Goal: Task Accomplishment & Management: Manage account settings

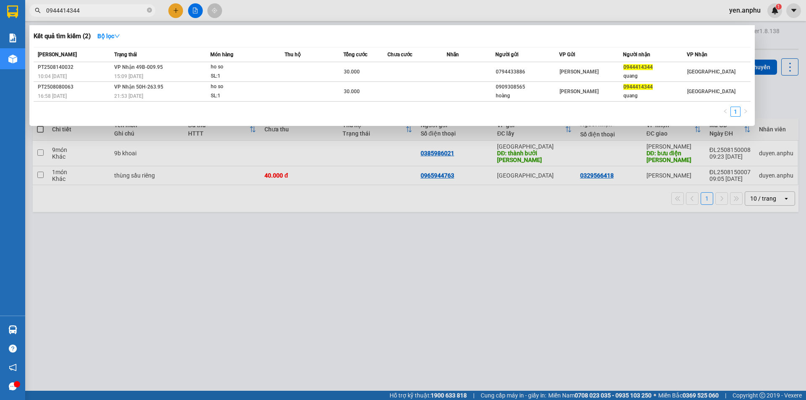
type input "0944414344"
click at [186, 24] on div at bounding box center [403, 200] width 806 height 400
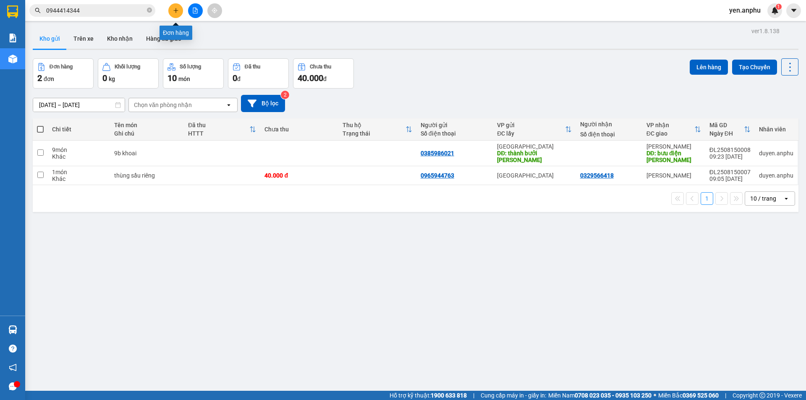
click at [180, 12] on button at bounding box center [175, 10] width 15 height 15
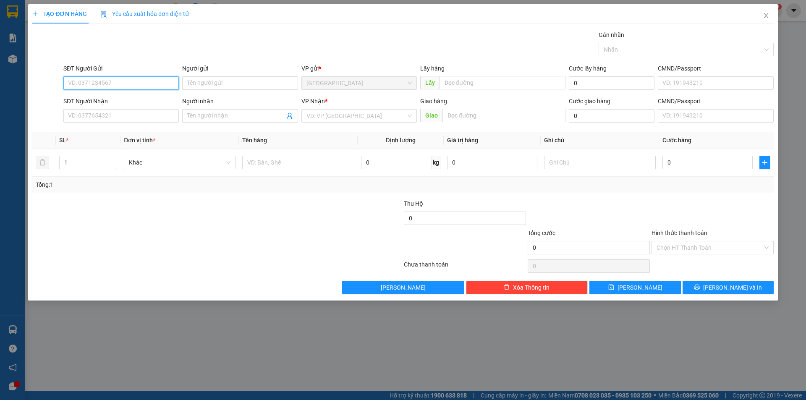
click at [136, 82] on input "SĐT Người Gửi" at bounding box center [120, 82] width 115 height 13
click at [233, 112] on input "Người nhận" at bounding box center [235, 115] width 97 height 9
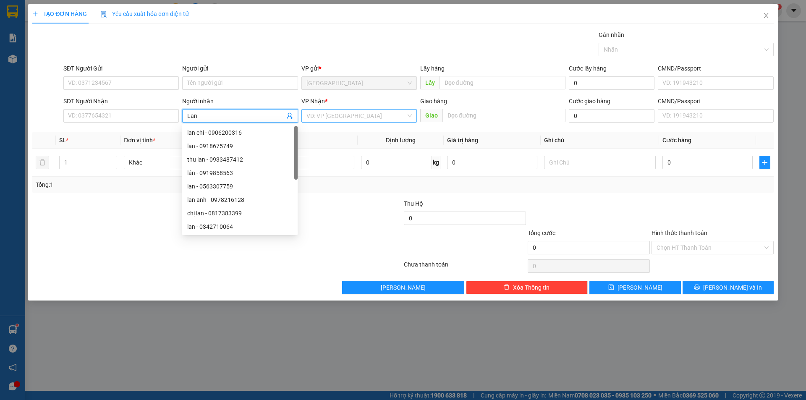
type input "Lan"
click at [364, 111] on input "search" at bounding box center [357, 116] width 100 height 13
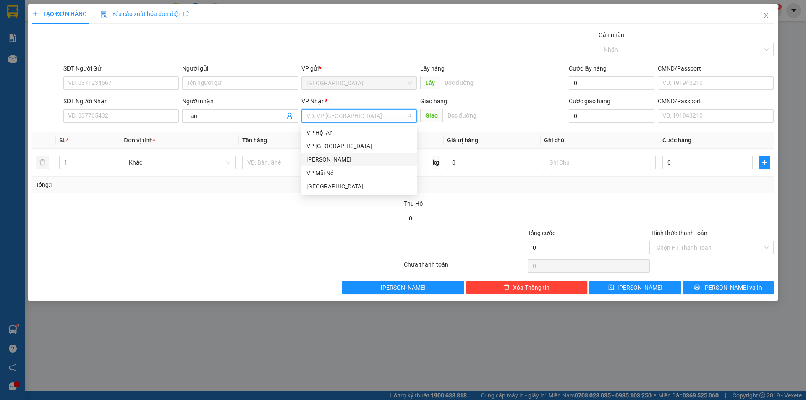
click at [340, 162] on div "[PERSON_NAME]" at bounding box center [359, 159] width 105 height 9
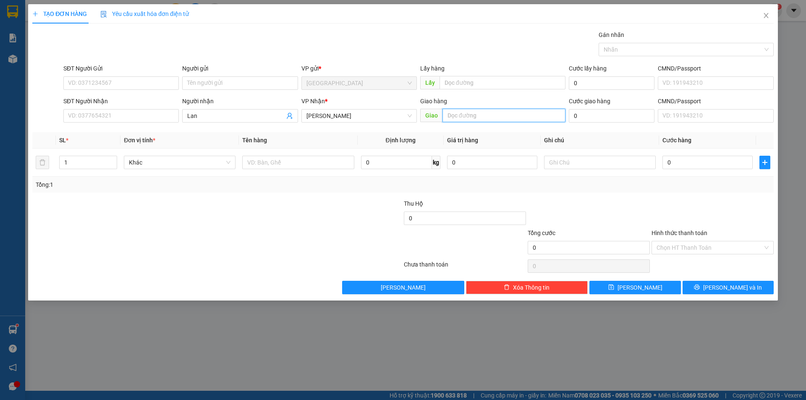
click at [471, 115] on input "text" at bounding box center [504, 115] width 123 height 13
type input "MN"
click at [270, 167] on input "text" at bounding box center [298, 162] width 112 height 13
type input "dâu"
click at [744, 160] on input "0" at bounding box center [708, 162] width 90 height 13
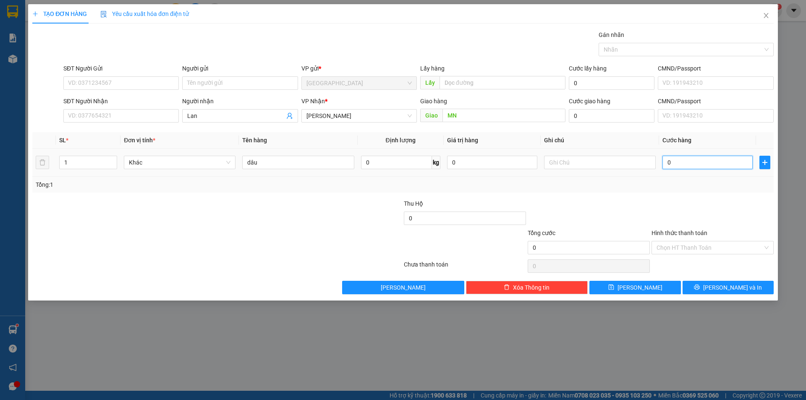
type input "3"
type input "30"
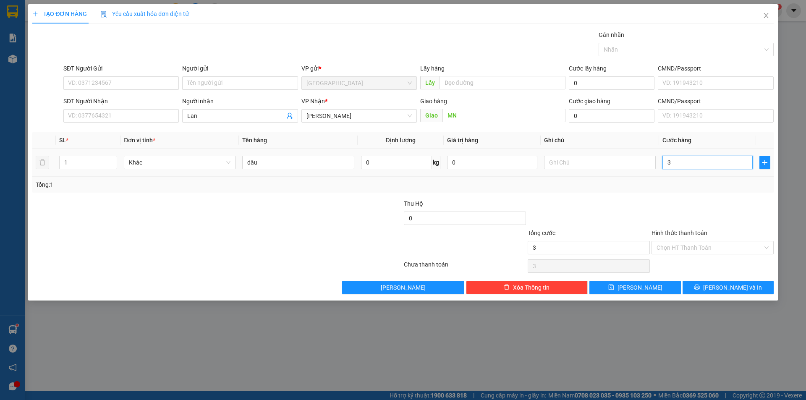
type input "30"
type input "30.000"
drag, startPoint x: 674, startPoint y: 252, endPoint x: 676, endPoint y: 262, distance: 10.8
click at [675, 255] on div "Hình thức thanh toán Chọn HT Thanh Toán" at bounding box center [713, 242] width 122 height 29
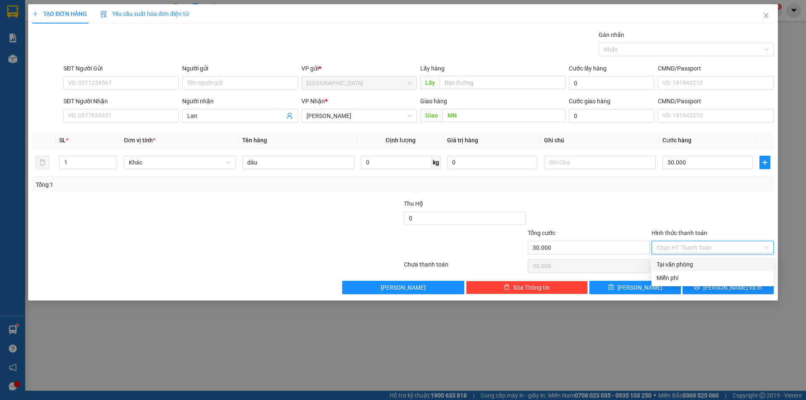
click at [677, 264] on div "Tại văn phòng" at bounding box center [713, 264] width 112 height 9
type input "0"
drag, startPoint x: 706, startPoint y: 278, endPoint x: 709, endPoint y: 288, distance: 9.5
click at [707, 282] on div "Transit Pickup Surcharge Ids Transit Deliver Surcharge Ids Transit Deliver Surc…" at bounding box center [403, 162] width 742 height 264
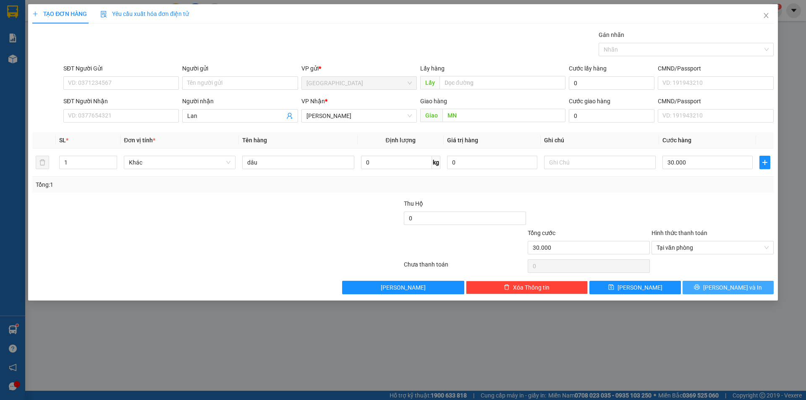
click at [709, 289] on button "[PERSON_NAME] và In" at bounding box center [728, 287] width 91 height 13
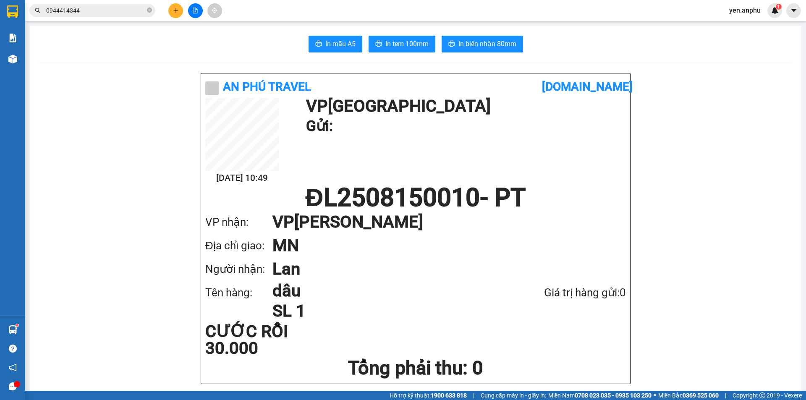
click at [173, 10] on button at bounding box center [175, 10] width 15 height 15
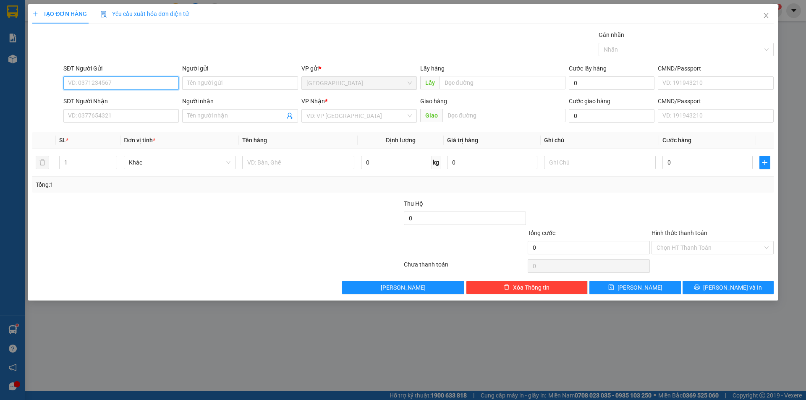
click at [115, 87] on input "SĐT Người Gửi" at bounding box center [120, 82] width 115 height 13
click at [121, 81] on input "0949977872" at bounding box center [120, 82] width 115 height 13
type input "0949977872"
click at [121, 110] on input "SĐT Người Nhận" at bounding box center [120, 115] width 115 height 13
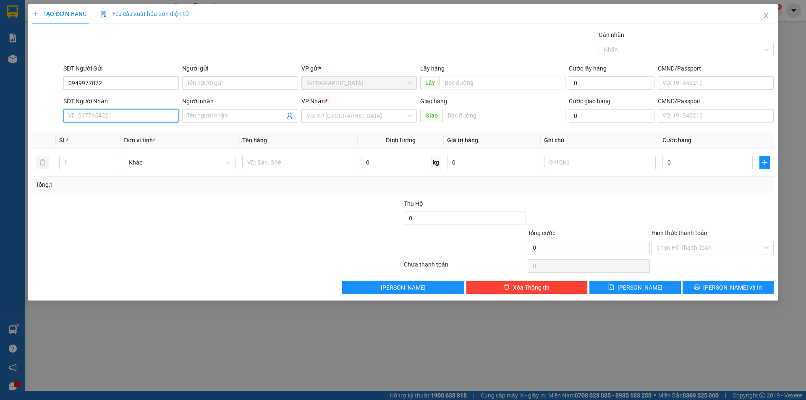
paste input "0949977872"
click at [136, 115] on input "0949977872" at bounding box center [120, 115] width 115 height 13
click at [132, 117] on input "0848000728" at bounding box center [120, 115] width 115 height 13
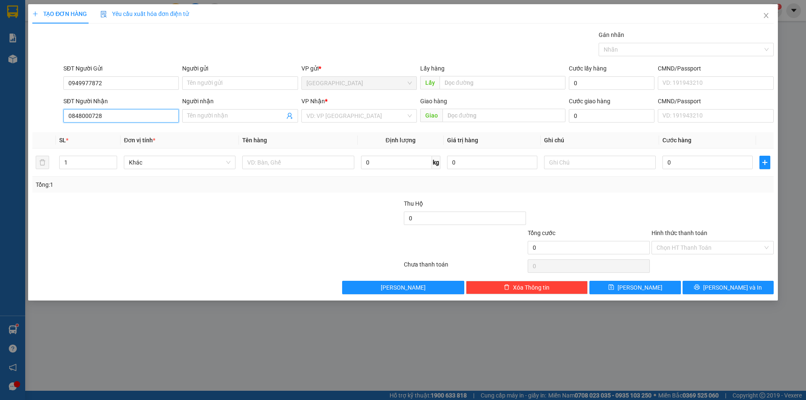
click at [132, 117] on input "0848000728" at bounding box center [120, 115] width 115 height 13
type input "0848000728"
click at [331, 114] on input "search" at bounding box center [357, 116] width 100 height 13
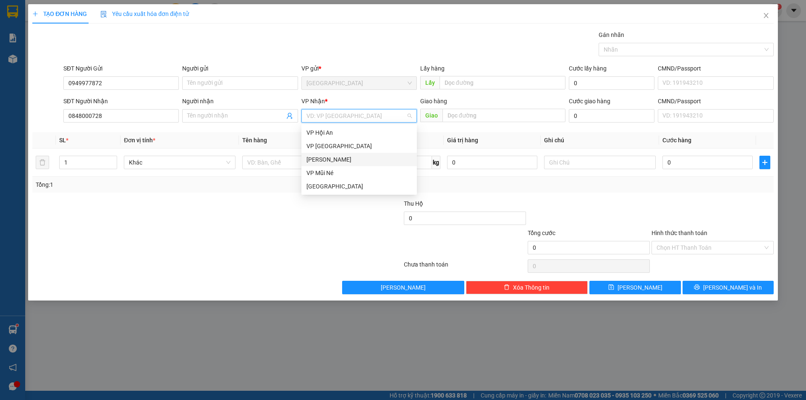
click at [335, 160] on div "[PERSON_NAME]" at bounding box center [359, 159] width 105 height 9
click at [280, 152] on td at bounding box center [298, 163] width 118 height 28
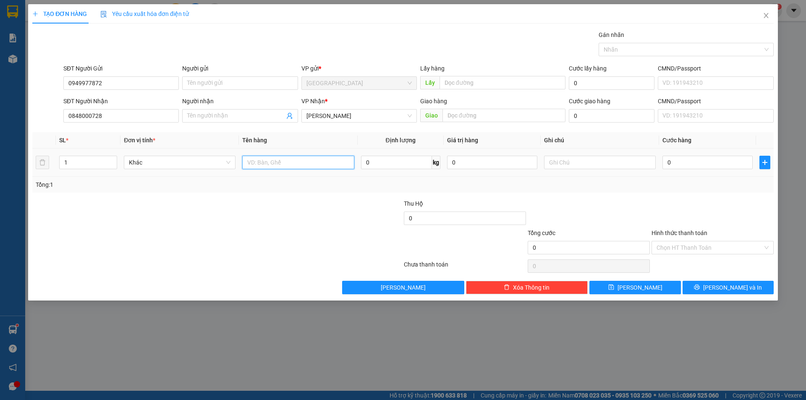
click at [279, 168] on input "text" at bounding box center [298, 162] width 112 height 13
type input "xe lead xanh đen"
click at [681, 167] on input "0" at bounding box center [708, 162] width 90 height 13
type input "4"
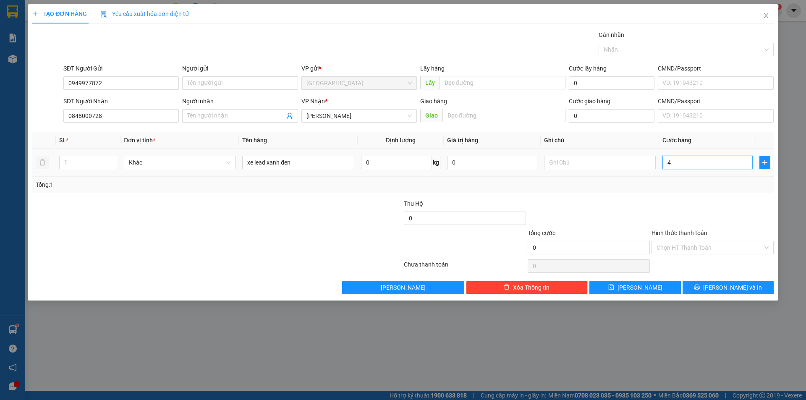
type input "4"
type input "40"
type input "400"
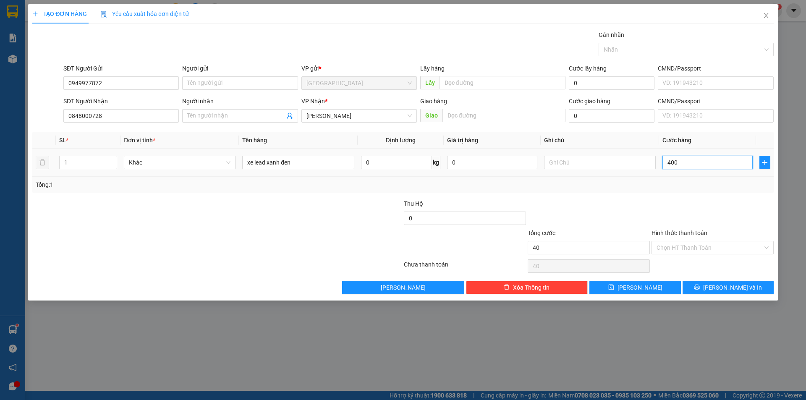
type input "400"
type input "400.000"
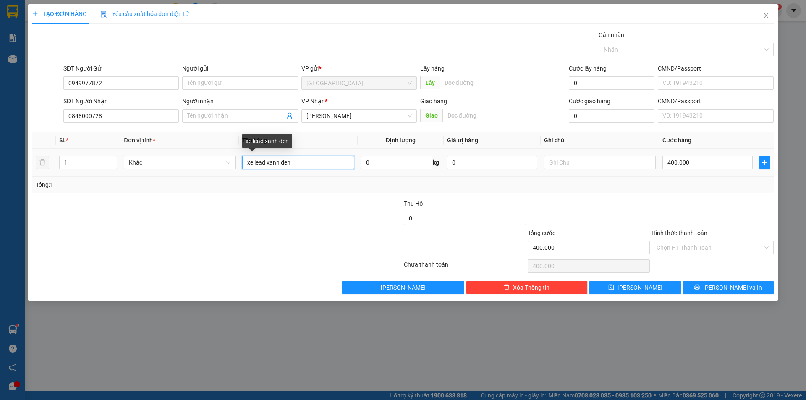
click at [312, 160] on input "xe lead xanh đen" at bounding box center [298, 162] width 112 height 13
type input "xe lead xanh đen 75023"
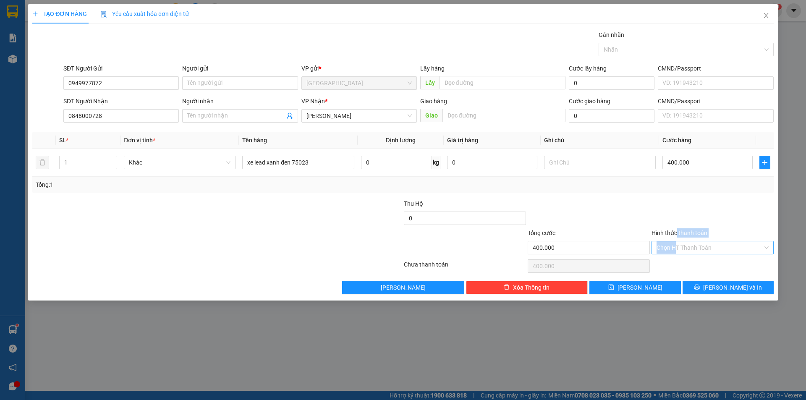
drag, startPoint x: 677, startPoint y: 241, endPoint x: 678, endPoint y: 247, distance: 6.4
click at [678, 243] on div "Hình thức thanh toán Chọn HT Thanh Toán" at bounding box center [713, 242] width 122 height 29
click at [678, 252] on input "Hình thức thanh toán" at bounding box center [710, 247] width 106 height 13
click at [674, 264] on div "Tại văn phòng" at bounding box center [713, 264] width 112 height 9
type input "0"
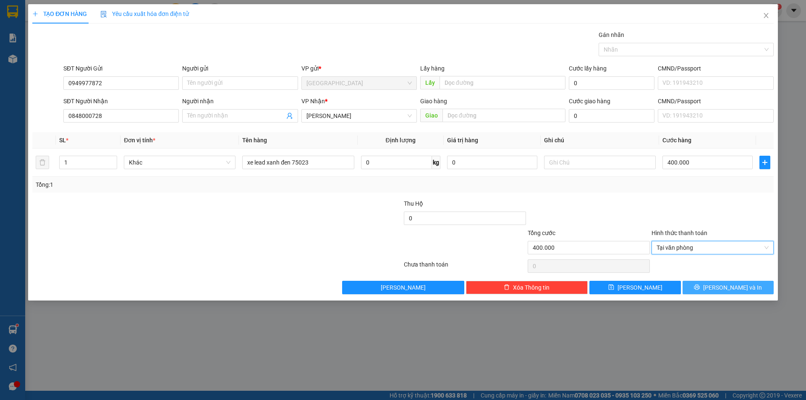
drag, startPoint x: 723, startPoint y: 286, endPoint x: 724, endPoint y: 294, distance: 8.4
click at [723, 286] on span "[PERSON_NAME] và In" at bounding box center [732, 287] width 59 height 9
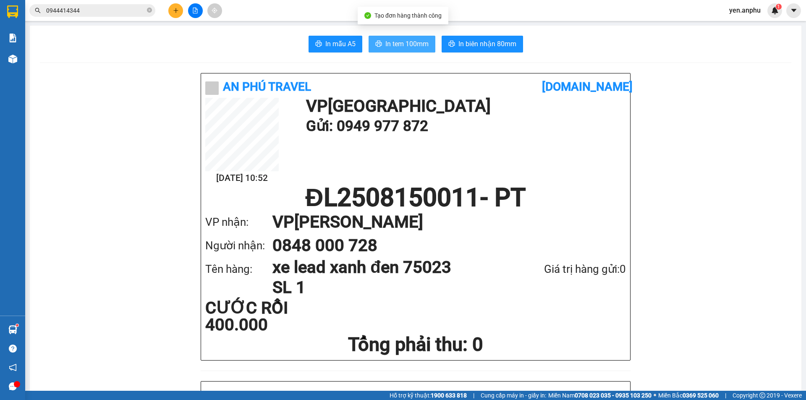
click at [399, 40] on span "In tem 100mm" at bounding box center [407, 44] width 43 height 10
click at [386, 45] on span "In tem 100mm" at bounding box center [407, 44] width 43 height 10
click at [115, 6] on input "0944414344" at bounding box center [95, 10] width 99 height 9
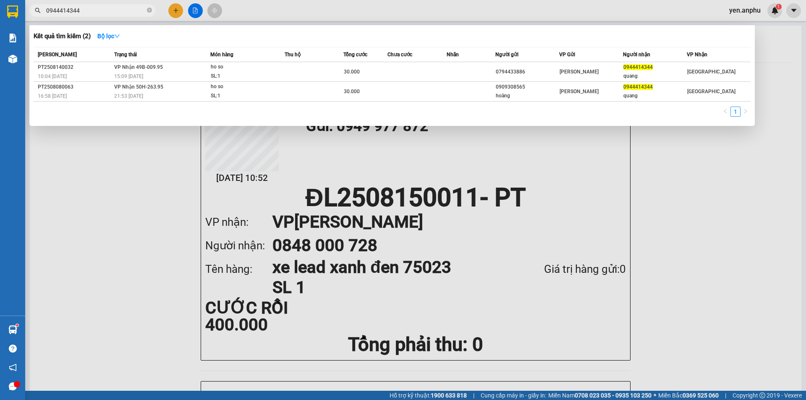
click at [115, 6] on input "0944414344" at bounding box center [95, 10] width 99 height 9
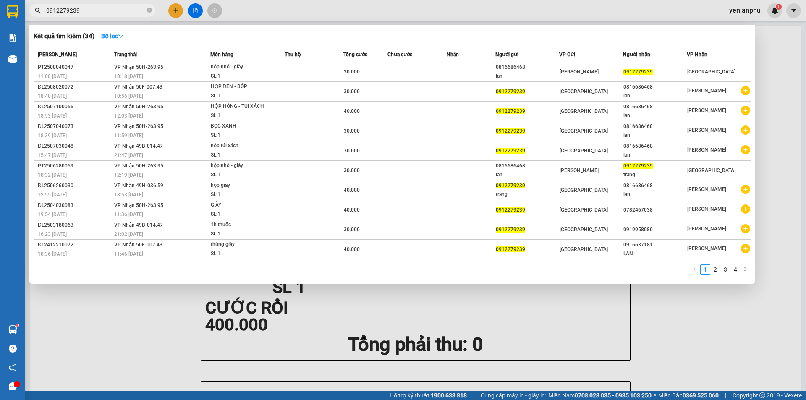
type input "0912279239"
click at [196, 11] on div at bounding box center [403, 200] width 806 height 400
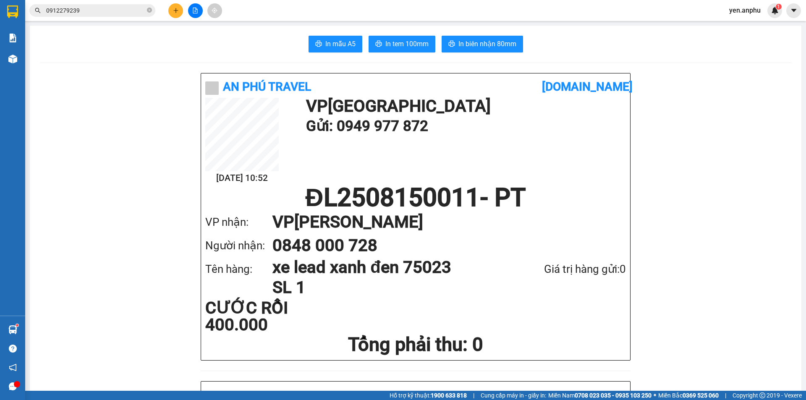
click at [122, 5] on span "0912279239" at bounding box center [92, 10] width 126 height 13
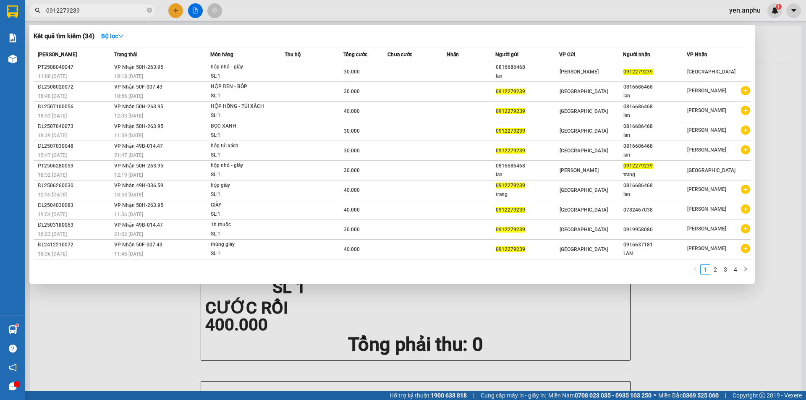
click at [197, 14] on div at bounding box center [403, 200] width 806 height 400
click at [197, 14] on button at bounding box center [195, 10] width 15 height 15
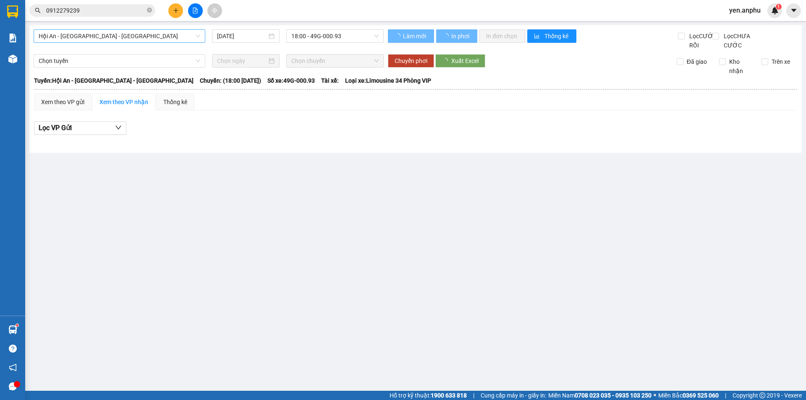
click at [106, 42] on div "Hội An - [GEOGRAPHIC_DATA] - [GEOGRAPHIC_DATA]" at bounding box center [120, 35] width 172 height 13
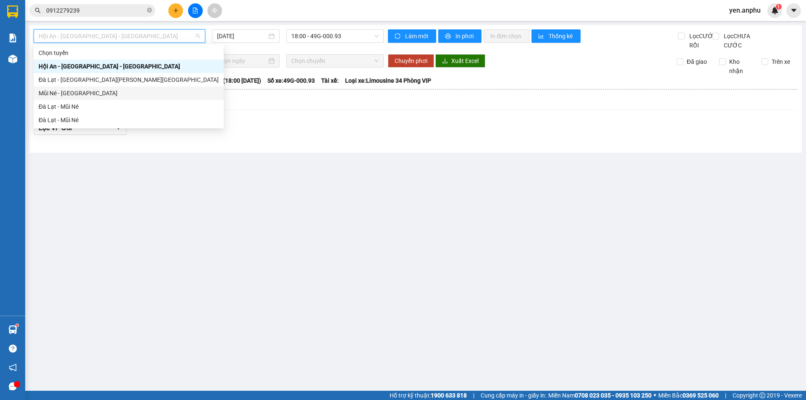
click at [81, 96] on div "Mũi Né - [GEOGRAPHIC_DATA]" at bounding box center [129, 93] width 180 height 9
type input "[DATE]"
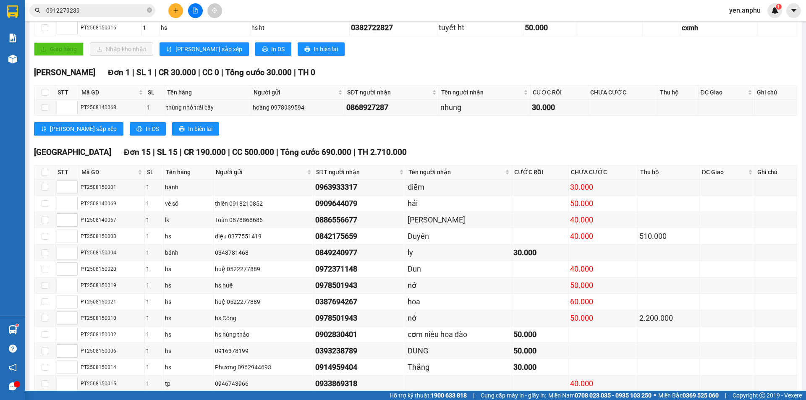
scroll to position [339, 0]
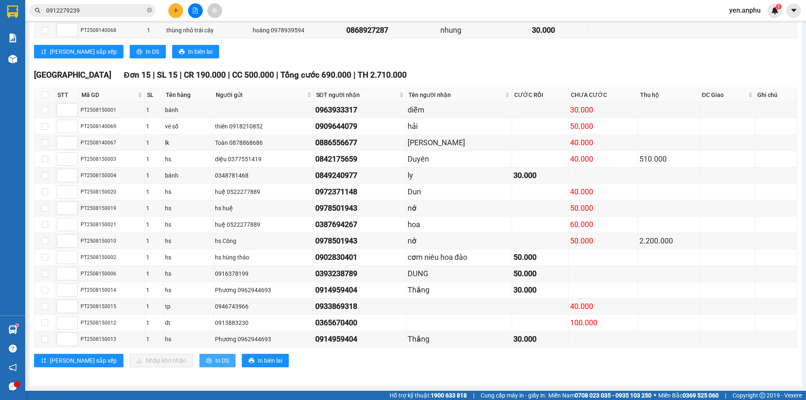
click at [215, 358] on span "In DS" at bounding box center [221, 360] width 13 height 9
click at [173, 15] on button at bounding box center [175, 10] width 15 height 15
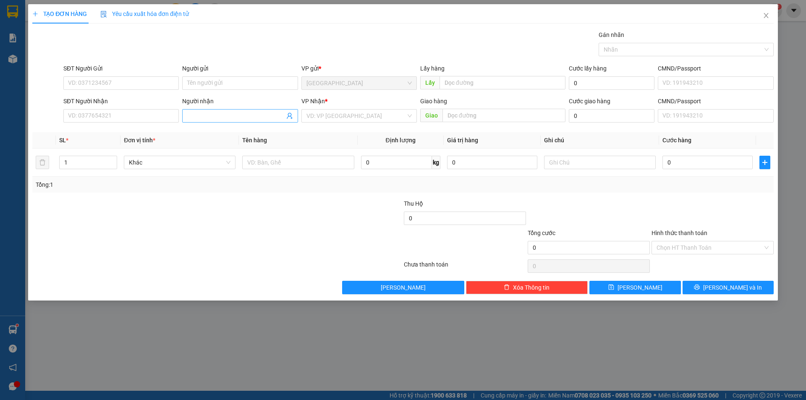
click at [247, 113] on input "Người nhận" at bounding box center [235, 115] width 97 height 9
type input "[PERSON_NAME]"
click at [119, 113] on input "SĐT Người Nhận" at bounding box center [120, 115] width 115 height 13
click at [121, 136] on div "0967384303 - Kim Linh" at bounding box center [120, 132] width 105 height 9
type input "0967384303"
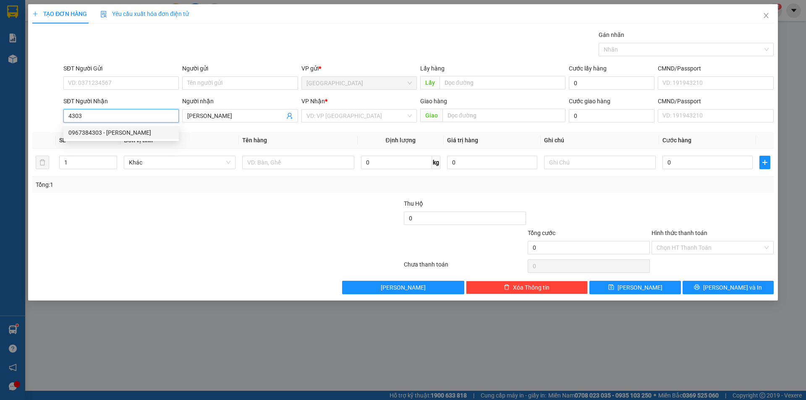
type input "HTB"
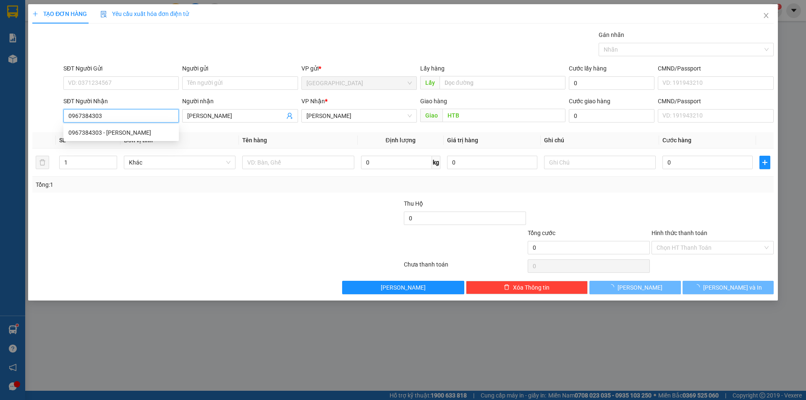
type input "50.000"
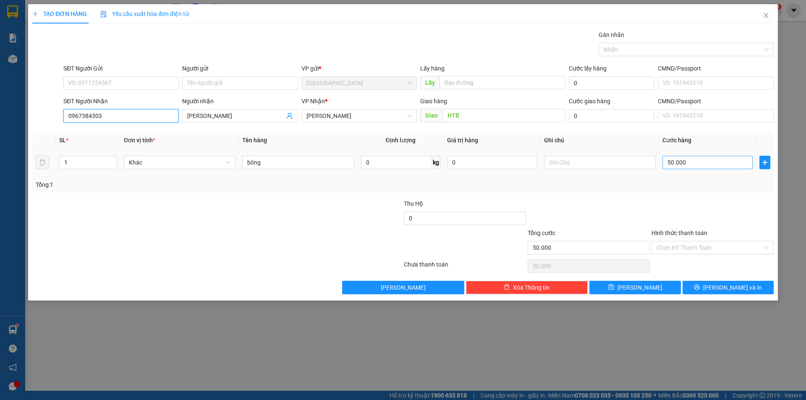
type input "0967384303"
click at [710, 158] on input "50.000" at bounding box center [708, 162] width 90 height 13
type input "4"
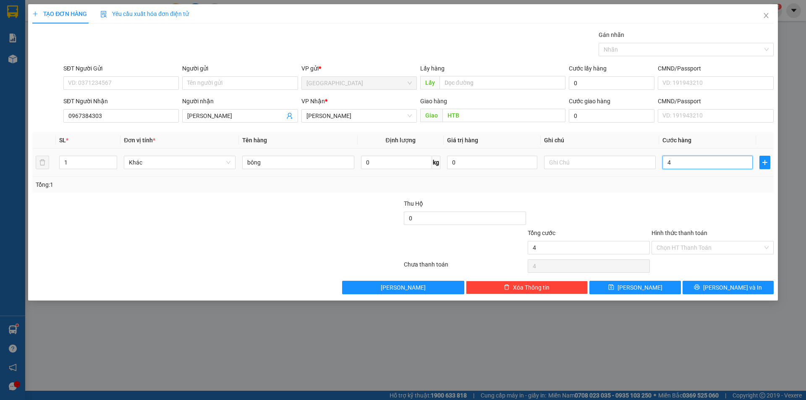
type input "40"
click at [704, 249] on input "Hình thức thanh toán" at bounding box center [710, 247] width 106 height 13
type input "40.000"
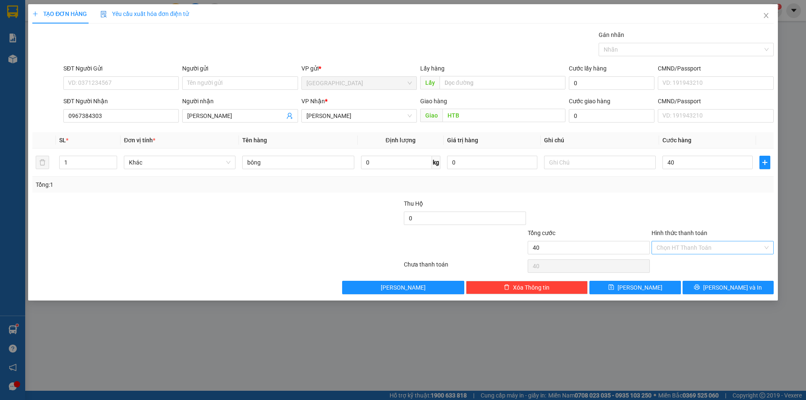
type input "40.000"
click at [691, 264] on div "Tại văn phòng" at bounding box center [713, 264] width 112 height 9
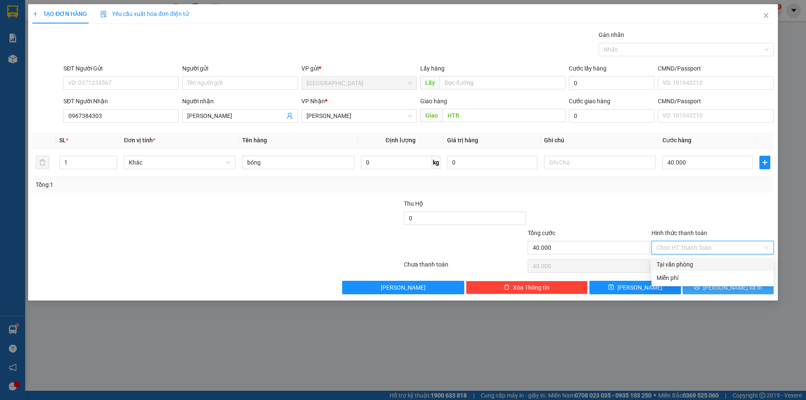
type input "0"
click at [711, 285] on button "[PERSON_NAME] và In" at bounding box center [728, 287] width 91 height 13
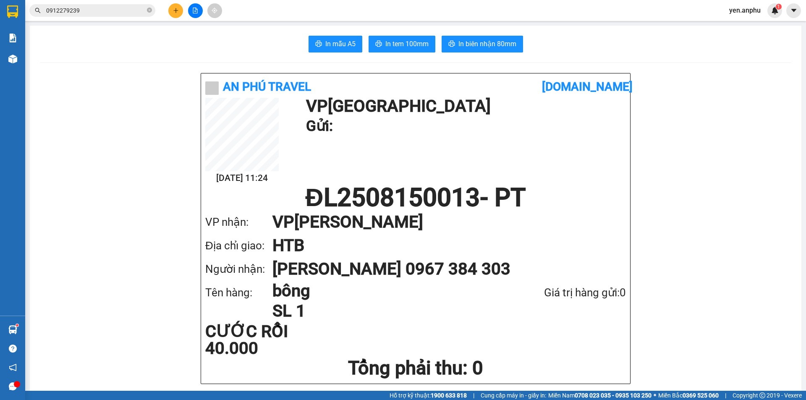
click at [172, 15] on button at bounding box center [175, 10] width 15 height 15
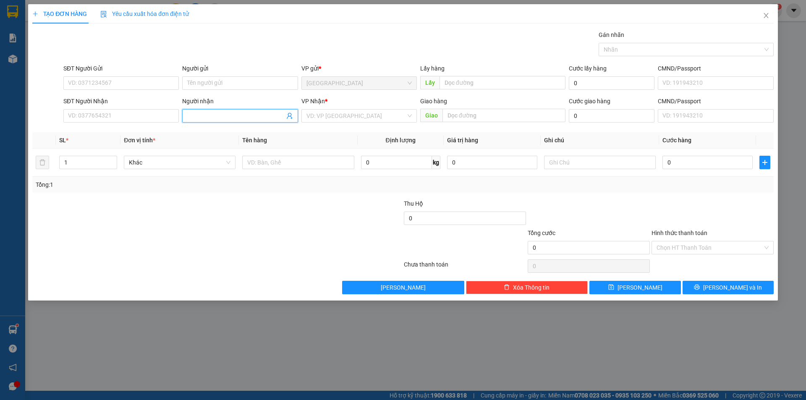
click at [269, 119] on input "Người nhận" at bounding box center [235, 115] width 97 height 9
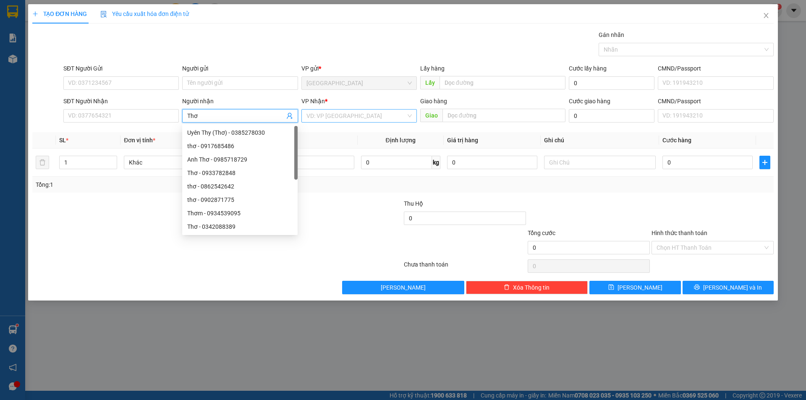
type input "Thơ"
click at [334, 115] on input "search" at bounding box center [357, 116] width 100 height 13
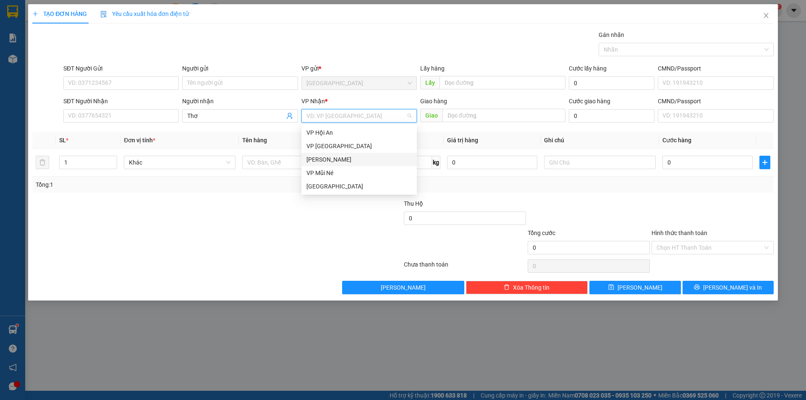
drag, startPoint x: 323, startPoint y: 158, endPoint x: 308, endPoint y: 166, distance: 16.4
click at [322, 158] on div "[PERSON_NAME]" at bounding box center [359, 159] width 105 height 9
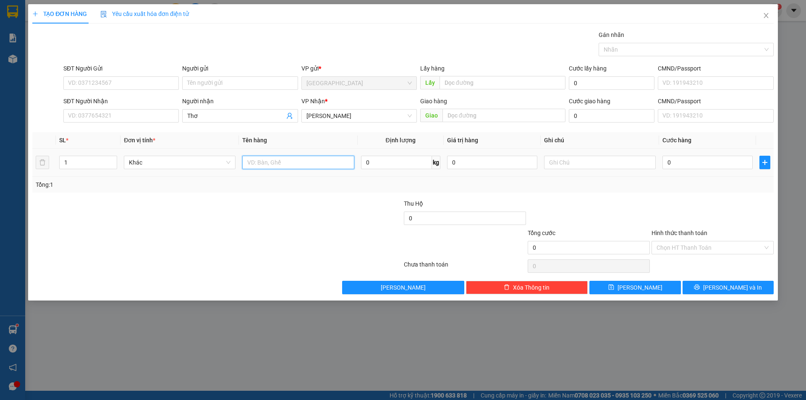
click at [308, 166] on input "text" at bounding box center [298, 162] width 112 height 13
type input "d"
type input "đậu"
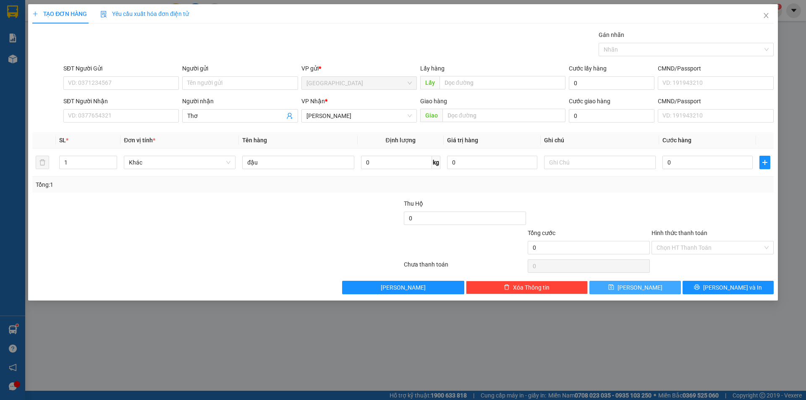
click at [636, 292] on button "[PERSON_NAME]" at bounding box center [635, 287] width 91 height 13
click at [766, 13] on icon "close" at bounding box center [766, 15] width 7 height 7
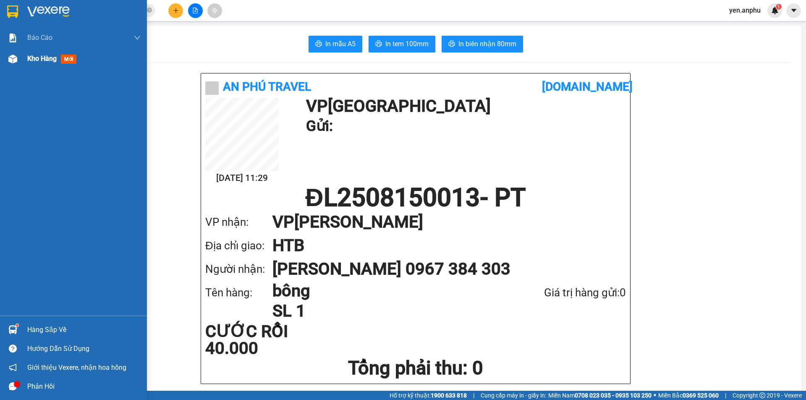
click at [34, 60] on span "Kho hàng" at bounding box center [41, 59] width 29 height 8
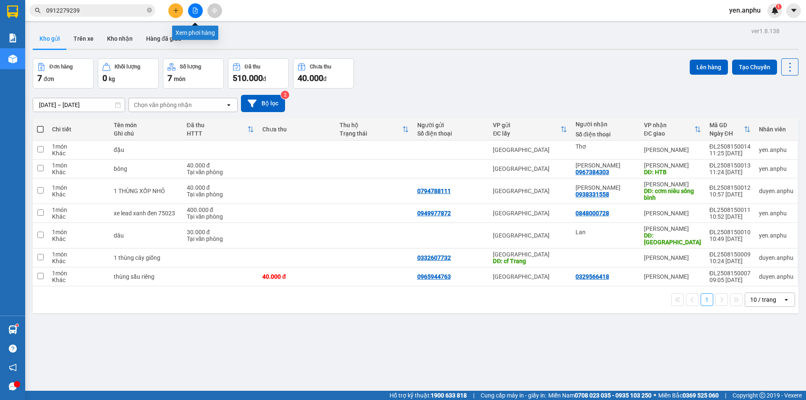
click at [198, 9] on icon "file-add" at bounding box center [195, 11] width 6 height 6
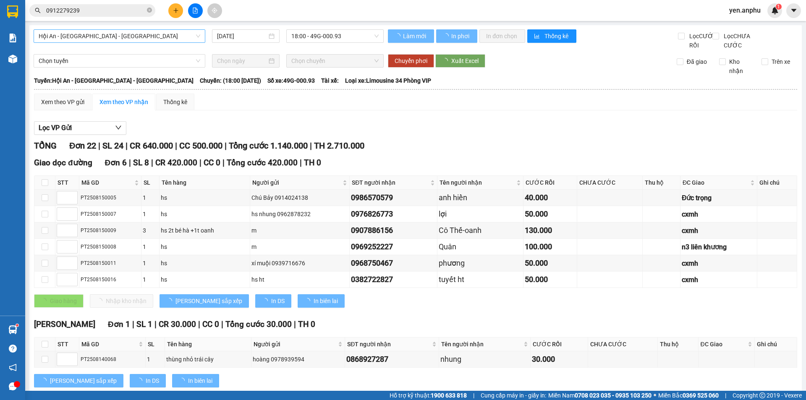
click at [101, 37] on span "Hội An - [GEOGRAPHIC_DATA] - [GEOGRAPHIC_DATA]" at bounding box center [120, 36] width 162 height 13
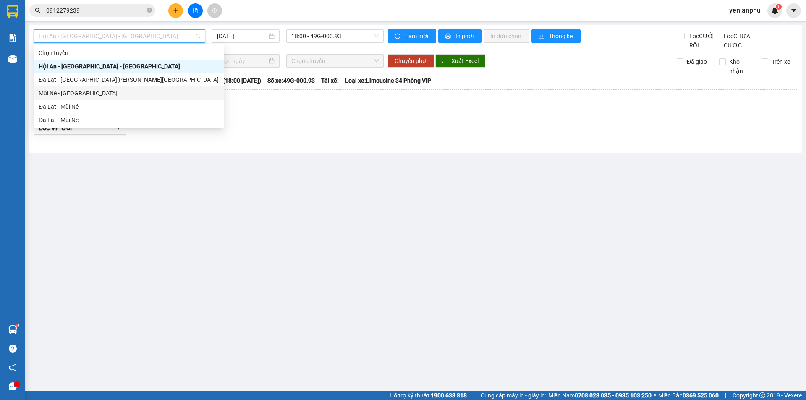
click at [70, 98] on div "Mũi Né - [GEOGRAPHIC_DATA]" at bounding box center [129, 93] width 190 height 13
type input "[DATE]"
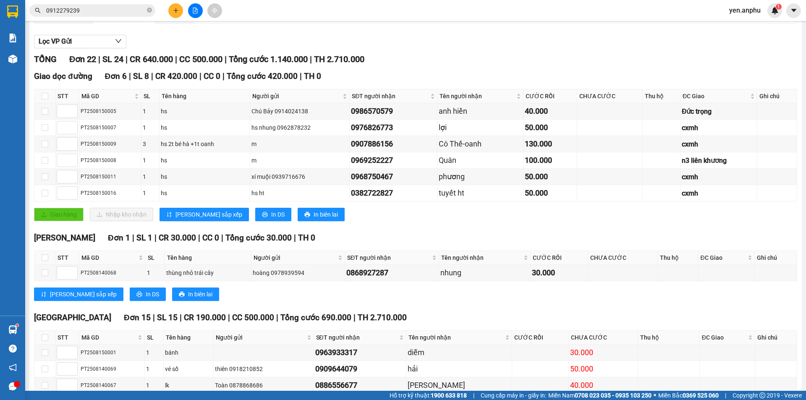
scroll to position [3, 0]
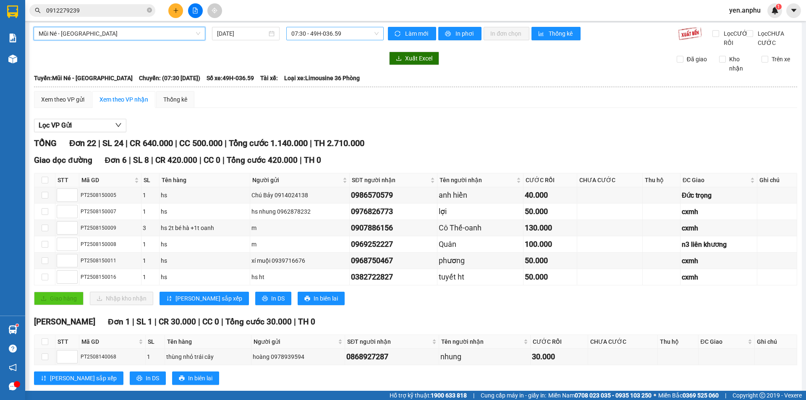
click at [311, 33] on span "07:30 - 49H-036.59" at bounding box center [334, 33] width 87 height 13
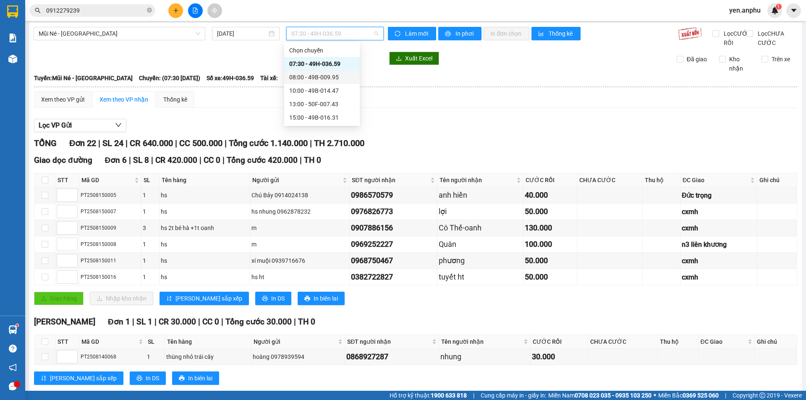
click at [315, 76] on div "08:00 - 49B-009.95" at bounding box center [322, 77] width 66 height 9
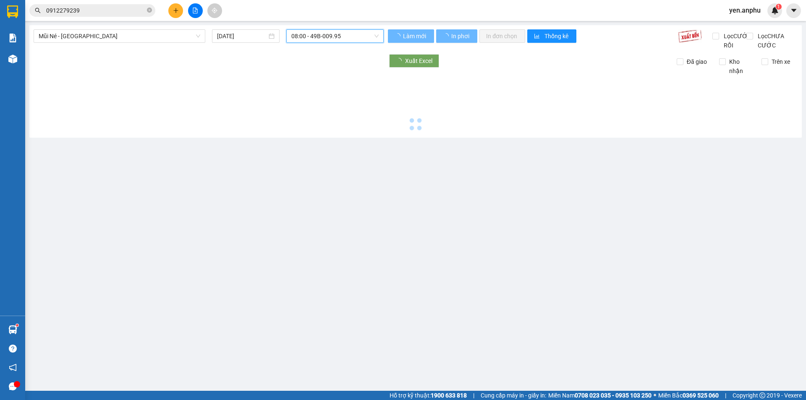
scroll to position [0, 0]
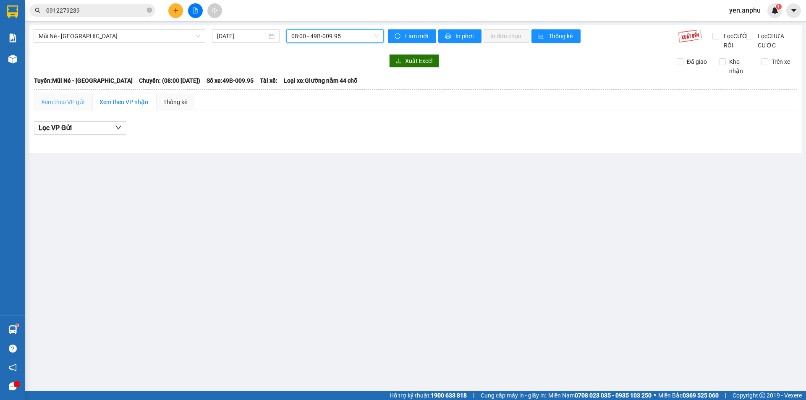
click at [76, 105] on div "Xem theo VP gửi" at bounding box center [63, 102] width 58 height 17
click at [125, 44] on div "Mũi Né - Đà Lạt 15/08/2025 08:00 - 49B-009.95" at bounding box center [209, 39] width 350 height 21
click at [119, 39] on span "Mũi Né - [GEOGRAPHIC_DATA]" at bounding box center [120, 36] width 162 height 13
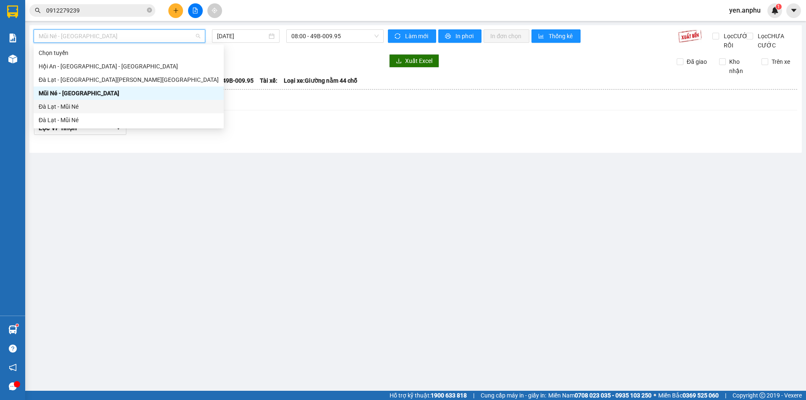
click at [99, 105] on div "Đà Lạt - Mũi Né" at bounding box center [129, 106] width 180 height 9
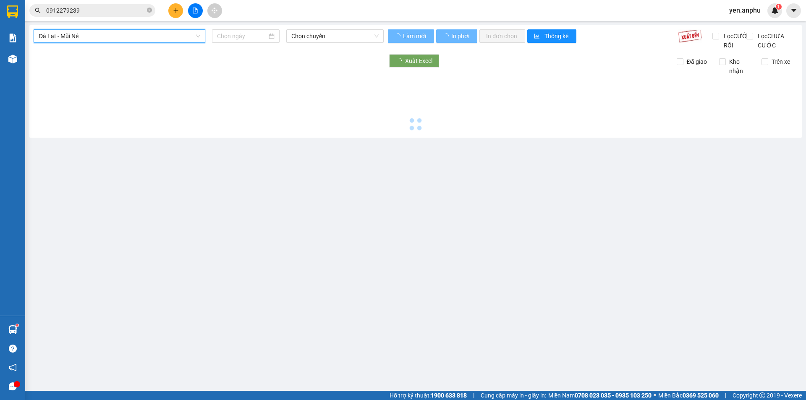
type input "[DATE]"
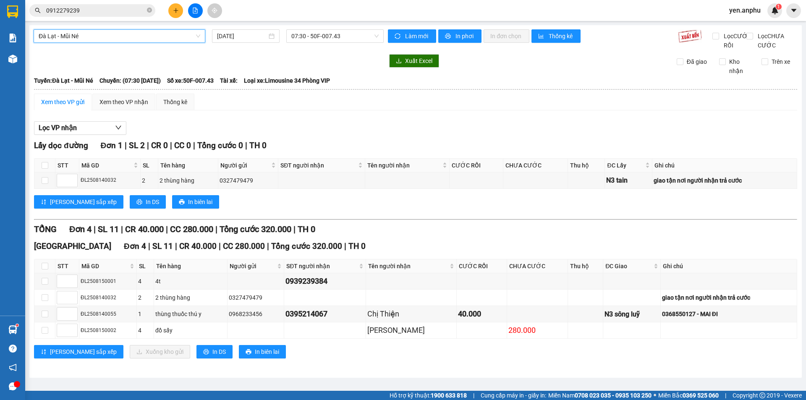
scroll to position [0, 0]
click at [136, 40] on span "Đà Lạt - Mũi Né" at bounding box center [120, 36] width 162 height 13
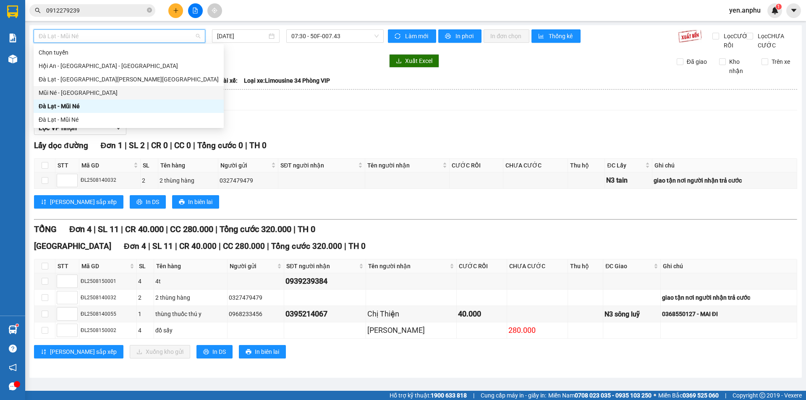
click at [63, 94] on div "Mũi Né - [GEOGRAPHIC_DATA]" at bounding box center [129, 92] width 180 height 9
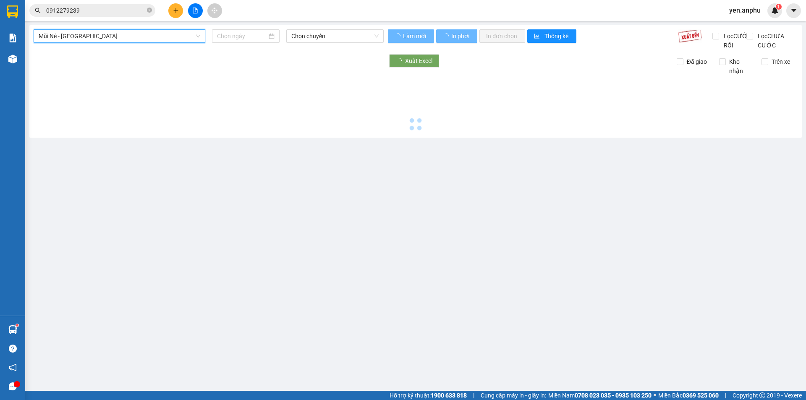
scroll to position [0, 0]
type input "[DATE]"
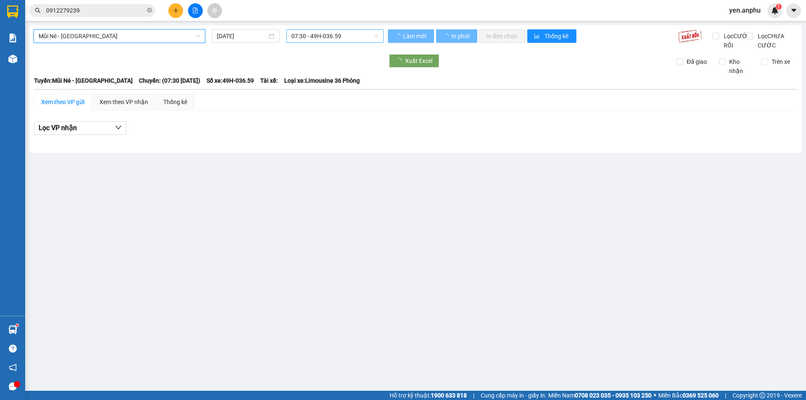
click at [326, 37] on span "07:30 - 49H-036.59" at bounding box center [334, 36] width 87 height 13
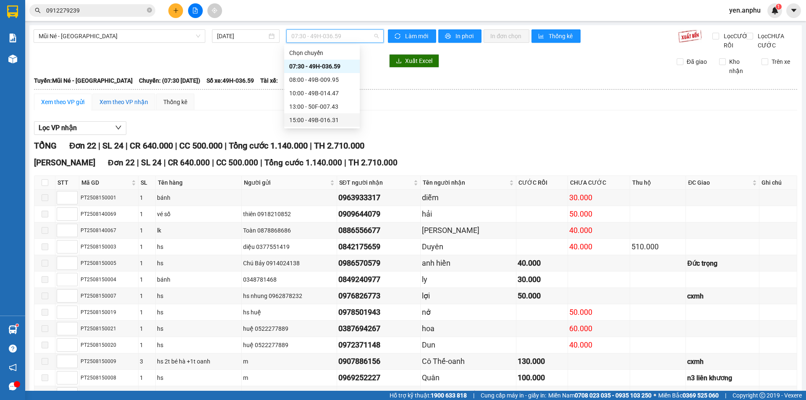
click at [110, 107] on div "Xem theo VP nhận" at bounding box center [124, 101] width 49 height 9
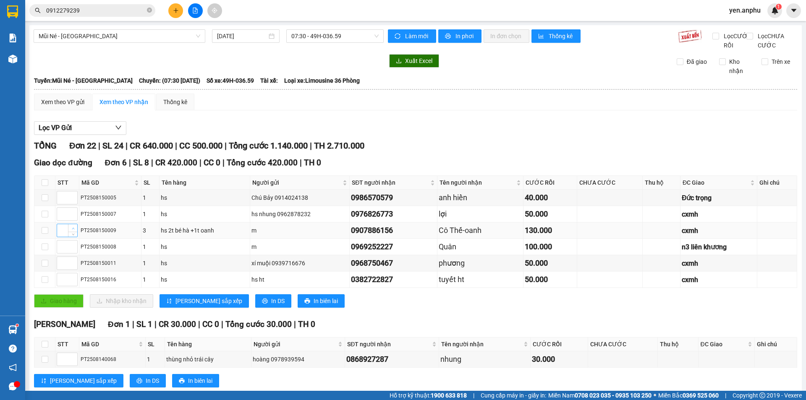
scroll to position [168, 0]
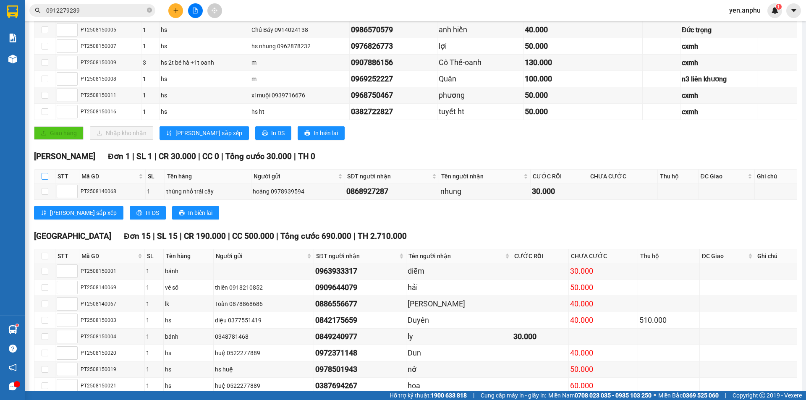
click at [46, 180] on input "checkbox" at bounding box center [45, 176] width 7 height 7
checkbox input "true"
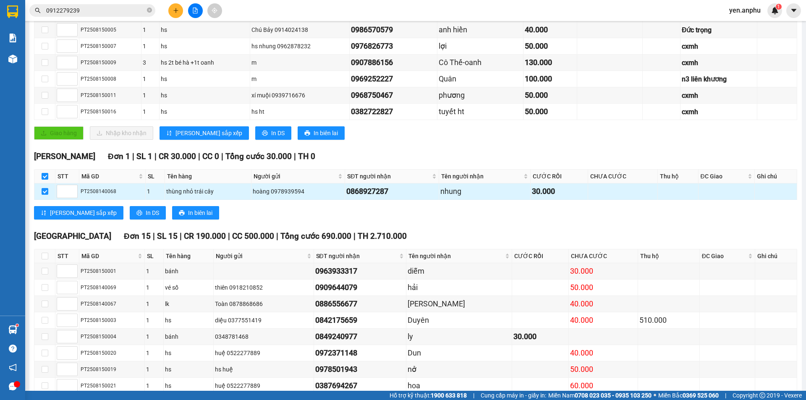
scroll to position [210, 0]
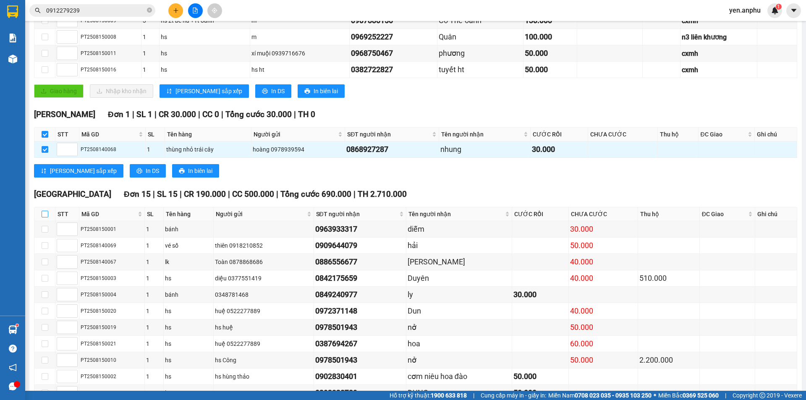
click at [42, 218] on input "checkbox" at bounding box center [45, 214] width 7 height 7
checkbox input "true"
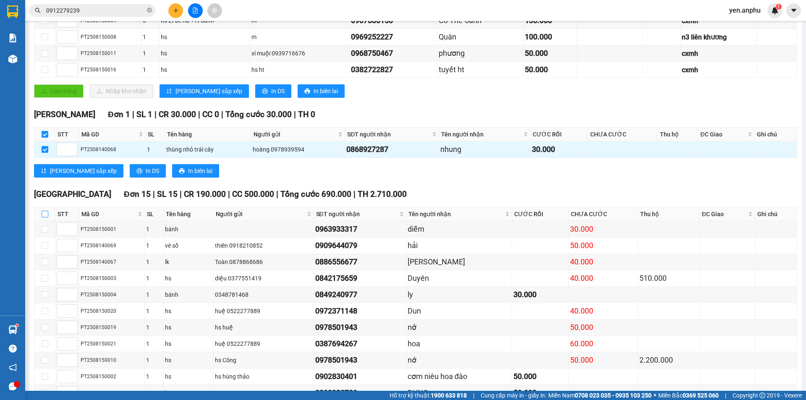
checkbox input "true"
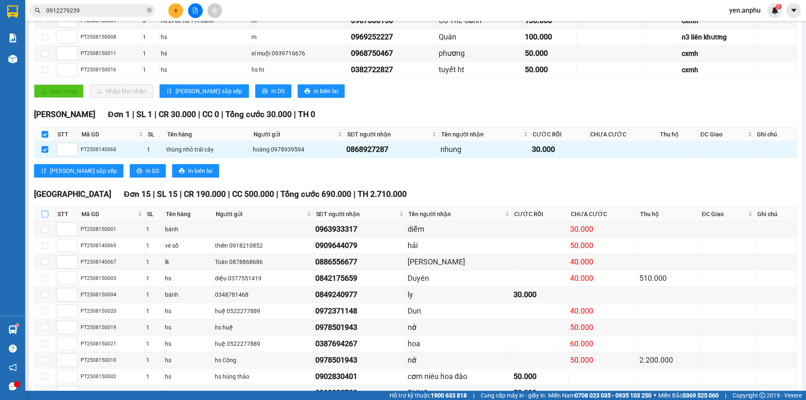
checkbox input "true"
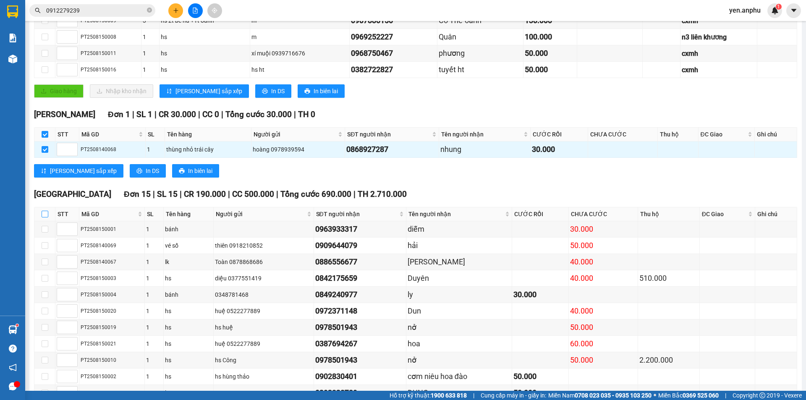
checkbox input "true"
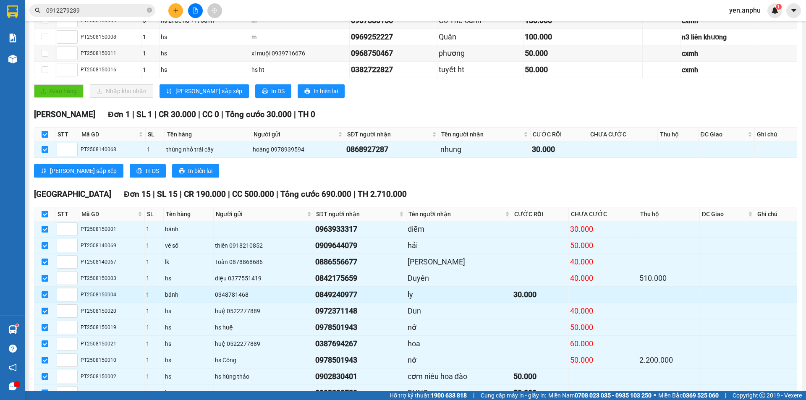
scroll to position [339, 0]
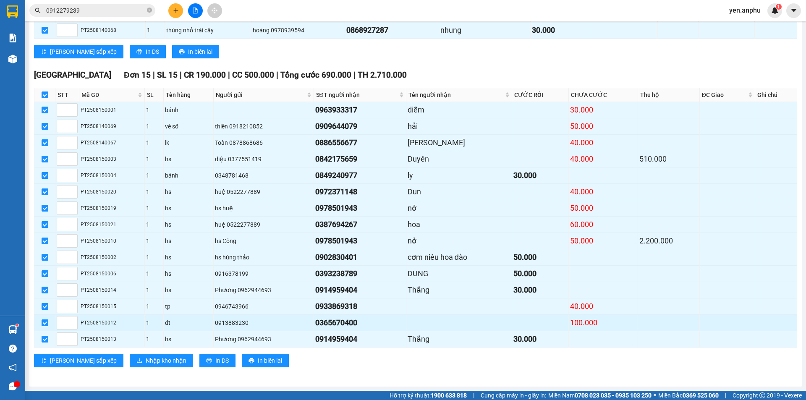
click at [381, 324] on div "0365670400" at bounding box center [359, 323] width 89 height 12
click at [45, 323] on input "checkbox" at bounding box center [45, 323] width 7 height 7
checkbox input "false"
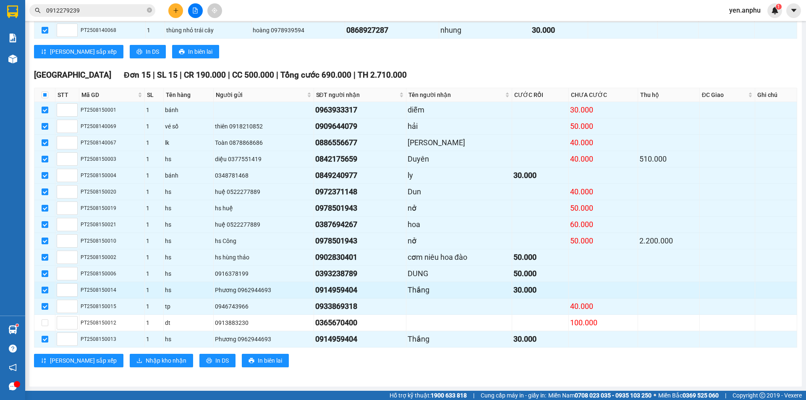
click at [45, 292] on input "checkbox" at bounding box center [45, 290] width 7 height 7
checkbox input "false"
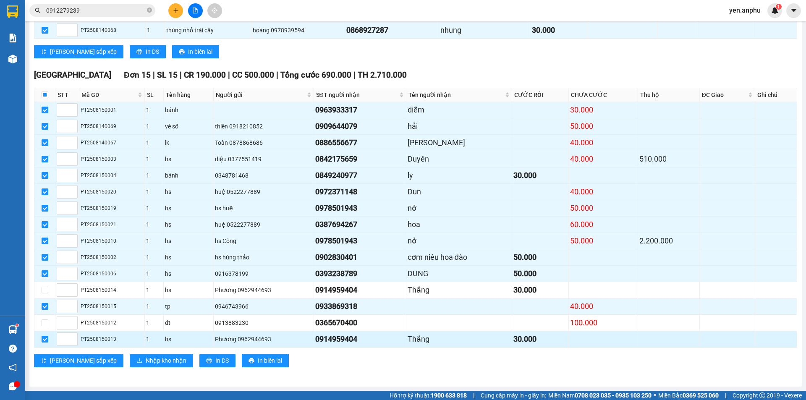
click at [197, 338] on div "hs" at bounding box center [188, 339] width 47 height 9
click at [42, 339] on input "checkbox" at bounding box center [45, 339] width 7 height 7
checkbox input "false"
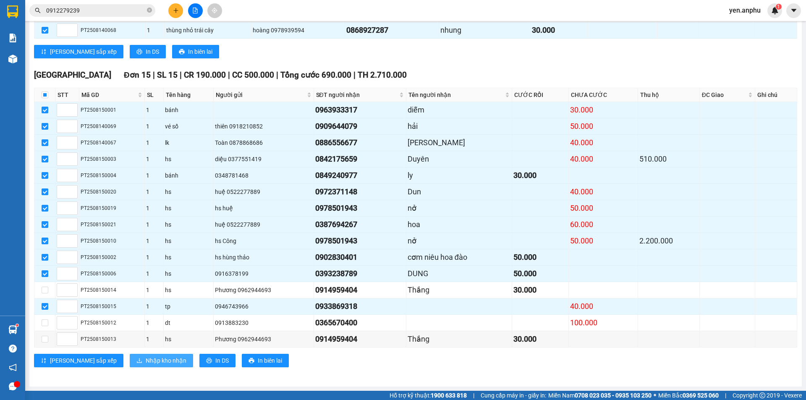
click at [146, 363] on span "Nhập kho nhận" at bounding box center [166, 360] width 41 height 9
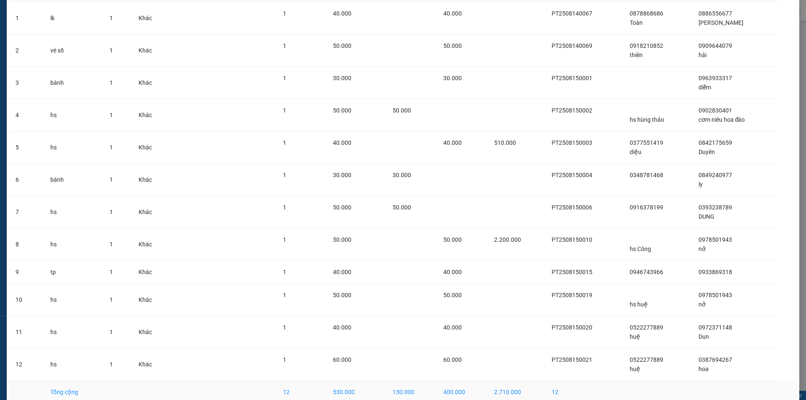
scroll to position [110, 0]
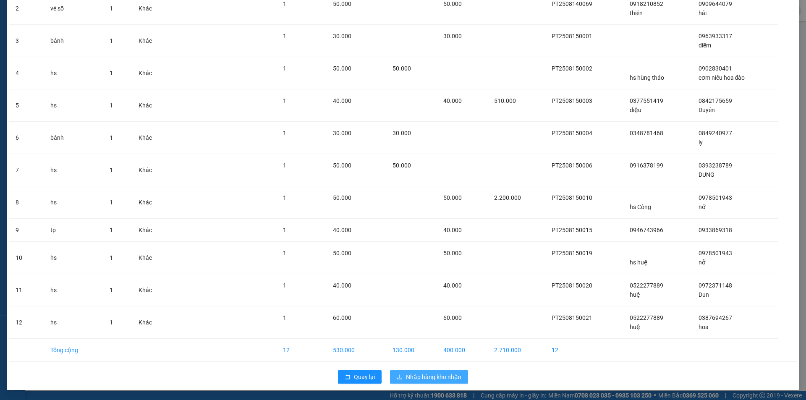
click at [417, 375] on span "Nhập hàng kho nhận" at bounding box center [433, 377] width 55 height 9
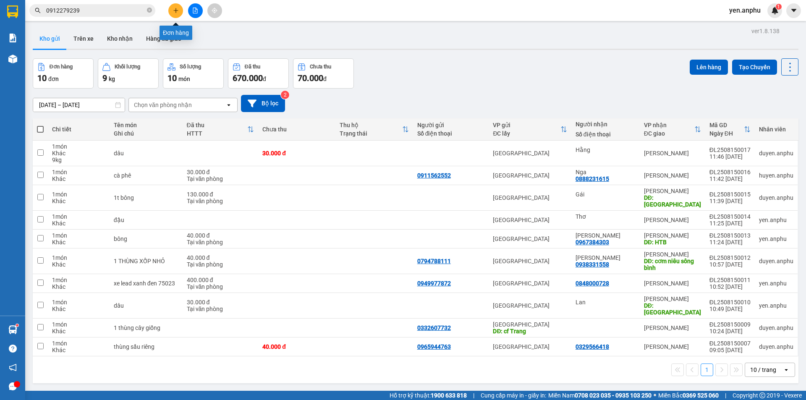
click at [176, 10] on icon "plus" at bounding box center [176, 11] width 6 height 6
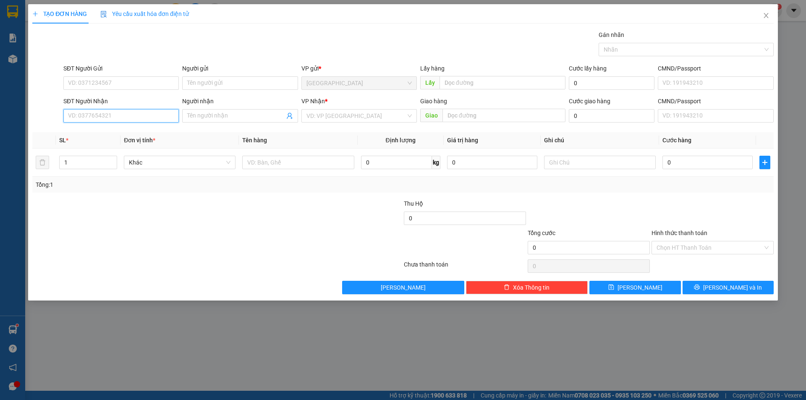
click at [149, 118] on input "SĐT Người Nhận" at bounding box center [120, 115] width 115 height 13
click at [124, 76] on div "SĐT Người Gửi" at bounding box center [120, 70] width 115 height 13
click at [123, 81] on input "SĐT Người Gửi" at bounding box center [120, 82] width 115 height 13
click at [120, 117] on input "SĐT Người Nhận" at bounding box center [120, 115] width 115 height 13
type input "2113"
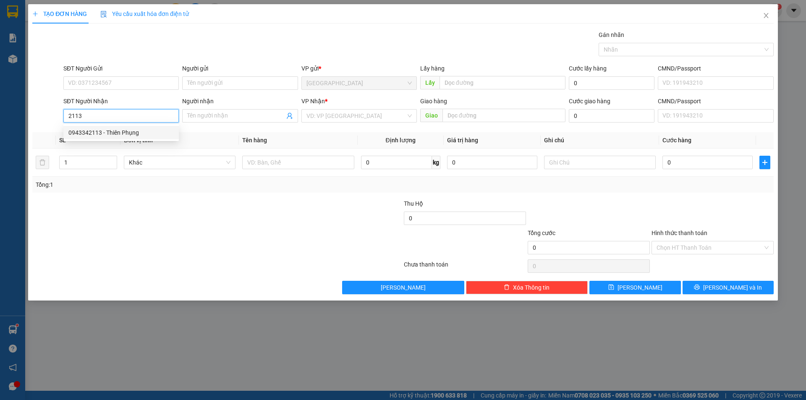
click at [118, 118] on input "2113" at bounding box center [120, 115] width 115 height 13
click at [131, 132] on div "0935861123 - chị anh" at bounding box center [120, 132] width 105 height 9
type input "0935861123"
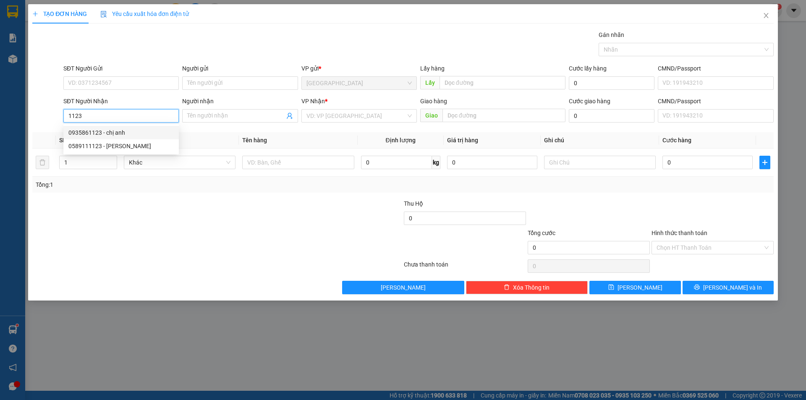
type input "chị [PERSON_NAME]"
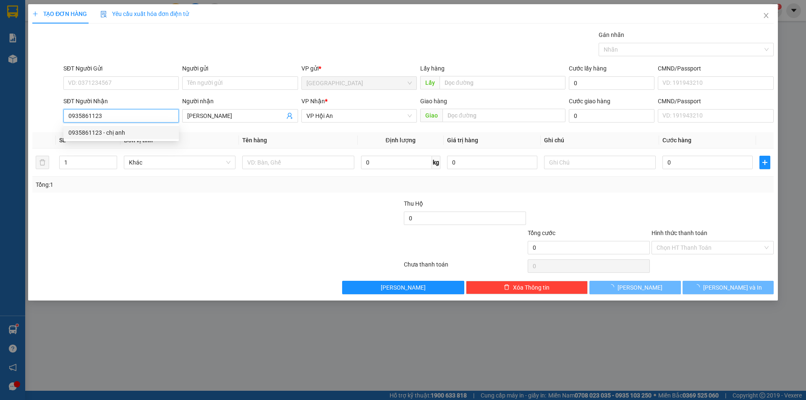
type input "150.000"
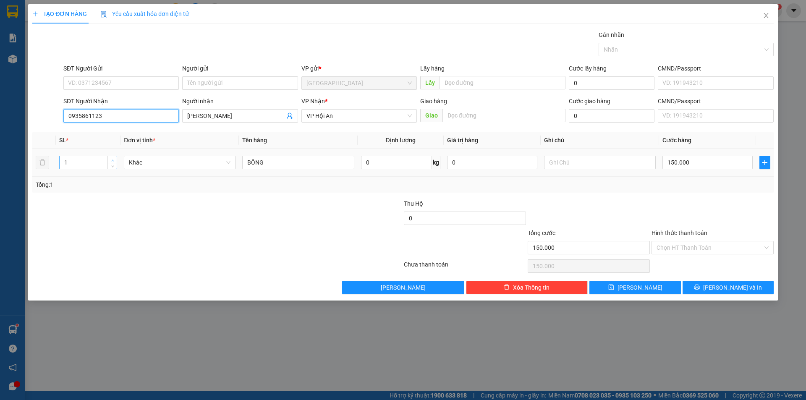
type input "0935861123"
type input "2"
click at [112, 160] on icon "up" at bounding box center [112, 160] width 3 height 3
click at [287, 164] on input "BÔNG" at bounding box center [298, 162] width 112 height 13
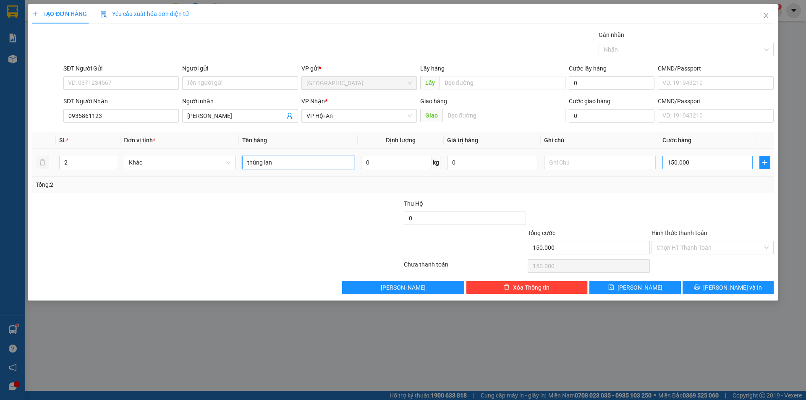
type input "thùng lan"
click at [724, 157] on input "150.000" at bounding box center [708, 162] width 90 height 13
type input "2"
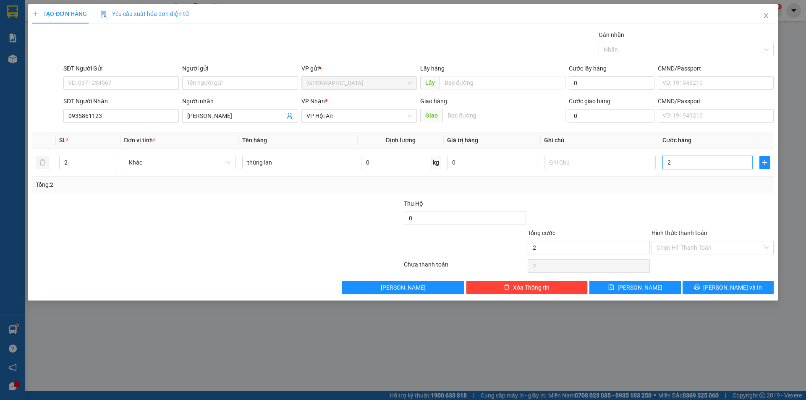
type input "20"
type input "200"
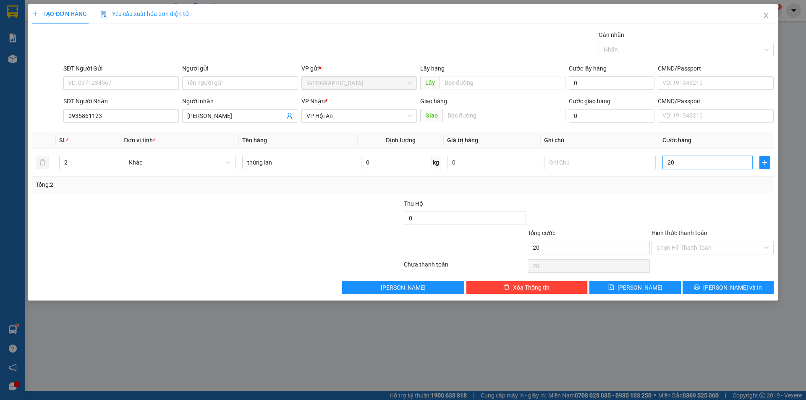
type input "200"
type input "20"
type input "2"
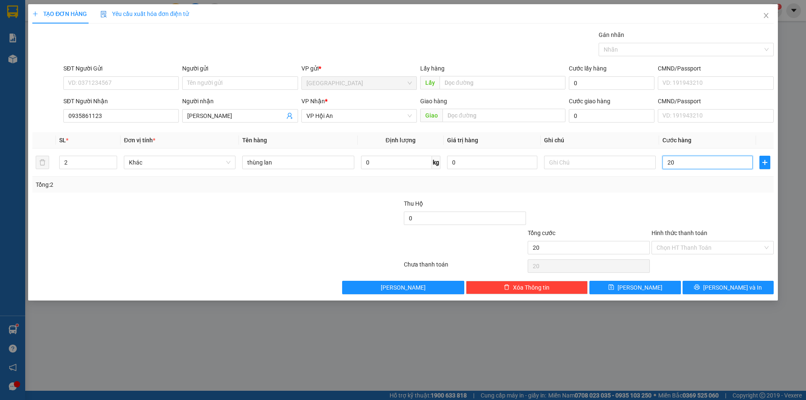
type input "2"
type input "0"
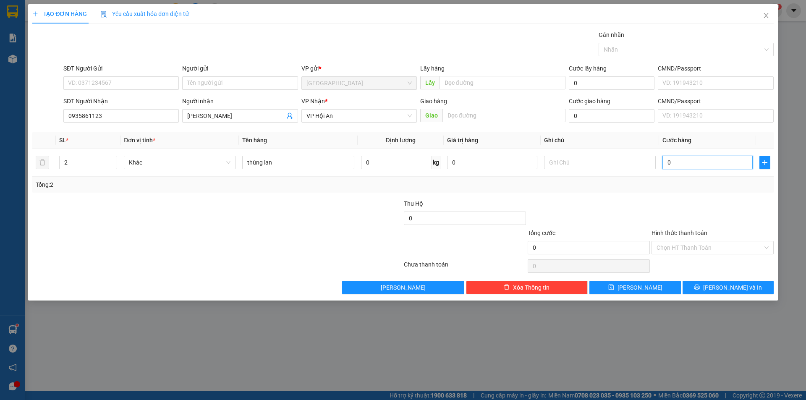
type input "3"
type input "03"
type input "30"
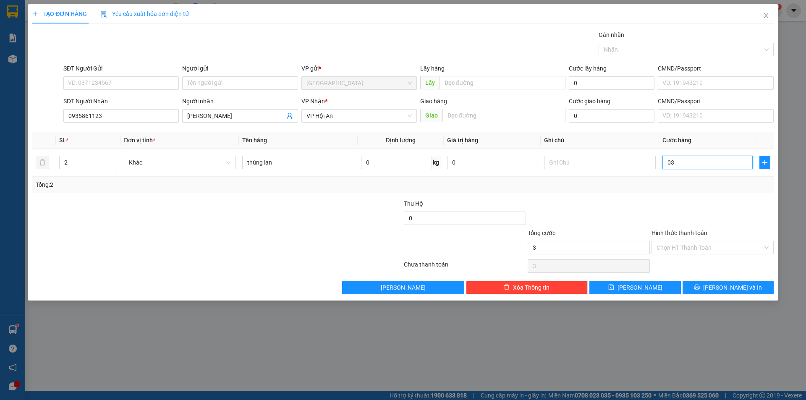
type input "030"
type input "300"
type input "0.300"
type input "300.000"
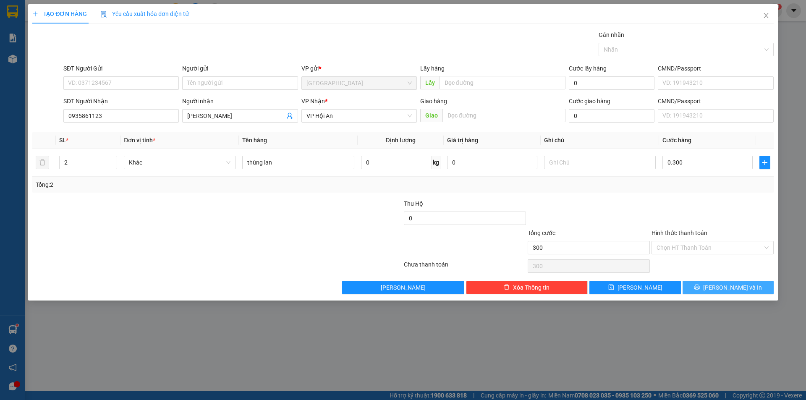
type input "300.000"
click at [747, 289] on button "[PERSON_NAME] và In" at bounding box center [728, 287] width 91 height 13
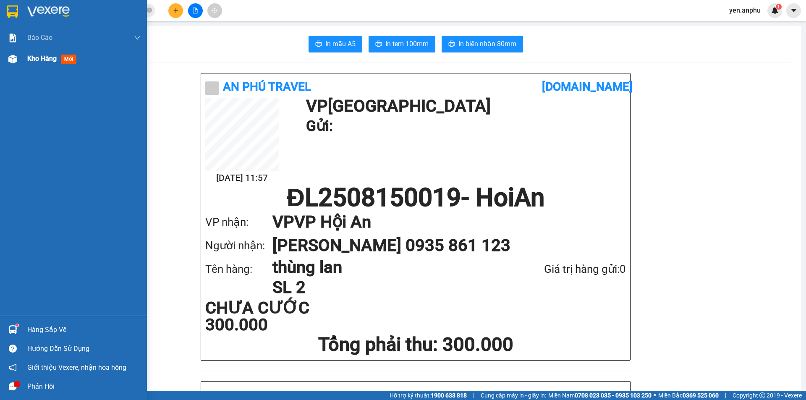
click at [16, 61] on img at bounding box center [12, 59] width 9 height 9
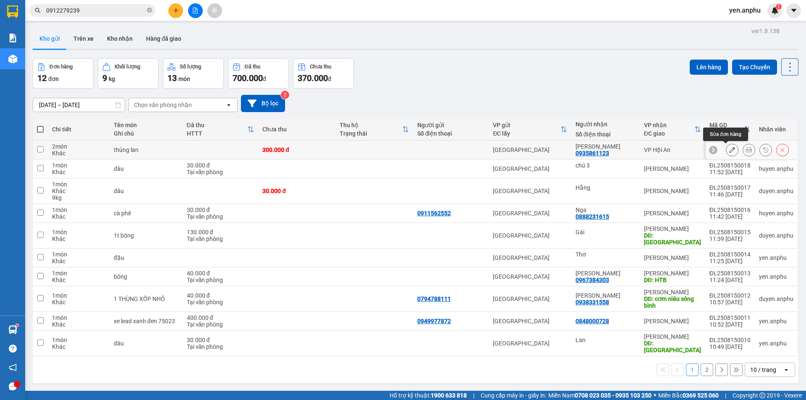
click at [730, 152] on button at bounding box center [733, 150] width 12 height 15
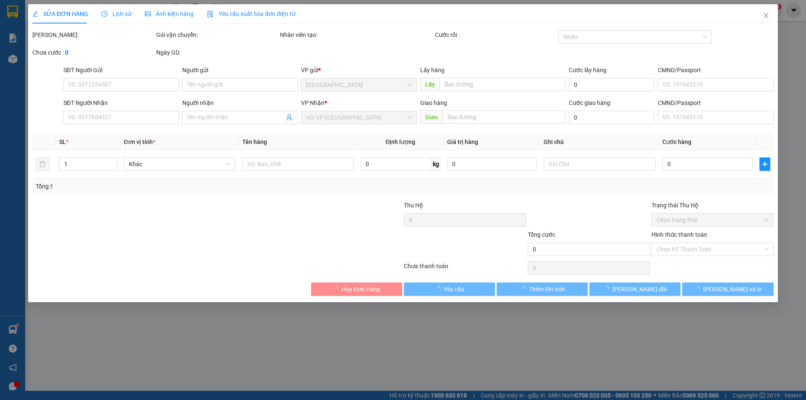
type input "0935861123"
type input "chị [PERSON_NAME]"
type input "300.000"
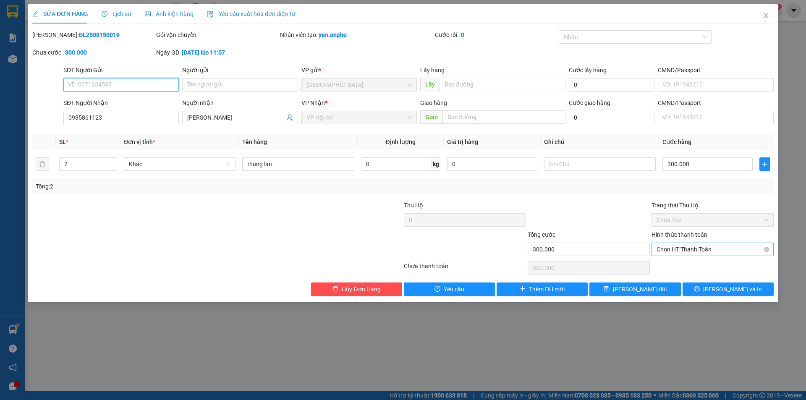
click at [680, 247] on span "Chọn HT Thanh Toán" at bounding box center [713, 249] width 112 height 13
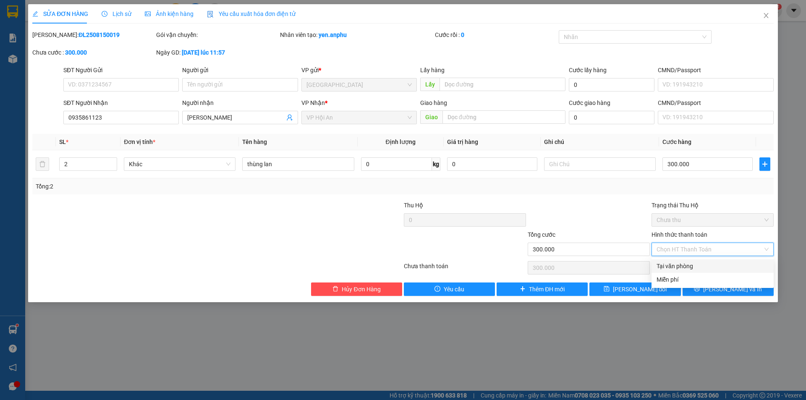
click at [675, 266] on div "Tại văn phòng" at bounding box center [713, 266] width 112 height 9
type input "0"
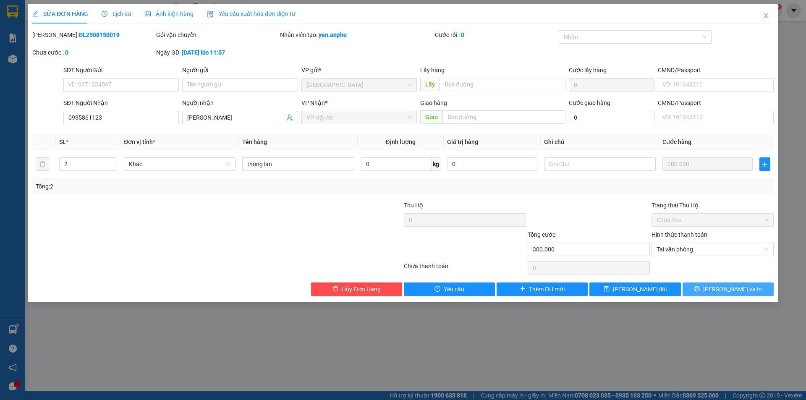
click at [700, 287] on icon "printer" at bounding box center [697, 289] width 6 height 6
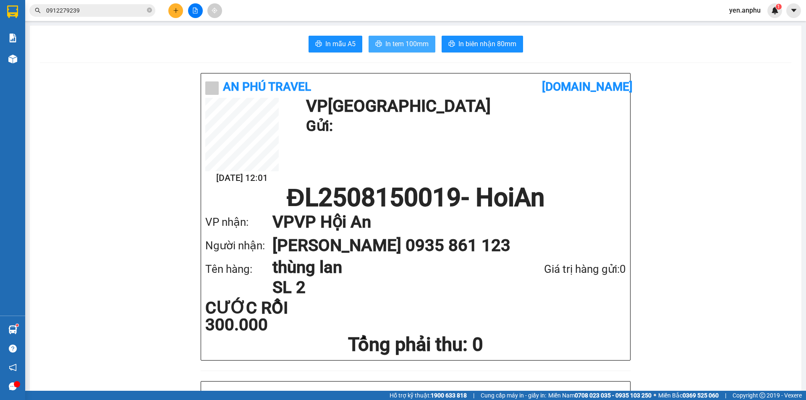
click at [378, 44] on icon "printer" at bounding box center [378, 43] width 7 height 7
click at [175, 14] on button at bounding box center [175, 10] width 15 height 15
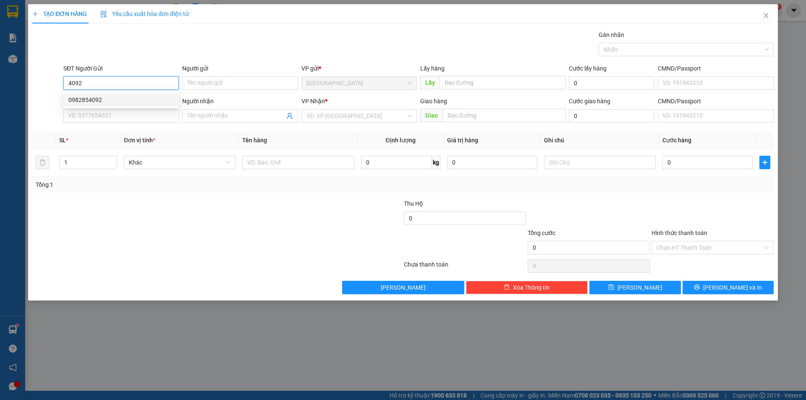
click at [105, 100] on div "0982854092" at bounding box center [120, 99] width 105 height 9
type input "0982854092"
type input "n3 Tân Hội"
type input "0982854092"
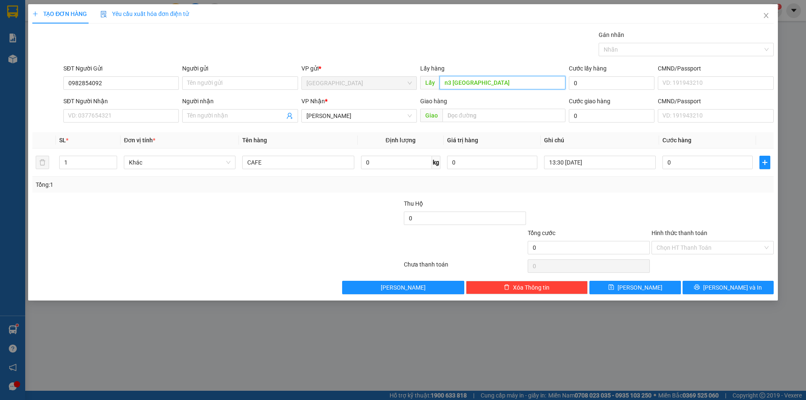
click at [497, 81] on input "n3 Tân Hội" at bounding box center [503, 82] width 126 height 13
type input "270"
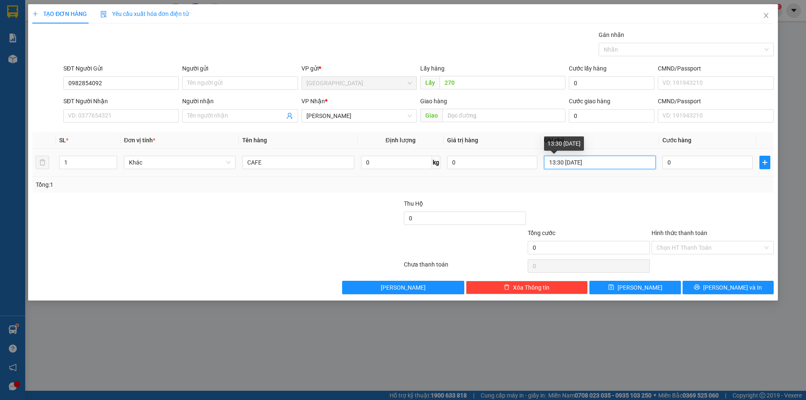
click at [585, 163] on input "13:30 13/1" at bounding box center [600, 162] width 112 height 13
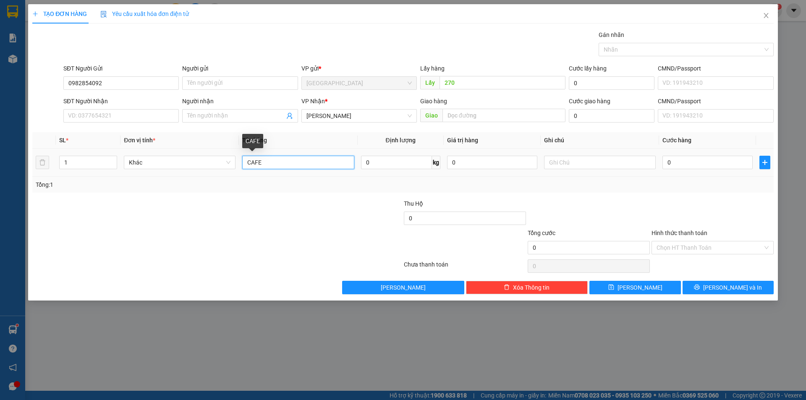
click at [318, 166] on input "CAFE" at bounding box center [298, 162] width 112 height 13
type input "c"
type input "thùng bơ"
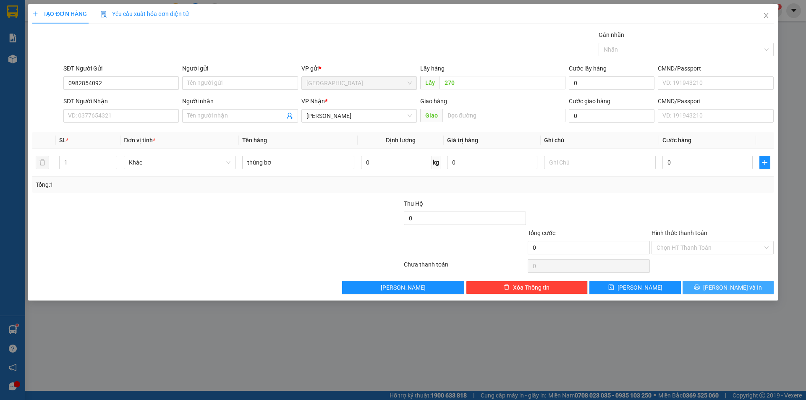
click at [718, 289] on button "[PERSON_NAME] và In" at bounding box center [728, 287] width 91 height 13
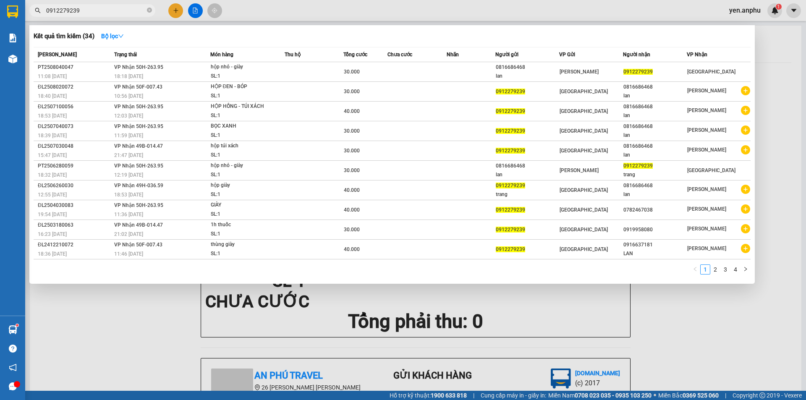
click at [88, 13] on input "0912279239" at bounding box center [95, 10] width 99 height 9
click at [176, 11] on div at bounding box center [403, 200] width 806 height 400
click at [176, 11] on icon "plus" at bounding box center [176, 11] width 6 height 6
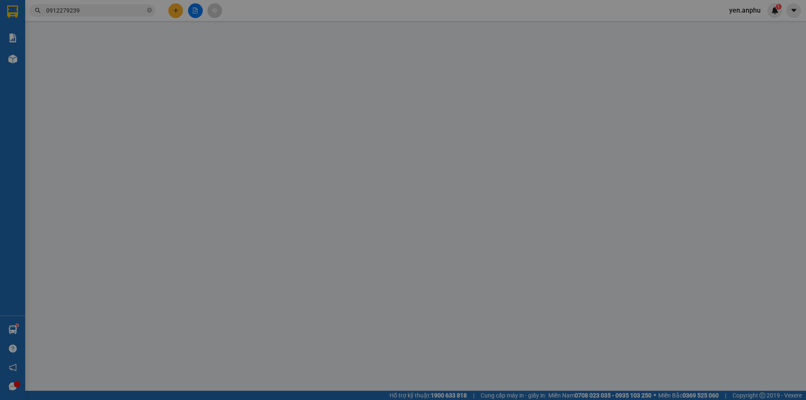
click at [176, 11] on span "Yêu cầu xuất hóa đơn điện tử" at bounding box center [144, 13] width 89 height 7
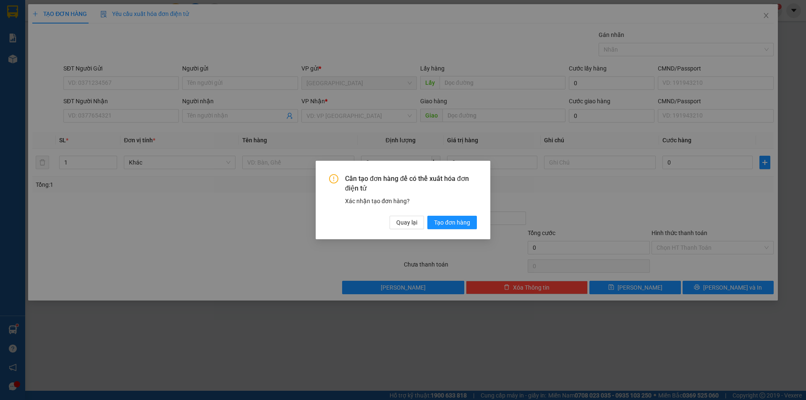
click at [138, 77] on div "Cần tạo đơn hàng để có thể xuất hóa đơn điện tử Xác nhận tạo đơn hàng? Quay lại…" at bounding box center [403, 200] width 806 height 400
click at [401, 223] on span "Quay lại" at bounding box center [406, 222] width 21 height 9
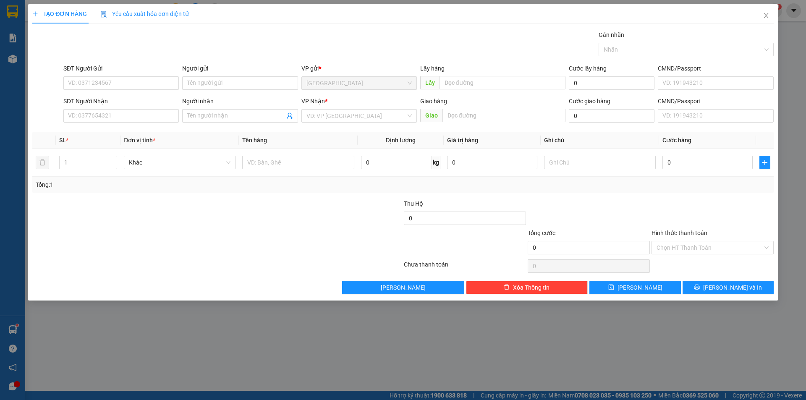
click at [123, 70] on div "SĐT Người Gửi" at bounding box center [120, 68] width 115 height 9
click at [123, 76] on input "SĐT Người Gửi" at bounding box center [120, 82] width 115 height 13
click at [123, 75] on div "SĐT Người Gửi" at bounding box center [120, 70] width 115 height 13
click at [129, 81] on input "SĐT Người Gửi" at bounding box center [120, 82] width 115 height 13
drag, startPoint x: 100, startPoint y: 100, endPoint x: 110, endPoint y: 104, distance: 10.0
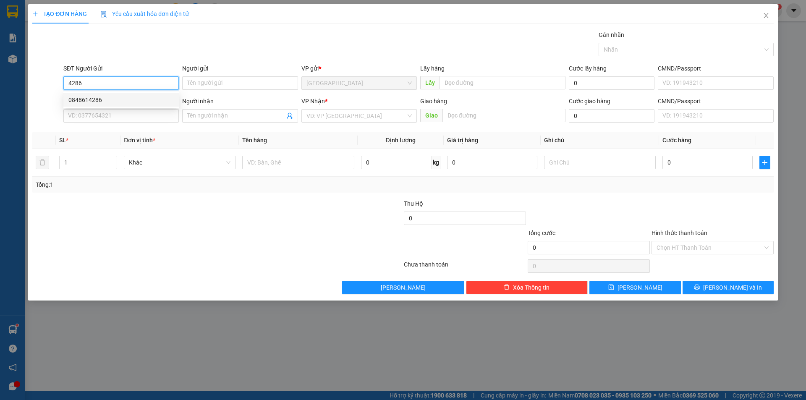
click at [101, 100] on div "0848614286" at bounding box center [120, 99] width 105 height 9
type input "0848614286"
type input "N3 Bồng Lai"
type input "0848614286"
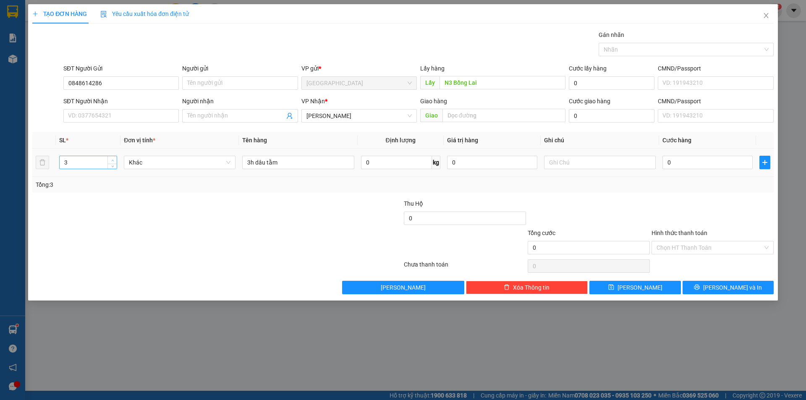
type input "4"
click at [110, 159] on span "Increase Value" at bounding box center [112, 160] width 9 height 8
click at [251, 162] on input "3h dâu tằm" at bounding box center [298, 162] width 112 height 13
type input "4h dâu tằm"
click at [735, 283] on span "[PERSON_NAME] và In" at bounding box center [732, 287] width 59 height 9
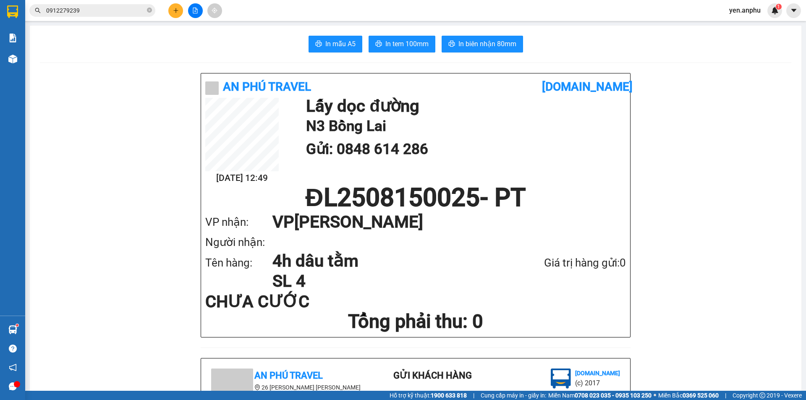
click at [172, 14] on button at bounding box center [175, 10] width 15 height 15
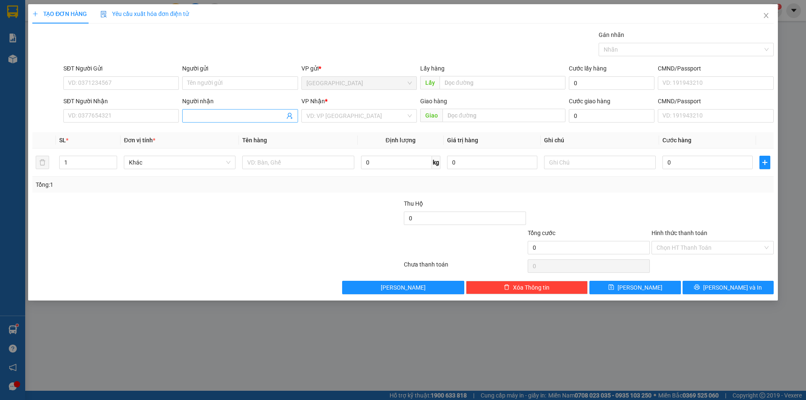
click at [215, 114] on input "Người nhận" at bounding box center [235, 115] width 97 height 9
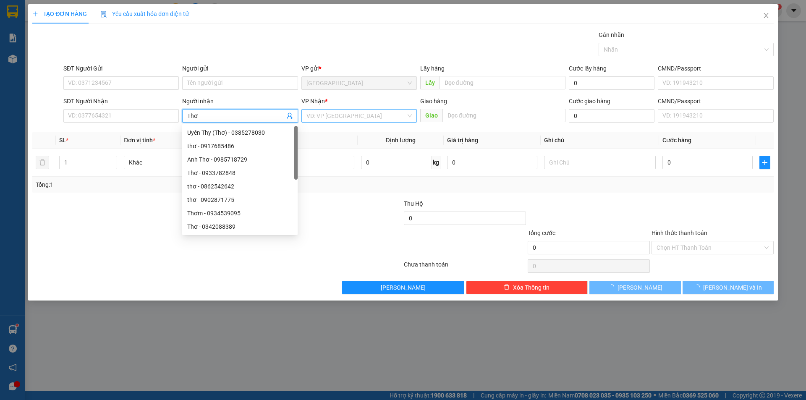
type input "Thơ"
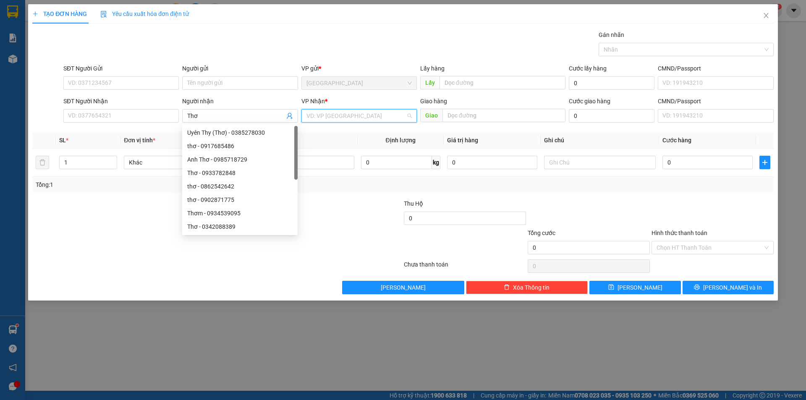
click at [317, 120] on input "search" at bounding box center [357, 116] width 100 height 13
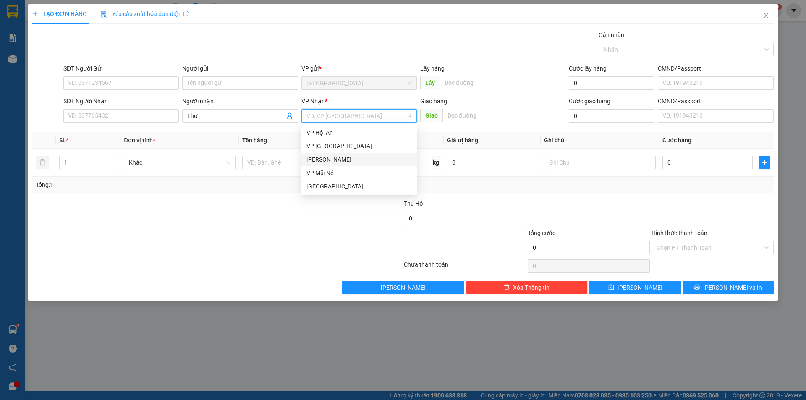
click at [316, 164] on div "[PERSON_NAME]" at bounding box center [359, 159] width 115 height 13
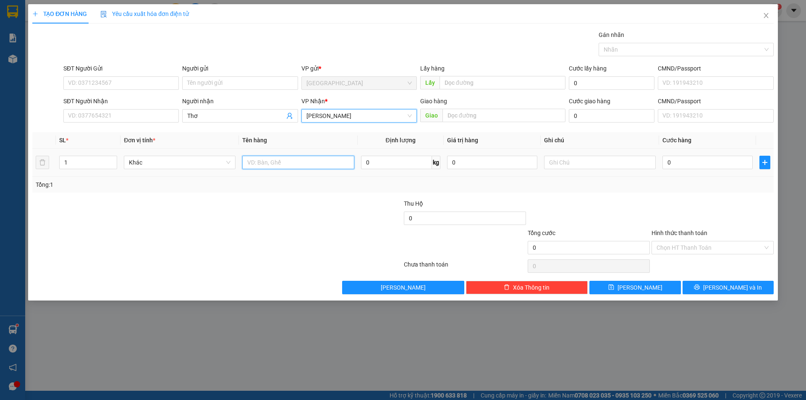
click at [295, 161] on input "text" at bounding box center [298, 162] width 112 height 13
type input "dâu"
click at [391, 165] on input "0" at bounding box center [396, 162] width 71 height 13
type input "12"
click at [710, 170] on div "0" at bounding box center [708, 162] width 90 height 17
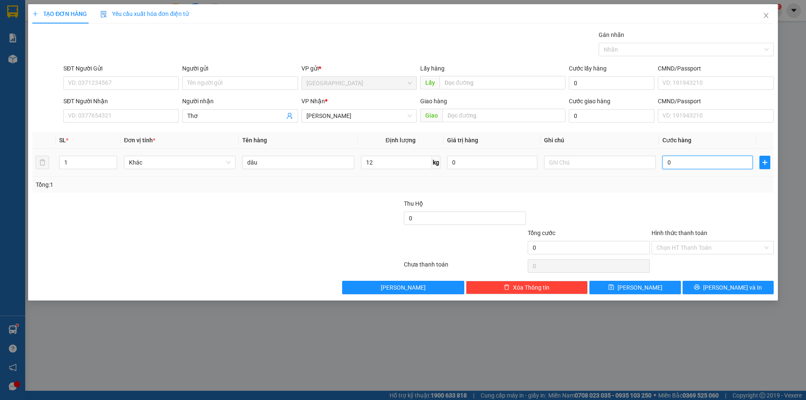
click at [714, 164] on input "0" at bounding box center [708, 162] width 90 height 13
type input "3"
type input "36"
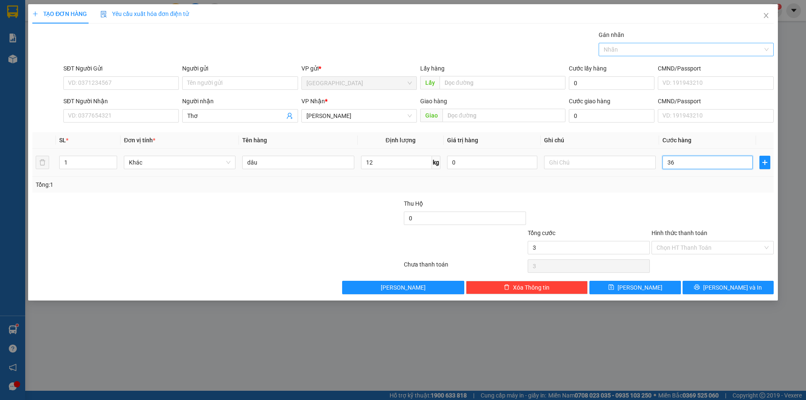
type input "36"
type input "36.000"
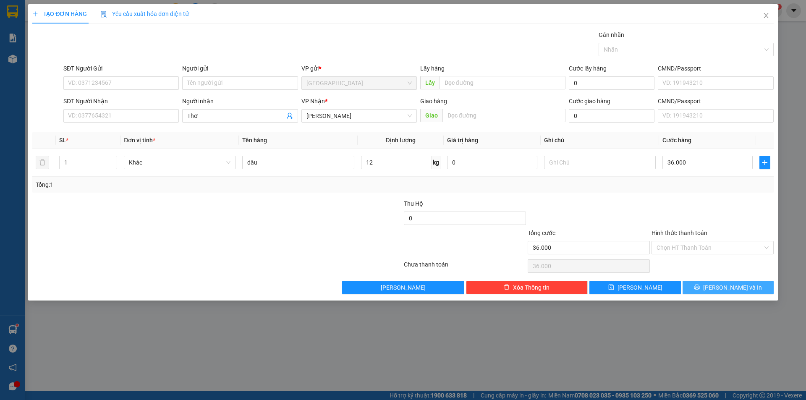
click at [719, 289] on button "[PERSON_NAME] và In" at bounding box center [728, 287] width 91 height 13
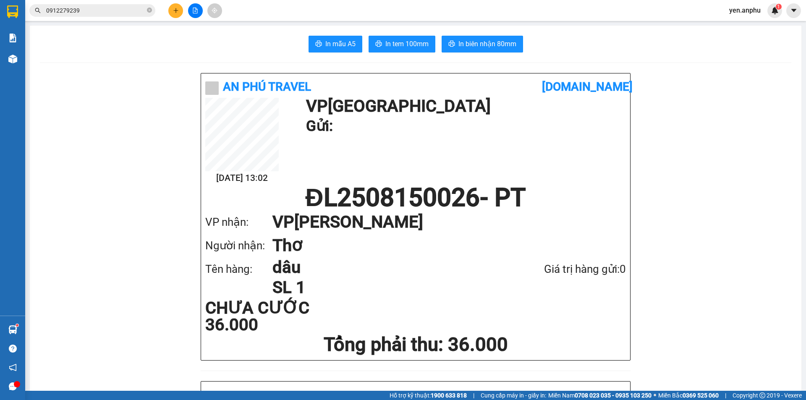
click at [170, 11] on button at bounding box center [175, 10] width 15 height 15
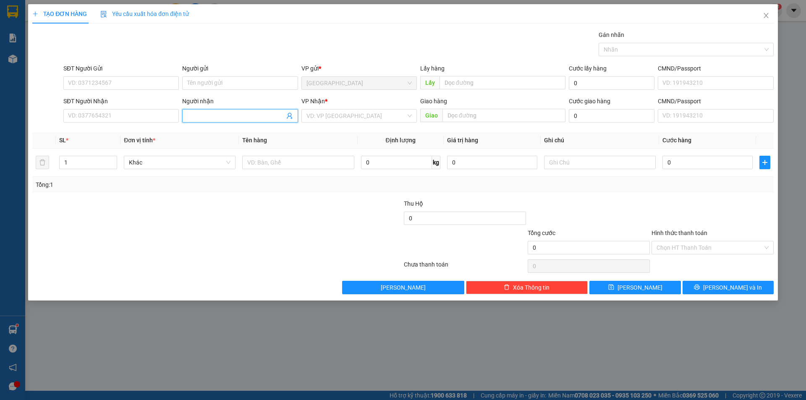
click at [217, 115] on input "Người nhận" at bounding box center [235, 115] width 97 height 9
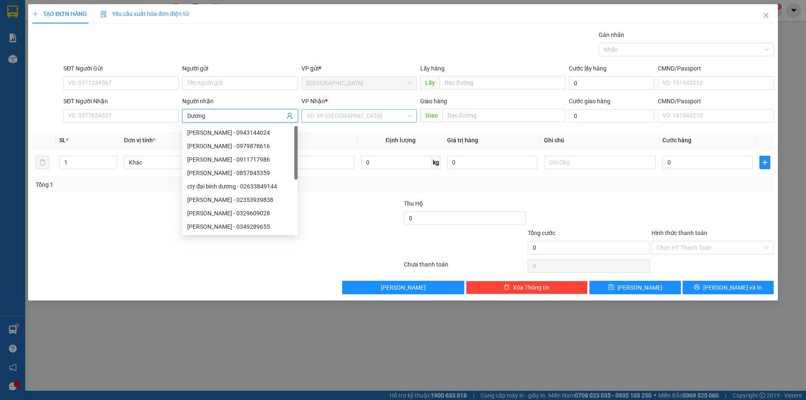
type input "Dương"
click at [353, 118] on input "search" at bounding box center [357, 116] width 100 height 13
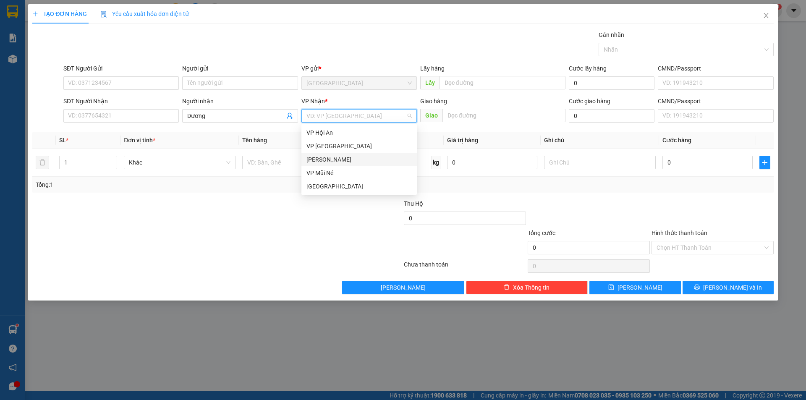
click at [334, 160] on div "[PERSON_NAME]" at bounding box center [359, 159] width 105 height 9
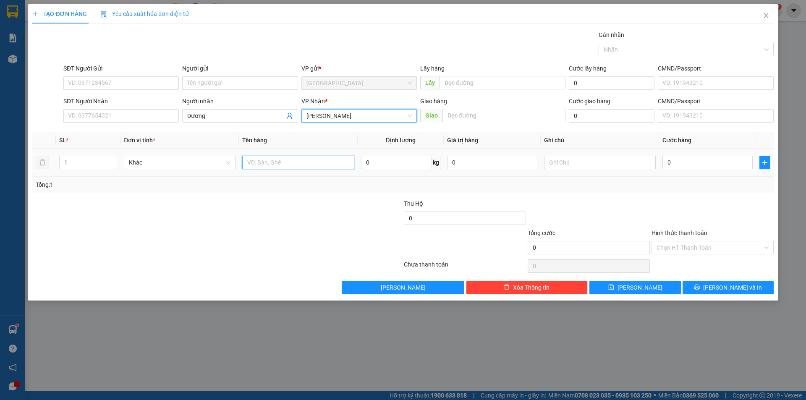
click at [308, 166] on input "text" at bounding box center [298, 162] width 112 height 13
type input "dâu"
click at [399, 162] on input "0" at bounding box center [396, 162] width 71 height 13
type input "5"
type input "1"
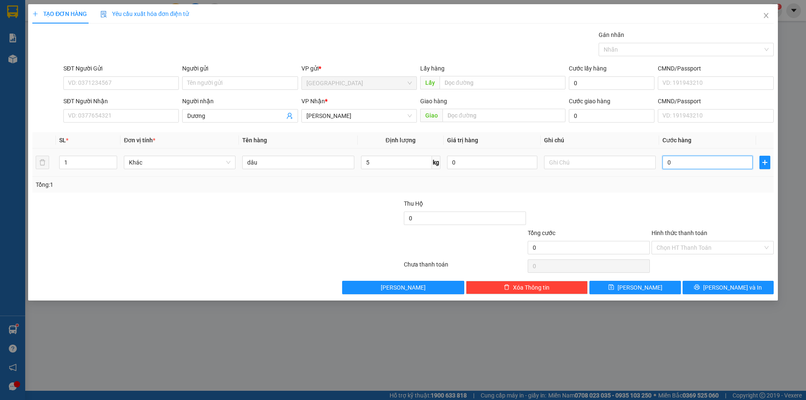
type input "1"
click at [691, 164] on input "1" at bounding box center [708, 162] width 90 height 13
type input "15"
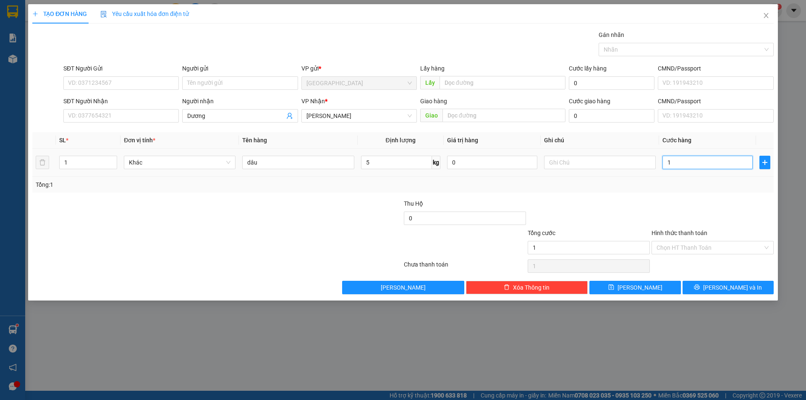
type input "15"
type input "15.000"
click at [647, 283] on button "[PERSON_NAME]" at bounding box center [635, 287] width 91 height 13
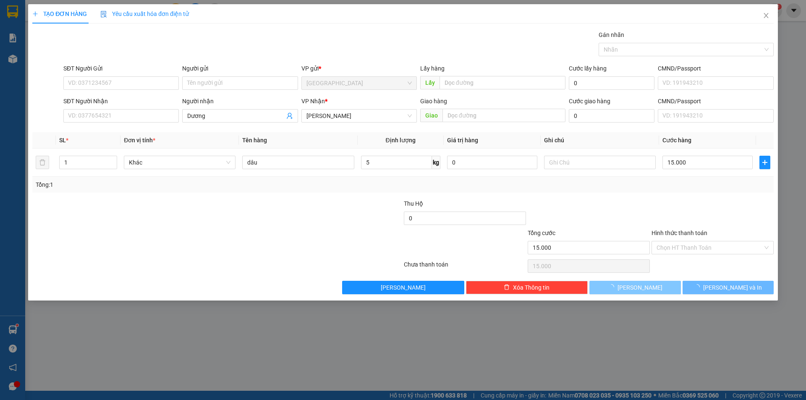
type input "0"
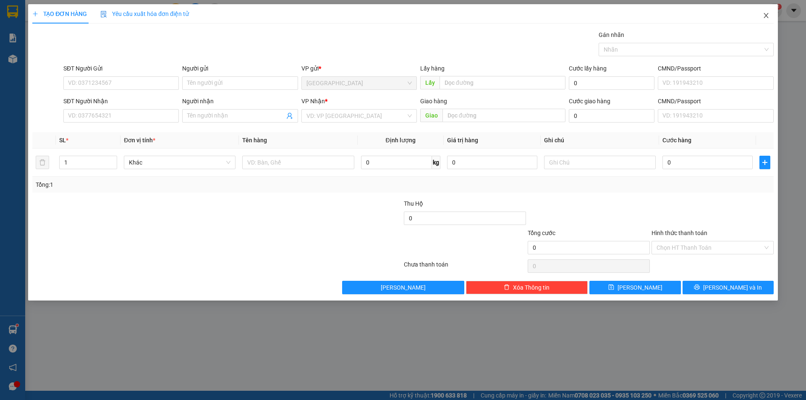
click at [766, 19] on span "Close" at bounding box center [767, 16] width 24 height 24
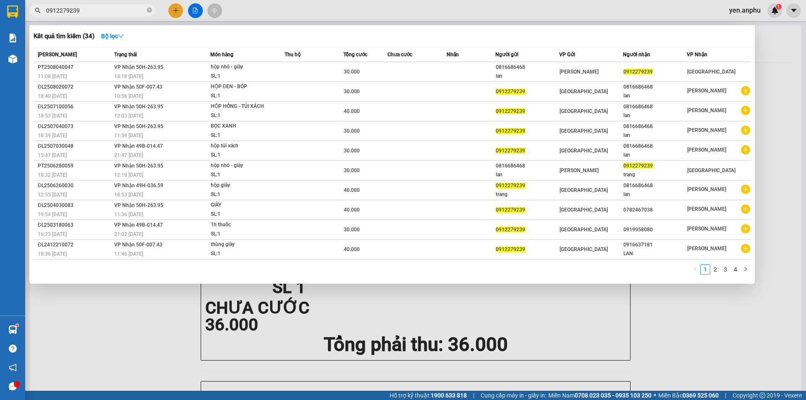
click at [115, 13] on input "0912279239" at bounding box center [95, 10] width 99 height 9
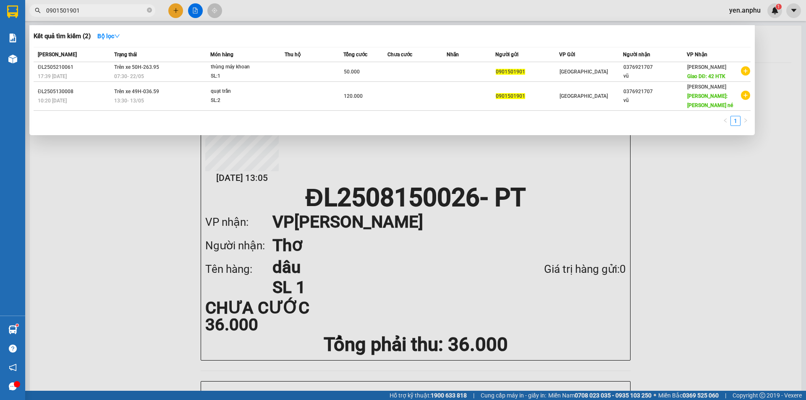
type input "0901501901"
click at [170, 10] on div at bounding box center [403, 200] width 806 height 400
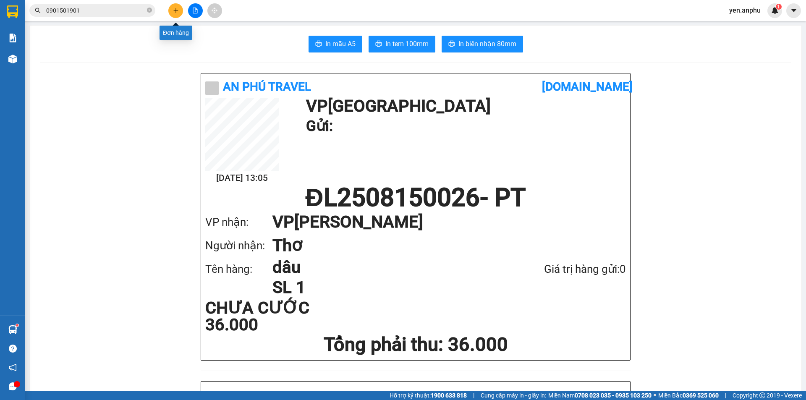
click at [172, 10] on button at bounding box center [175, 10] width 15 height 15
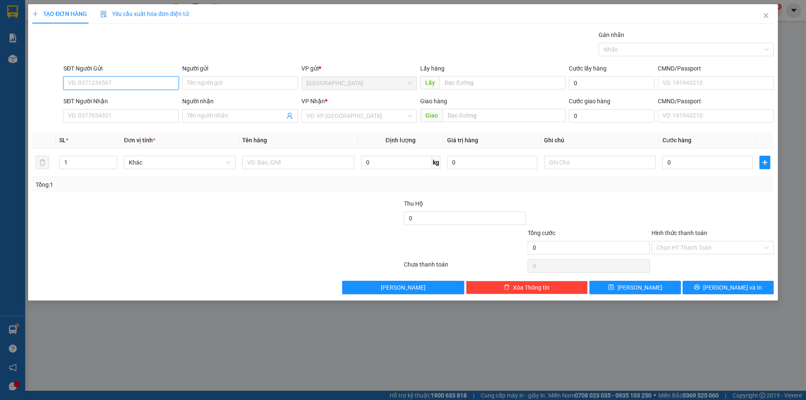
click at [127, 80] on input "SĐT Người Gửi" at bounding box center [120, 82] width 115 height 13
type input "0983795912"
click at [465, 80] on input "text" at bounding box center [503, 82] width 126 height 13
type input "N3 Tân Hội"
click at [373, 115] on input "search" at bounding box center [357, 116] width 100 height 13
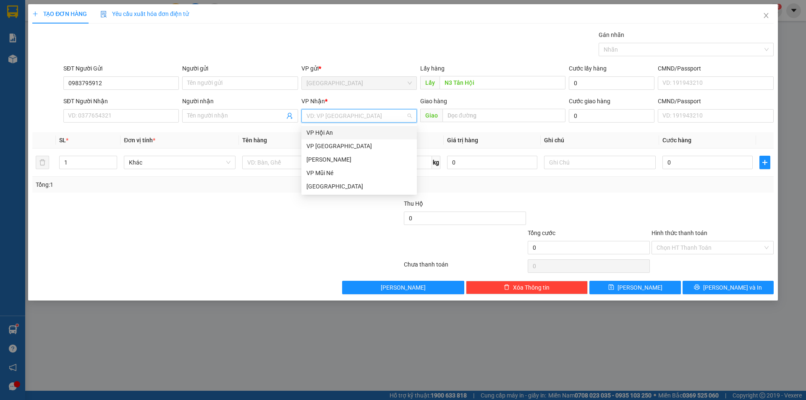
click at [343, 132] on div "VP Hội An" at bounding box center [359, 132] width 105 height 9
click at [356, 118] on span "VP Hội An" at bounding box center [359, 116] width 105 height 13
click at [330, 160] on div "[PERSON_NAME]" at bounding box center [359, 159] width 105 height 9
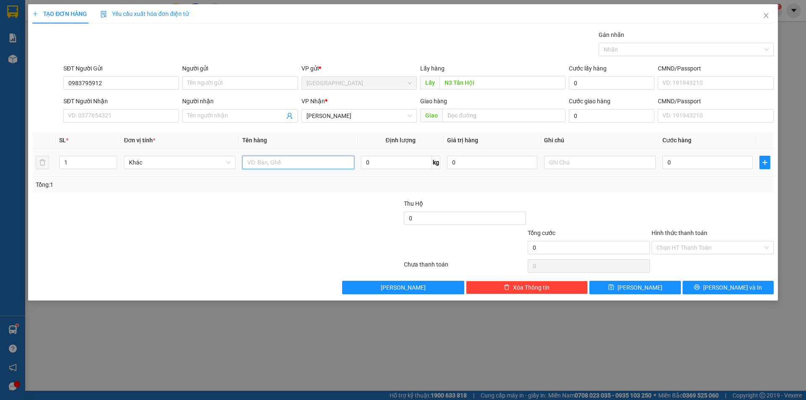
click at [297, 164] on input "text" at bounding box center [298, 162] width 112 height 13
type input "thùng cf"
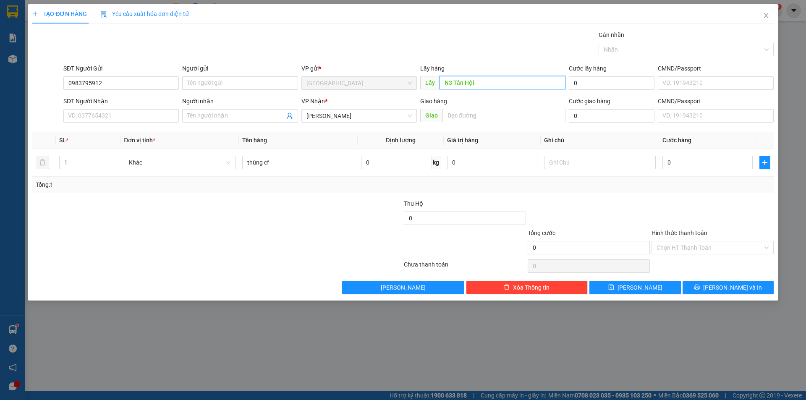
click at [497, 89] on input "N3 Tân Hội" at bounding box center [503, 82] width 126 height 13
click at [496, 79] on input "N3 Tân Hội" at bounding box center [503, 82] width 126 height 13
type input "N3 Tân Hội - quán cf gần Hino"
click at [706, 288] on button "[PERSON_NAME] và In" at bounding box center [728, 287] width 91 height 13
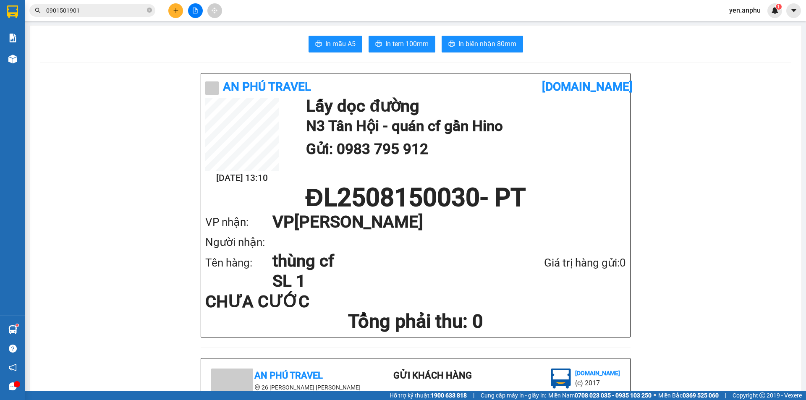
click at [195, 9] on icon "file-add" at bounding box center [195, 11] width 6 height 6
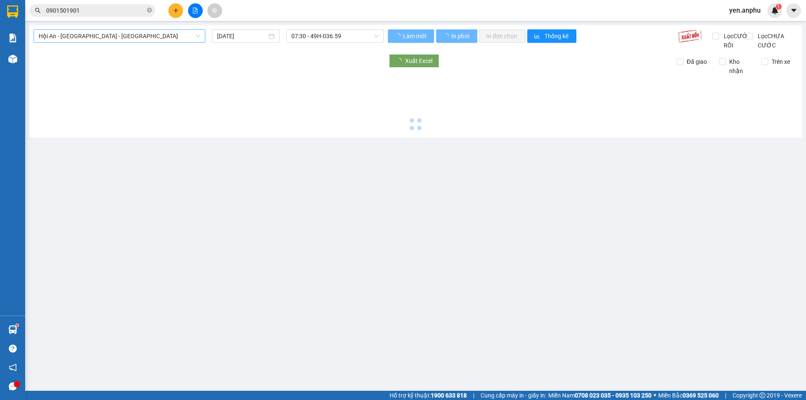
click at [84, 34] on span "Hội An - [GEOGRAPHIC_DATA] - [GEOGRAPHIC_DATA]" at bounding box center [120, 36] width 162 height 13
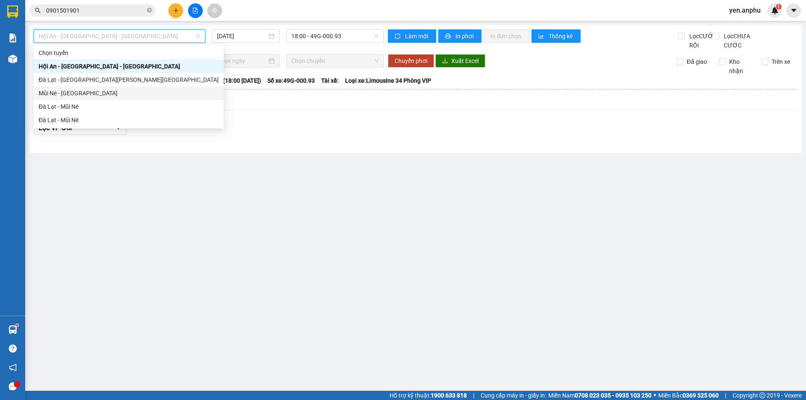
click at [79, 94] on div "Mũi Né - [GEOGRAPHIC_DATA]" at bounding box center [129, 93] width 180 height 9
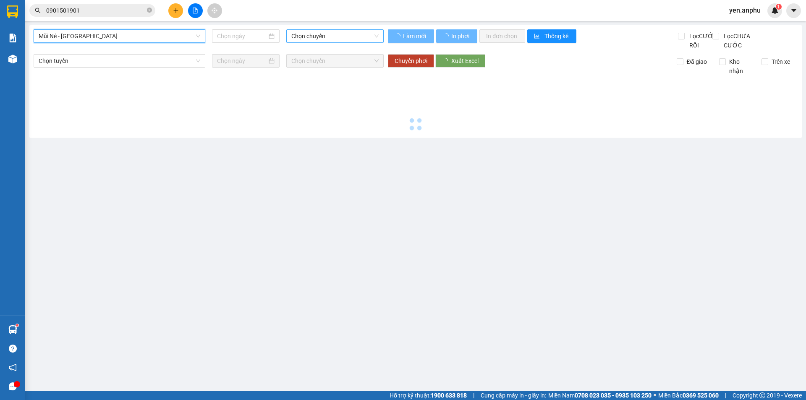
type input "[DATE]"
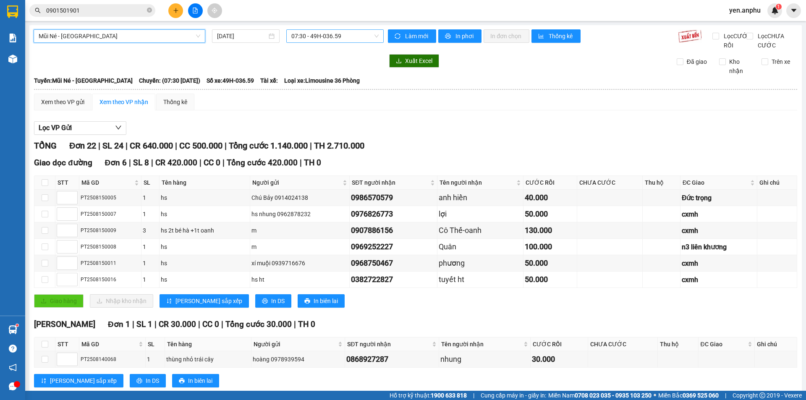
click at [344, 35] on span "07:30 - 49H-036.59" at bounding box center [334, 36] width 87 height 13
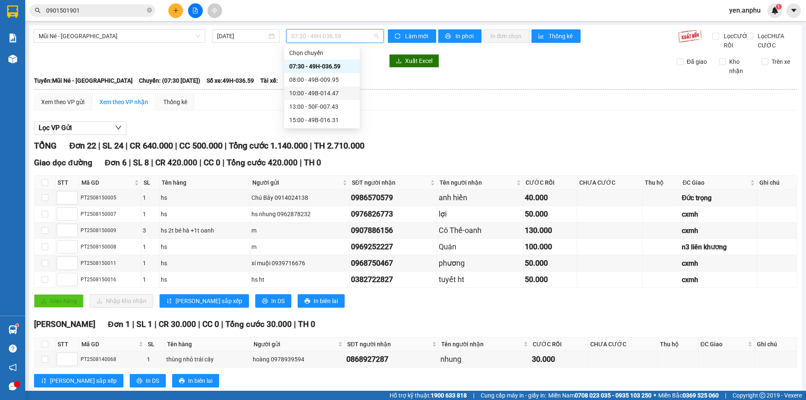
click at [326, 90] on div "10:00 - 49B-014.47" at bounding box center [322, 93] width 66 height 9
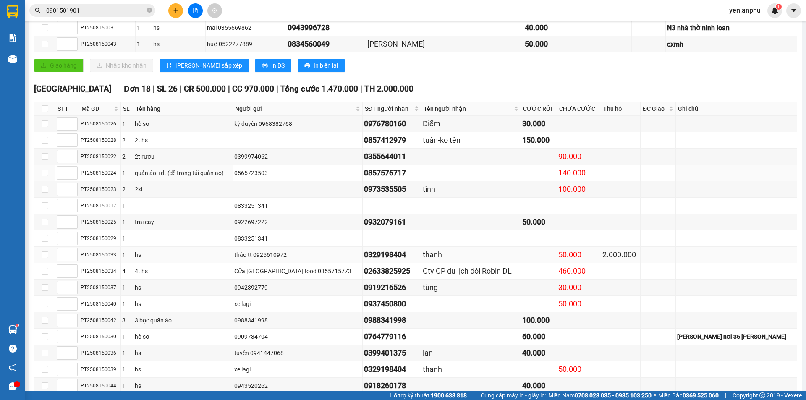
scroll to position [324, 0]
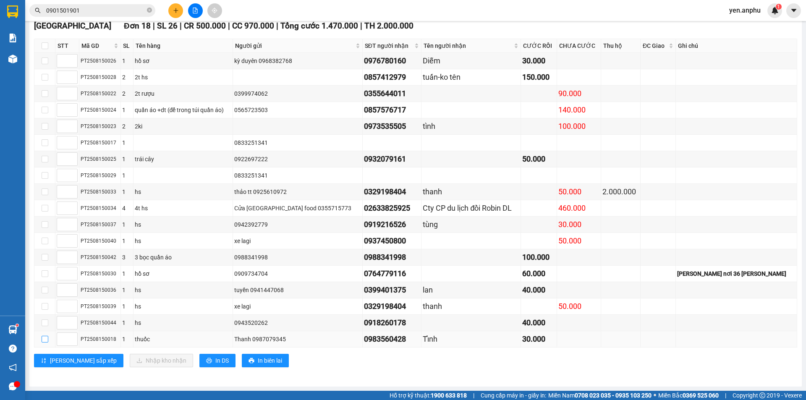
click at [43, 341] on input "checkbox" at bounding box center [45, 339] width 7 height 7
checkbox input "true"
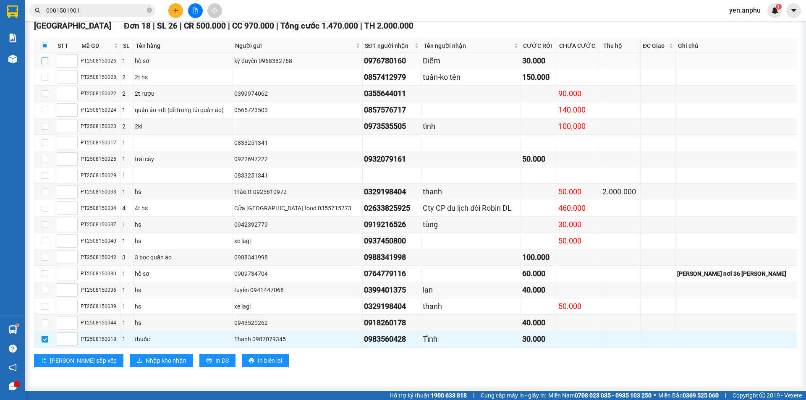
click at [43, 59] on input "checkbox" at bounding box center [45, 61] width 7 height 7
checkbox input "true"
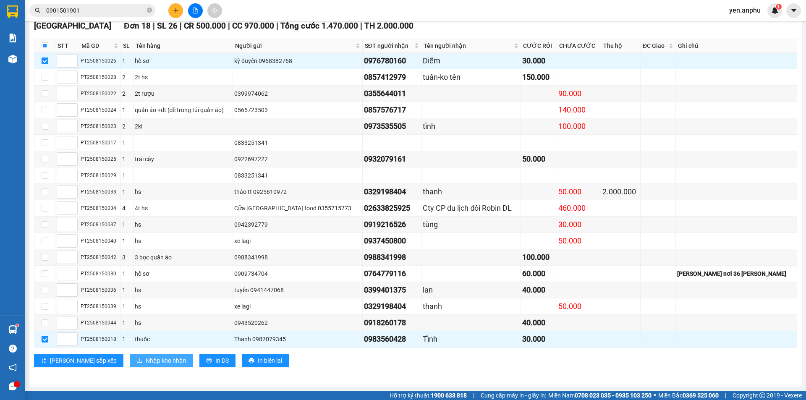
click at [146, 362] on span "Nhập kho nhận" at bounding box center [166, 360] width 41 height 9
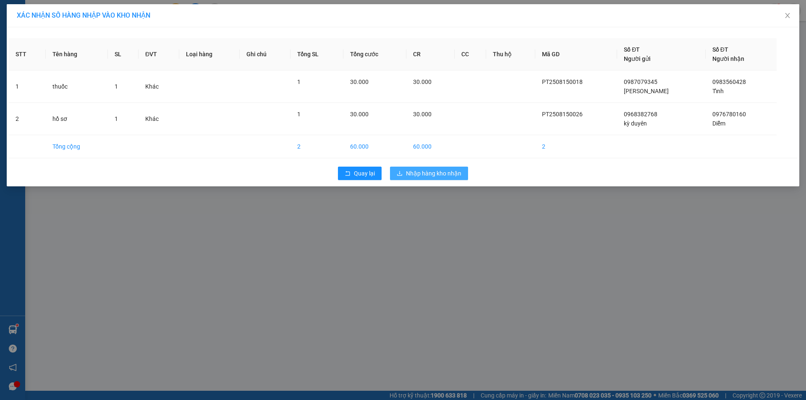
click at [432, 171] on span "Nhập hàng kho nhận" at bounding box center [433, 173] width 55 height 9
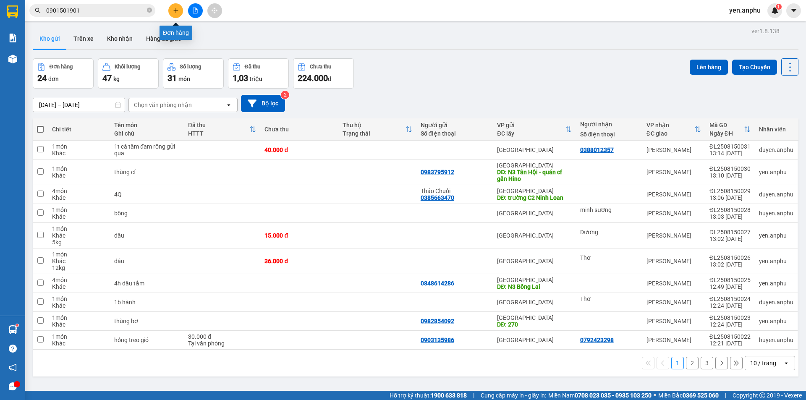
click at [181, 7] on button at bounding box center [175, 10] width 15 height 15
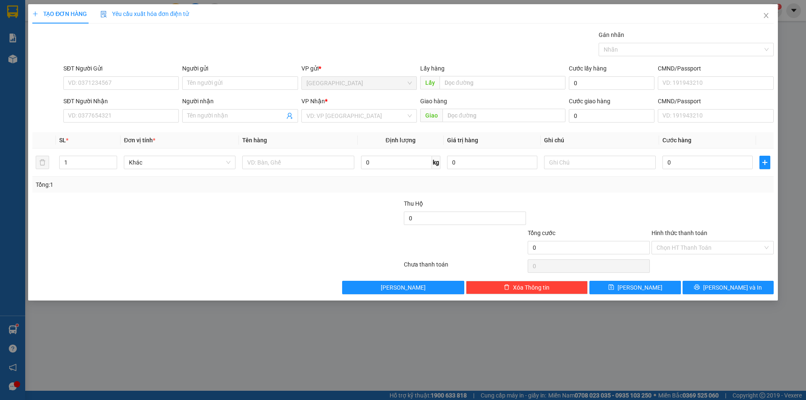
click at [229, 124] on div "Người nhận Tên người nhận" at bounding box center [239, 111] width 115 height 29
click at [226, 119] on input "Người nhận" at bounding box center [235, 115] width 97 height 9
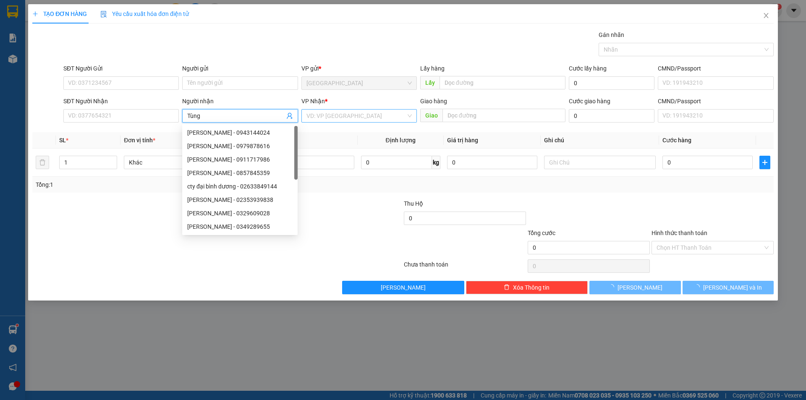
type input "Tùng"
click at [344, 119] on input "search" at bounding box center [357, 116] width 100 height 13
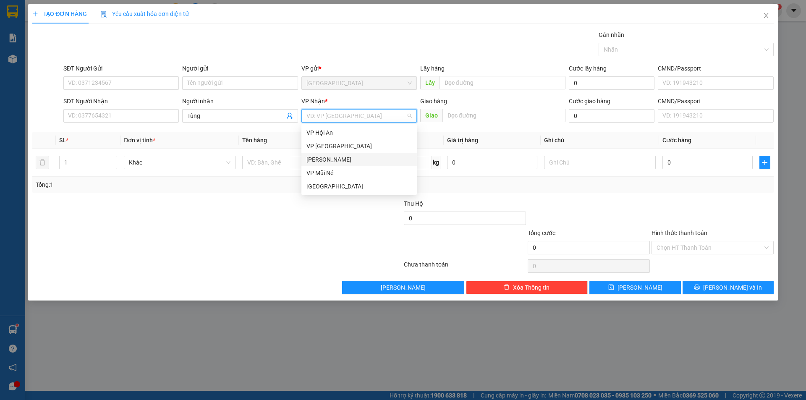
click at [316, 164] on div "[PERSON_NAME]" at bounding box center [359, 159] width 105 height 9
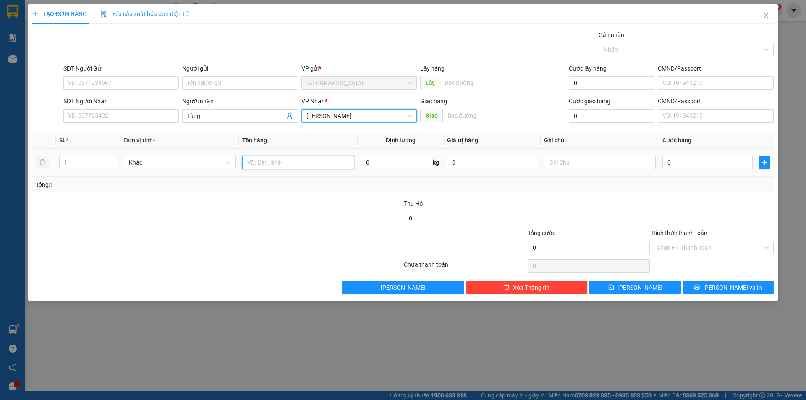
click at [309, 159] on input "text" at bounding box center [298, 162] width 112 height 13
type input "dâu"
click at [423, 165] on input "0" at bounding box center [396, 162] width 71 height 13
type input "12"
click at [692, 167] on input "0" at bounding box center [708, 162] width 90 height 13
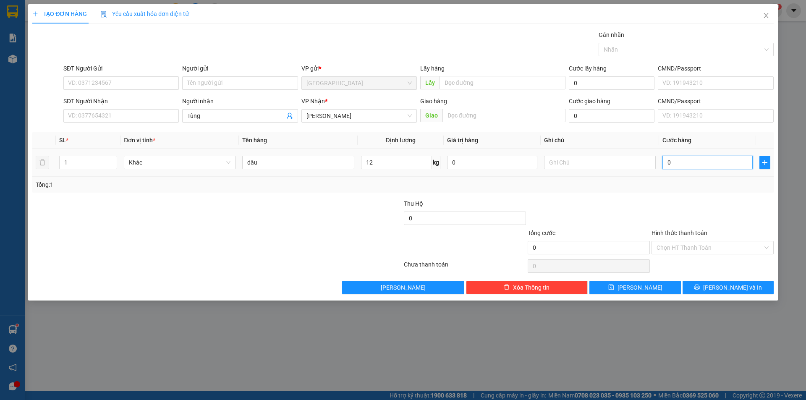
type input "3"
type input "396"
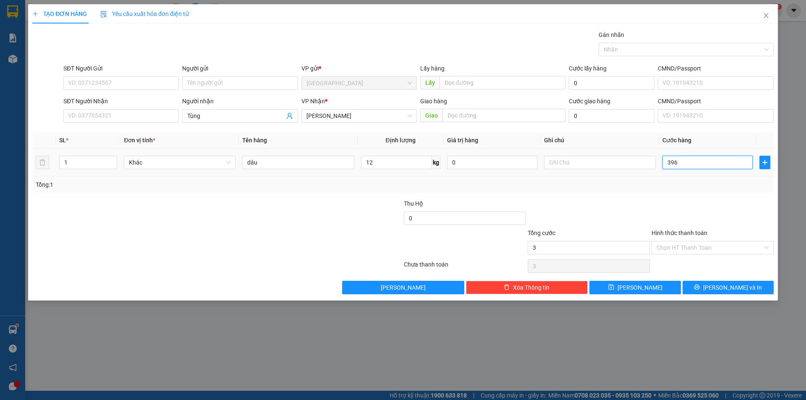
type input "396"
type input "39"
type input "3"
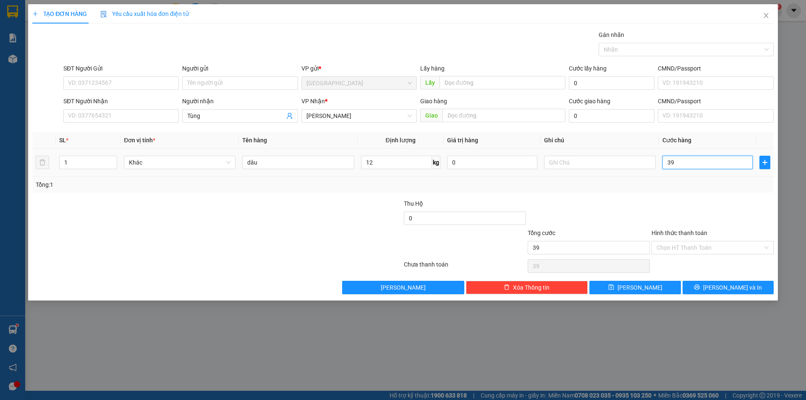
type input "3"
type input "36"
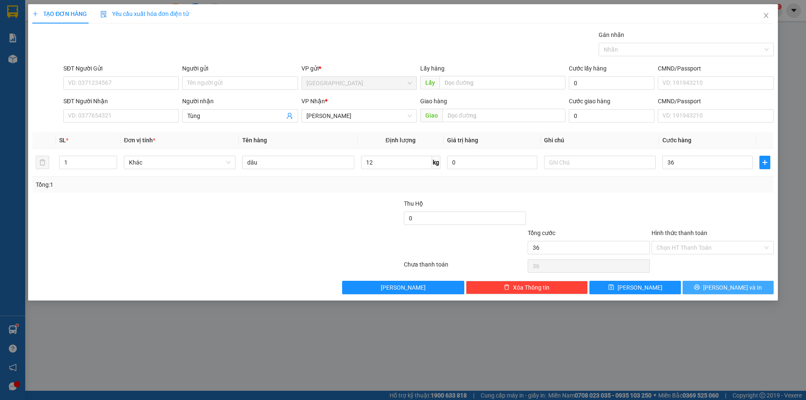
type input "36.000"
click at [700, 287] on icon "printer" at bounding box center [697, 287] width 6 height 6
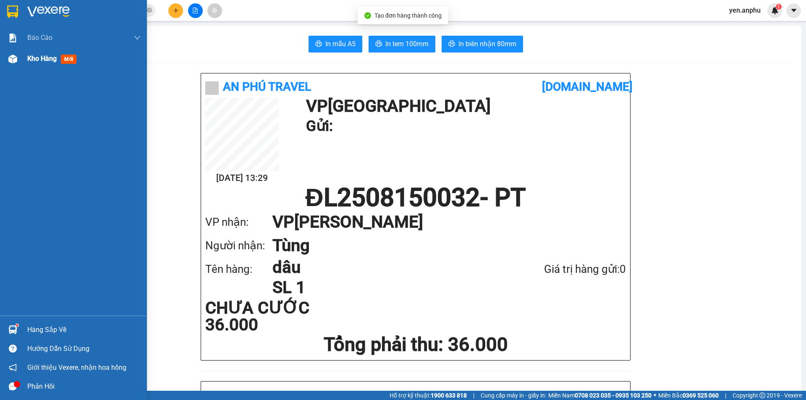
click at [16, 55] on img at bounding box center [12, 59] width 9 height 9
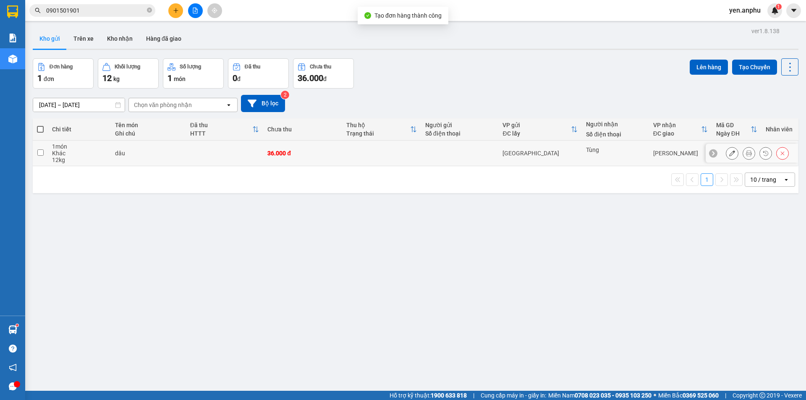
click at [452, 149] on td at bounding box center [460, 154] width 78 height 26
checkbox input "true"
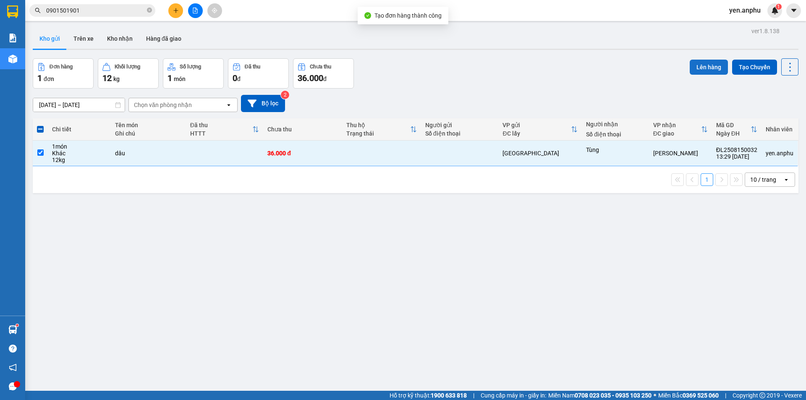
click at [709, 73] on button "Lên hàng" at bounding box center [709, 67] width 38 height 15
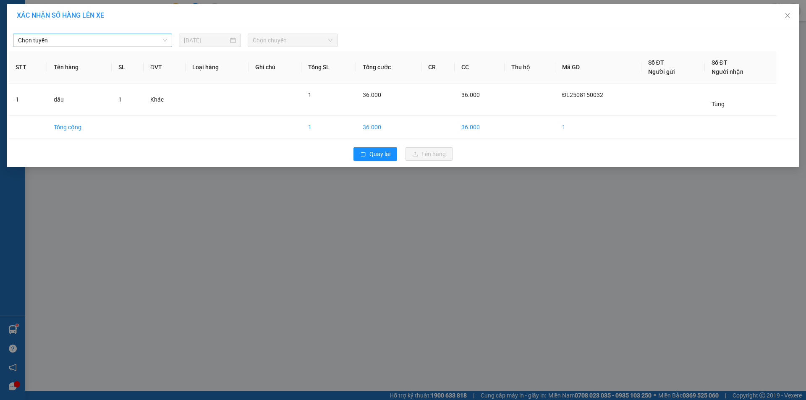
click at [89, 43] on span "Chọn tuyến" at bounding box center [92, 40] width 149 height 13
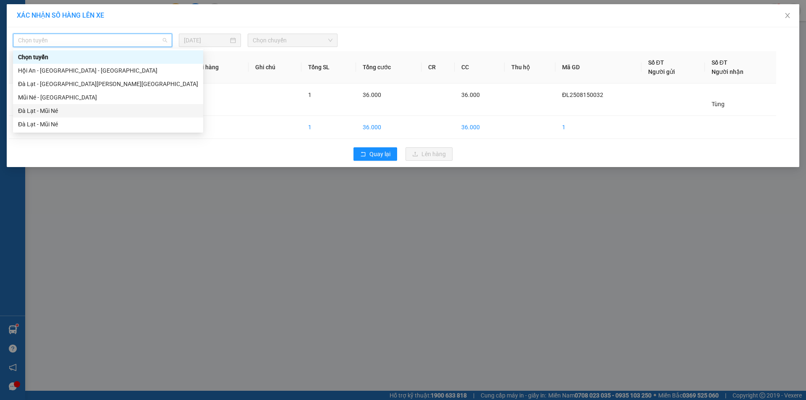
click at [48, 109] on div "Đà Lạt - Mũi Né" at bounding box center [108, 110] width 180 height 9
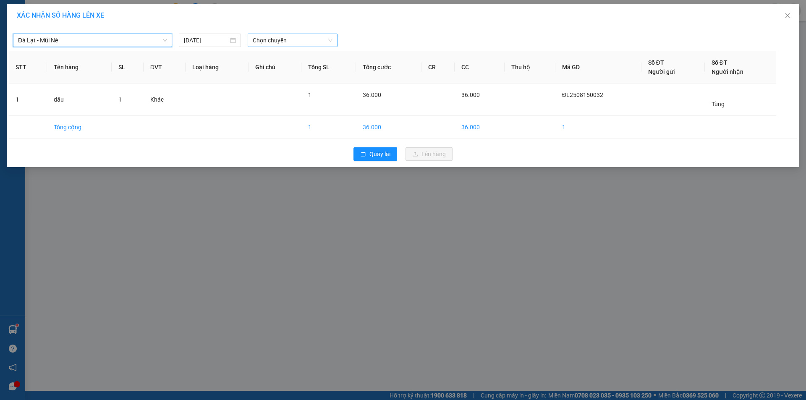
click at [312, 46] on span "Chọn chuyến" at bounding box center [293, 40] width 80 height 13
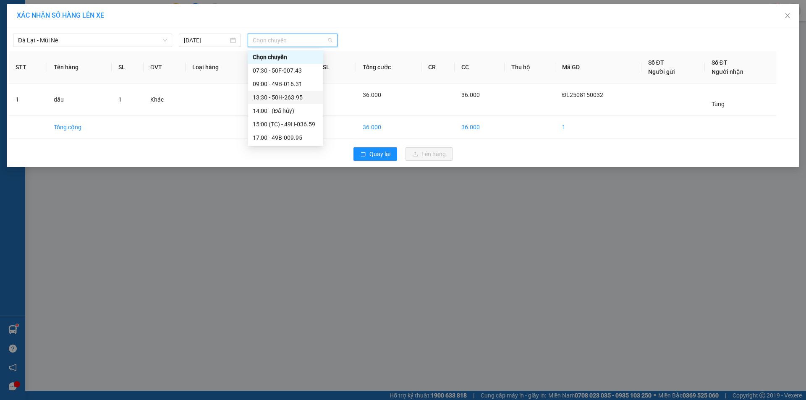
click at [290, 95] on div "13:30 - 50H-263.95" at bounding box center [286, 97] width 66 height 9
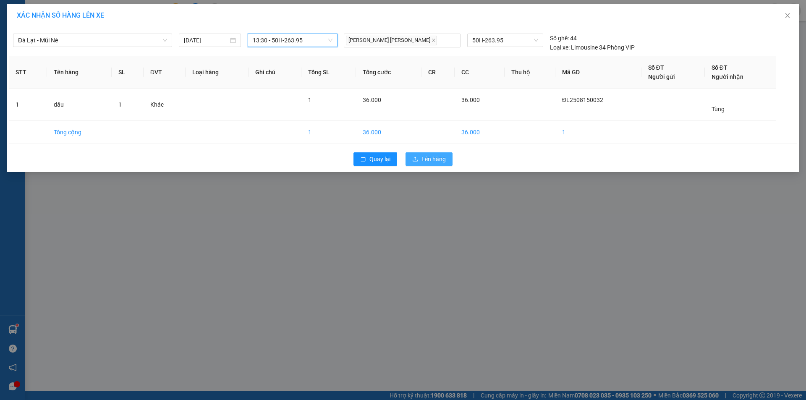
click at [441, 161] on span "Lên hàng" at bounding box center [434, 159] width 24 height 9
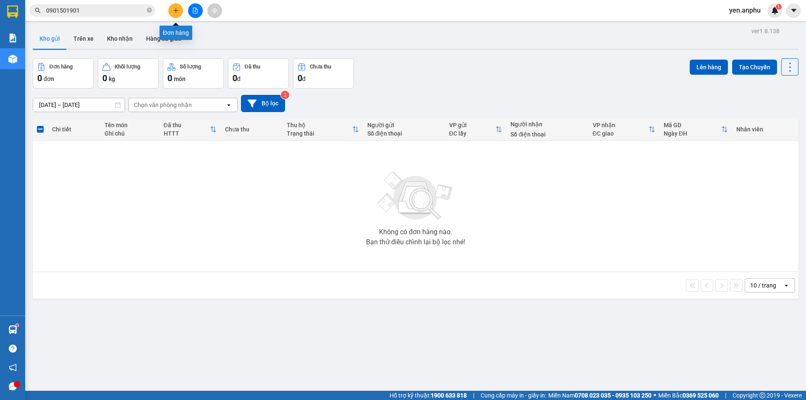
click at [177, 10] on icon "plus" at bounding box center [176, 11] width 6 height 6
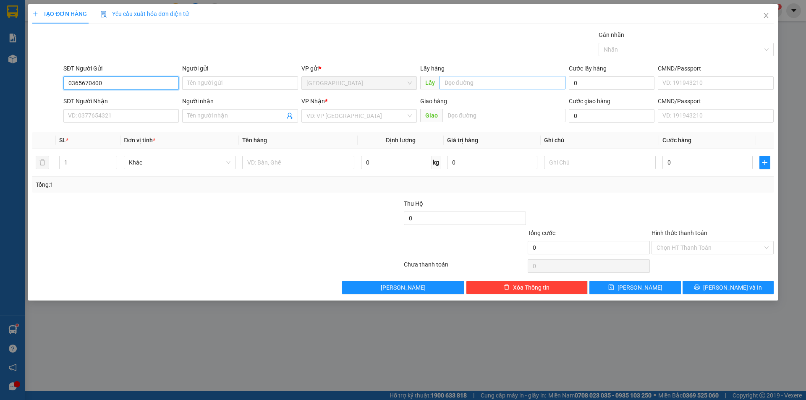
type input "0365670400"
click at [453, 84] on input "text" at bounding box center [503, 82] width 126 height 13
type input "finom"
click at [347, 119] on input "search" at bounding box center [357, 116] width 100 height 13
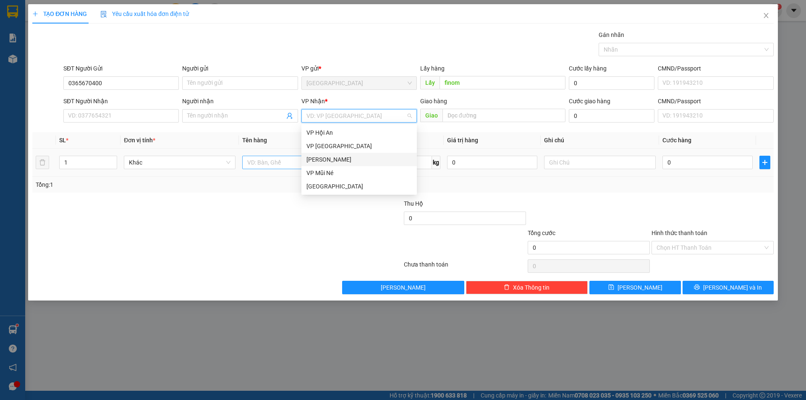
drag, startPoint x: 320, startPoint y: 163, endPoint x: 311, endPoint y: 163, distance: 8.4
click at [319, 163] on div "[PERSON_NAME]" at bounding box center [359, 159] width 105 height 9
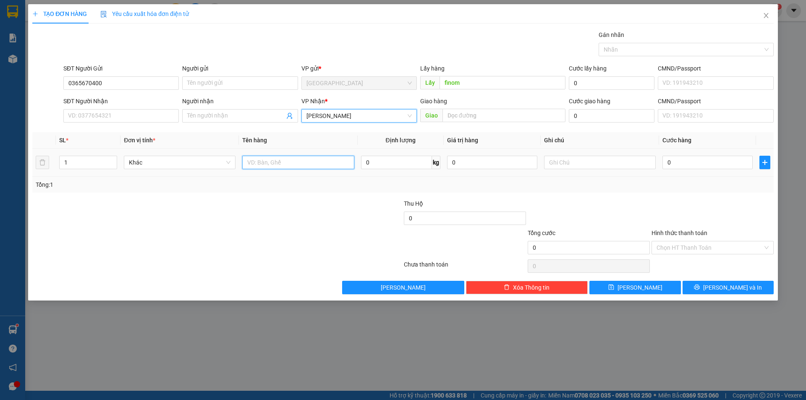
click at [302, 162] on input "text" at bounding box center [298, 162] width 112 height 13
type input "thùng rau củ"
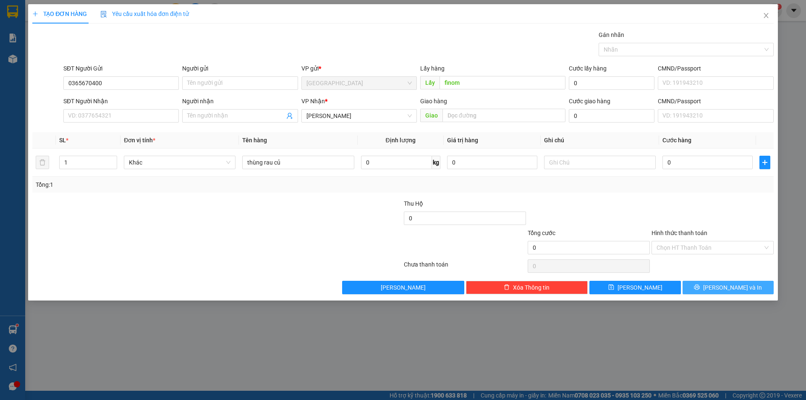
click at [737, 289] on span "[PERSON_NAME] và In" at bounding box center [732, 287] width 59 height 9
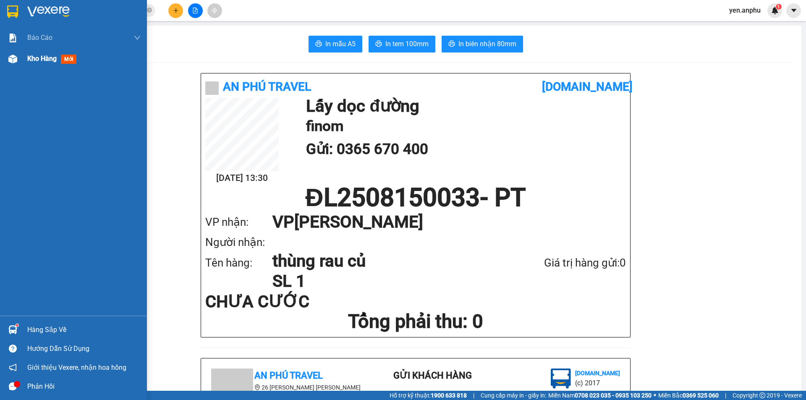
click at [1, 65] on div "Kho hàng mới" at bounding box center [73, 58] width 147 height 21
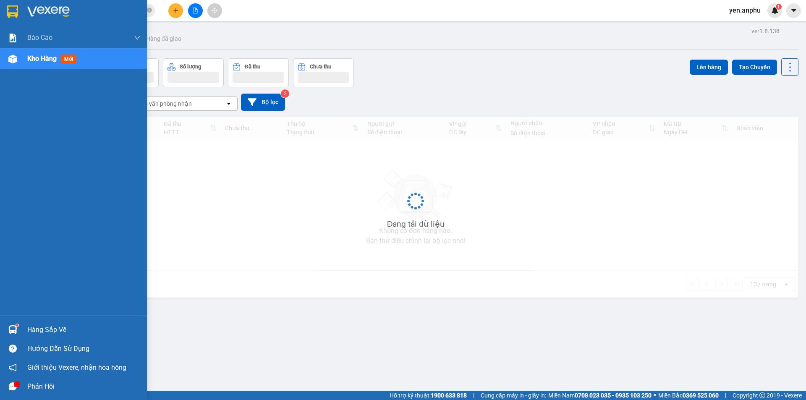
click at [7, 63] on div at bounding box center [12, 59] width 15 height 15
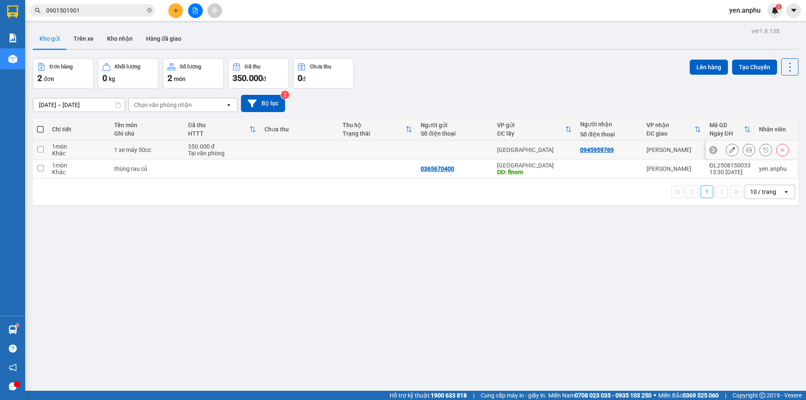
click at [743, 151] on button at bounding box center [749, 150] width 12 height 15
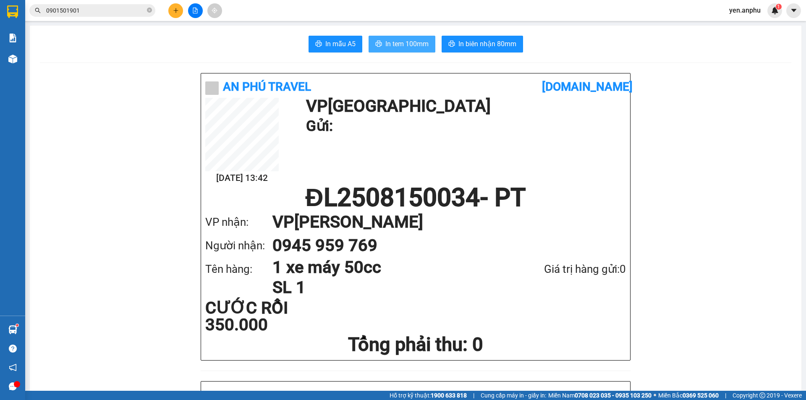
click at [406, 46] on span "In tem 100mm" at bounding box center [407, 44] width 43 height 10
click at [178, 5] on button at bounding box center [175, 10] width 15 height 15
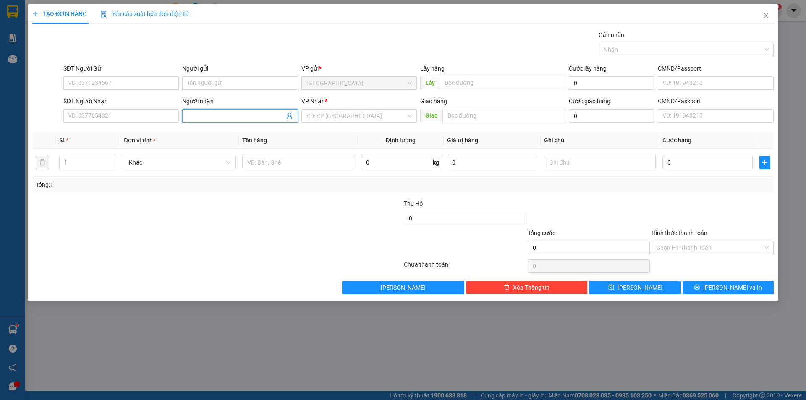
click at [228, 110] on span at bounding box center [239, 115] width 115 height 13
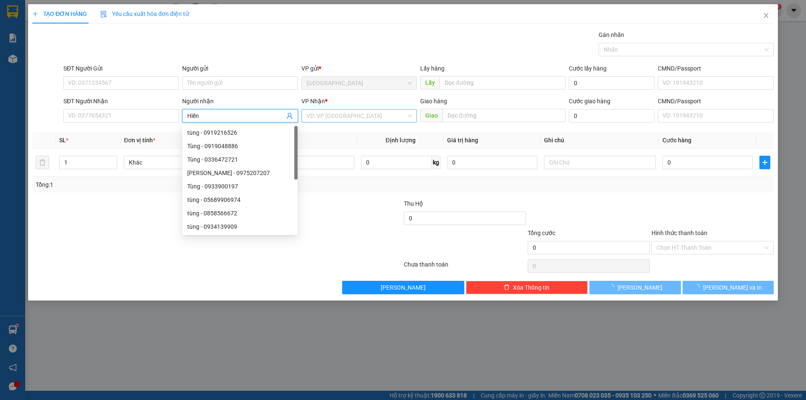
type input "Hiền"
click at [325, 121] on input "search" at bounding box center [357, 116] width 100 height 13
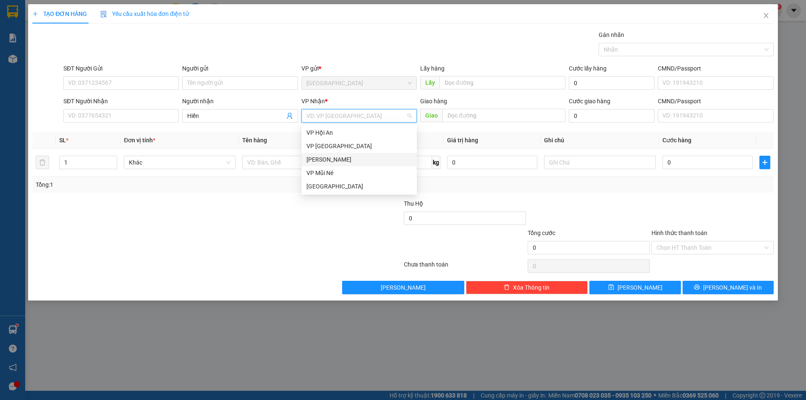
click at [318, 163] on div "[PERSON_NAME]" at bounding box center [359, 159] width 105 height 9
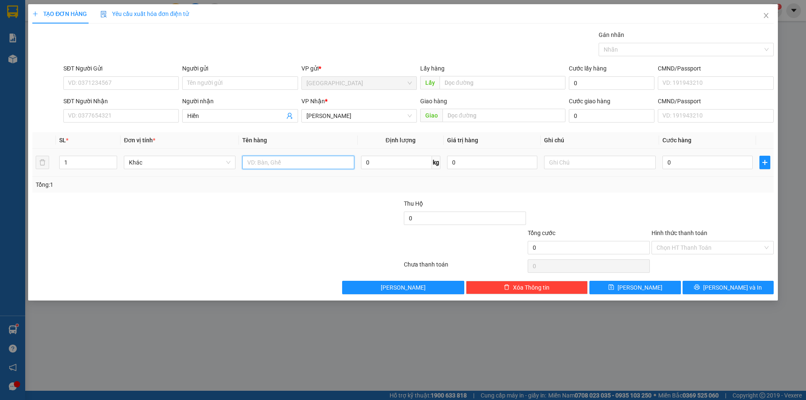
click at [303, 163] on input "text" at bounding box center [298, 162] width 112 height 13
type input "bó"
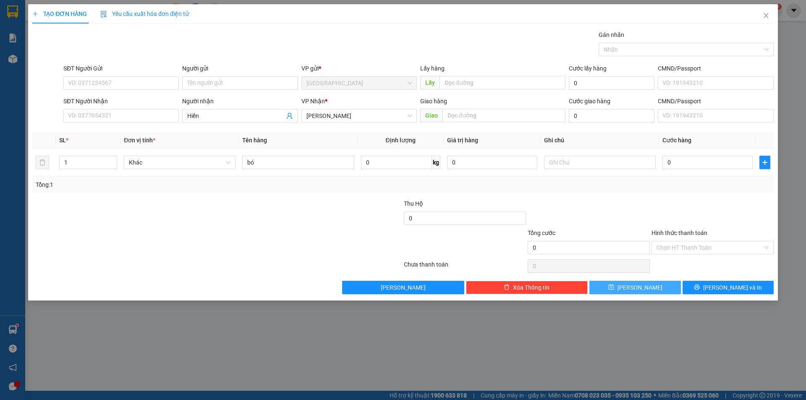
click at [644, 289] on span "[PERSON_NAME]" at bounding box center [640, 287] width 45 height 9
click at [204, 120] on input "Người nhận" at bounding box center [235, 115] width 97 height 9
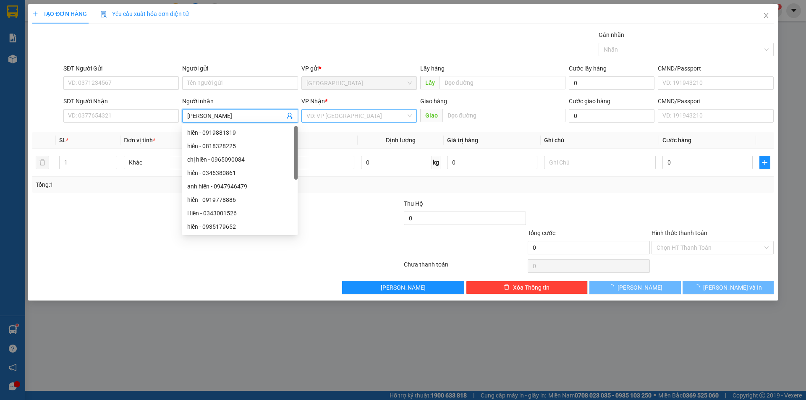
type input "[PERSON_NAME]"
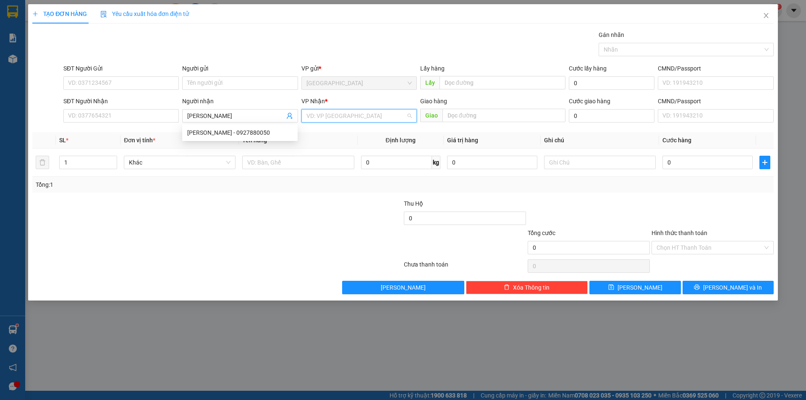
click at [348, 120] on input "search" at bounding box center [357, 116] width 100 height 13
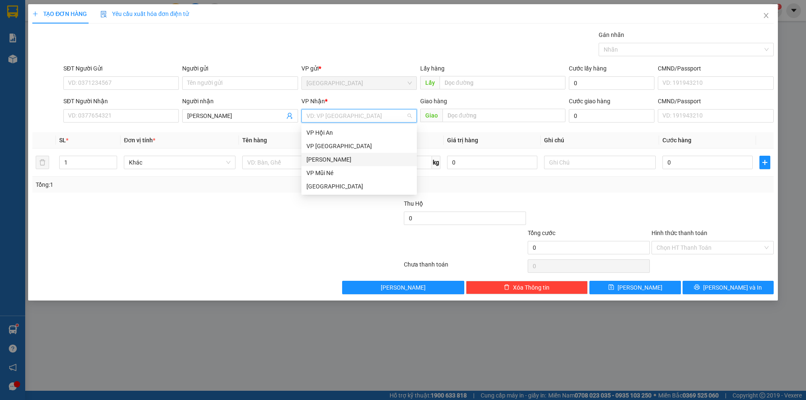
click at [319, 162] on div "[PERSON_NAME]" at bounding box center [359, 159] width 105 height 9
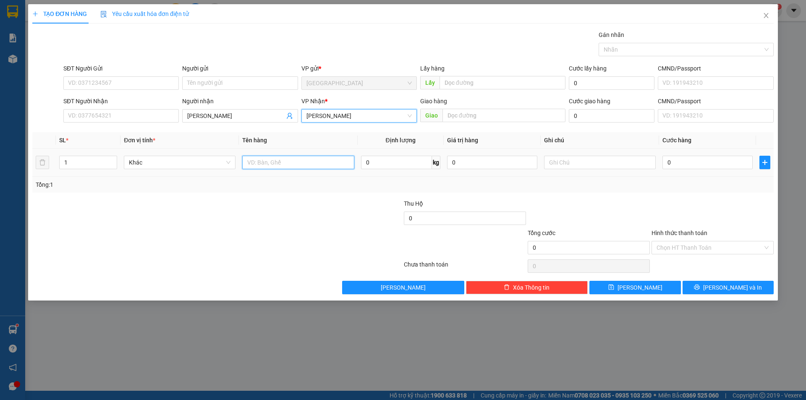
click at [302, 163] on input "text" at bounding box center [298, 162] width 112 height 13
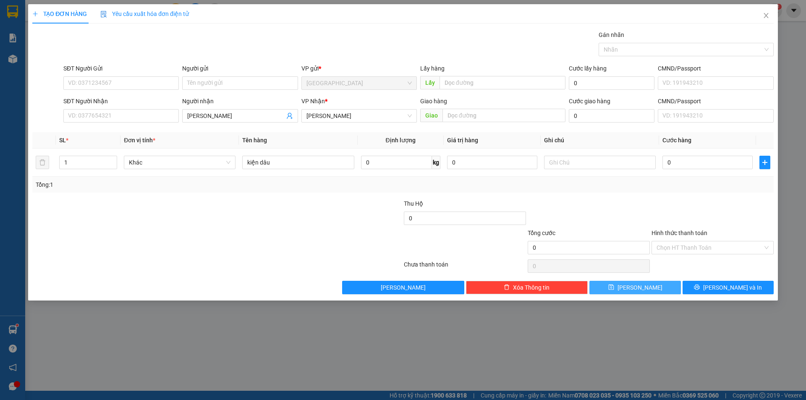
click at [607, 292] on button "[PERSON_NAME]" at bounding box center [635, 287] width 91 height 13
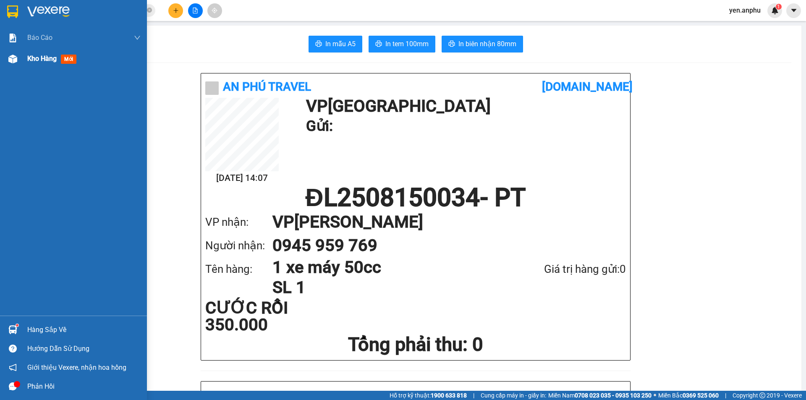
click at [17, 60] on img at bounding box center [12, 59] width 9 height 9
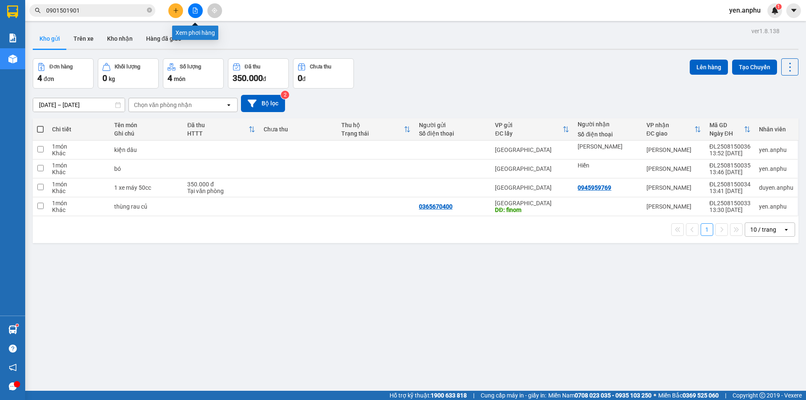
click at [199, 4] on div at bounding box center [195, 10] width 63 height 15
click at [192, 8] on button at bounding box center [195, 10] width 15 height 15
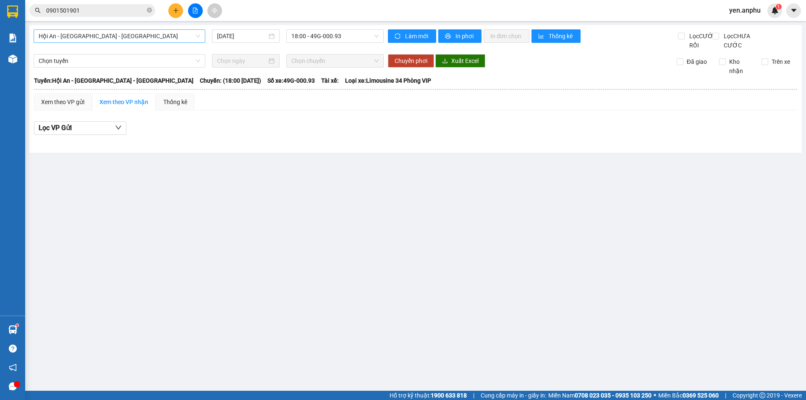
click at [112, 36] on span "Hội An - [GEOGRAPHIC_DATA] - [GEOGRAPHIC_DATA]" at bounding box center [120, 36] width 162 height 13
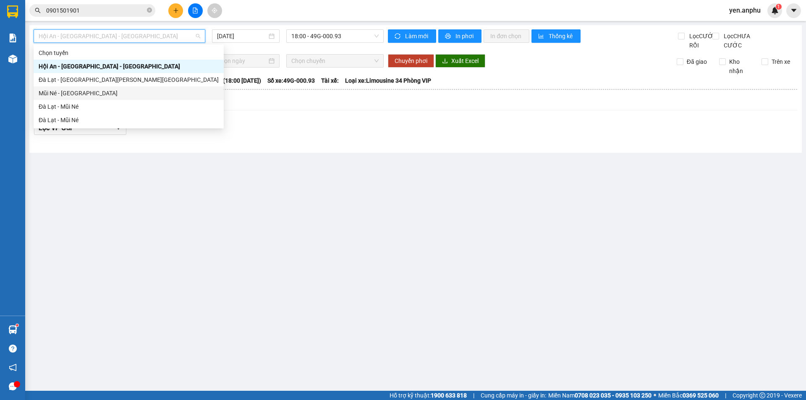
click at [65, 95] on div "Mũi Né - [GEOGRAPHIC_DATA]" at bounding box center [129, 93] width 180 height 9
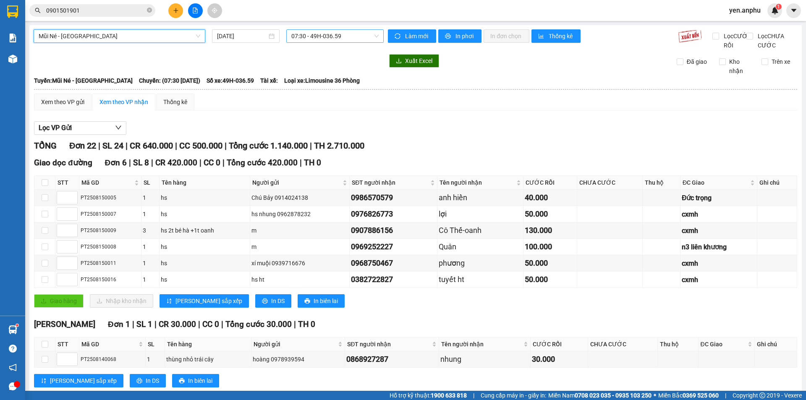
click at [317, 34] on span "07:30 - 49H-036.59" at bounding box center [334, 36] width 87 height 13
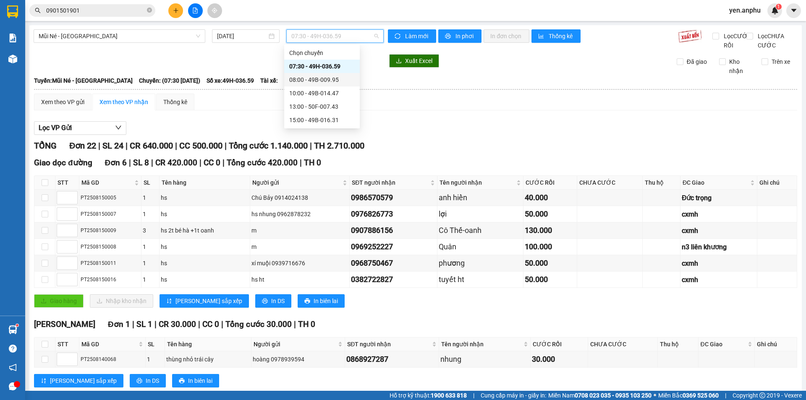
click at [305, 85] on div "08:00 - 49B-009.95" at bounding box center [322, 79] width 76 height 13
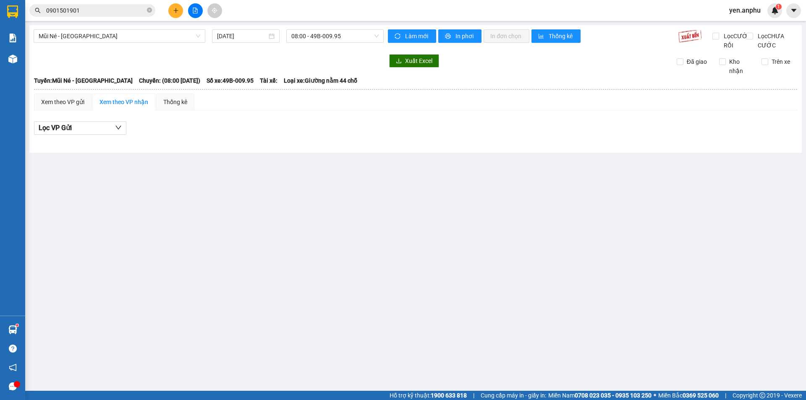
click at [222, 110] on div "Xem theo VP gửi Xem theo VP nhận Thống kê" at bounding box center [416, 102] width 764 height 17
click at [128, 107] on div "Xem theo VP nhận" at bounding box center [124, 101] width 49 height 9
click at [314, 33] on span "08:00 - 49B-009.95" at bounding box center [334, 36] width 87 height 13
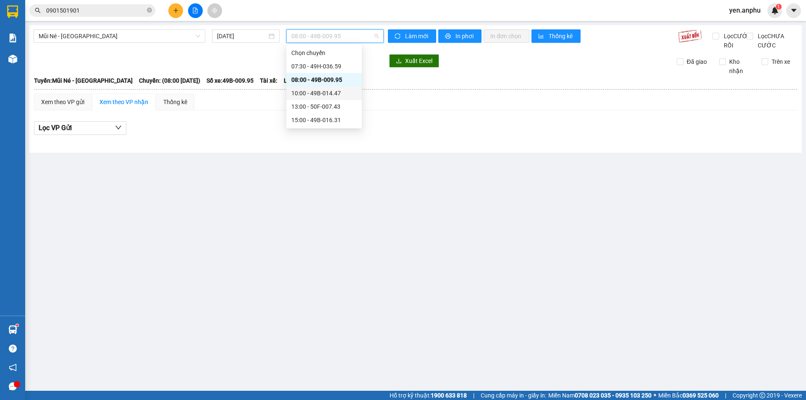
click at [312, 91] on div "10:00 - 49B-014.47" at bounding box center [324, 93] width 66 height 9
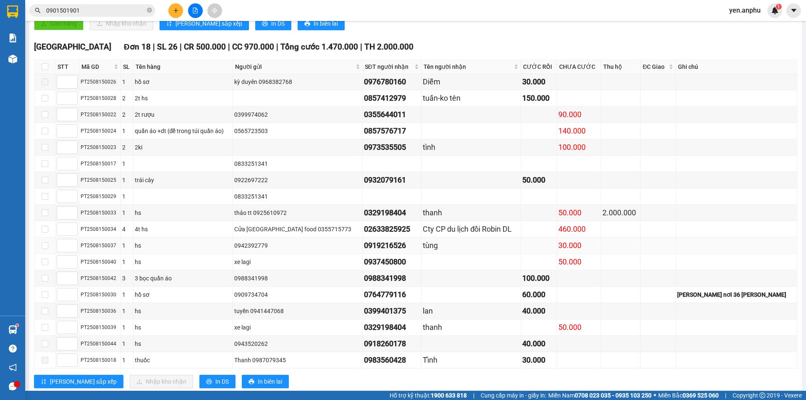
scroll to position [324, 0]
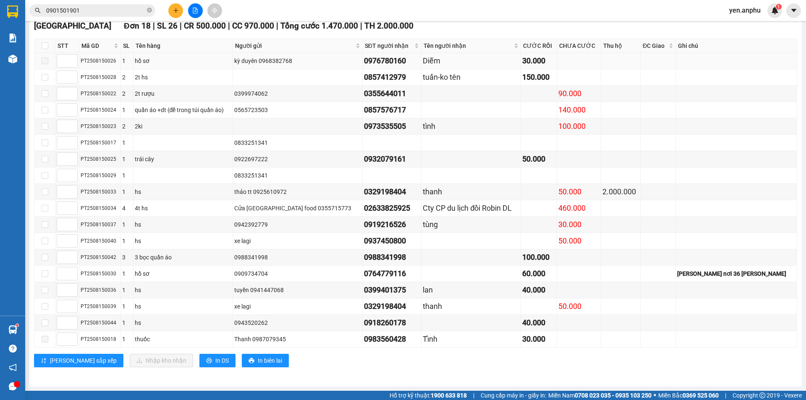
click at [95, 63] on div "PT2508150026" at bounding box center [100, 61] width 39 height 8
click at [756, 9] on span "yen.anphu" at bounding box center [745, 10] width 45 height 10
click at [748, 22] on span "Đăng xuất" at bounding box center [753, 25] width 35 height 9
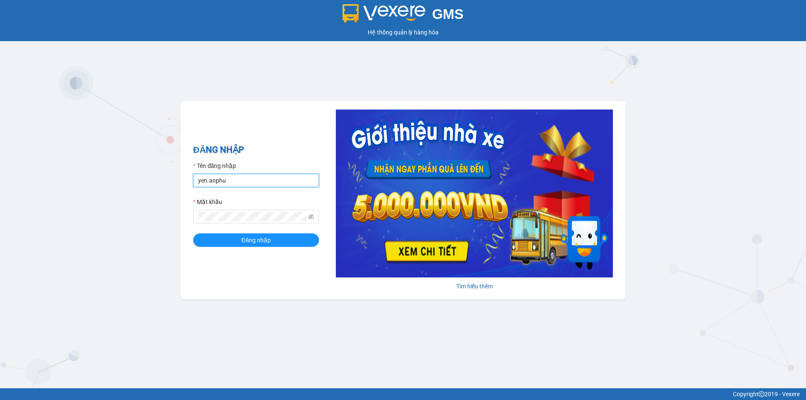
click at [232, 184] on input "yen.anphu" at bounding box center [256, 180] width 126 height 13
type input "hung.anphu"
click at [309, 239] on button "Đăng nhập" at bounding box center [256, 240] width 126 height 13
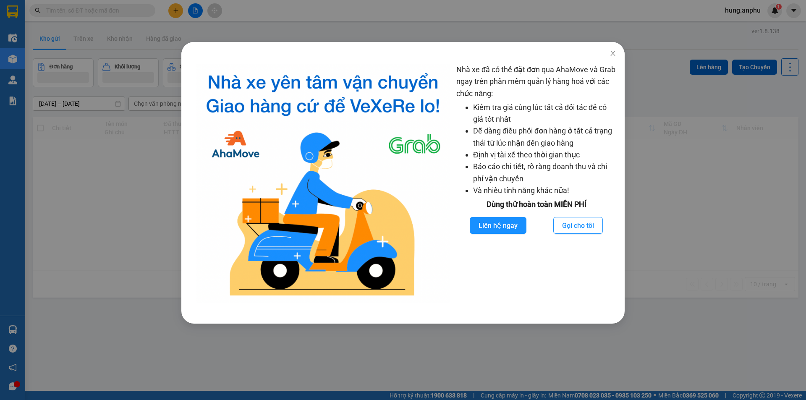
click at [453, 18] on div "Nhà xe đã có thể đặt đơn qua AhaMove và Grab ngay trên phần mềm quản lý hàng ho…" at bounding box center [403, 200] width 806 height 400
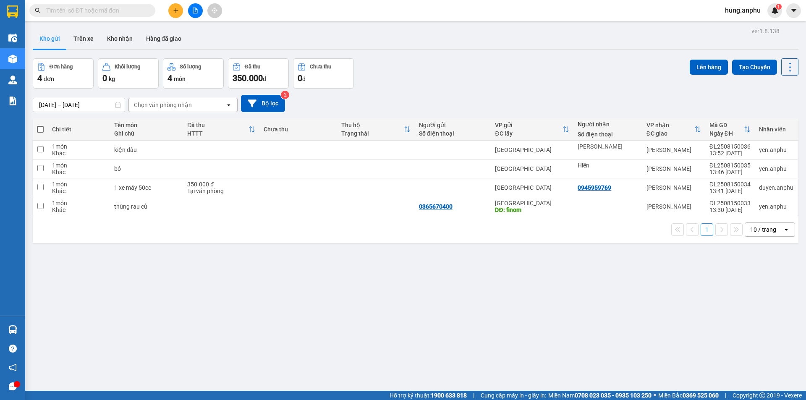
click at [750, 9] on span "hung.anphu" at bounding box center [743, 10] width 49 height 10
click at [741, 24] on span "Đăng xuất" at bounding box center [748, 25] width 35 height 9
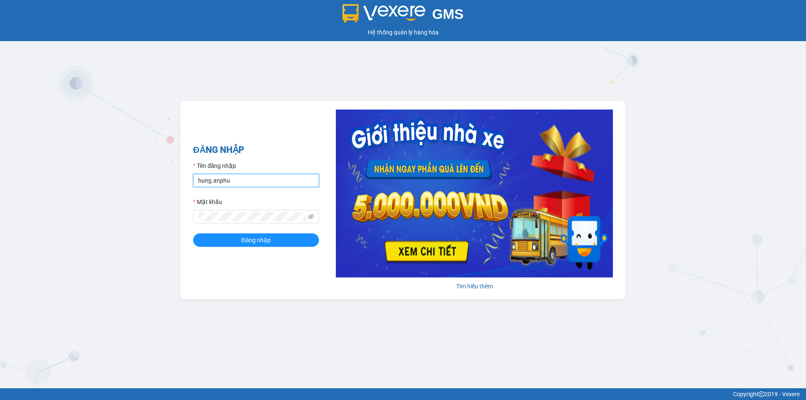
click at [269, 183] on input "hung.anphu" at bounding box center [256, 180] width 126 height 13
type input "khanh.anphu"
click at [193, 234] on button "Đăng nhập" at bounding box center [256, 240] width 126 height 13
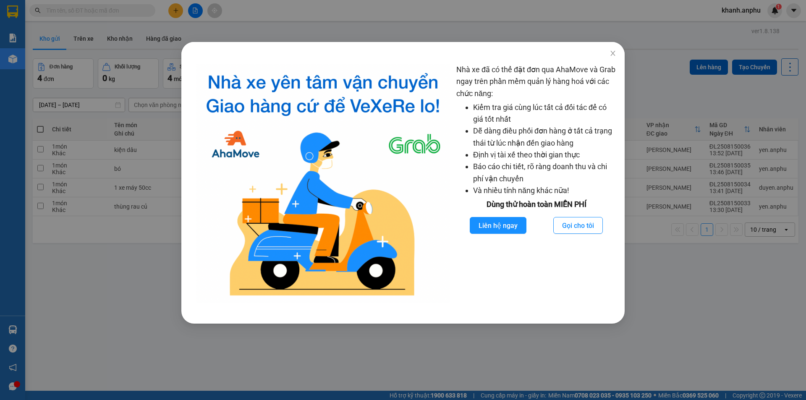
click at [58, 5] on div "Nhà xe đã có thể đặt đơn qua AhaMove và Grab ngay trên phần mềm quản lý hàng ho…" at bounding box center [403, 200] width 806 height 400
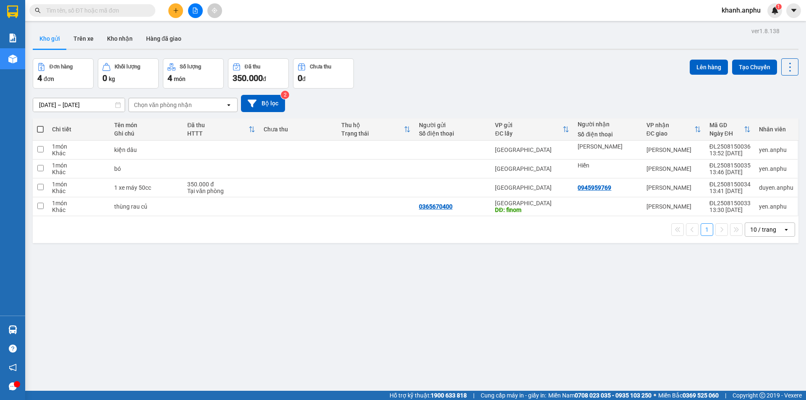
click at [57, 11] on input "text" at bounding box center [95, 10] width 99 height 9
type input "0983560"
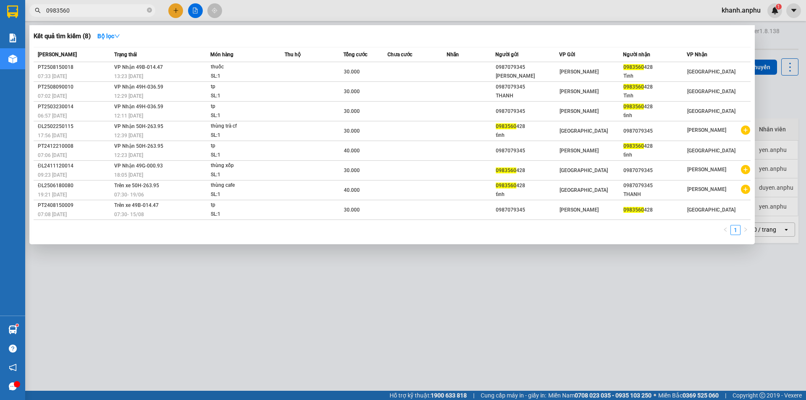
click at [175, 12] on div at bounding box center [403, 200] width 806 height 400
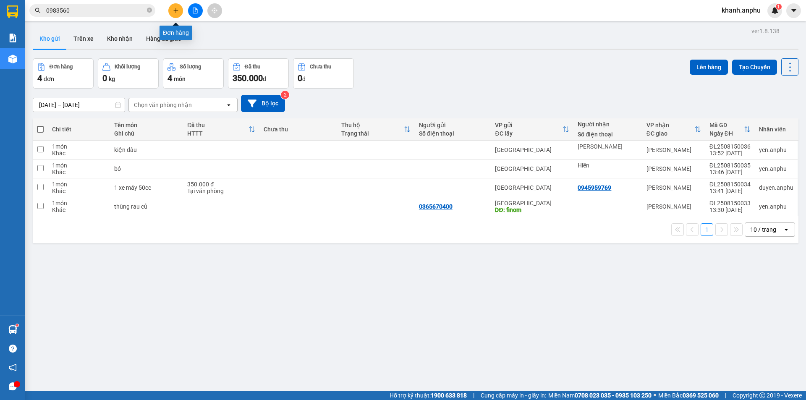
click at [173, 13] on icon "plus" at bounding box center [176, 11] width 6 height 6
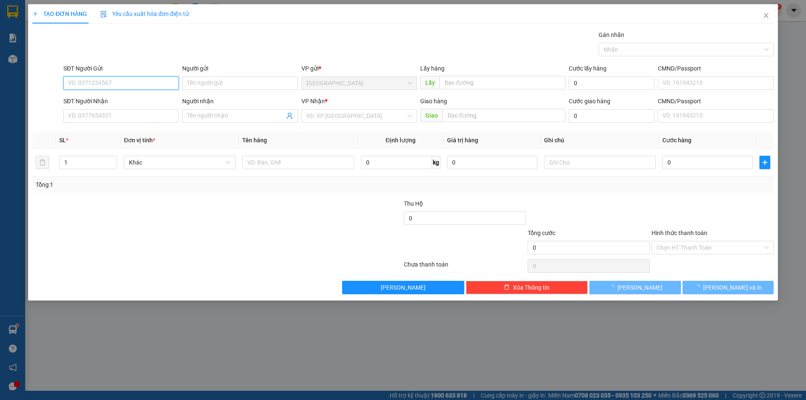
click at [128, 77] on input "SĐT Người Gửi" at bounding box center [120, 82] width 115 height 13
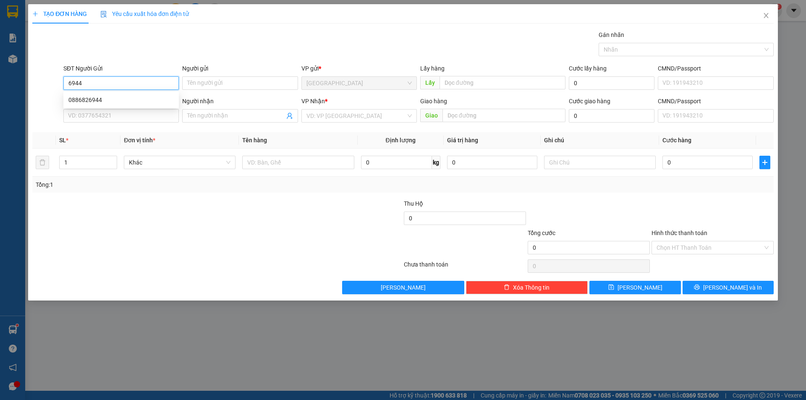
click at [109, 80] on input "6944" at bounding box center [120, 82] width 115 height 13
click at [104, 104] on div "0886826944" at bounding box center [120, 99] width 105 height 9
type input "0886826944"
type input "bí nụ ĐT"
type input "0886826944"
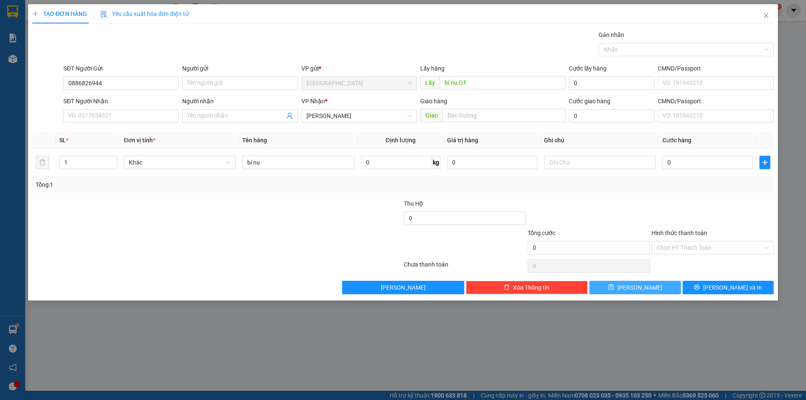
click at [634, 283] on button "[PERSON_NAME]" at bounding box center [635, 287] width 91 height 13
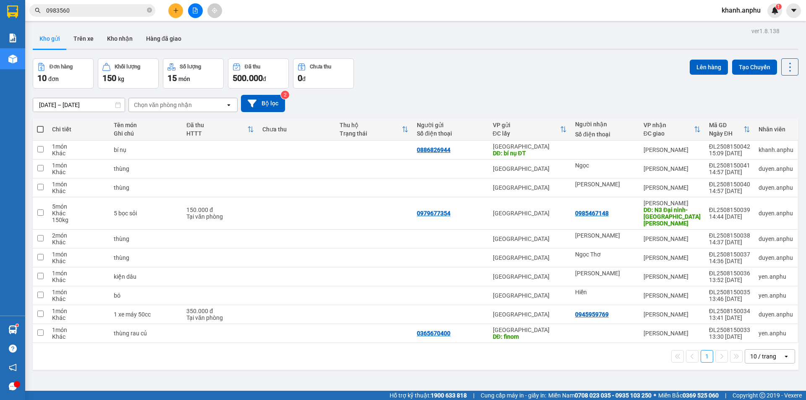
click at [206, 103] on div "Chọn văn phòng nhận" at bounding box center [177, 104] width 97 height 13
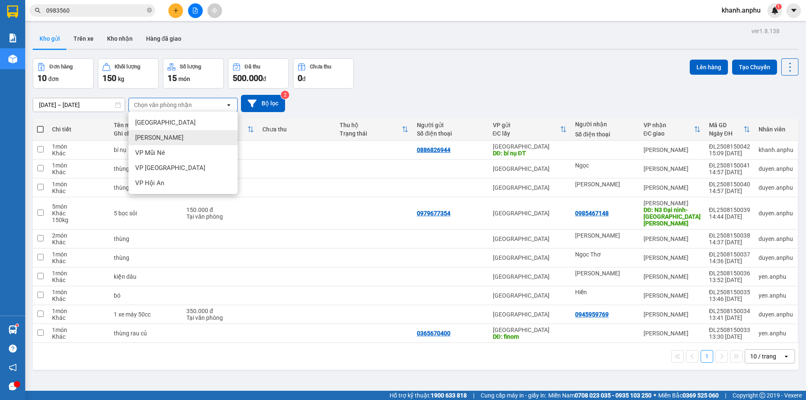
click at [164, 134] on span "[PERSON_NAME]" at bounding box center [159, 138] width 48 height 8
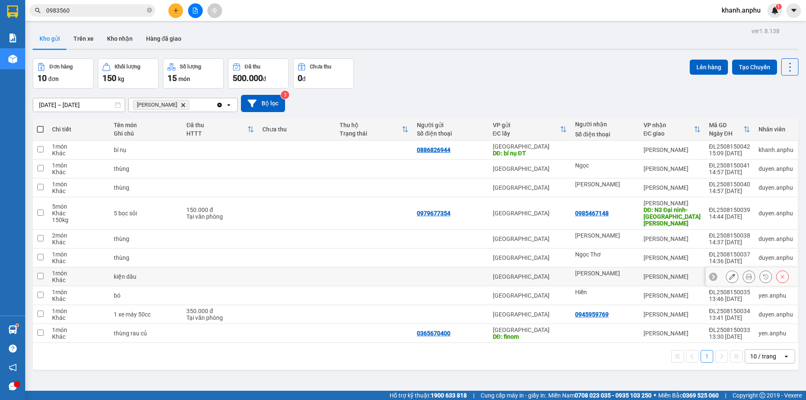
scroll to position [39, 0]
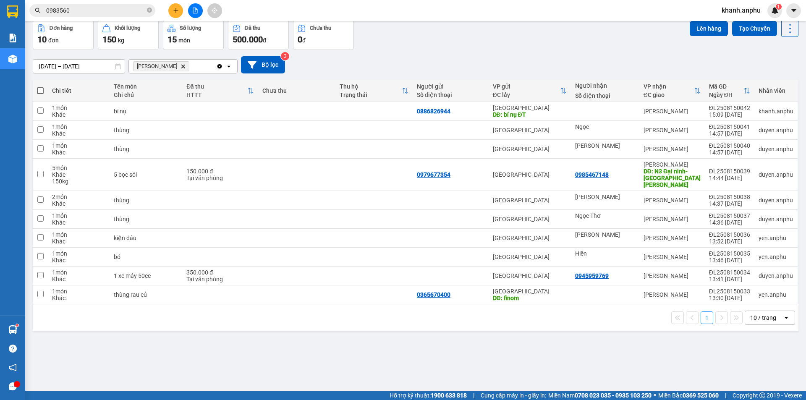
click at [42, 91] on span at bounding box center [40, 90] width 7 height 7
click at [40, 87] on input "checkbox" at bounding box center [40, 87] width 0 height 0
checkbox input "true"
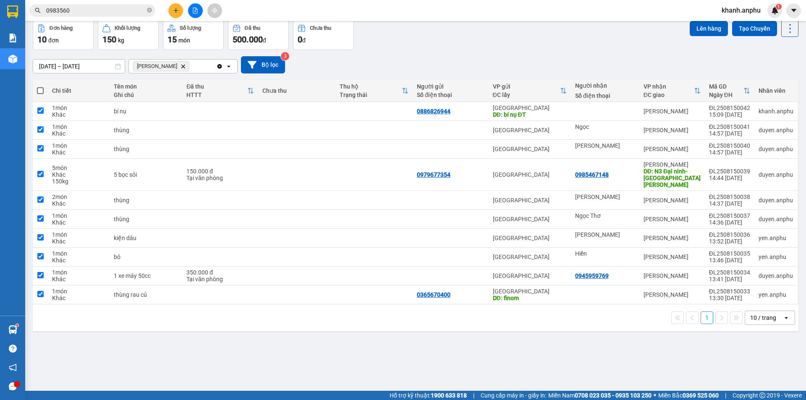
checkbox input "true"
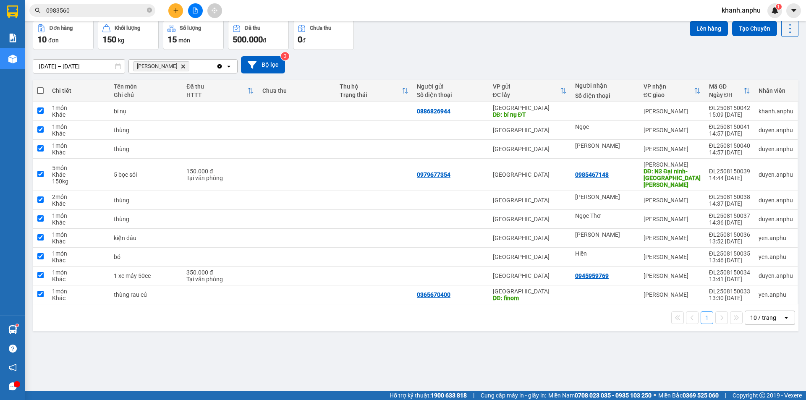
checkbox input "true"
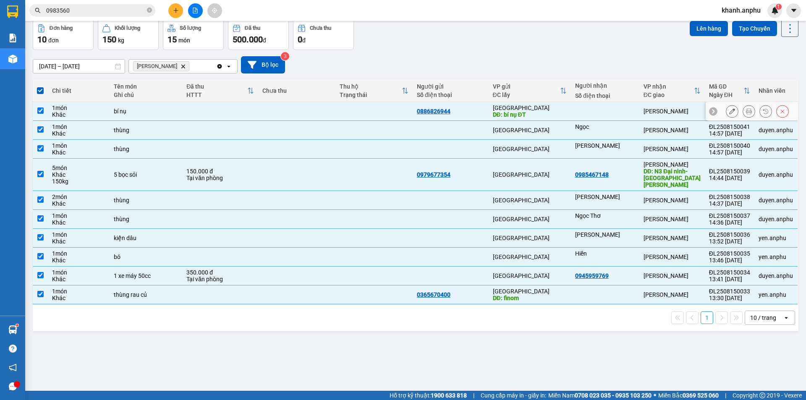
click at [39, 109] on input "checkbox" at bounding box center [40, 111] width 6 height 6
checkbox input "false"
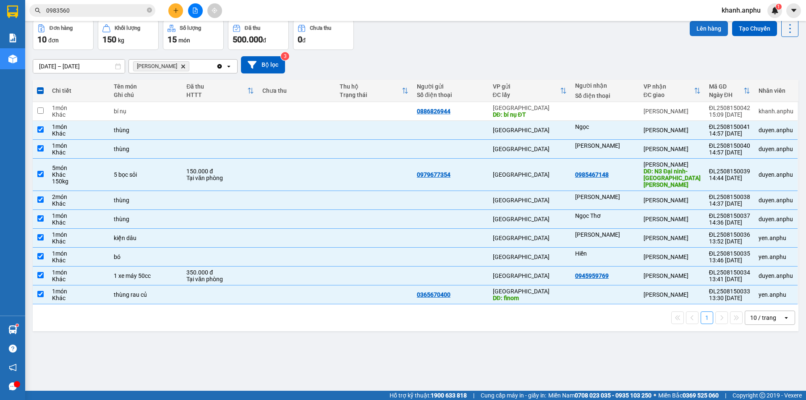
click at [707, 27] on button "Lên hàng" at bounding box center [709, 28] width 38 height 15
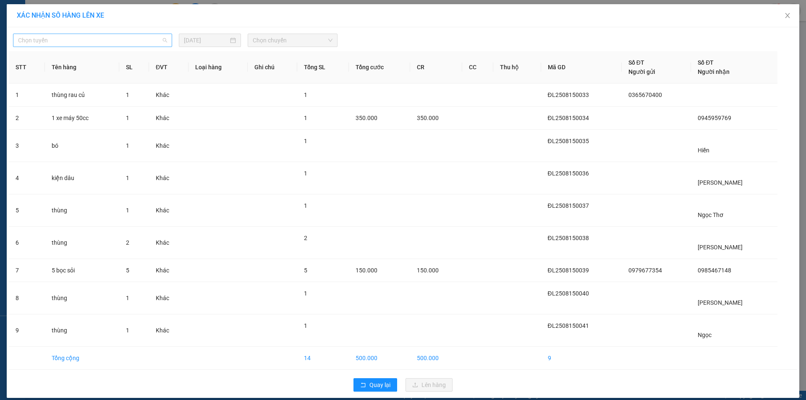
click at [110, 37] on span "Chọn tuyến" at bounding box center [92, 40] width 149 height 13
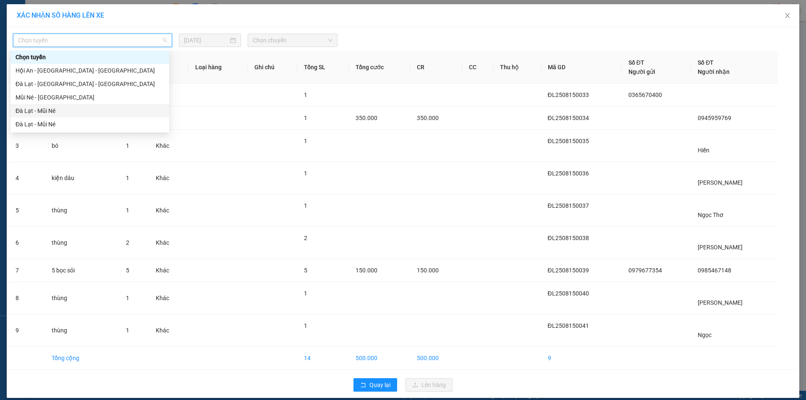
click at [42, 112] on div "Đà Lạt - Mũi Né" at bounding box center [90, 110] width 149 height 9
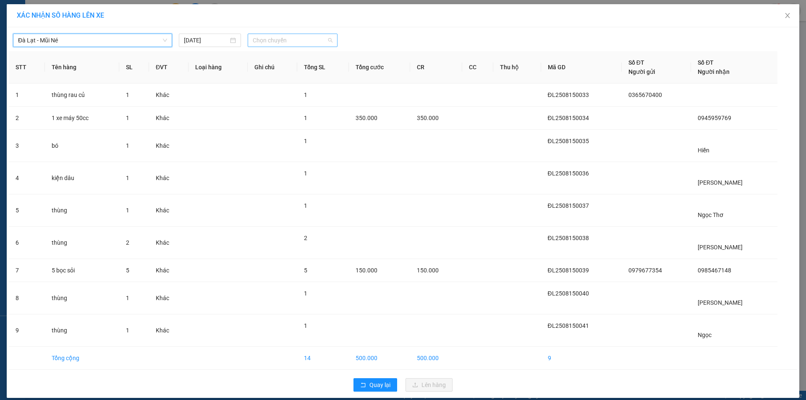
click at [277, 46] on span "Chọn chuyến" at bounding box center [293, 40] width 80 height 13
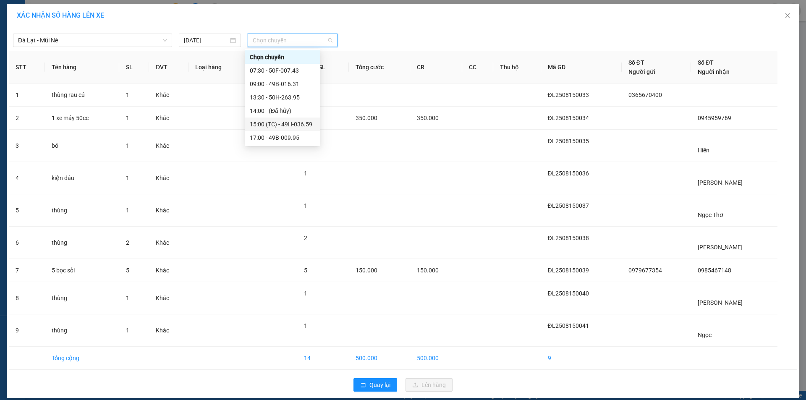
click at [289, 123] on div "15:00 (TC) - 49H-036.59" at bounding box center [283, 124] width 66 height 9
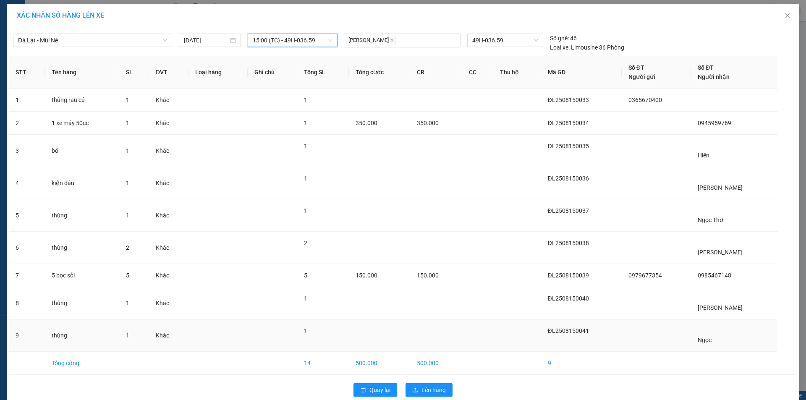
scroll to position [13, 0]
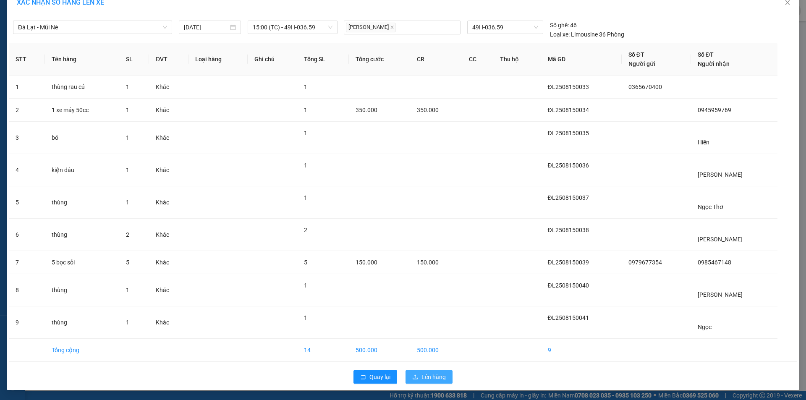
click at [428, 378] on span "Lên hàng" at bounding box center [434, 377] width 24 height 9
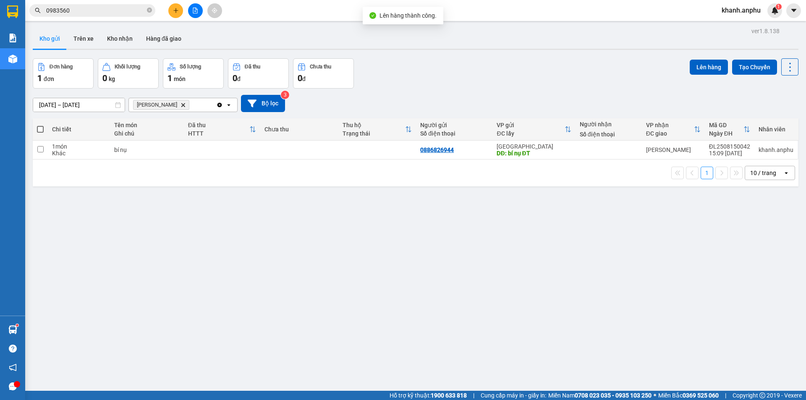
click at [447, 115] on div "[DATE] – [DATE] Press the down arrow key to interact with the calendar and sele…" at bounding box center [416, 104] width 766 height 30
click at [172, 107] on span "[PERSON_NAME] Delete" at bounding box center [161, 105] width 56 height 10
click at [181, 104] on icon "Phan Thiết, close by backspace" at bounding box center [183, 105] width 4 height 4
click at [199, 14] on button at bounding box center [195, 10] width 15 height 15
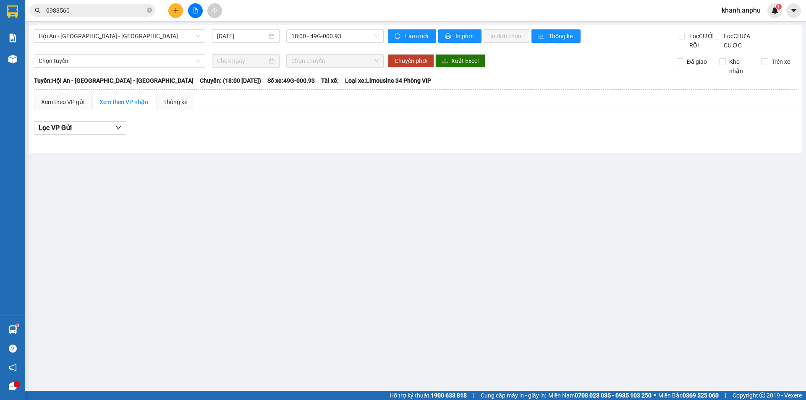
click at [115, 26] on div "Hội An - [GEOGRAPHIC_DATA] - [GEOGRAPHIC_DATA] [DATE] 18:00 - 49G-000.93 Làm mớ…" at bounding box center [415, 89] width 773 height 128
click at [113, 36] on span "Hội An - [GEOGRAPHIC_DATA] - [GEOGRAPHIC_DATA]" at bounding box center [120, 36] width 162 height 13
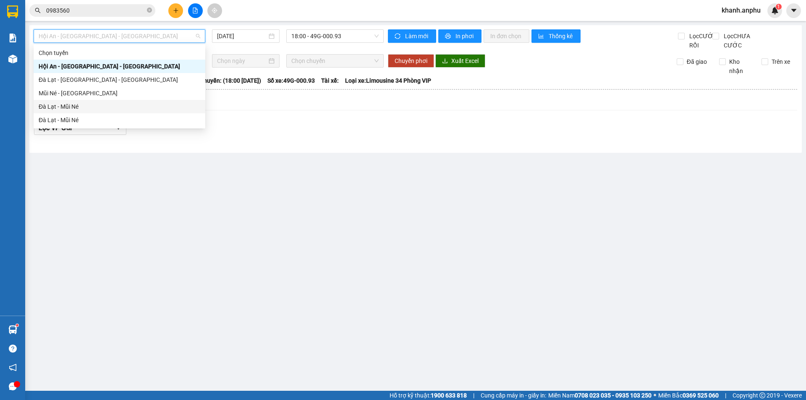
click at [76, 106] on div "Đà Lạt - Mũi Né" at bounding box center [120, 106] width 162 height 9
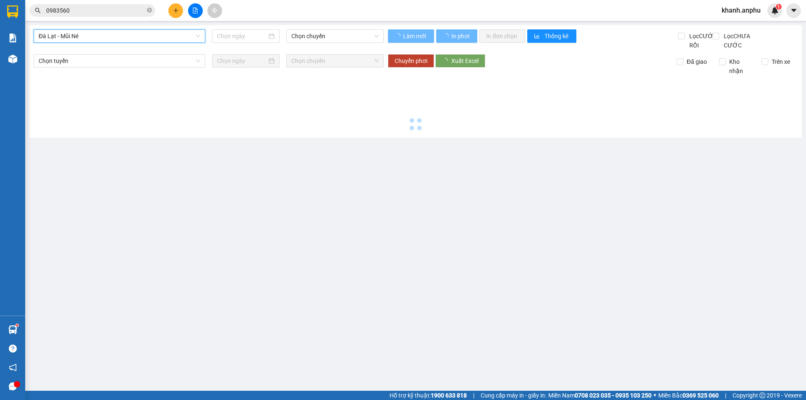
type input "[DATE]"
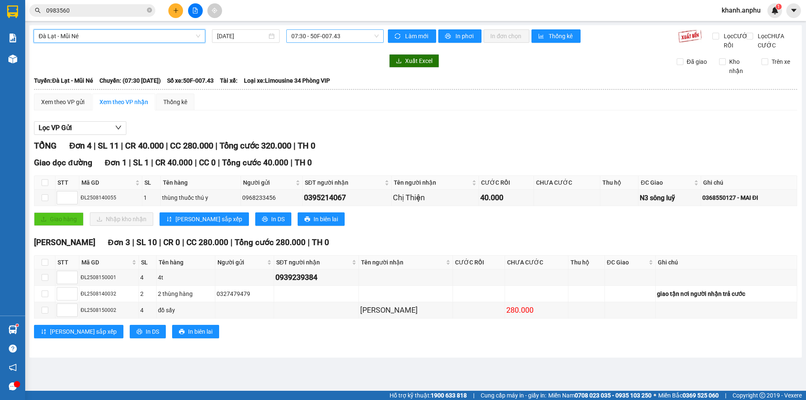
click at [331, 35] on span "07:30 - 50F-007.43" at bounding box center [334, 36] width 87 height 13
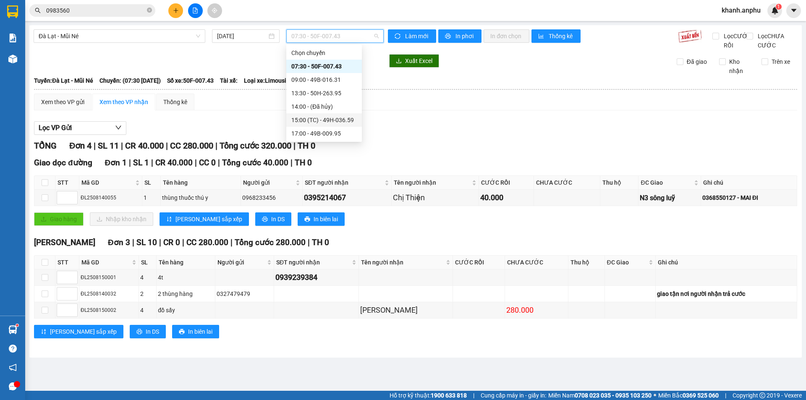
click at [323, 118] on div "15:00 (TC) - 49H-036.59" at bounding box center [324, 119] width 66 height 9
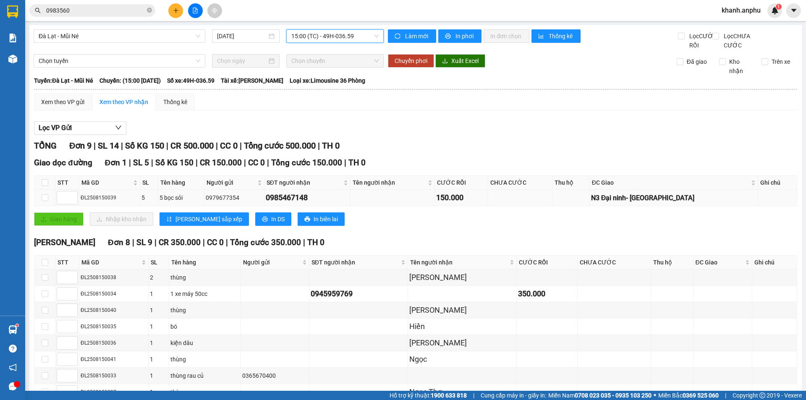
scroll to position [62, 0]
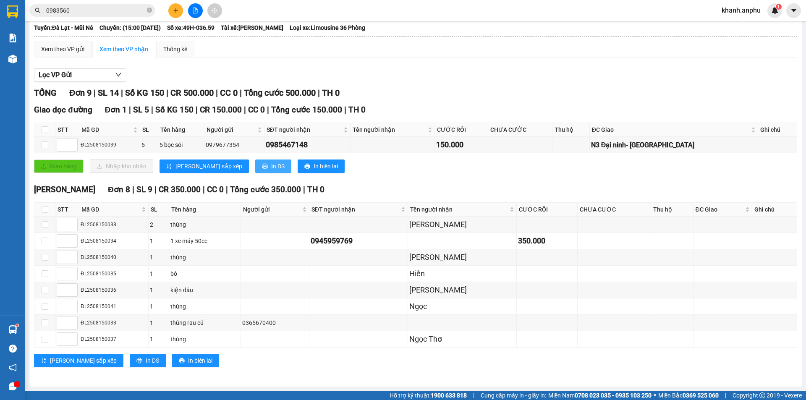
click at [255, 168] on button "In DS" at bounding box center [273, 166] width 36 height 13
drag, startPoint x: 174, startPoint y: 321, endPoint x: 218, endPoint y: 333, distance: 46.2
click at [218, 333] on tbody "ĐL2508150038 2 thùng [PERSON_NAME] ĐL2508150034 1 1 xe máy 50cc 0945959769 350.…" at bounding box center [415, 282] width 763 height 131
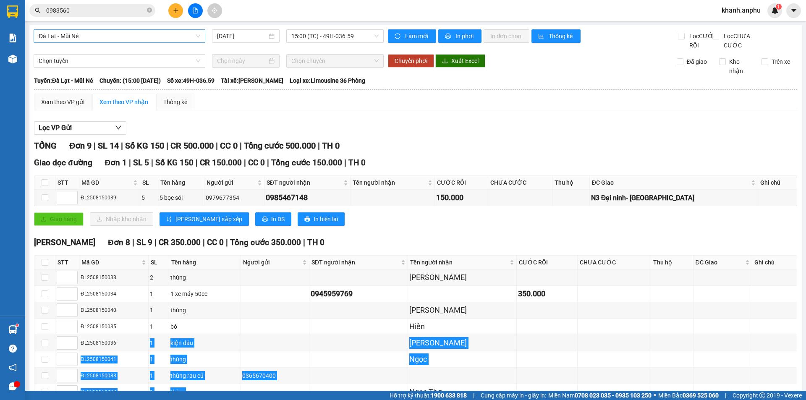
click at [94, 35] on span "Đà Lạt - Mũi Né" at bounding box center [120, 36] width 162 height 13
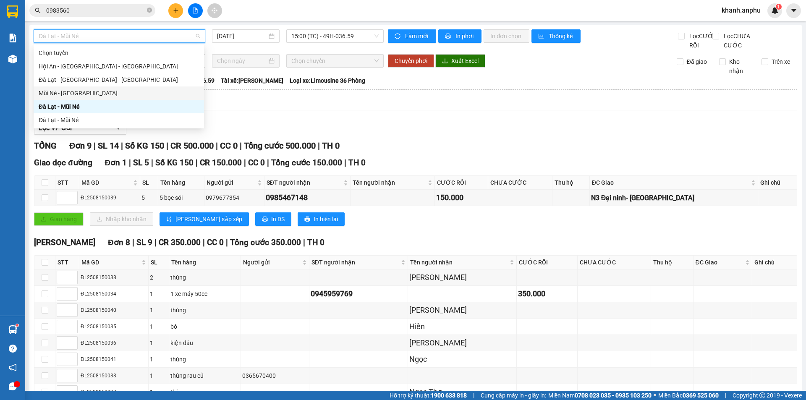
click at [73, 95] on div "Mũi Né - [GEOGRAPHIC_DATA]" at bounding box center [119, 93] width 160 height 9
type input "[DATE]"
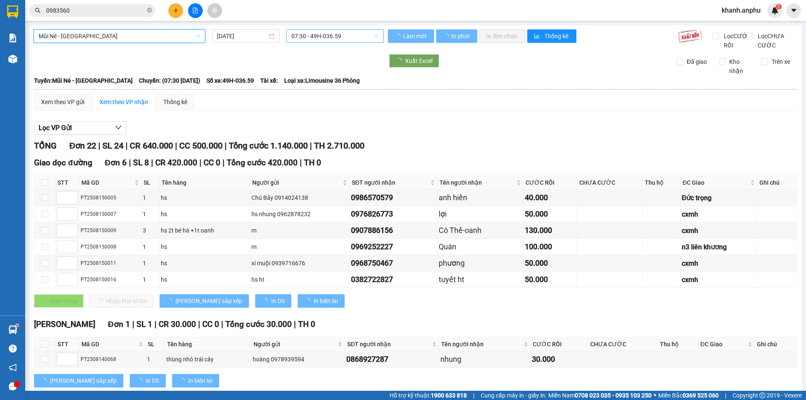
click at [313, 40] on span "07:30 - 49H-036.59" at bounding box center [334, 36] width 87 height 13
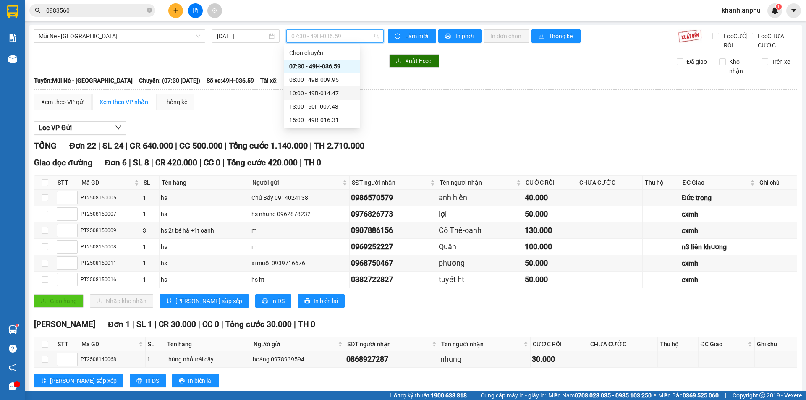
click at [317, 90] on div "10:00 - 49B-014.47" at bounding box center [322, 93] width 66 height 9
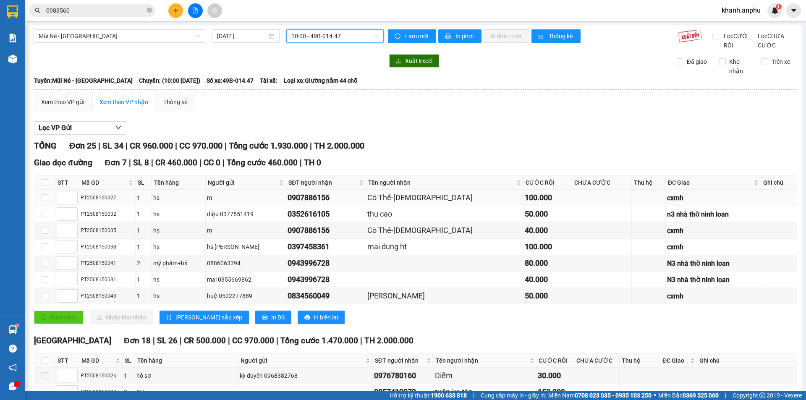
scroll to position [324, 0]
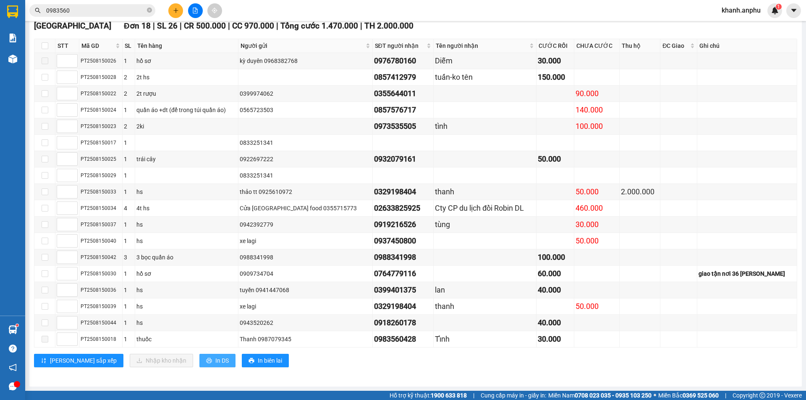
click at [215, 357] on span "In DS" at bounding box center [221, 360] width 13 height 9
click at [169, 10] on button at bounding box center [175, 10] width 15 height 15
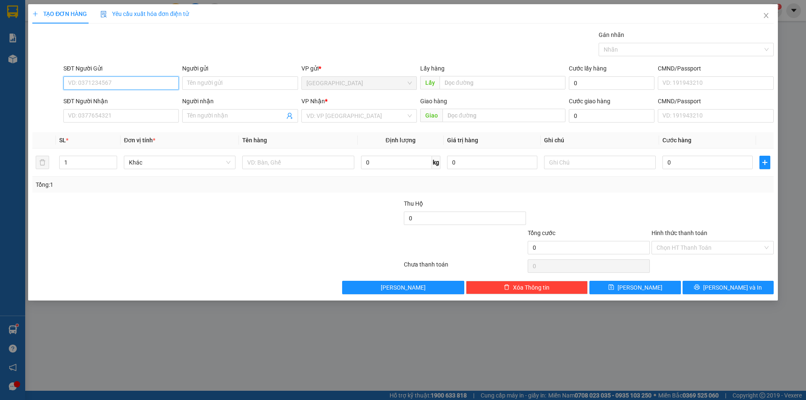
click at [68, 76] on input "SĐT Người Gửi" at bounding box center [120, 82] width 115 height 13
click at [89, 89] on input "SĐT Người Gửi" at bounding box center [120, 82] width 115 height 13
click at [93, 84] on input "SĐT Người Gửi" at bounding box center [120, 82] width 115 height 13
type input "0925522252"
click at [115, 100] on div "0925522252" at bounding box center [120, 99] width 105 height 9
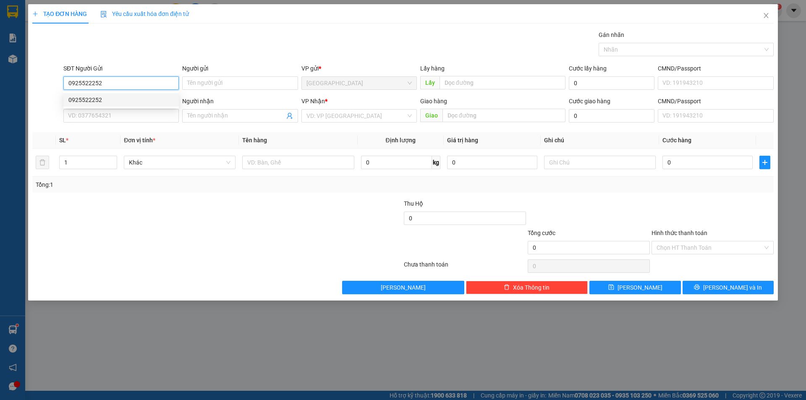
type input "0902266398"
type input "bưu điện [GEOGRAPHIC_DATA]"
type input "200.000"
type input "0925522252"
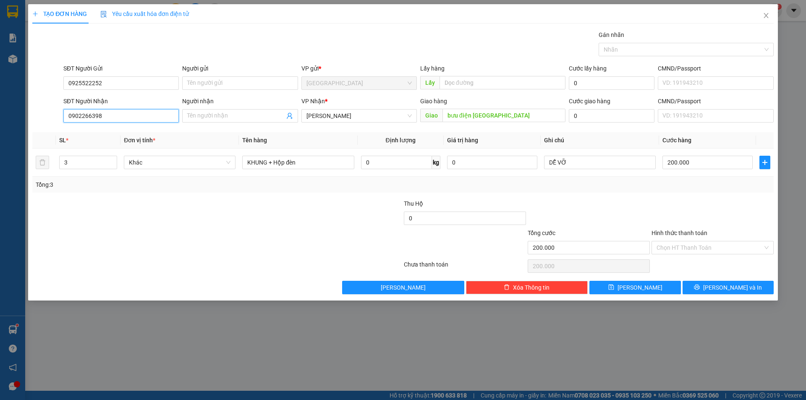
click at [100, 115] on input "0902266398" at bounding box center [120, 115] width 115 height 13
click at [350, 120] on span "[PERSON_NAME]" at bounding box center [359, 116] width 105 height 13
type input "0913883111"
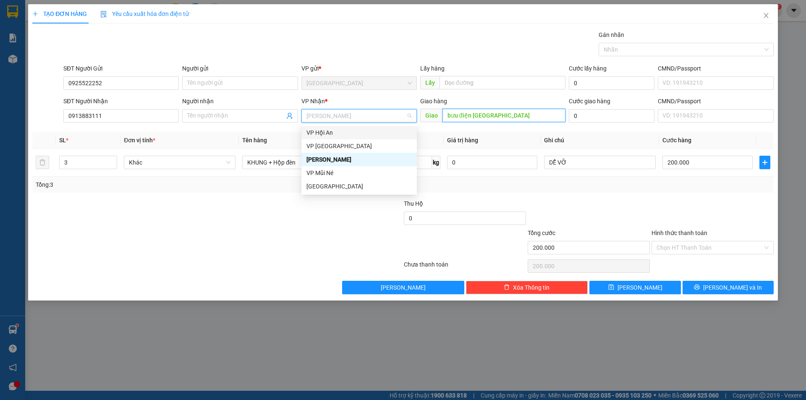
click at [469, 119] on input "bưu điện [GEOGRAPHIC_DATA]" at bounding box center [504, 115] width 123 height 13
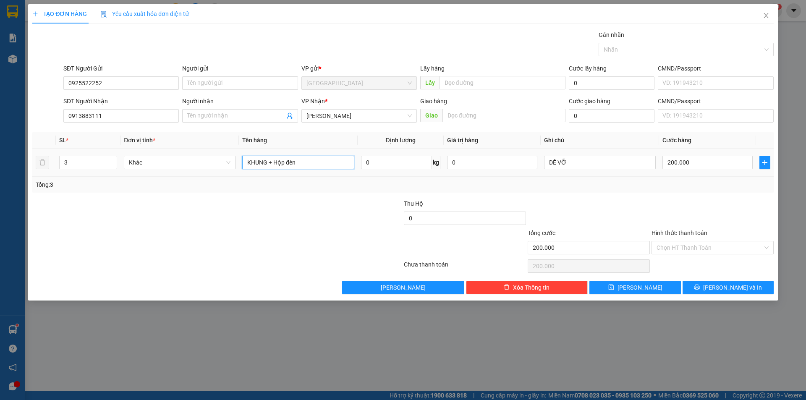
click at [289, 165] on input "KHUNG + Hộp đèn" at bounding box center [298, 162] width 112 height 13
click at [113, 165] on icon "down" at bounding box center [112, 166] width 3 height 2
type input "1"
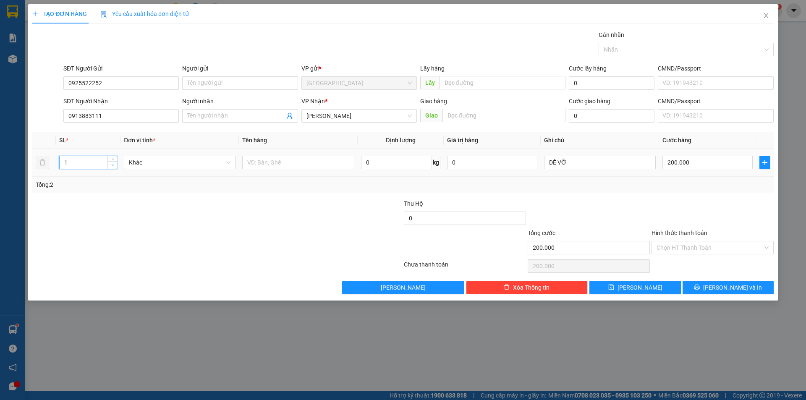
click at [113, 165] on icon "down" at bounding box center [112, 166] width 3 height 2
click at [296, 160] on input "text" at bounding box center [298, 162] width 112 height 13
type input "bảng quảng cáo - NHÔM"
click at [686, 164] on input "200.000" at bounding box center [708, 162] width 90 height 13
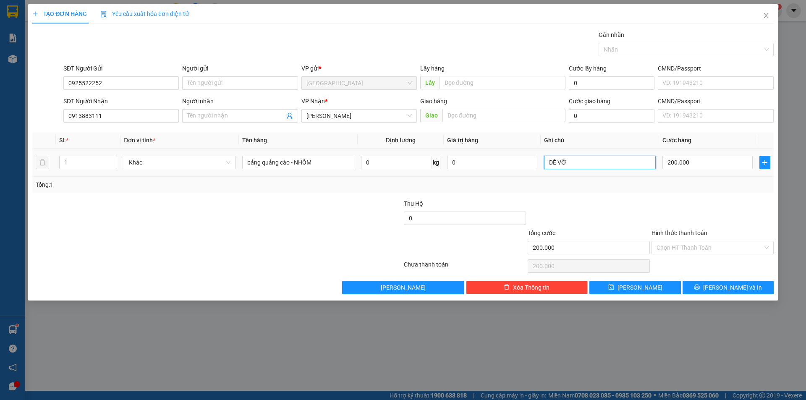
click at [592, 160] on input "DỄ VỠ" at bounding box center [600, 162] width 112 height 13
type input "NHẸ TAY"
click at [686, 165] on input "200.000" at bounding box center [708, 162] width 90 height 13
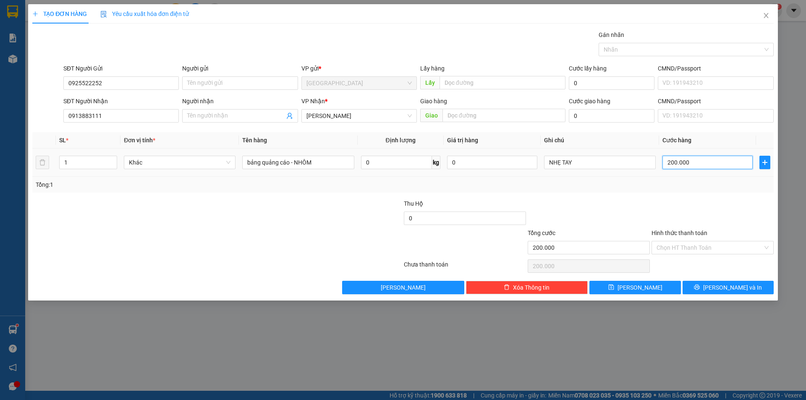
type input "1"
type input "10"
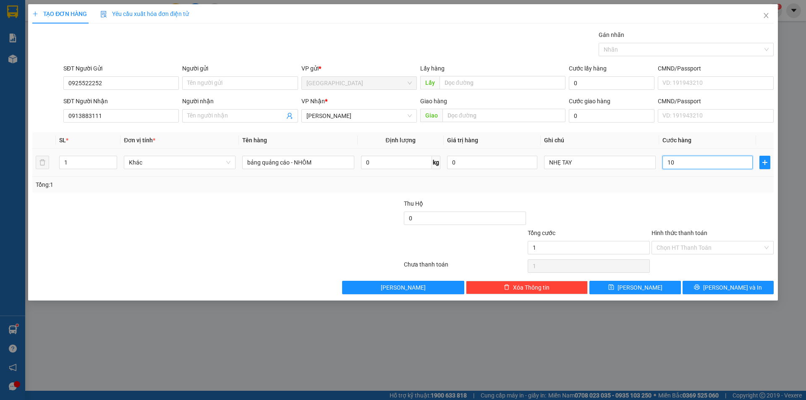
type input "10"
type input "100"
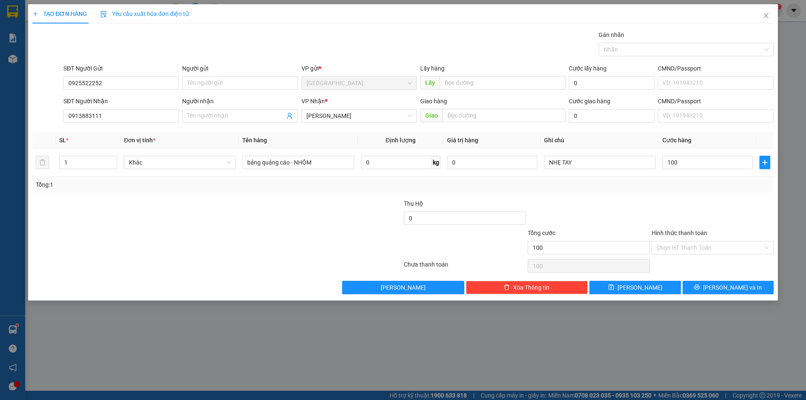
click at [689, 211] on div at bounding box center [713, 213] width 124 height 29
type input "100.000"
click at [676, 246] on input "Hình thức thanh toán" at bounding box center [710, 247] width 106 height 13
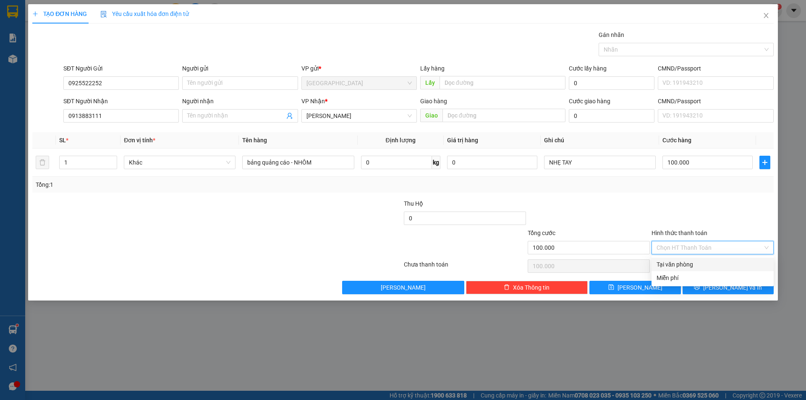
click at [675, 265] on div "Tại văn phòng" at bounding box center [713, 264] width 112 height 9
type input "0"
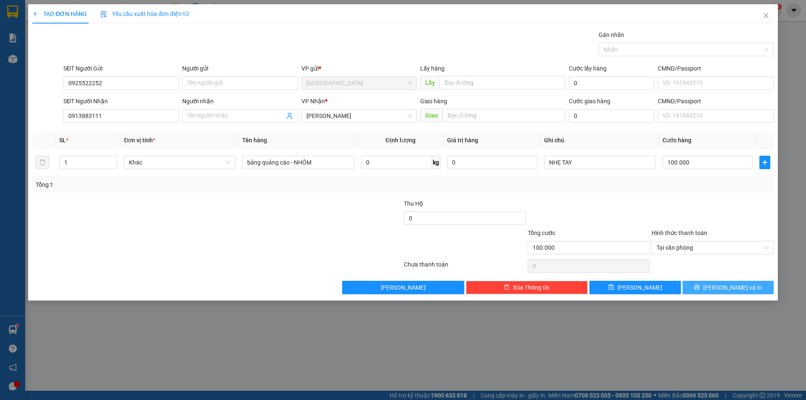
click at [741, 291] on span "[PERSON_NAME] và In" at bounding box center [732, 287] width 59 height 9
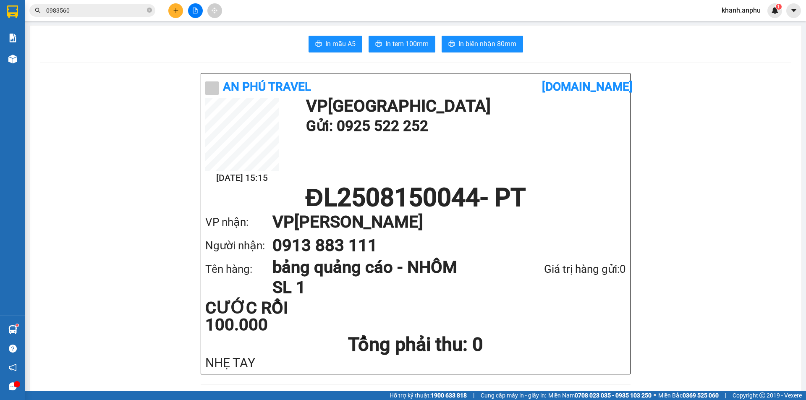
click at [397, 44] on span "In tem 100mm" at bounding box center [407, 44] width 43 height 10
click at [391, 39] on span "In tem 100mm" at bounding box center [407, 44] width 43 height 10
click at [175, 13] on button at bounding box center [175, 10] width 15 height 15
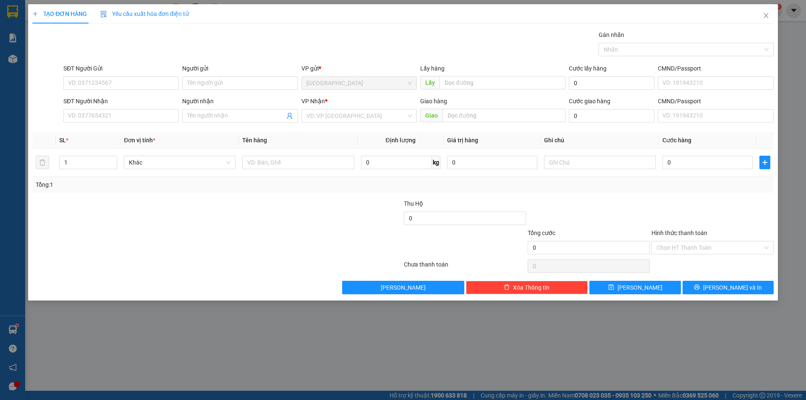
click at [129, 109] on div "SĐT Người Nhận" at bounding box center [120, 103] width 115 height 13
click at [128, 114] on input "SĐT Người Nhận" at bounding box center [120, 115] width 115 height 13
type input "0932329"
click at [93, 115] on input "0932329" at bounding box center [120, 115] width 115 height 13
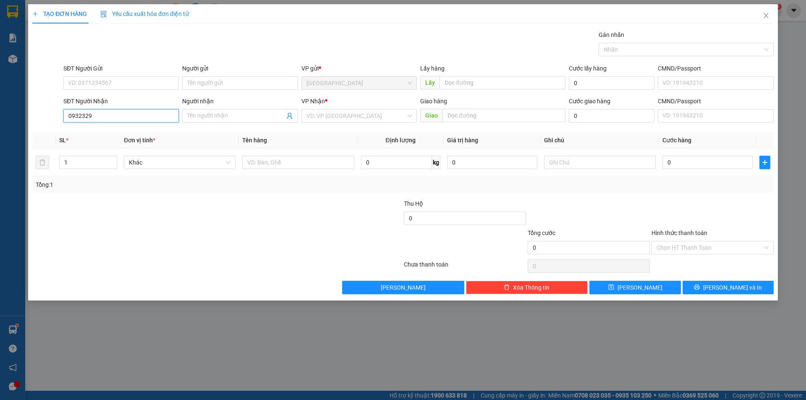
click at [93, 115] on input "0932329" at bounding box center [120, 115] width 115 height 13
click at [126, 85] on input "0932329" at bounding box center [120, 82] width 115 height 13
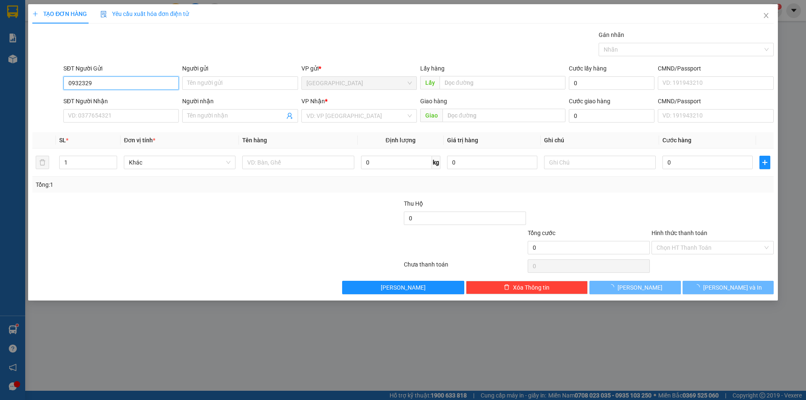
click at [126, 85] on input "0932329" at bounding box center [120, 82] width 115 height 13
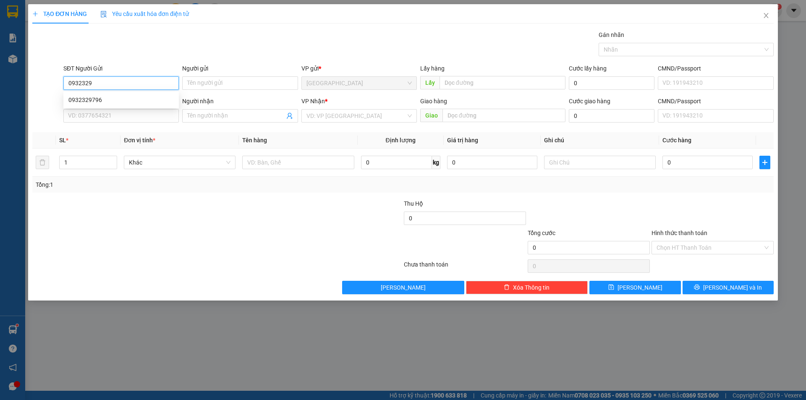
click at [126, 85] on input "0932329" at bounding box center [120, 82] width 115 height 13
click at [105, 99] on div "0932329796" at bounding box center [120, 99] width 105 height 9
type input "0932329796"
type input "0916717839"
type input "dung"
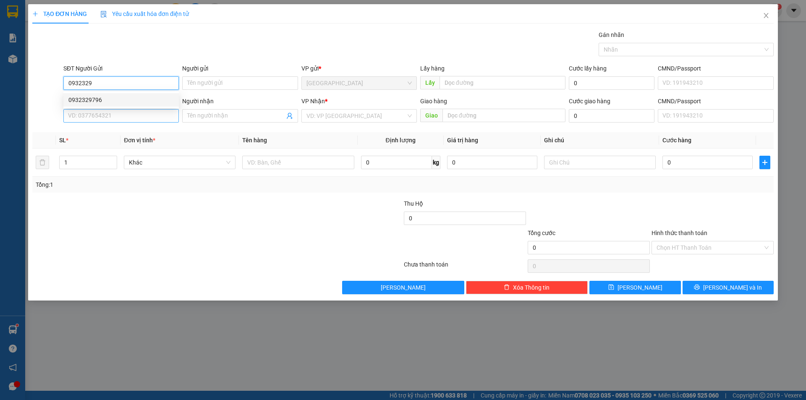
type input "mn"
type input "100.000"
type input "0932329796"
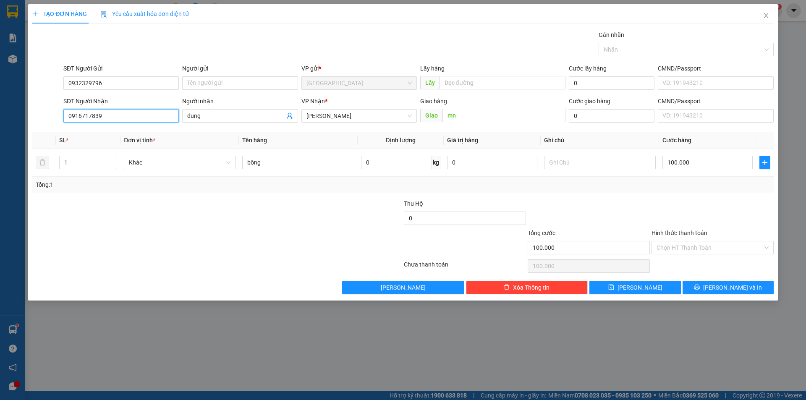
click at [100, 116] on input "0916717839" at bounding box center [120, 115] width 115 height 13
click at [710, 162] on input "100.000" at bounding box center [708, 162] width 90 height 13
type input "1"
type input "13"
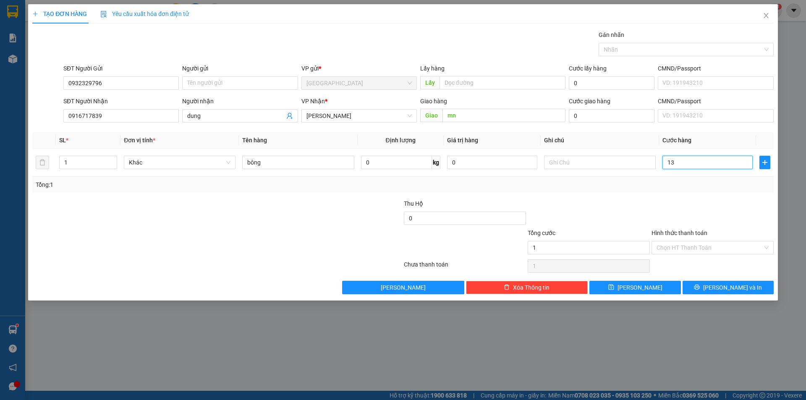
type input "13"
type input "130"
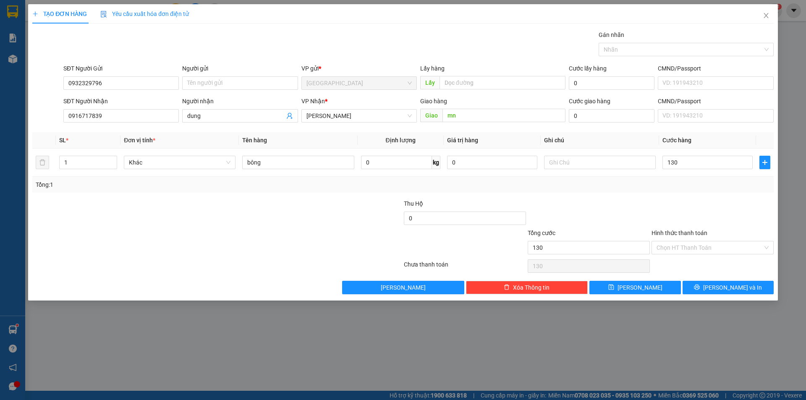
type input "130.000"
click at [704, 144] on th "Cước hàng" at bounding box center [707, 140] width 97 height 16
click at [682, 160] on input "130.000" at bounding box center [708, 162] width 90 height 13
type input "7"
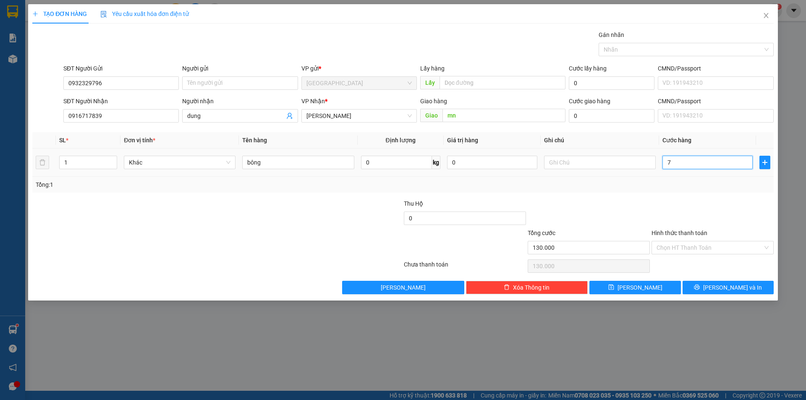
type input "7"
type input "710"
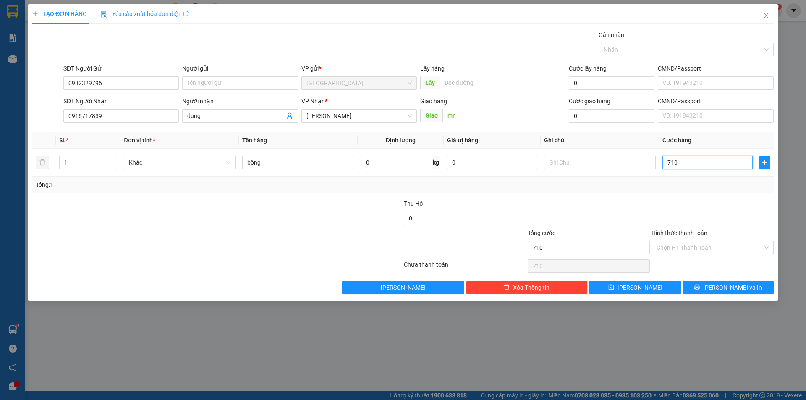
type input "71"
type input "7"
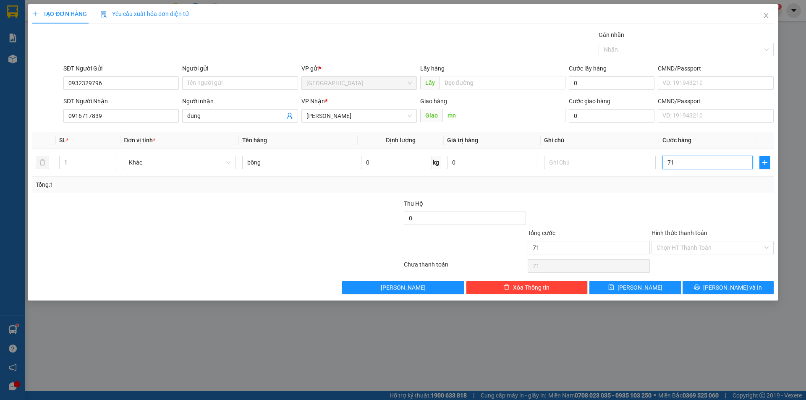
type input "7"
type input "70"
click at [677, 179] on div "Tổng: 1" at bounding box center [403, 185] width 742 height 16
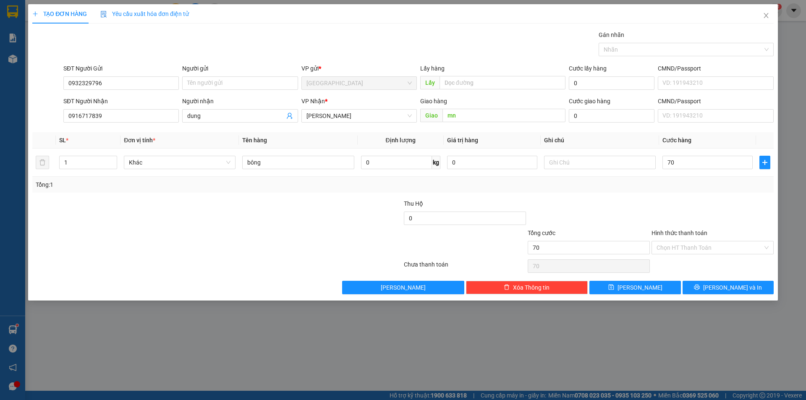
type input "70.000"
click at [699, 254] on div "Chọn HT Thanh Toán" at bounding box center [713, 247] width 122 height 13
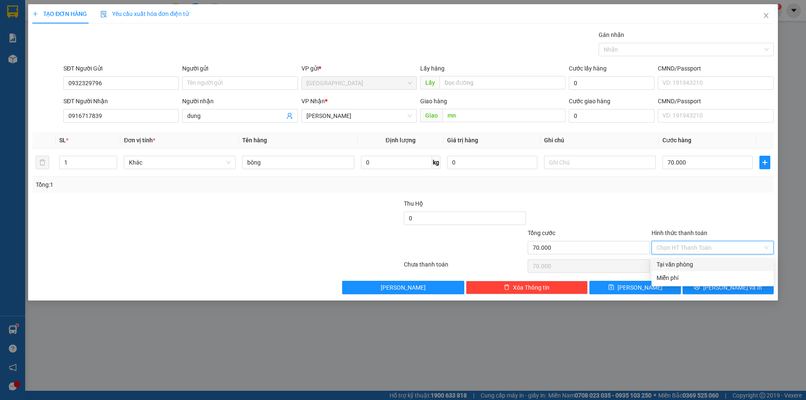
click at [693, 248] on input "Hình thức thanh toán" at bounding box center [710, 247] width 106 height 13
click at [680, 267] on div "Tại văn phòng" at bounding box center [713, 264] width 112 height 9
type input "0"
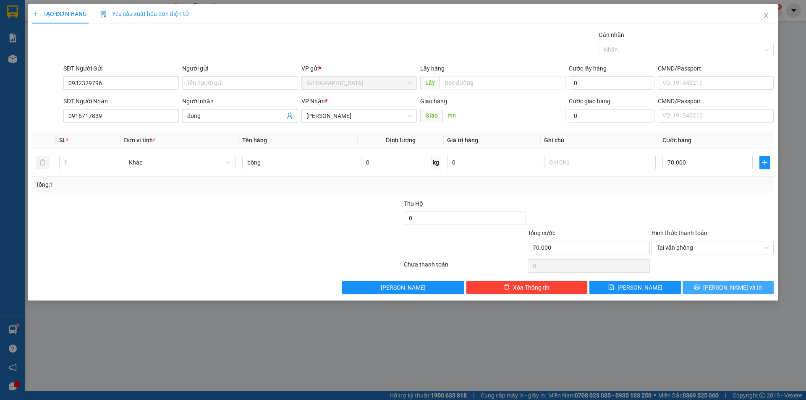
click at [732, 281] on button "[PERSON_NAME] và In" at bounding box center [728, 287] width 91 height 13
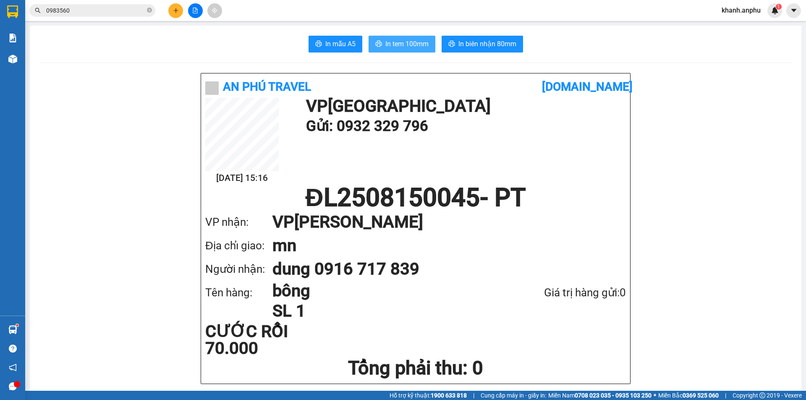
click at [405, 45] on span "In tem 100mm" at bounding box center [407, 44] width 43 height 10
click at [189, 13] on button at bounding box center [195, 10] width 15 height 15
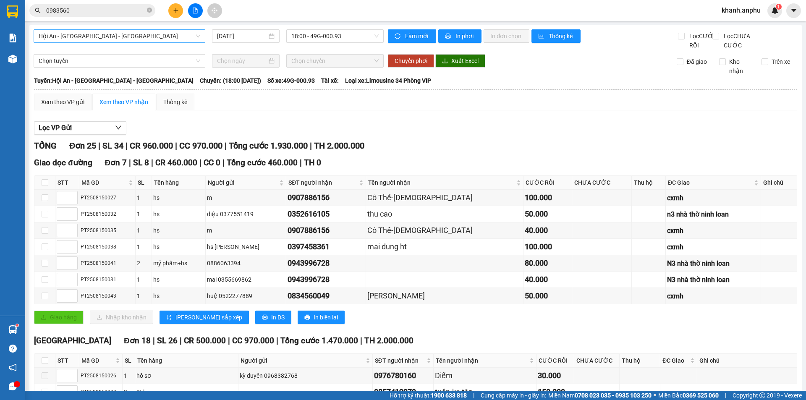
click at [76, 37] on span "Hội An - [GEOGRAPHIC_DATA] - [GEOGRAPHIC_DATA]" at bounding box center [120, 36] width 162 height 13
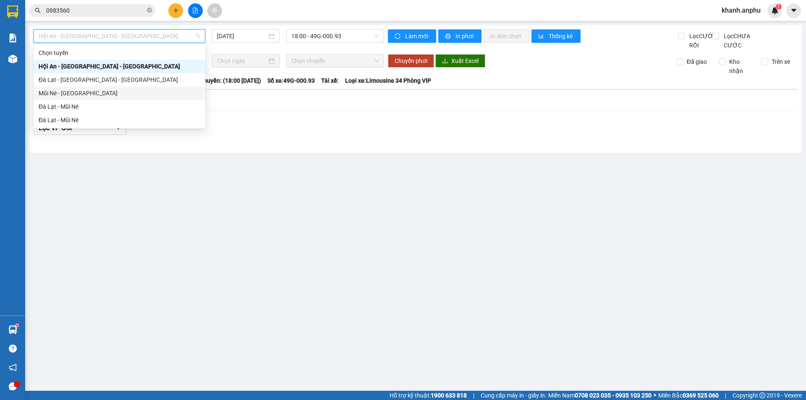
click at [66, 89] on div "Mũi Né - [GEOGRAPHIC_DATA]" at bounding box center [120, 93] width 162 height 9
type input "[DATE]"
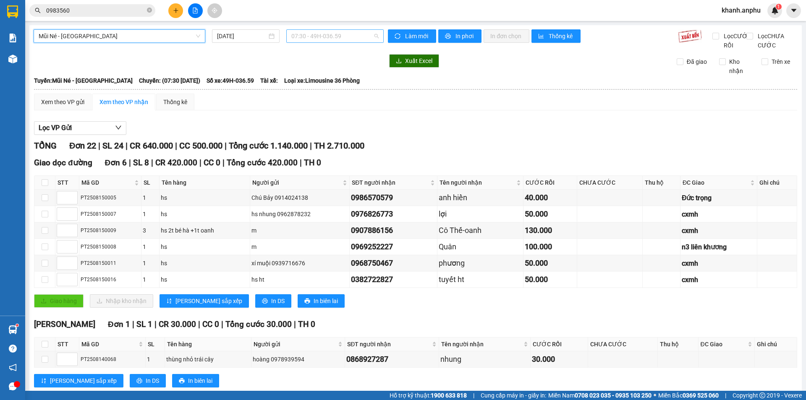
click at [328, 32] on span "07:30 - 49H-036.59" at bounding box center [334, 36] width 87 height 13
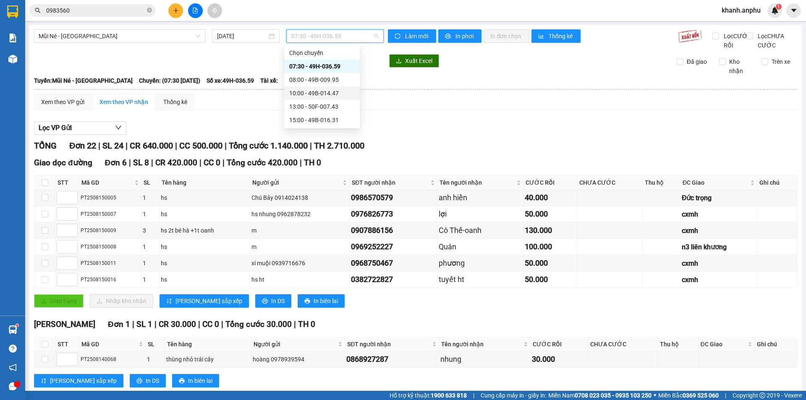
click at [310, 95] on div "10:00 - 49B-014.47" at bounding box center [322, 93] width 66 height 9
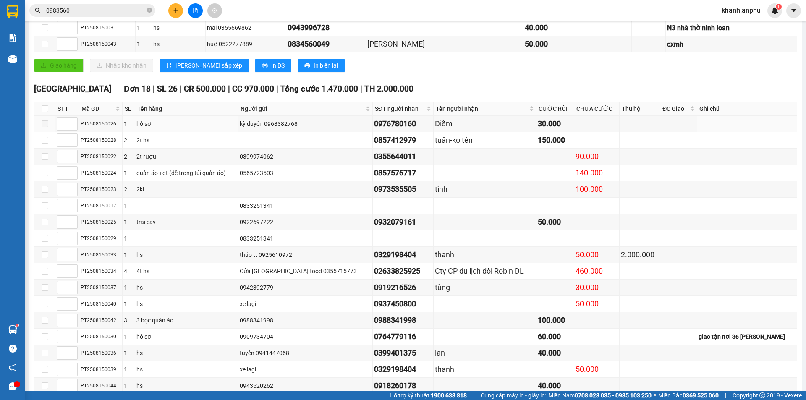
scroll to position [324, 0]
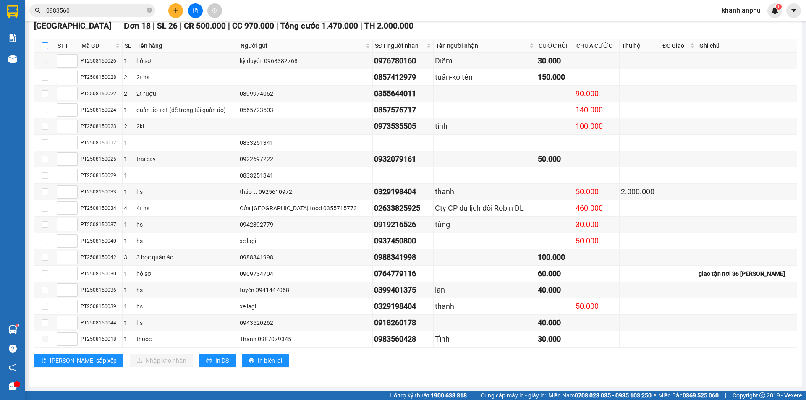
click at [46, 48] on input "checkbox" at bounding box center [45, 45] width 7 height 7
checkbox input "true"
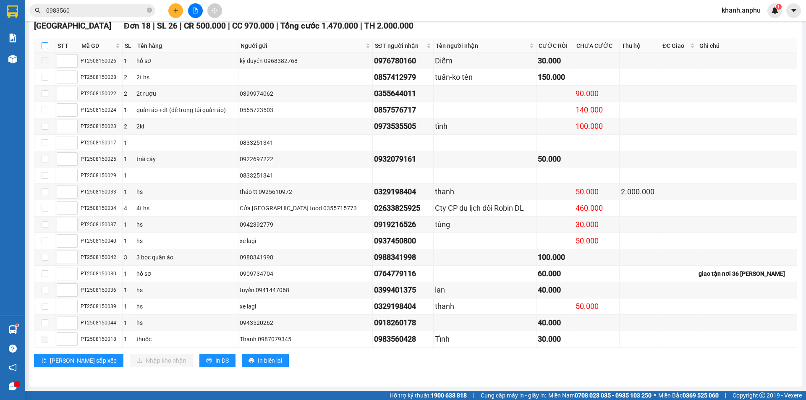
checkbox input "true"
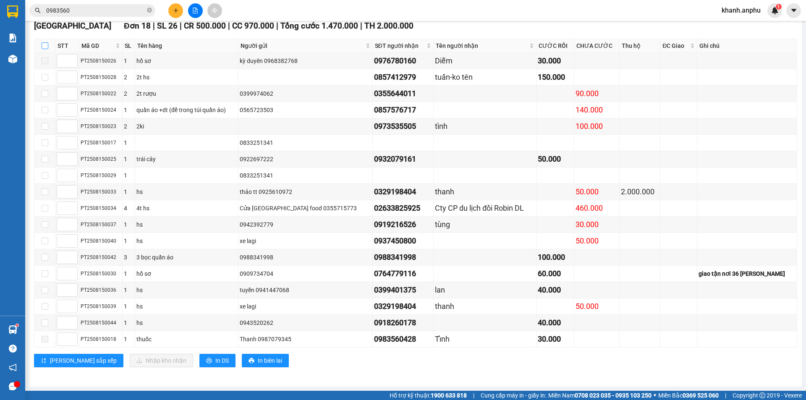
checkbox input "true"
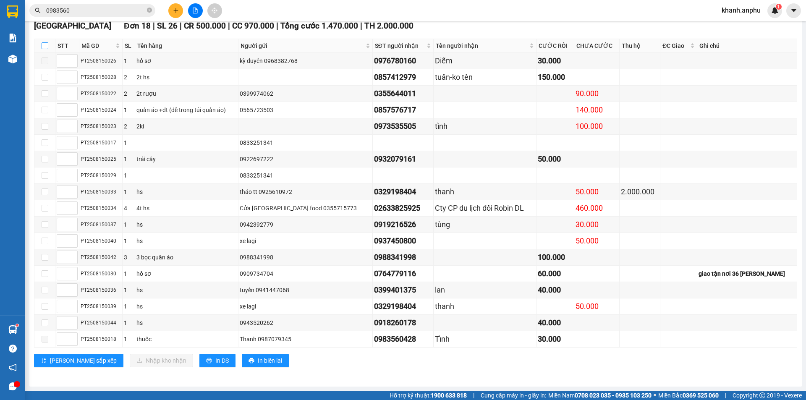
checkbox input "true"
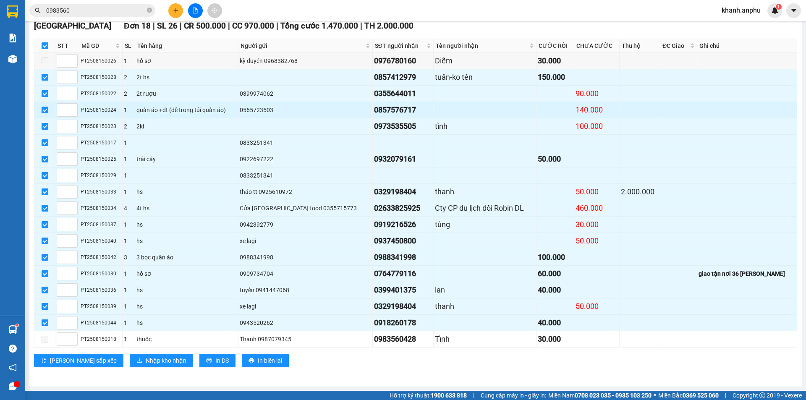
click at [45, 109] on input "checkbox" at bounding box center [45, 110] width 7 height 7
checkbox input "false"
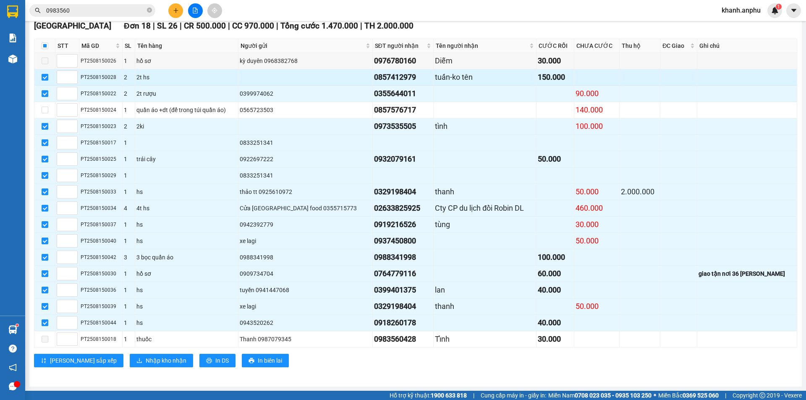
click at [46, 78] on input "checkbox" at bounding box center [45, 77] width 7 height 7
checkbox input "false"
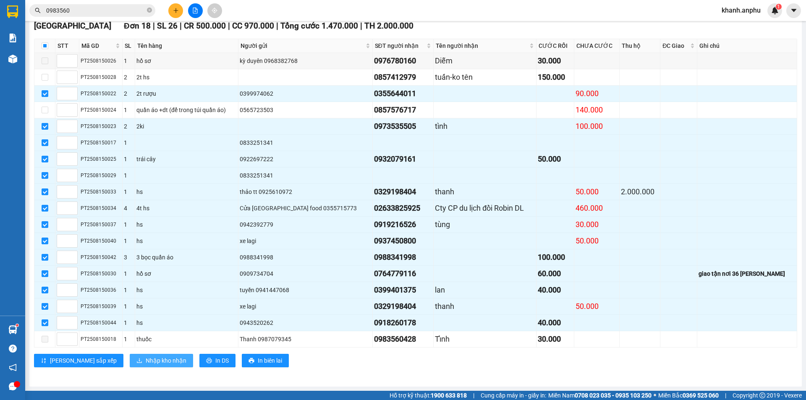
click at [146, 362] on span "Nhập kho nhận" at bounding box center [166, 360] width 41 height 9
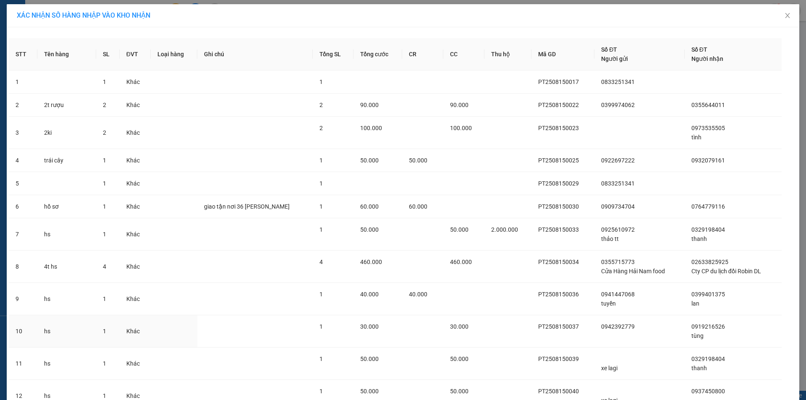
scroll to position [120, 0]
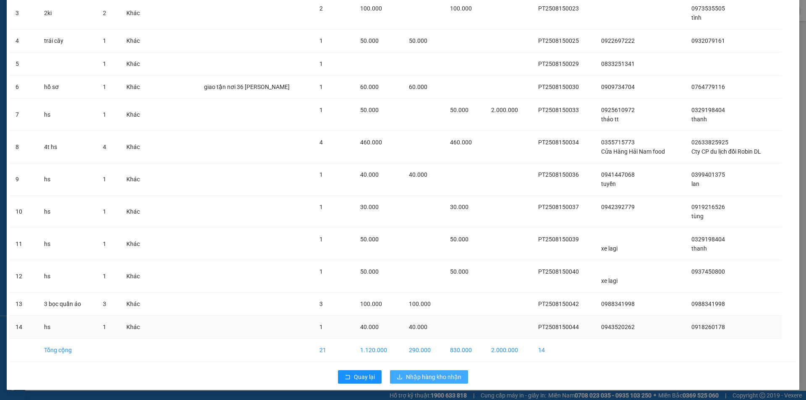
drag, startPoint x: 400, startPoint y: 374, endPoint x: 378, endPoint y: 335, distance: 45.5
click at [398, 369] on div "Quay lại Nhập hàng kho nhận" at bounding box center [403, 377] width 789 height 22
click at [449, 376] on span "Nhập hàng kho nhận" at bounding box center [433, 377] width 55 height 9
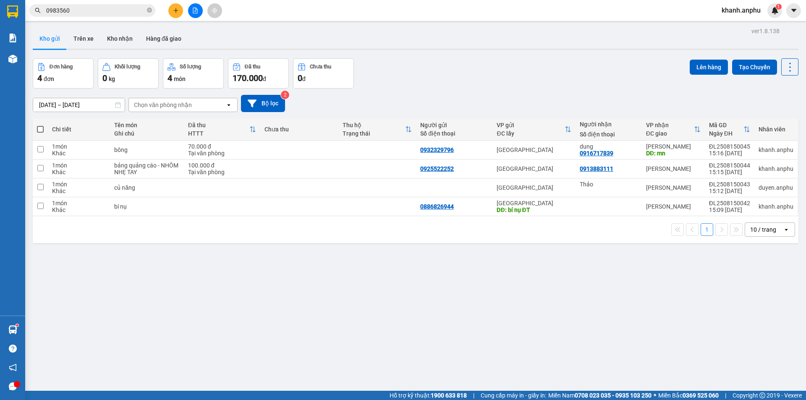
click at [196, 7] on button at bounding box center [195, 10] width 15 height 15
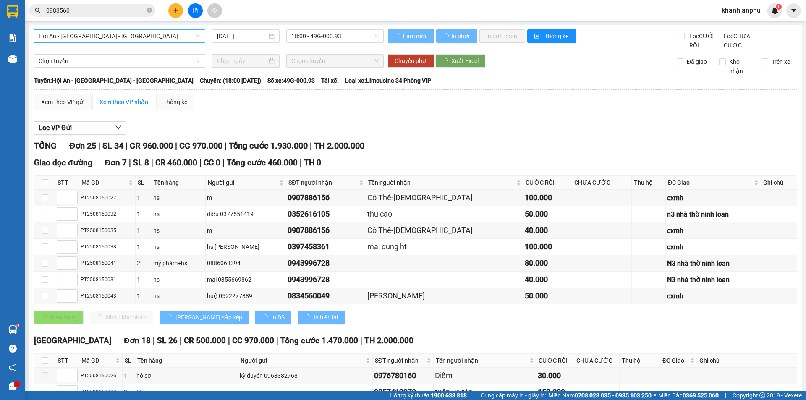
click at [102, 37] on span "Hội An - [GEOGRAPHIC_DATA] - [GEOGRAPHIC_DATA]" at bounding box center [120, 36] width 162 height 13
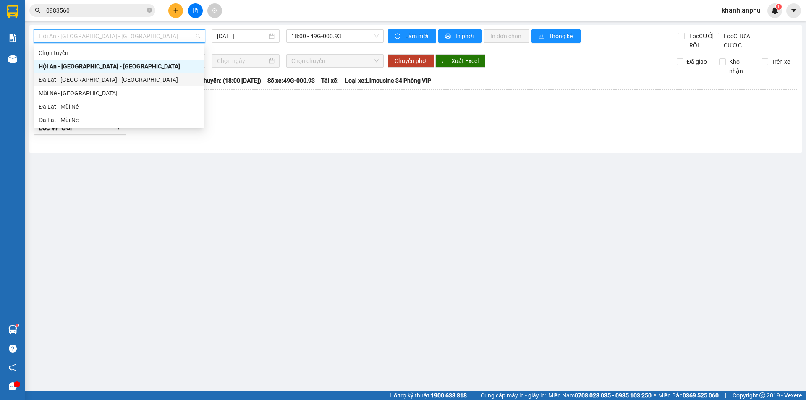
drag, startPoint x: 79, startPoint y: 77, endPoint x: 97, endPoint y: 84, distance: 19.8
click at [80, 76] on div "Đà Lạt - [GEOGRAPHIC_DATA] - [GEOGRAPHIC_DATA]" at bounding box center [119, 79] width 160 height 9
type input "[DATE]"
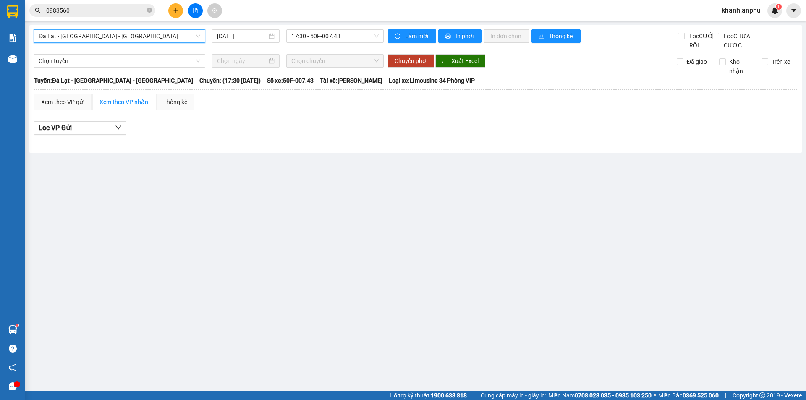
click at [170, 24] on main "[GEOGRAPHIC_DATA] - [GEOGRAPHIC_DATA] - Hội An [GEOGRAPHIC_DATA] - [GEOGRAPHIC_…" at bounding box center [403, 195] width 806 height 391
click at [166, 31] on span "Đà Lạt - [GEOGRAPHIC_DATA] - [GEOGRAPHIC_DATA]" at bounding box center [120, 36] width 162 height 13
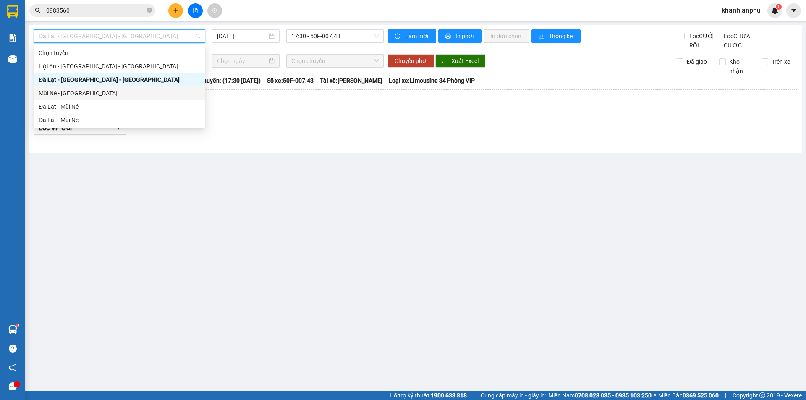
click at [105, 90] on div "Mũi Né - [GEOGRAPHIC_DATA]" at bounding box center [120, 93] width 162 height 9
type input "[DATE]"
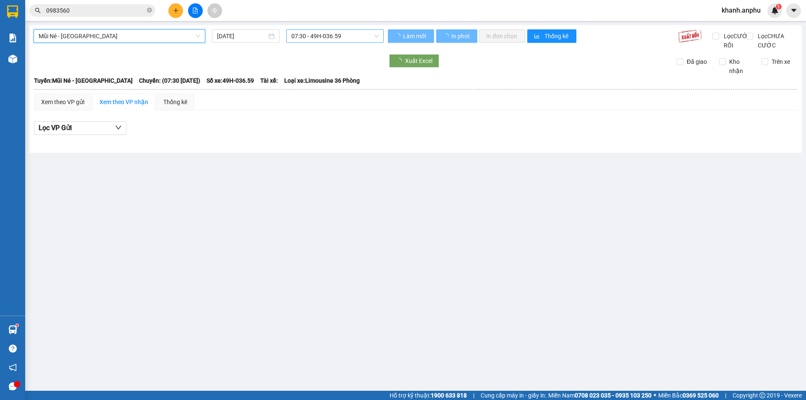
click at [344, 40] on span "07:30 - 49H-036.59" at bounding box center [334, 36] width 87 height 13
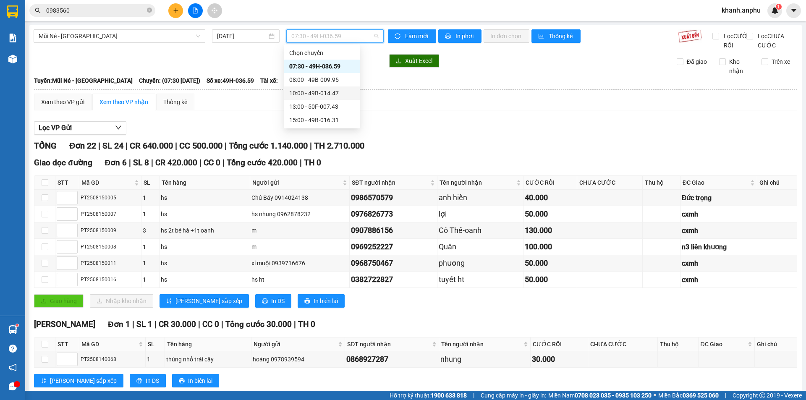
click at [321, 96] on div "10:00 - 49B-014.47" at bounding box center [322, 93] width 66 height 9
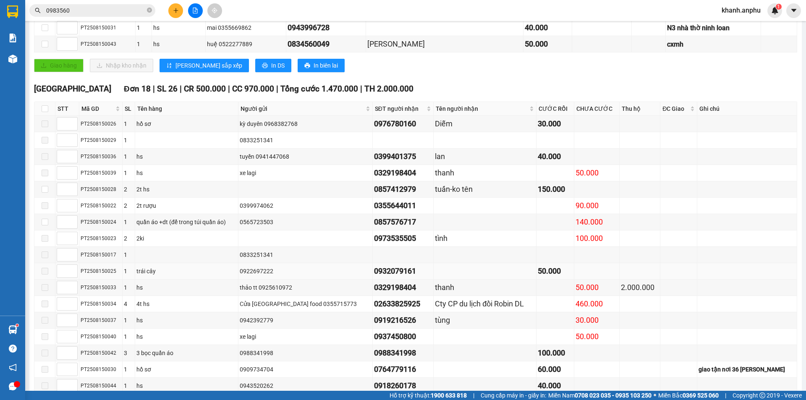
scroll to position [324, 0]
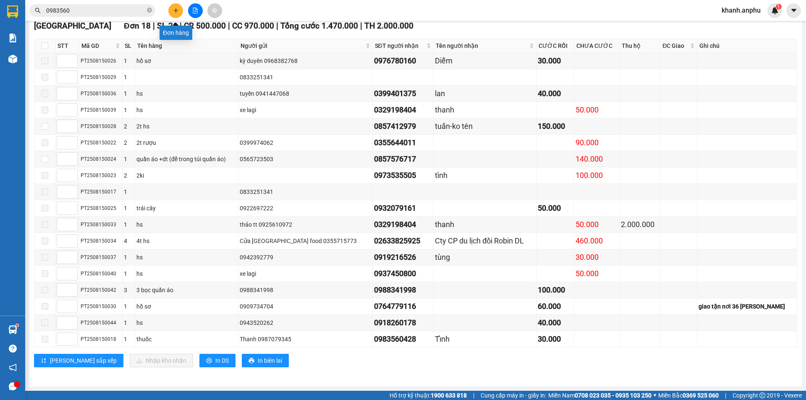
click at [174, 12] on icon "plus" at bounding box center [176, 11] width 6 height 6
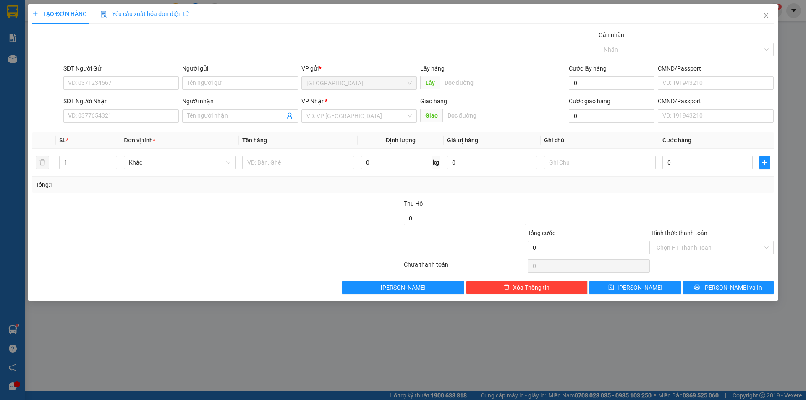
click at [145, 76] on div "SĐT Người Gửi" at bounding box center [120, 70] width 115 height 13
click at [116, 84] on input "SĐT Người Gửi" at bounding box center [120, 82] width 115 height 13
type input "0975331729"
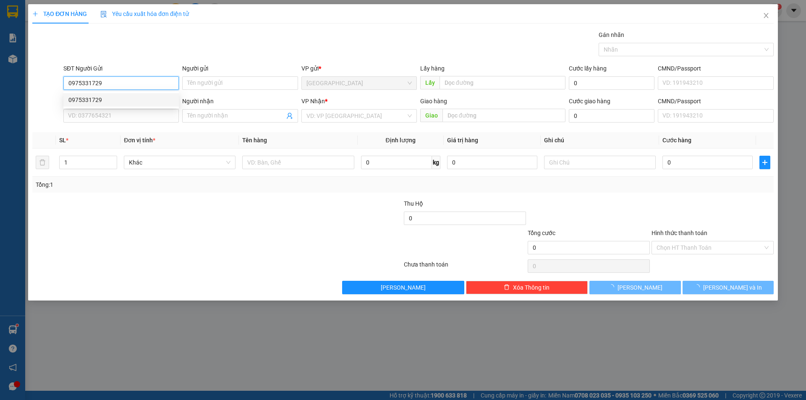
click at [97, 104] on div "0975331729" at bounding box center [120, 99] width 105 height 9
type input "0946860486"
type input "800.000"
type input "50.000"
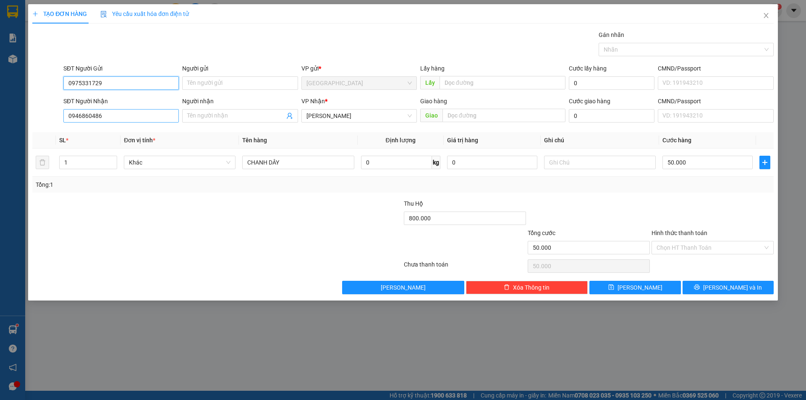
type input "0975331729"
click at [118, 117] on input "0946860486" at bounding box center [120, 115] width 115 height 13
click at [116, 115] on input "0946860486" at bounding box center [120, 115] width 115 height 13
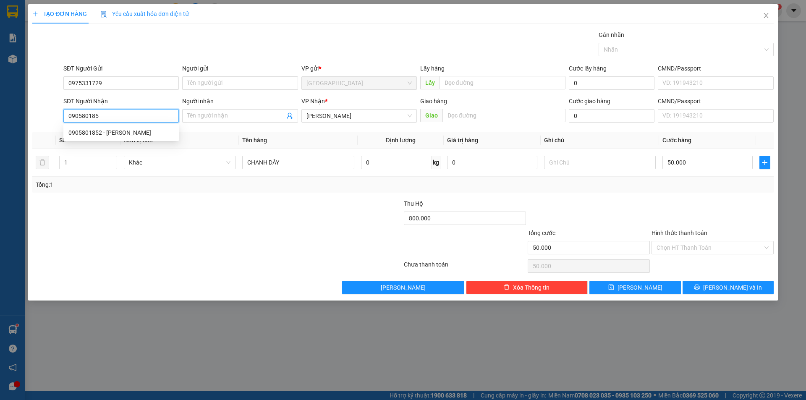
type input "0905801852"
click at [112, 131] on div "0905801852 - [PERSON_NAME]" at bounding box center [120, 132] width 105 height 9
type input "[PERSON_NAME]"
type input "0"
type input "0905801852"
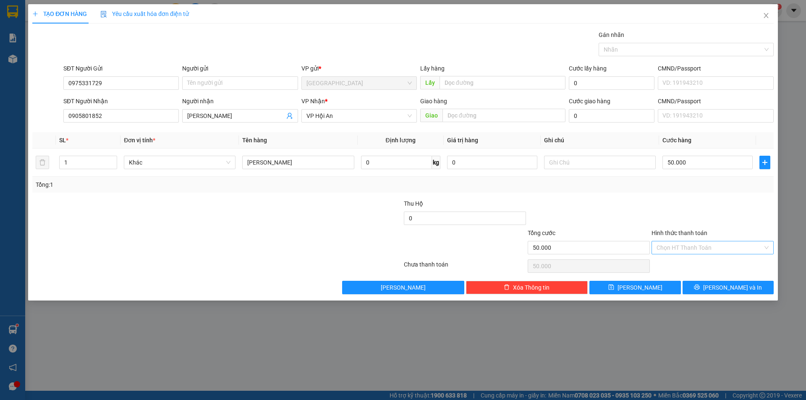
click at [671, 247] on input "Hình thức thanh toán" at bounding box center [710, 247] width 106 height 13
click at [685, 260] on div "Tại văn phòng" at bounding box center [713, 264] width 112 height 9
type input "0"
click at [690, 292] on button "[PERSON_NAME] và In" at bounding box center [728, 287] width 91 height 13
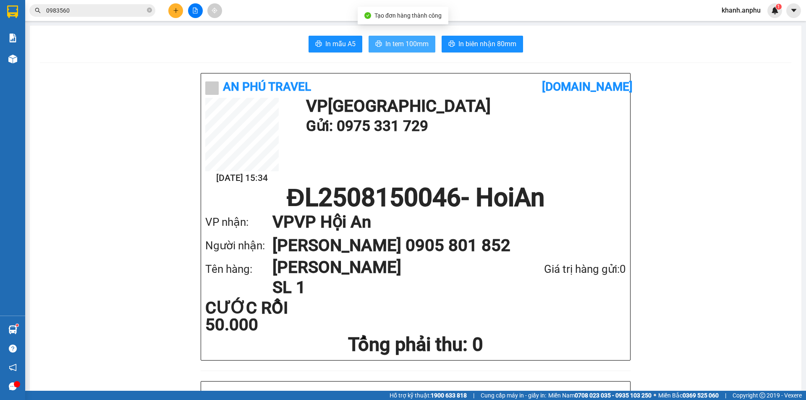
click at [417, 45] on span "In tem 100mm" at bounding box center [407, 44] width 43 height 10
click at [381, 23] on main "In mẫu A5 In tem 100mm In biên nhận 80mm An Phú Travel [DOMAIN_NAME] [DATE] 15:…" at bounding box center [403, 195] width 806 height 391
click at [421, 44] on span "In tem 100mm" at bounding box center [407, 44] width 43 height 10
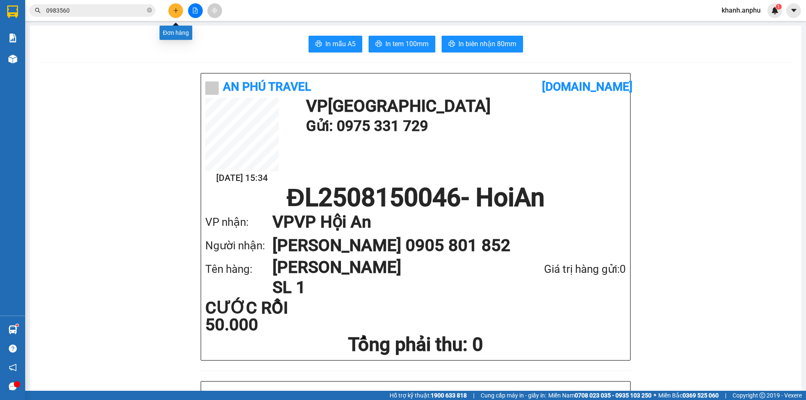
click at [174, 14] on button at bounding box center [175, 10] width 15 height 15
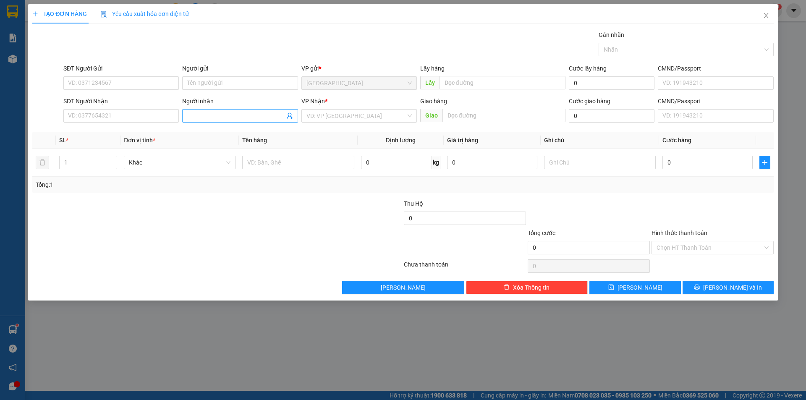
click at [199, 116] on input "Người nhận" at bounding box center [235, 115] width 97 height 9
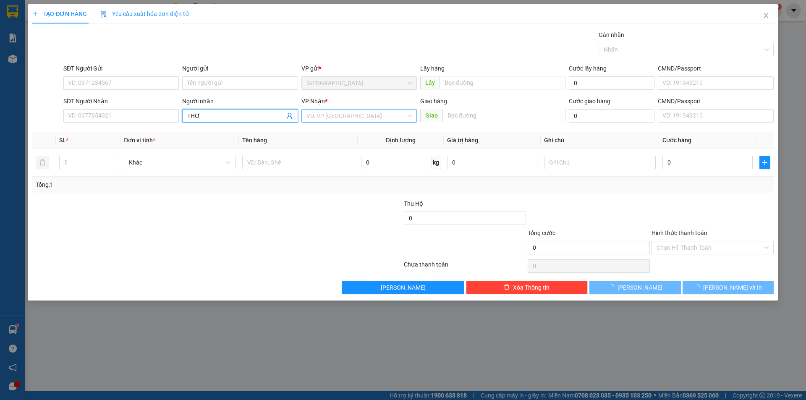
type input "THƠ"
click at [331, 114] on input "search" at bounding box center [357, 116] width 100 height 13
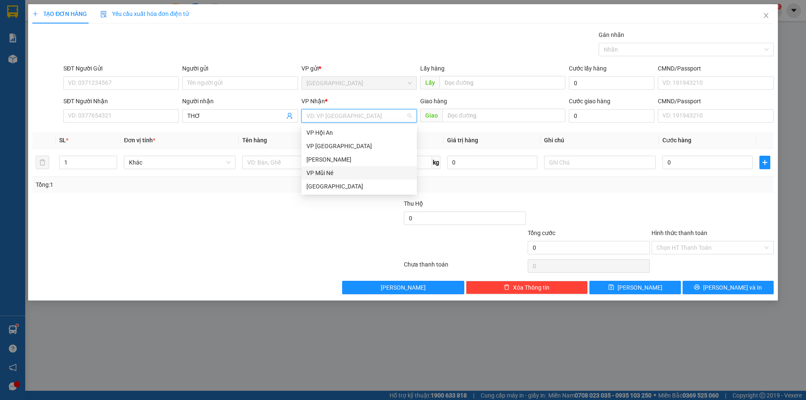
click at [320, 168] on div "VP Mũi Né" at bounding box center [359, 172] width 105 height 9
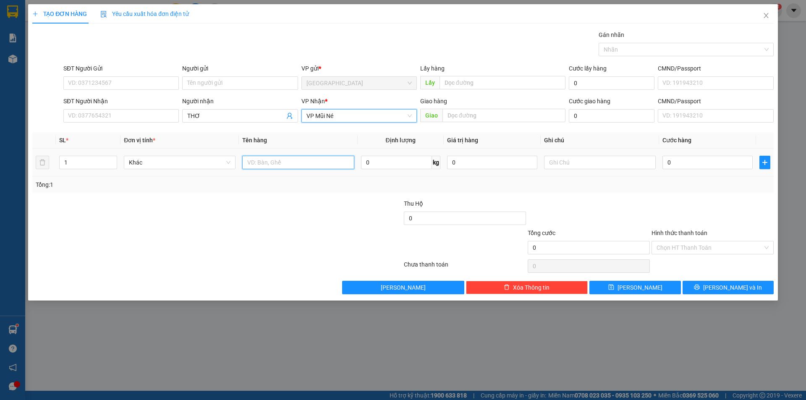
click at [277, 166] on input "text" at bounding box center [298, 162] width 112 height 13
type input "DÂU"
click at [374, 161] on input "0" at bounding box center [396, 162] width 71 height 13
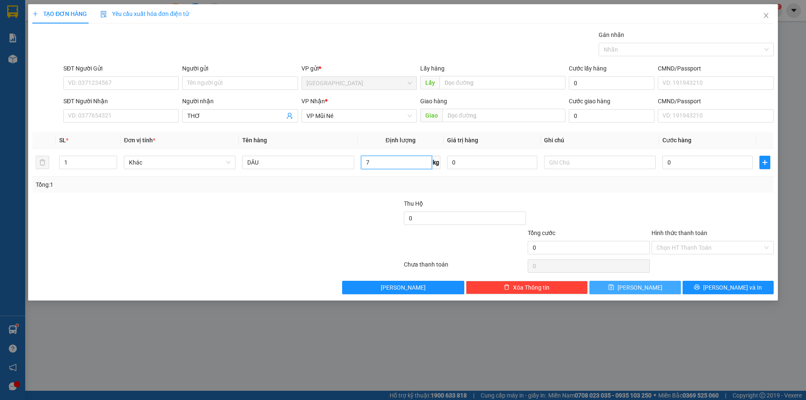
type input "7"
click at [648, 292] on button "[PERSON_NAME]" at bounding box center [635, 287] width 91 height 13
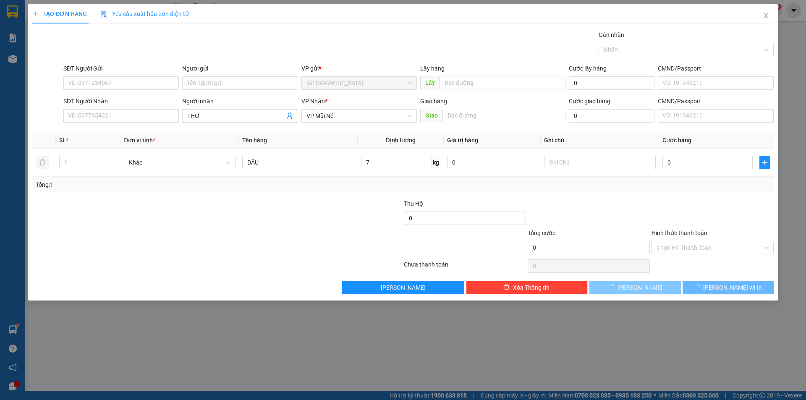
type input "0"
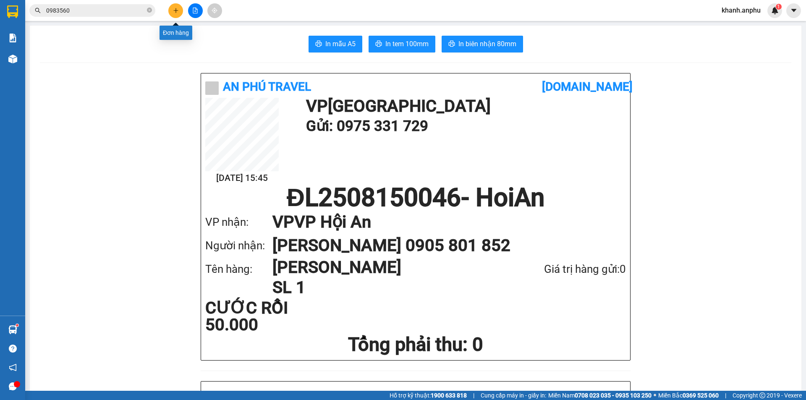
click at [178, 10] on icon "plus" at bounding box center [176, 11] width 6 height 6
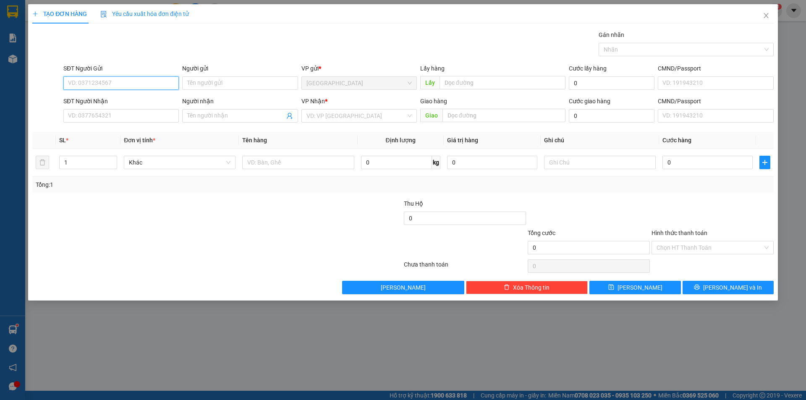
click at [68, 85] on input "SĐT Người Gửi" at bounding box center [120, 82] width 115 height 13
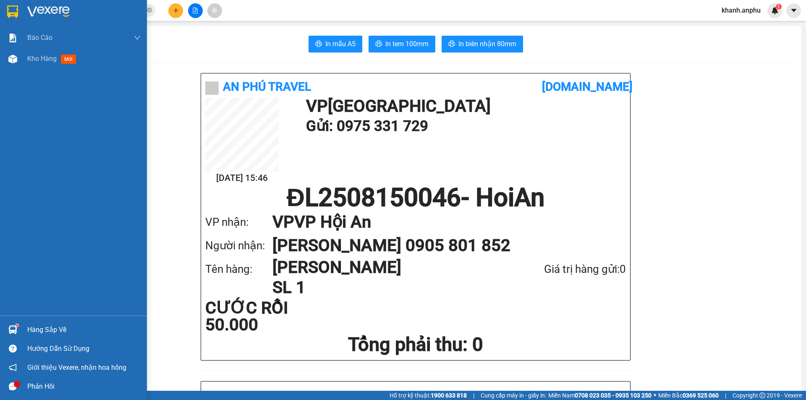
click at [14, 93] on div "Báo cáo Báo cáo dòng tiền (nhân viên) Doanh số tạo đơn theo VP gửi (nhân viên) …" at bounding box center [73, 171] width 147 height 289
click at [17, 58] on img at bounding box center [12, 59] width 9 height 9
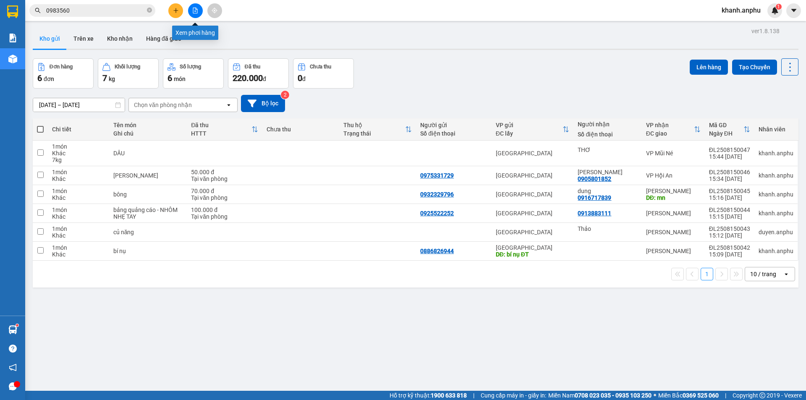
click at [198, 10] on icon "file-add" at bounding box center [195, 11] width 6 height 6
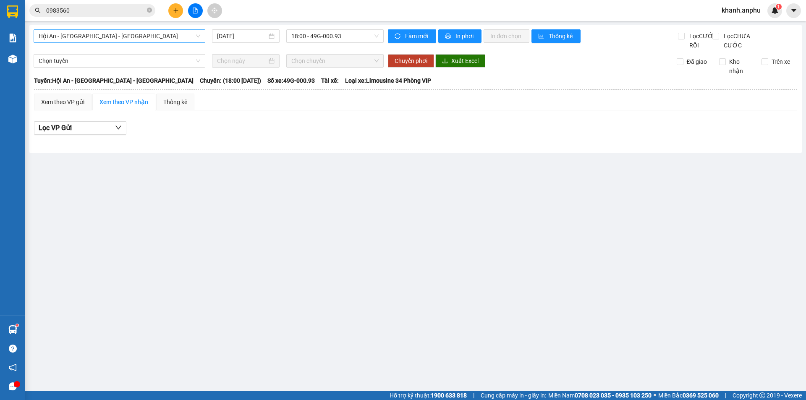
click at [99, 36] on span "Hội An - [GEOGRAPHIC_DATA] - [GEOGRAPHIC_DATA]" at bounding box center [120, 36] width 162 height 13
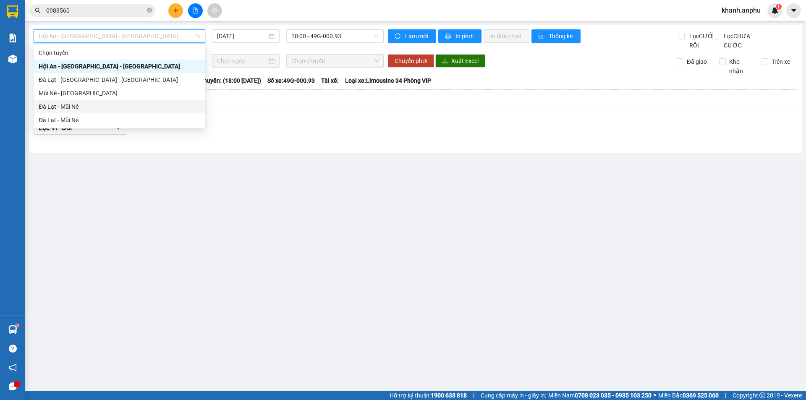
click at [72, 108] on div "Đà Lạt - Mũi Né" at bounding box center [120, 106] width 162 height 9
type input "[DATE]"
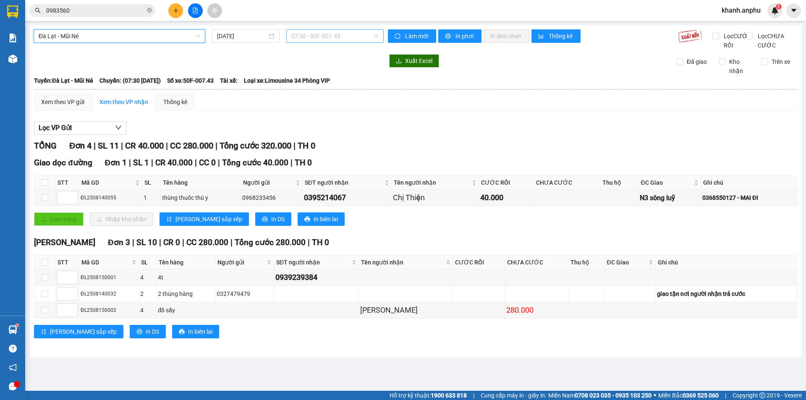
click at [299, 29] on div "07:30 - 50F-007.43" at bounding box center [334, 35] width 97 height 13
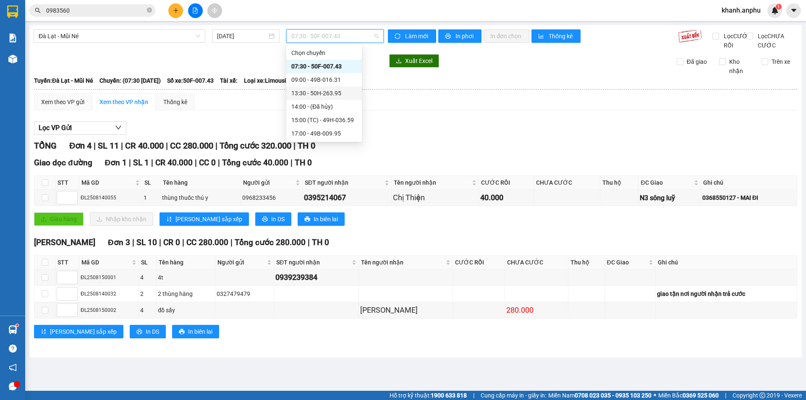
click at [315, 98] on div "13:30 - 50H-263.95" at bounding box center [324, 93] width 76 height 13
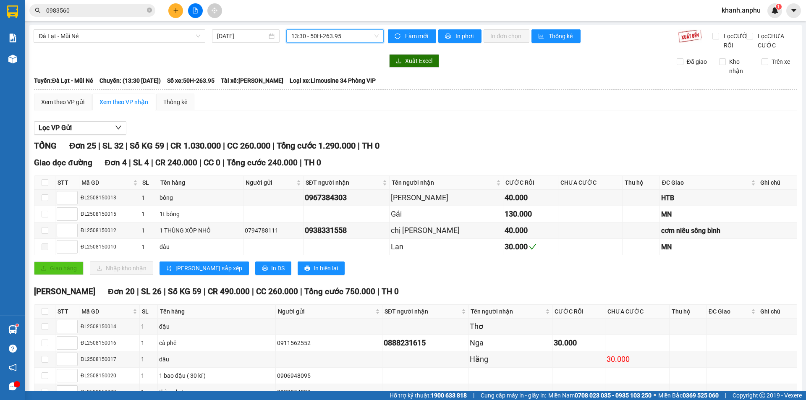
click at [319, 30] on div "13:30 - 50H-263.95" at bounding box center [334, 35] width 97 height 13
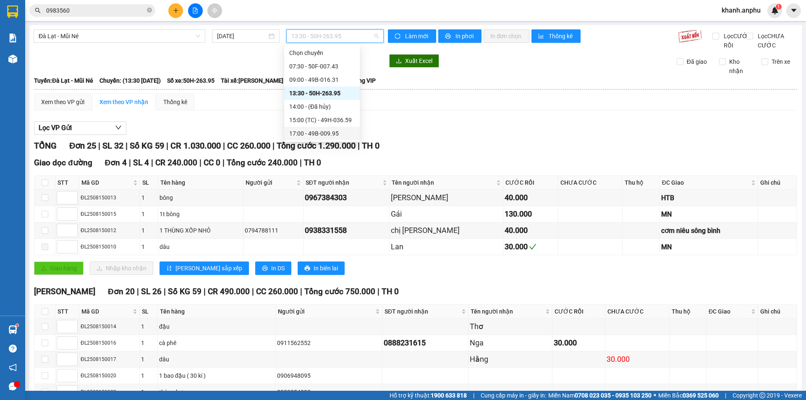
click at [315, 121] on div "15:00 (TC) - 49H-036.59" at bounding box center [322, 119] width 66 height 9
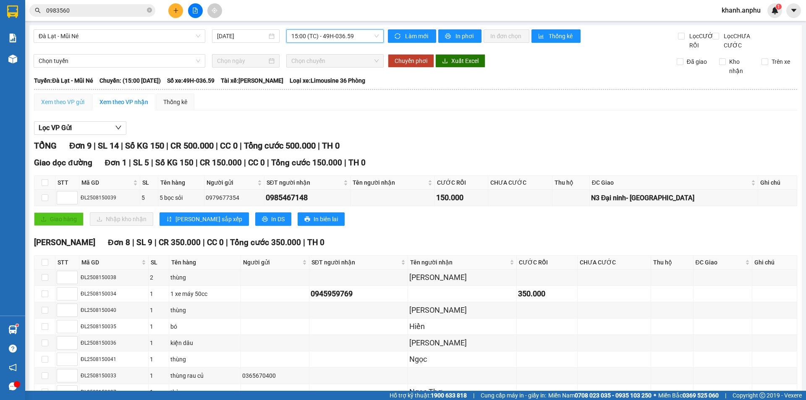
click at [70, 110] on div "Xem theo VP gửi" at bounding box center [63, 102] width 58 height 17
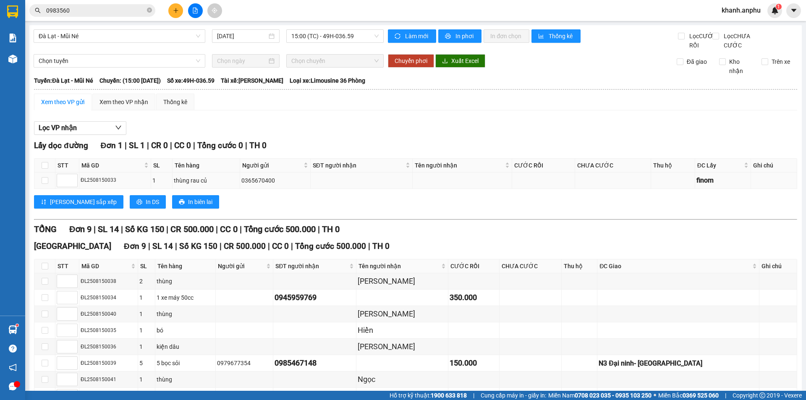
click at [51, 188] on td at bounding box center [44, 181] width 21 height 16
click at [47, 184] on input "checkbox" at bounding box center [45, 180] width 7 height 7
checkbox input "true"
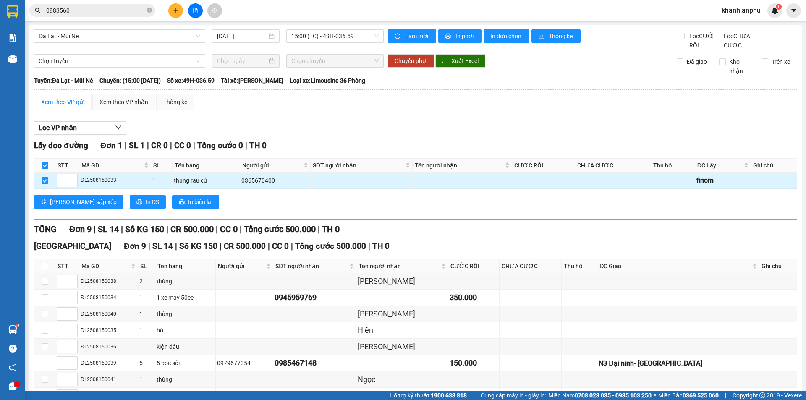
click at [110, 183] on td "ĐL2508150033" at bounding box center [115, 181] width 72 height 16
click at [102, 184] on div "ĐL2508150033" at bounding box center [115, 180] width 69 height 8
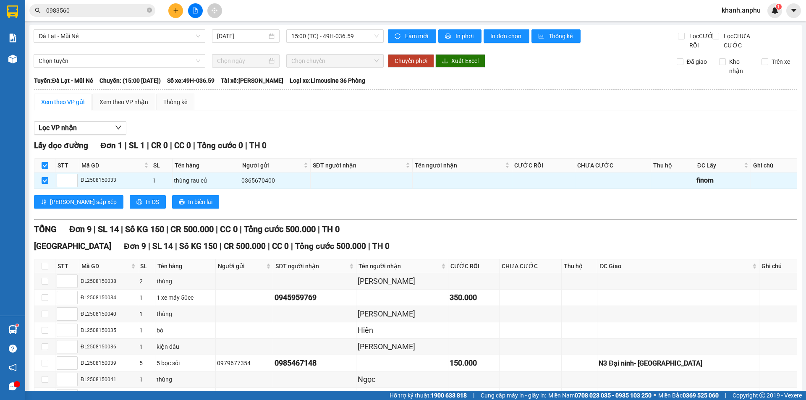
click at [281, 375] on div "Lấy dọc đường Đơn 1 | SL 1 | CR 0 | CC 0 | Tổng cước 0 | TH 0 STT Mã GD SL Tên …" at bounding box center [416, 295] width 764 height 312
click at [43, 393] on input "checkbox" at bounding box center [45, 396] width 7 height 7
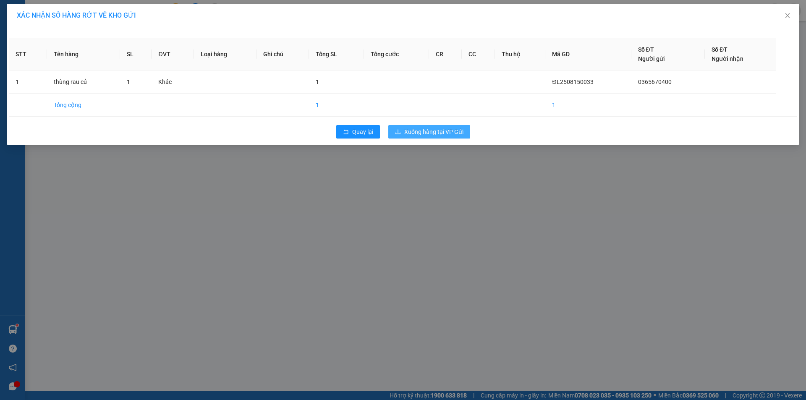
click at [423, 133] on span "Xuống hàng tại VP Gửi" at bounding box center [433, 131] width 59 height 9
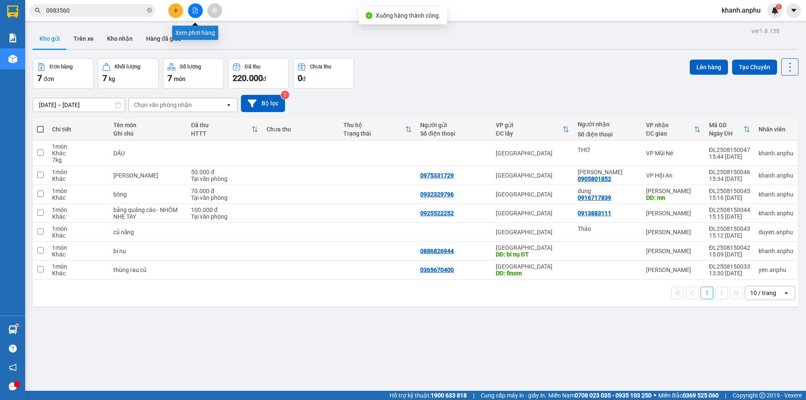
click at [197, 9] on icon "file-add" at bounding box center [195, 11] width 6 height 6
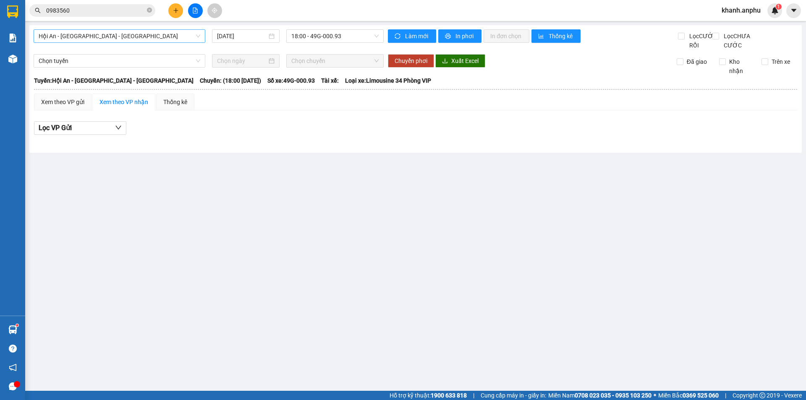
click at [104, 34] on span "Hội An - [GEOGRAPHIC_DATA] - [GEOGRAPHIC_DATA]" at bounding box center [120, 36] width 162 height 13
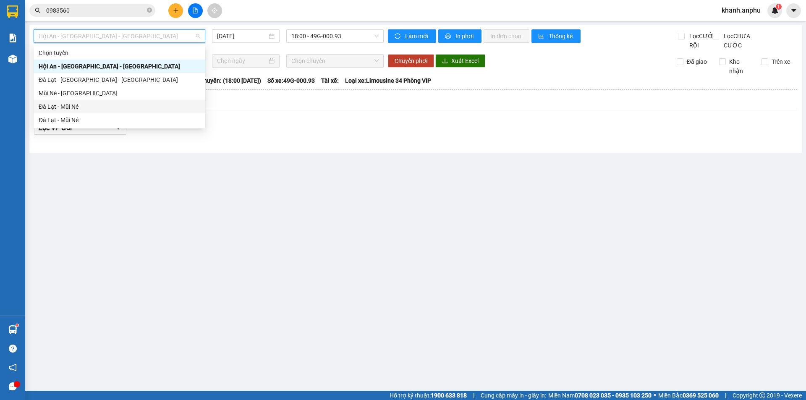
click at [64, 108] on div "Đà Lạt - Mũi Né" at bounding box center [120, 106] width 162 height 9
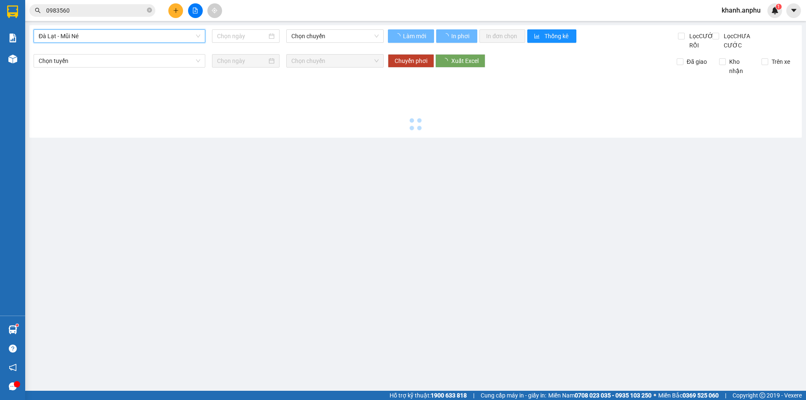
type input "[DATE]"
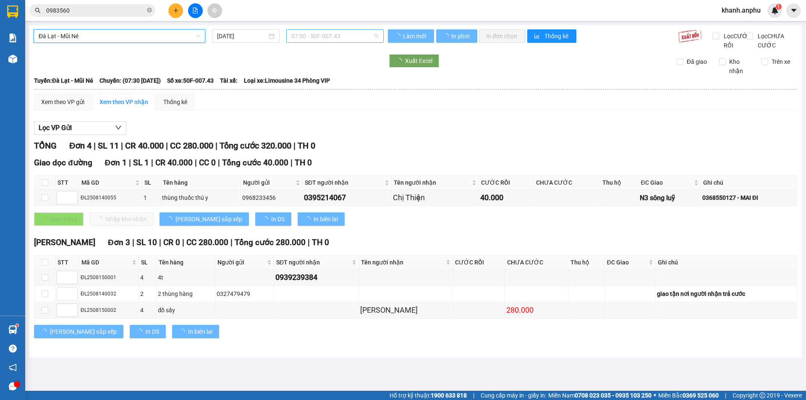
click at [341, 36] on span "07:30 - 50F-007.43" at bounding box center [334, 36] width 87 height 13
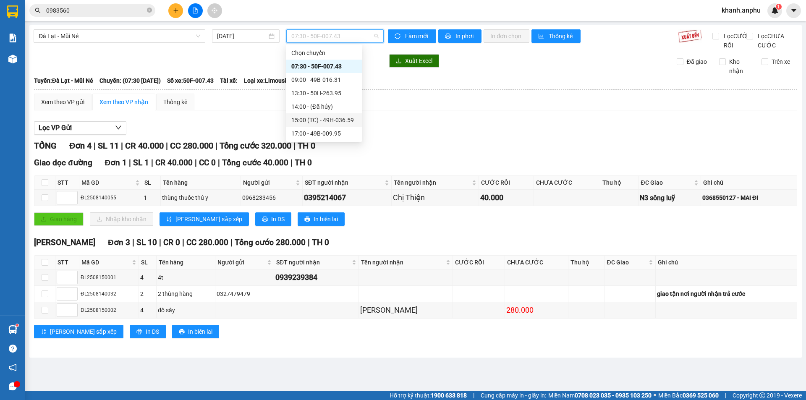
click at [322, 123] on div "15:00 (TC) - 49H-036.59" at bounding box center [324, 119] width 66 height 9
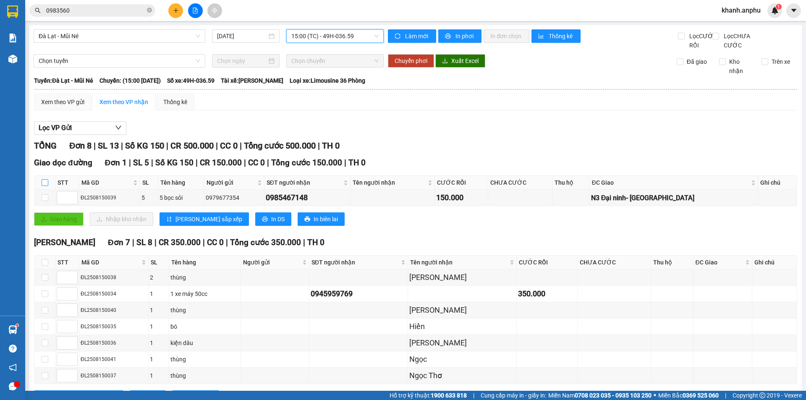
click at [43, 179] on input "checkbox" at bounding box center [45, 182] width 7 height 7
checkbox input "true"
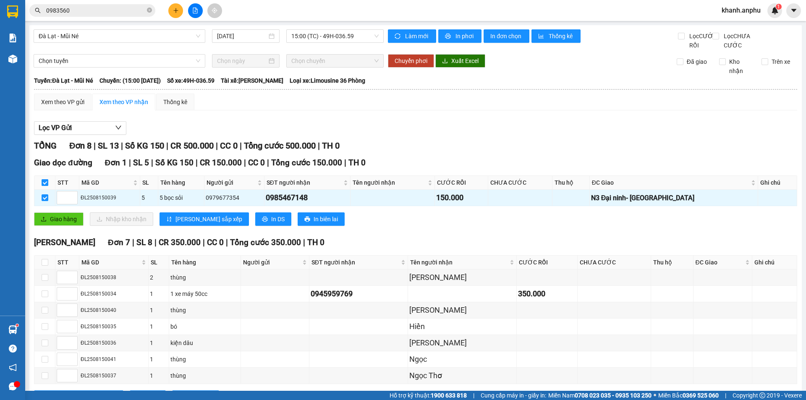
click at [43, 179] on input "checkbox" at bounding box center [45, 182] width 7 height 7
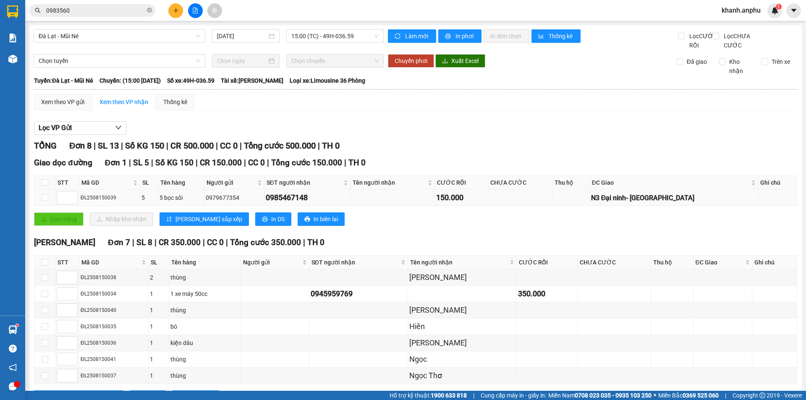
click at [109, 194] on div "ĐL2508150039" at bounding box center [110, 198] width 58 height 8
click at [64, 97] on div "Xem theo VP gửi" at bounding box center [62, 101] width 43 height 9
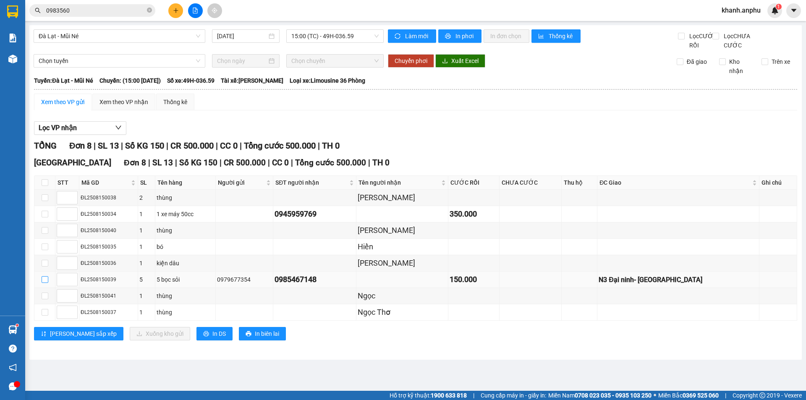
click at [45, 283] on input "checkbox" at bounding box center [45, 279] width 7 height 7
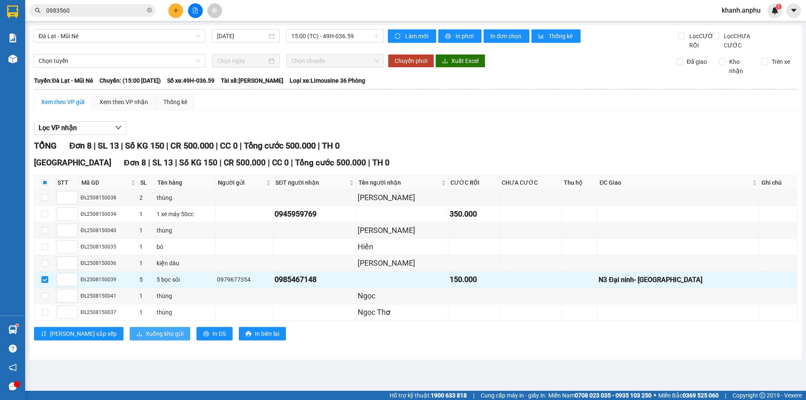
click at [146, 339] on span "Xuống kho gửi" at bounding box center [165, 333] width 38 height 9
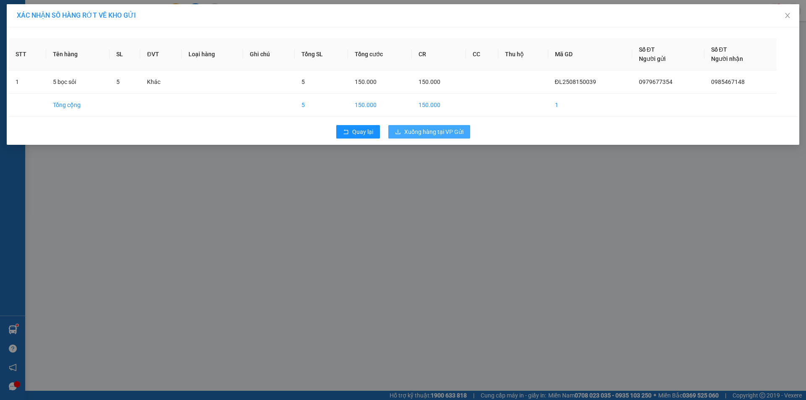
click at [454, 134] on span "Xuống hàng tại VP Gửi" at bounding box center [433, 131] width 59 height 9
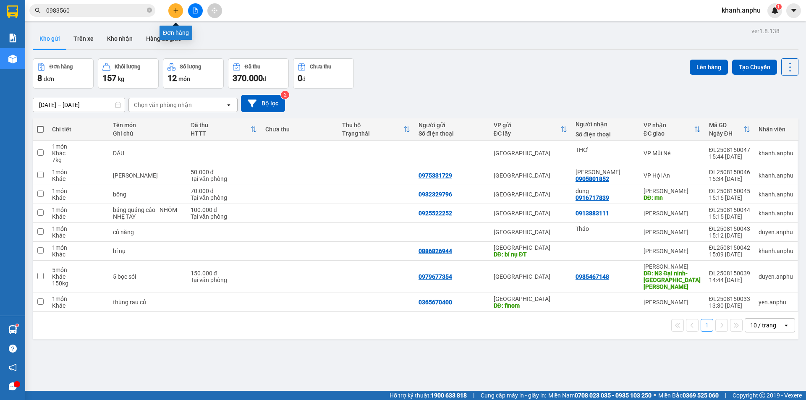
click at [174, 5] on button at bounding box center [175, 10] width 15 height 15
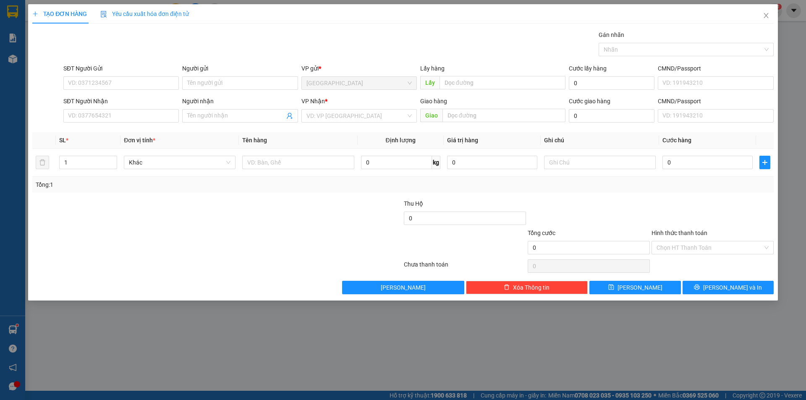
click at [128, 92] on div "SĐT Người Gửi VD: 0371234567" at bounding box center [120, 78] width 115 height 29
click at [121, 82] on input "SĐT Người Gửi" at bounding box center [120, 82] width 115 height 13
click at [113, 102] on div "0779555109" at bounding box center [120, 99] width 105 height 9
type input "0779555109"
type input "0905027760"
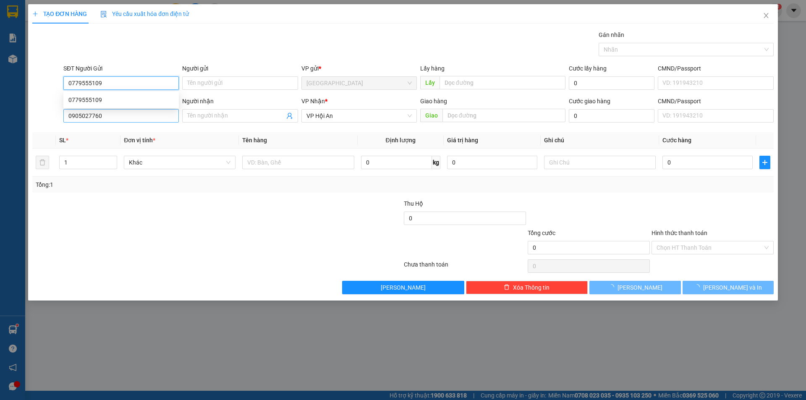
type input "50.000"
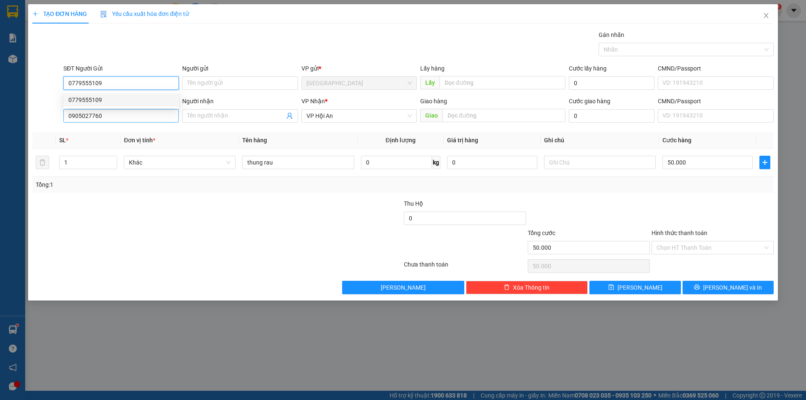
type input "0779555109"
click at [105, 113] on input "0905027760" at bounding box center [120, 115] width 115 height 13
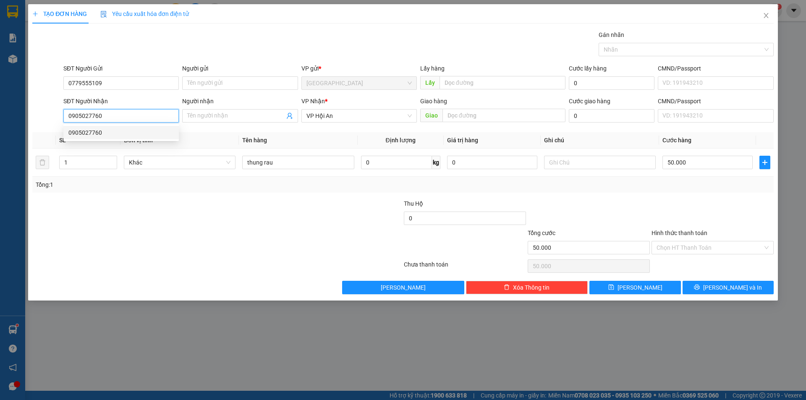
click at [105, 113] on input "0905027760" at bounding box center [120, 115] width 115 height 13
type input "0913483801"
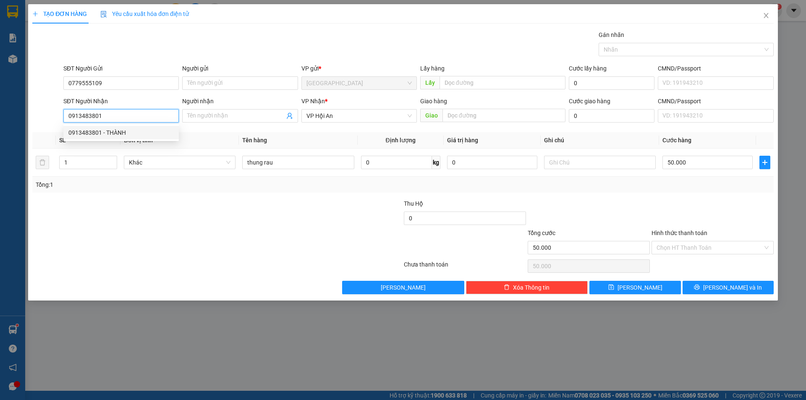
click at [130, 134] on div "0913483801 - THÀNH" at bounding box center [120, 132] width 105 height 9
type input "THÀNH"
type input "0913483801"
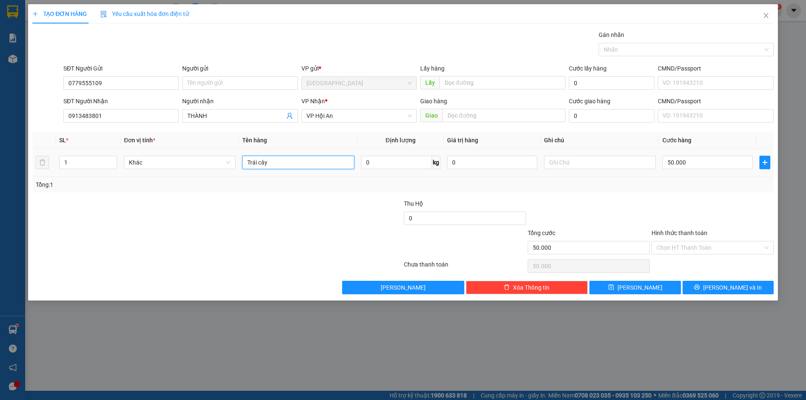
click at [298, 161] on input "Trái cây" at bounding box center [298, 162] width 112 height 13
click at [302, 152] on td "Trái cây" at bounding box center [298, 163] width 118 height 28
click at [289, 168] on input "Trái cây" at bounding box center [298, 162] width 112 height 13
click at [290, 168] on input "Trái cây" at bounding box center [298, 162] width 112 height 13
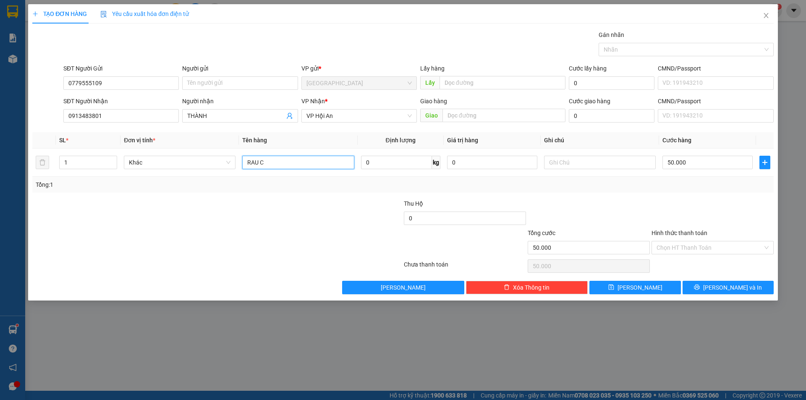
type input "RAU CỦ"
click at [684, 249] on input "Hình thức thanh toán" at bounding box center [710, 247] width 106 height 13
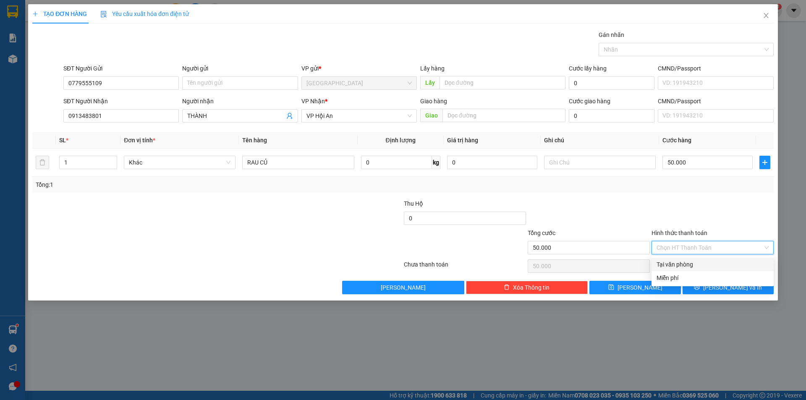
click at [675, 260] on div "Tại văn phòng" at bounding box center [713, 264] width 122 height 13
click at [701, 285] on button "[PERSON_NAME] và In" at bounding box center [728, 287] width 91 height 13
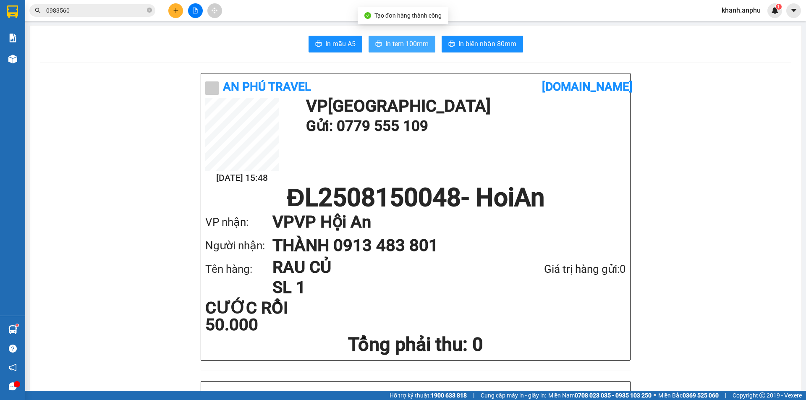
click at [400, 39] on span "In tem 100mm" at bounding box center [407, 44] width 43 height 10
click at [388, 38] on button "In tem 100mm" at bounding box center [402, 44] width 67 height 17
click at [179, 46] on div "In mẫu A5 In tem 100mm In biên nhận 80mm" at bounding box center [416, 44] width 752 height 17
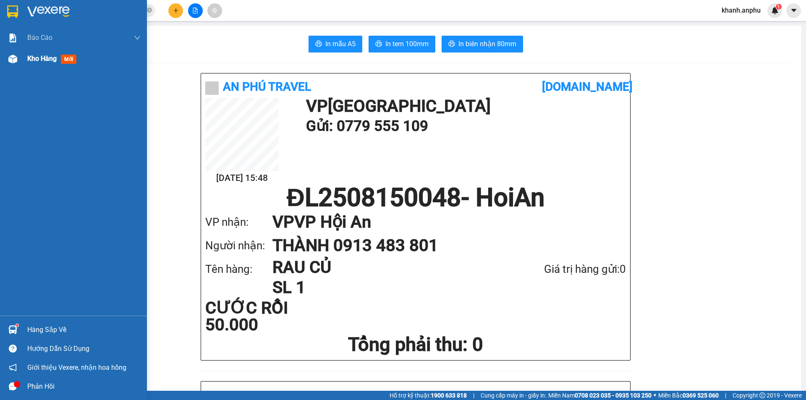
click at [28, 63] on div "Kho hàng mới" at bounding box center [53, 58] width 52 height 10
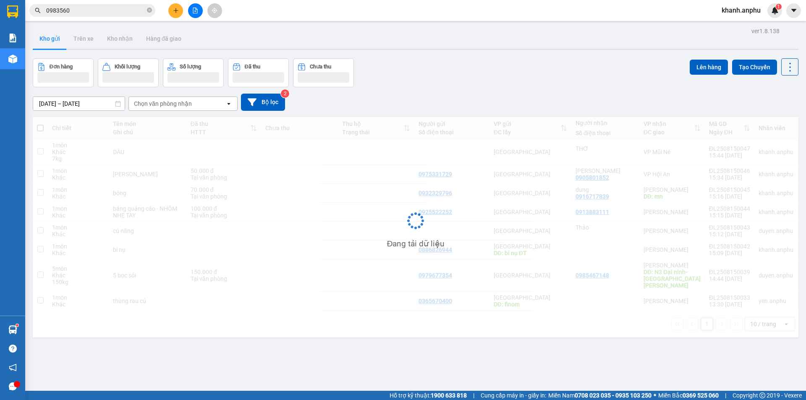
click at [370, 31] on div "Kho gửi Trên xe Kho nhận Hàng đã giao" at bounding box center [416, 40] width 766 height 22
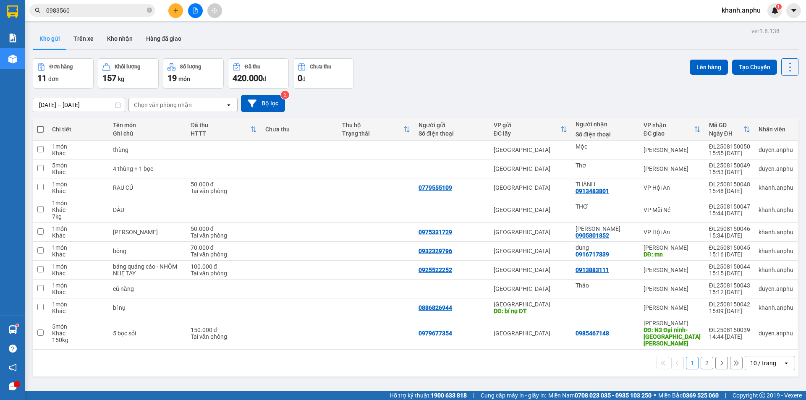
click at [766, 363] on div "10 / trang" at bounding box center [764, 363] width 26 height 8
click at [769, 345] on span "100 / trang" at bounding box center [760, 345] width 30 height 8
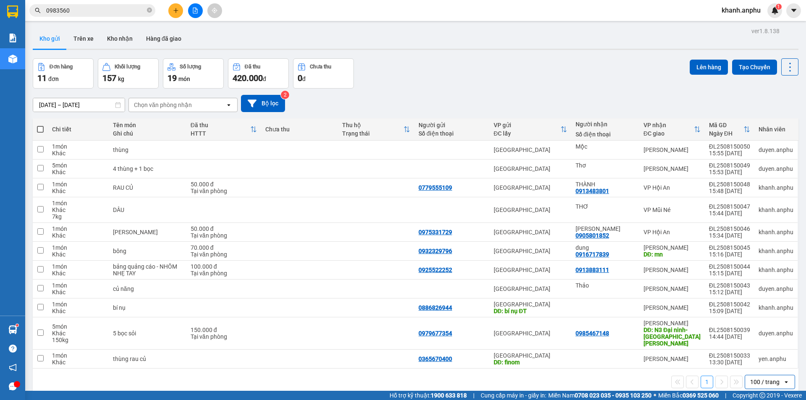
click at [475, 73] on div "Đơn hàng 11 đơn Khối lượng 157 kg Số lượng 19 món Đã thu 420.000 đ Chưa thu 0 đ…" at bounding box center [416, 73] width 766 height 30
click at [177, 15] on button at bounding box center [175, 10] width 15 height 15
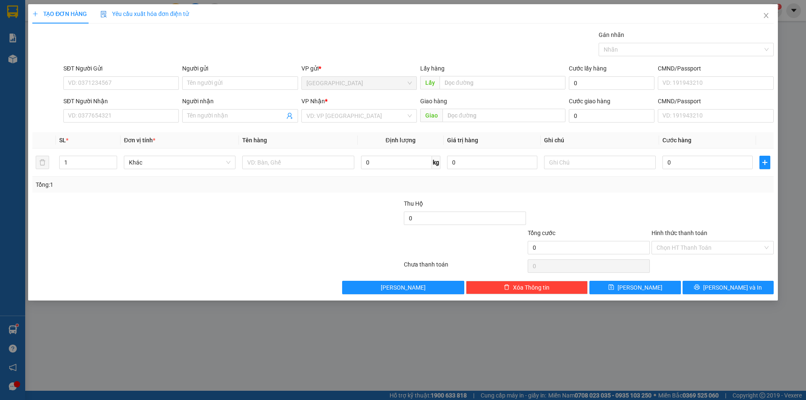
click at [110, 93] on form "SĐT Người Gửi VD: 0371234567 Người gửi Tên người gửi VP gửi * [GEOGRAPHIC_DATA]…" at bounding box center [403, 95] width 742 height 62
click at [96, 81] on input "SĐT Người Gửi" at bounding box center [120, 82] width 115 height 13
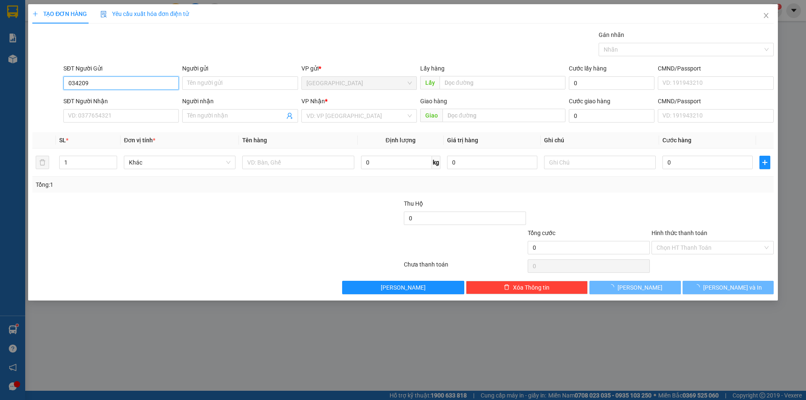
click at [96, 81] on input "034209" at bounding box center [120, 82] width 115 height 13
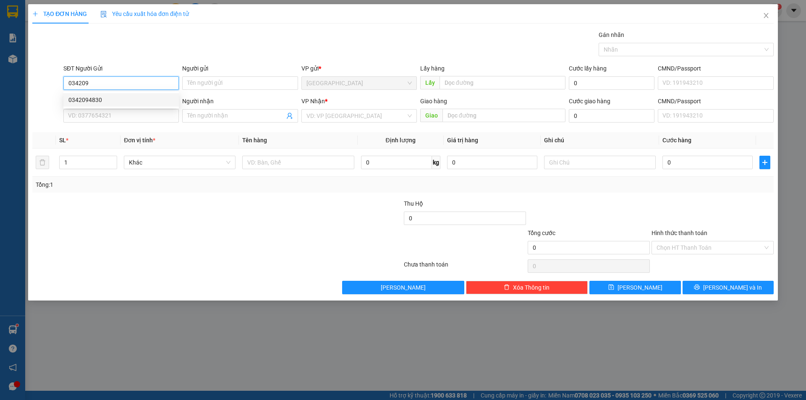
click at [102, 98] on div "0342094830" at bounding box center [120, 99] width 105 height 9
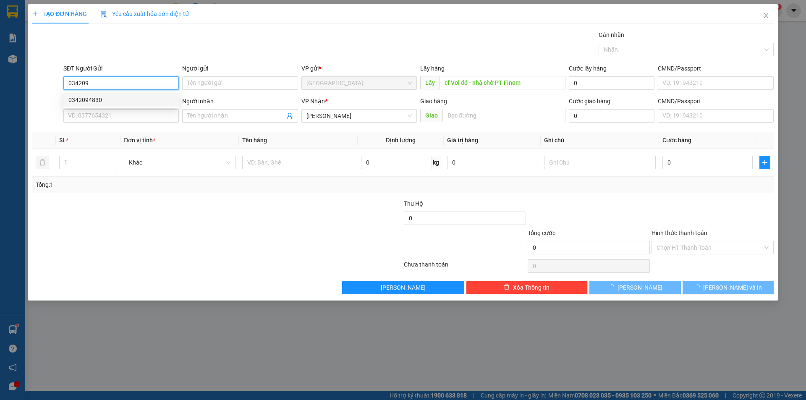
type input "0342094830"
type input "cf Voi đỏ - nhà chờ PT Finom"
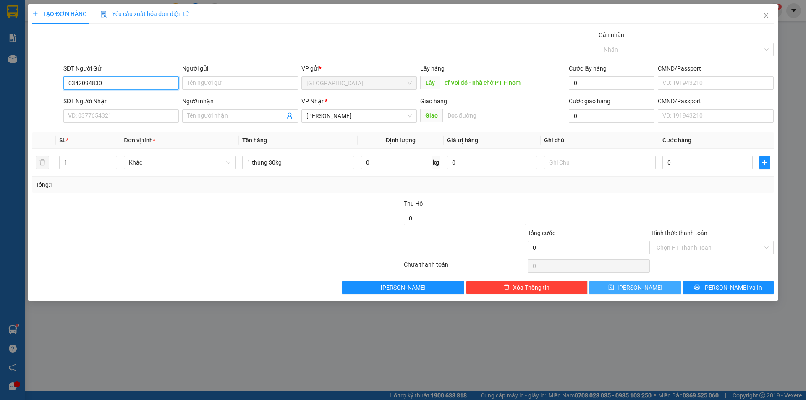
type input "0342094830"
click at [617, 286] on button "[PERSON_NAME]" at bounding box center [635, 287] width 91 height 13
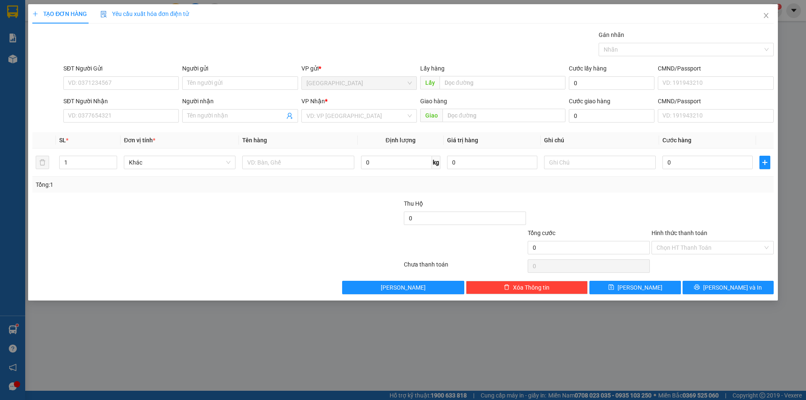
click at [218, 271] on div at bounding box center [217, 266] width 372 height 17
click at [113, 80] on input "SĐT Người Gửi" at bounding box center [120, 82] width 115 height 13
click at [106, 82] on input "SĐT Người Gửi" at bounding box center [120, 82] width 115 height 13
type input "0899546662"
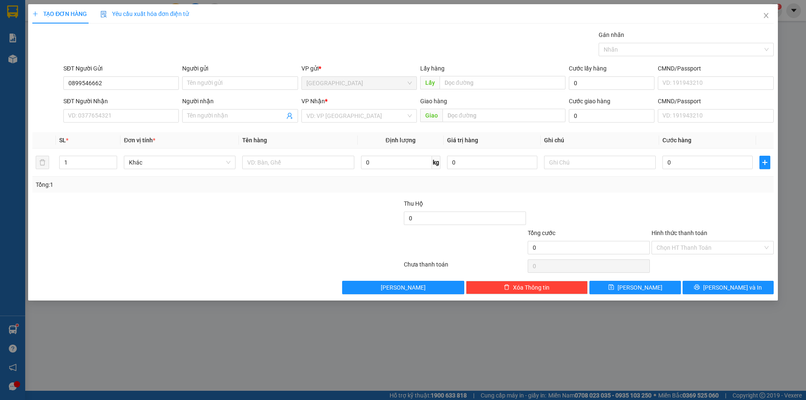
click at [120, 109] on div "SĐT Người Nhận" at bounding box center [120, 103] width 115 height 13
click at [111, 121] on input "SĐT Người Nhận" at bounding box center [120, 115] width 115 height 13
click at [116, 117] on input "SĐT Người Nhận" at bounding box center [120, 115] width 115 height 13
type input "0904771470"
click at [115, 131] on div "0904771470" at bounding box center [120, 132] width 105 height 9
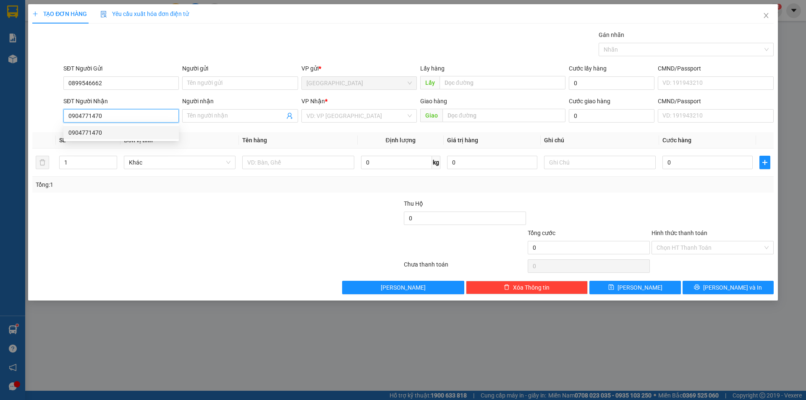
type input "50.000"
type input "0904771470"
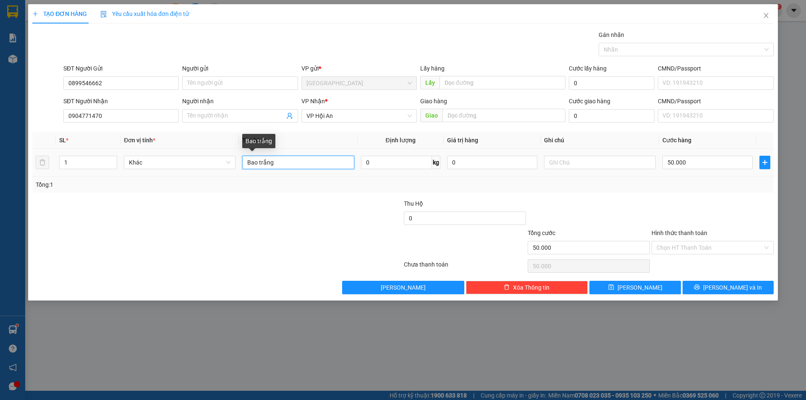
click at [279, 160] on input "Bao trắng" at bounding box center [298, 162] width 112 height 13
click at [279, 159] on input "Bao trắng" at bounding box center [298, 162] width 112 height 13
click at [676, 246] on input "Hình thức thanh toán" at bounding box center [710, 247] width 106 height 13
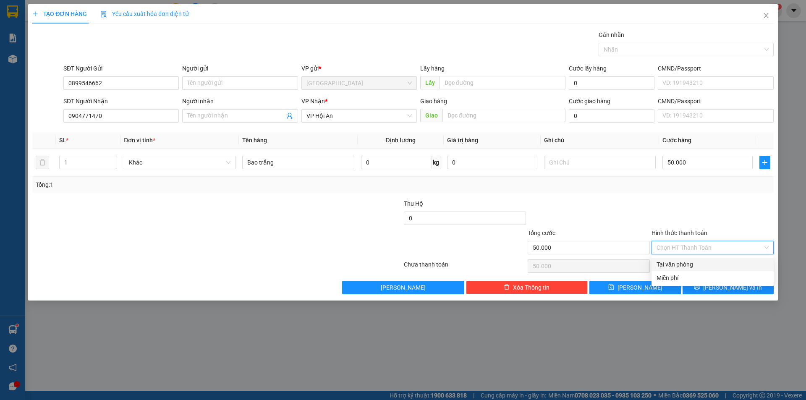
click at [672, 263] on div "Tại văn phòng" at bounding box center [713, 264] width 112 height 9
type input "0"
drag, startPoint x: 725, startPoint y: 286, endPoint x: 722, endPoint y: 283, distance: 4.5
click at [724, 286] on span "[PERSON_NAME] và In" at bounding box center [732, 287] width 59 height 9
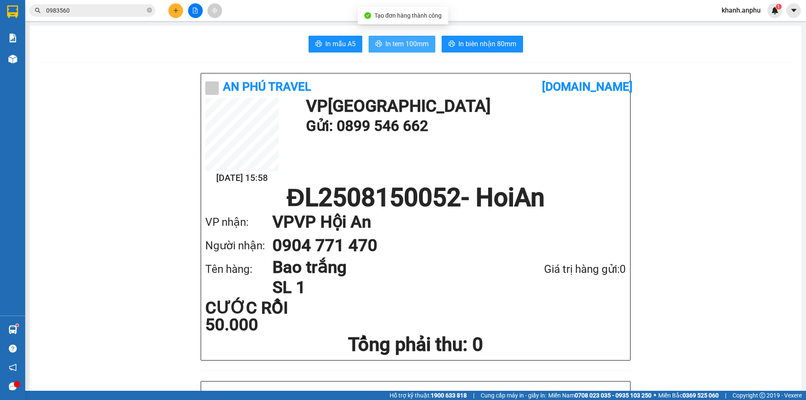
click at [400, 48] on span "In tem 100mm" at bounding box center [407, 44] width 43 height 10
click at [409, 40] on span "In tem 100mm" at bounding box center [407, 44] width 43 height 10
click at [176, 10] on icon "plus" at bounding box center [175, 10] width 5 height 0
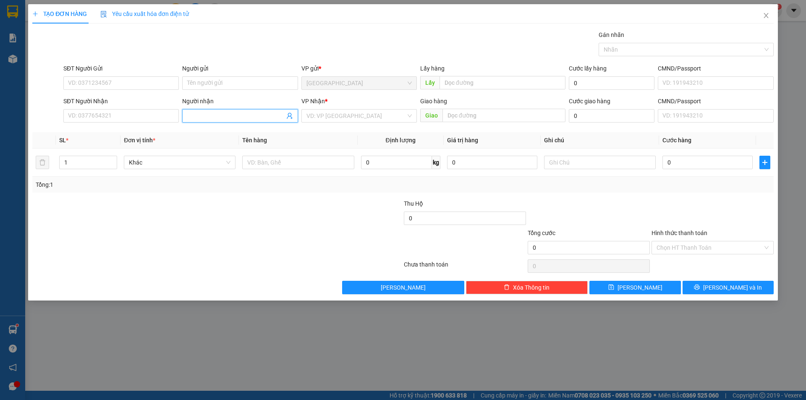
click at [221, 114] on input "Người nhận" at bounding box center [235, 115] width 97 height 9
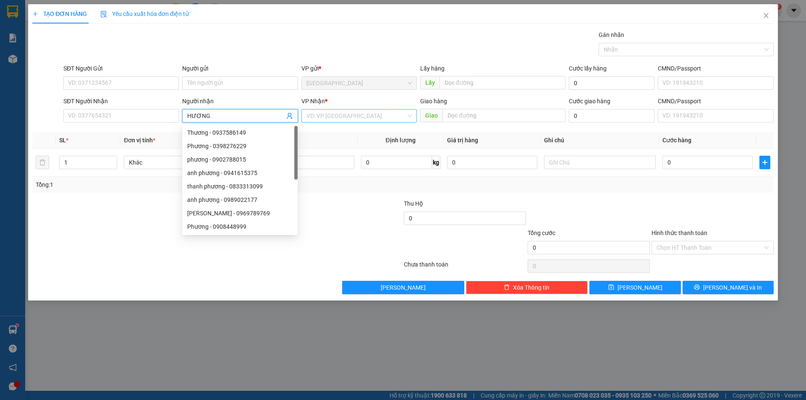
type input "HƯƠNG"
click at [320, 116] on input "search" at bounding box center [357, 116] width 100 height 13
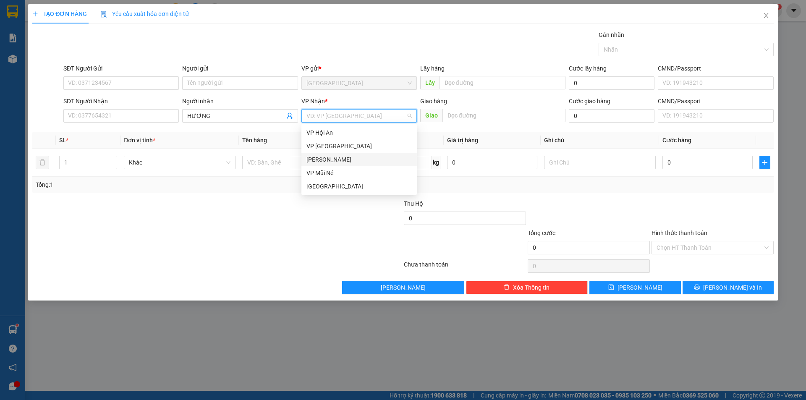
click at [333, 160] on div "[PERSON_NAME]" at bounding box center [359, 159] width 105 height 9
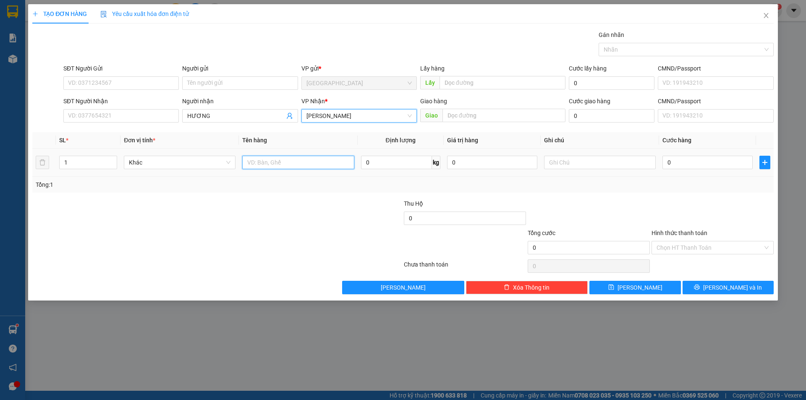
click at [276, 162] on input "text" at bounding box center [298, 162] width 112 height 13
type input "TÉP BÔNG"
click at [673, 160] on input "0" at bounding box center [708, 162] width 90 height 13
type input "7"
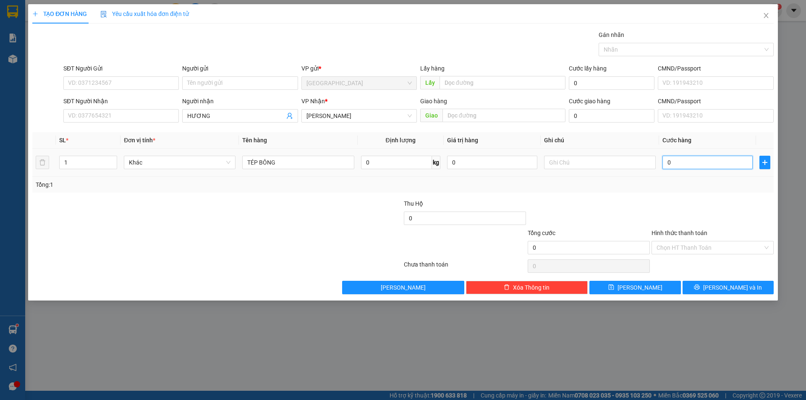
type input "7"
type input "70"
type input "70.000"
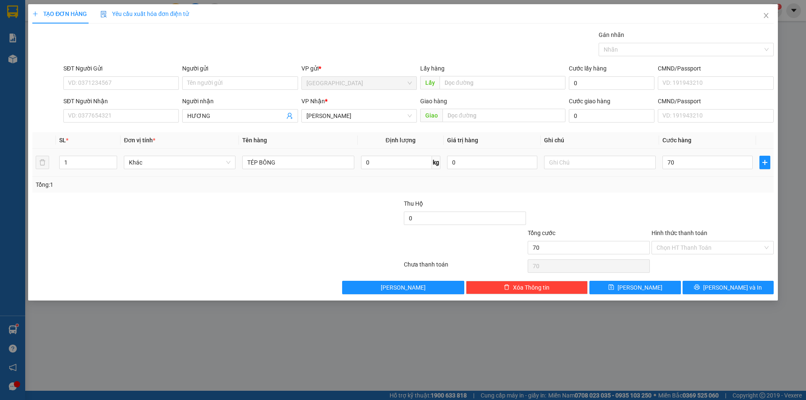
type input "70.000"
click at [670, 197] on div "Transit Pickup Surcharge Ids Transit Deliver Surcharge Ids Transit Deliver Surc…" at bounding box center [403, 162] width 742 height 264
click at [632, 289] on button "[PERSON_NAME]" at bounding box center [635, 287] width 91 height 13
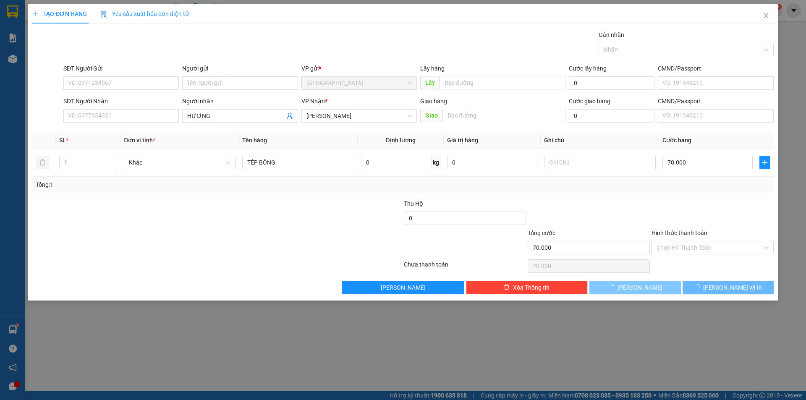
type input "0"
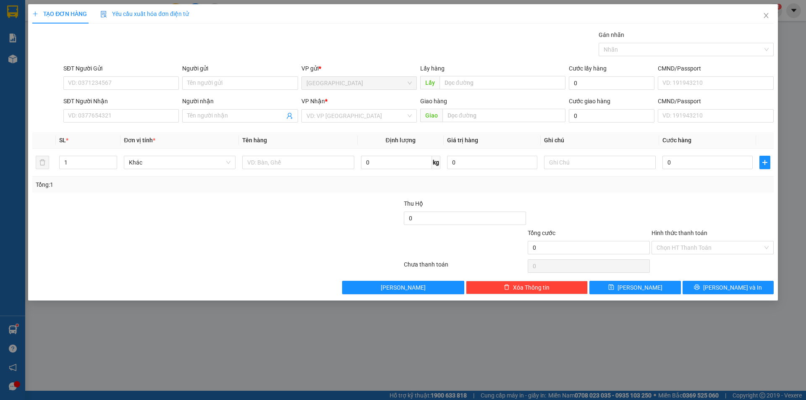
click at [223, 103] on div "Người nhận" at bounding box center [239, 101] width 115 height 9
click at [223, 111] on input "Người nhận" at bounding box center [235, 115] width 97 height 9
type input "m"
click at [416, 118] on div "VD: VP [GEOGRAPHIC_DATA]" at bounding box center [359, 115] width 115 height 13
type input "Mỹ HIền"
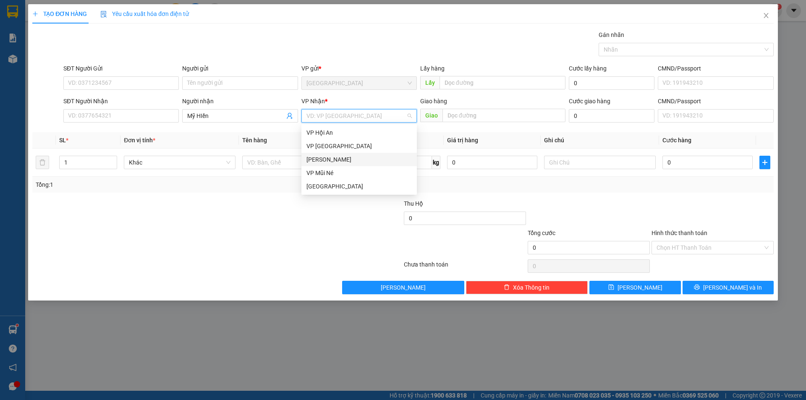
click at [315, 162] on div "[PERSON_NAME]" at bounding box center [359, 159] width 105 height 9
click at [279, 170] on div at bounding box center [298, 162] width 112 height 17
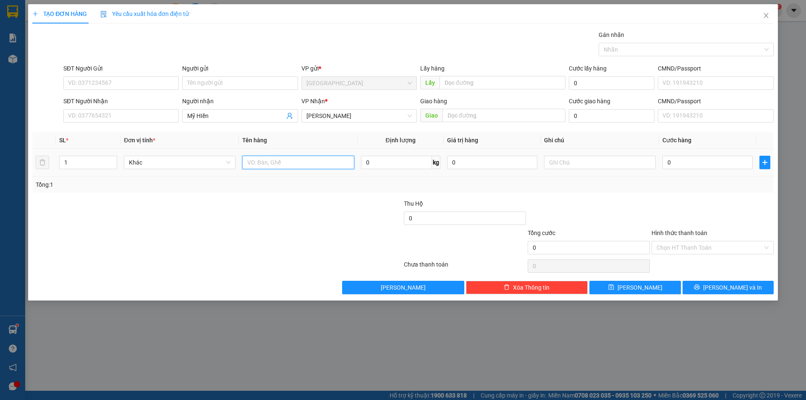
click at [279, 165] on input "text" at bounding box center [298, 162] width 112 height 13
type input "V"
type input "Bông"
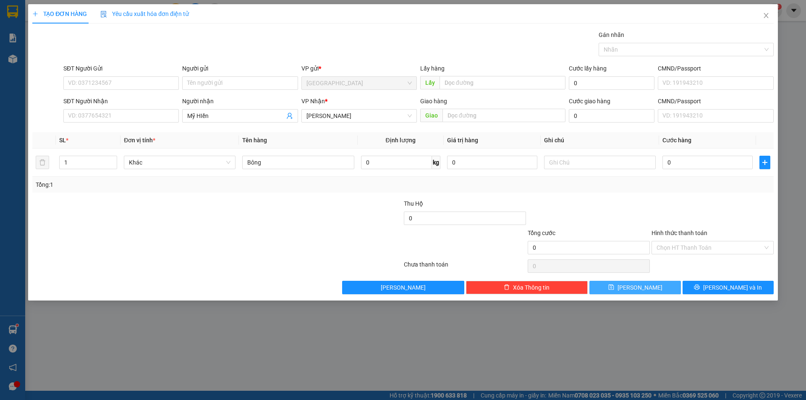
click at [664, 289] on button "[PERSON_NAME]" at bounding box center [635, 287] width 91 height 13
click at [193, 117] on input "Người nhận" at bounding box center [235, 115] width 97 height 9
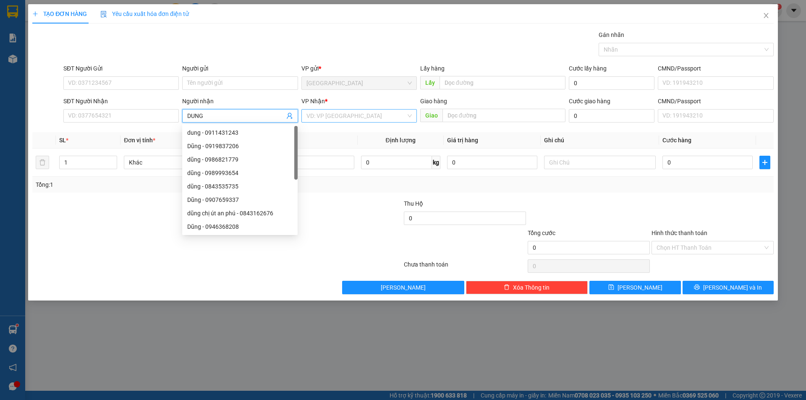
type input "DUNG"
click at [338, 112] on input "search" at bounding box center [357, 116] width 100 height 13
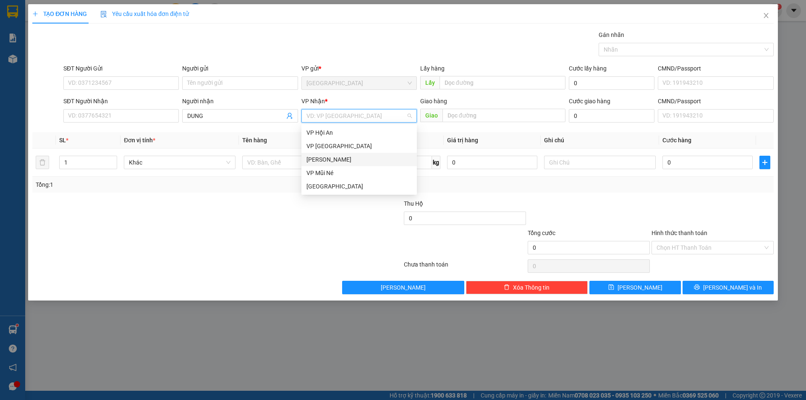
click at [331, 157] on div "[PERSON_NAME]" at bounding box center [359, 159] width 105 height 9
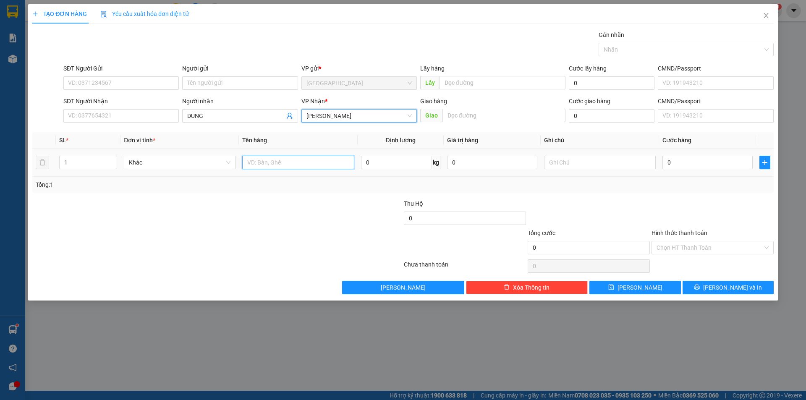
click at [289, 162] on input "text" at bounding box center [298, 162] width 112 height 13
type input "RAU"
click at [692, 166] on input "0" at bounding box center [708, 162] width 90 height 13
type input "5"
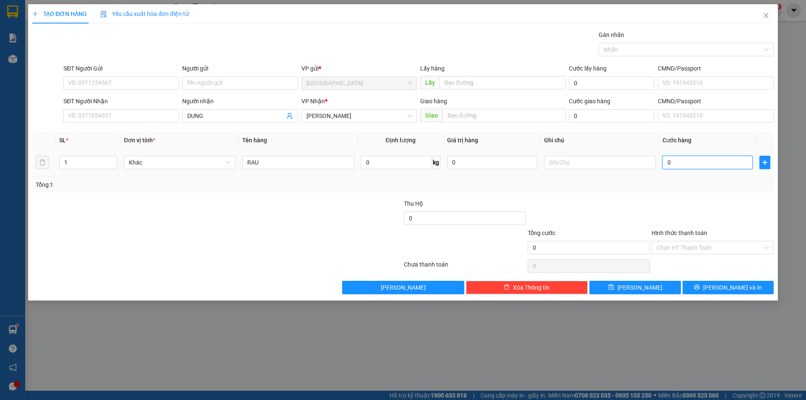
type input "5"
type input "50"
click at [692, 166] on input "50" at bounding box center [708, 162] width 90 height 13
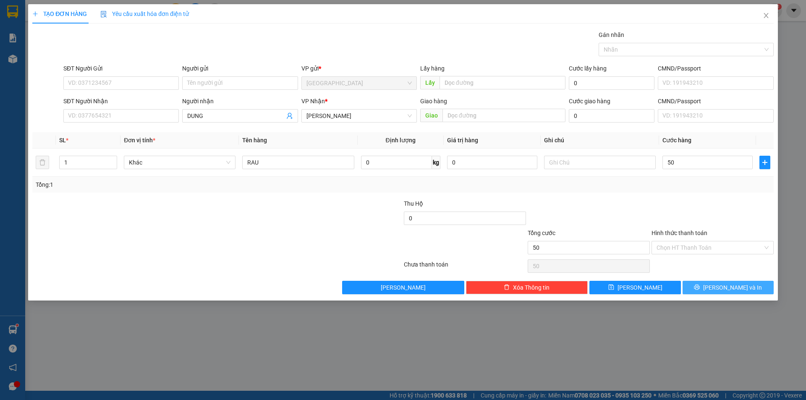
click at [703, 293] on button "[PERSON_NAME] và In" at bounding box center [728, 287] width 91 height 13
type input "50.000"
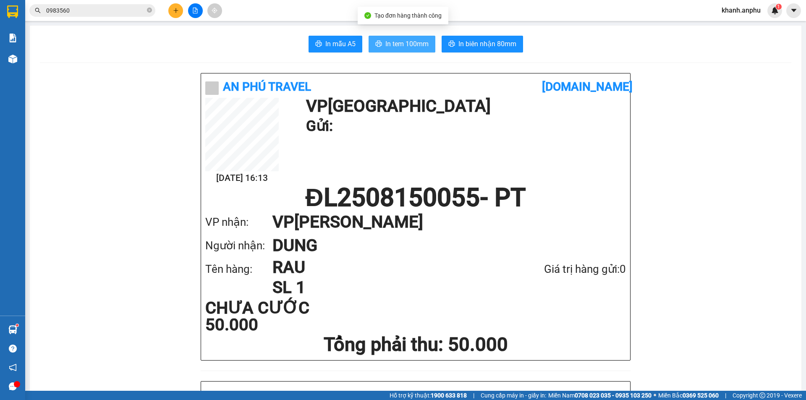
click at [396, 42] on span "In tem 100mm" at bounding box center [407, 44] width 43 height 10
click at [621, 133] on div "An Phú Travel [DOMAIN_NAME] [DATE] 16:13 VP Đà Lạt Gửi: ĐL2508150055 - PT VP nh…" at bounding box center [415, 216] width 429 height 287
click at [177, 8] on icon "plus" at bounding box center [176, 11] width 6 height 6
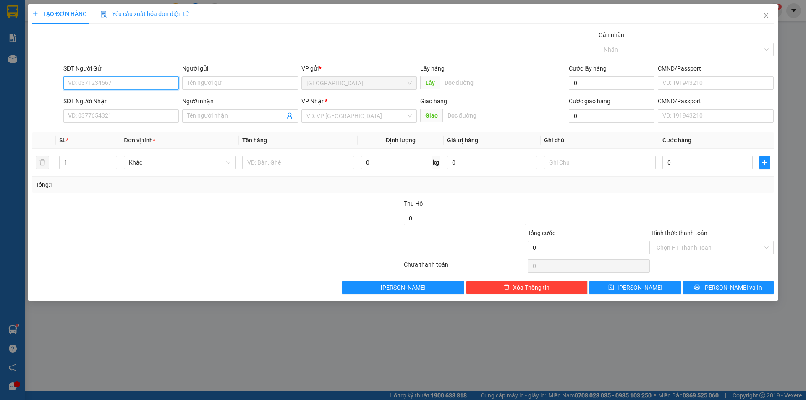
click at [79, 81] on input "SĐT Người Gửi" at bounding box center [120, 82] width 115 height 13
click at [85, 82] on input "SĐT Người Gửi" at bounding box center [120, 82] width 115 height 13
click at [93, 99] on div "0933398120" at bounding box center [120, 99] width 105 height 9
type input "0933398120"
type input "CF TRANG"
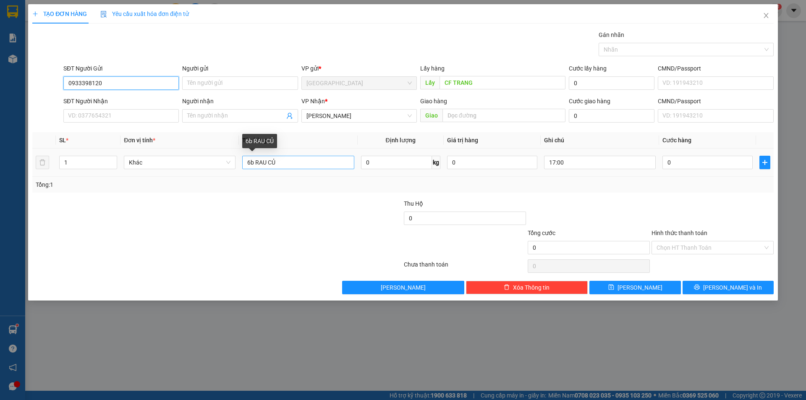
type input "0933398120"
click at [252, 162] on input "6b RAU CỦ" at bounding box center [298, 162] width 112 height 13
type input "7b RAU CỦ"
click at [113, 160] on icon "up" at bounding box center [112, 161] width 3 height 2
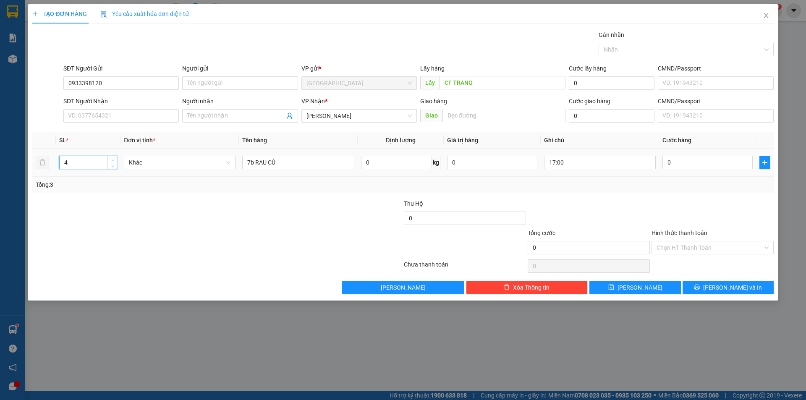
click at [113, 160] on icon "up" at bounding box center [112, 161] width 3 height 2
type input "7"
click at [113, 160] on icon "up" at bounding box center [112, 161] width 3 height 2
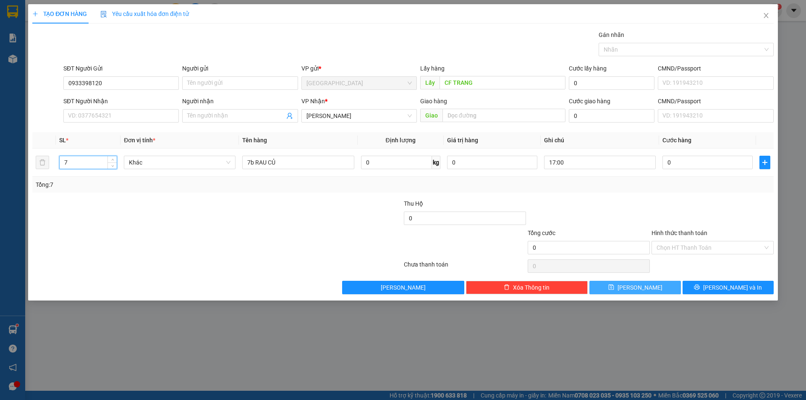
click at [614, 286] on icon "save" at bounding box center [611, 287] width 5 height 5
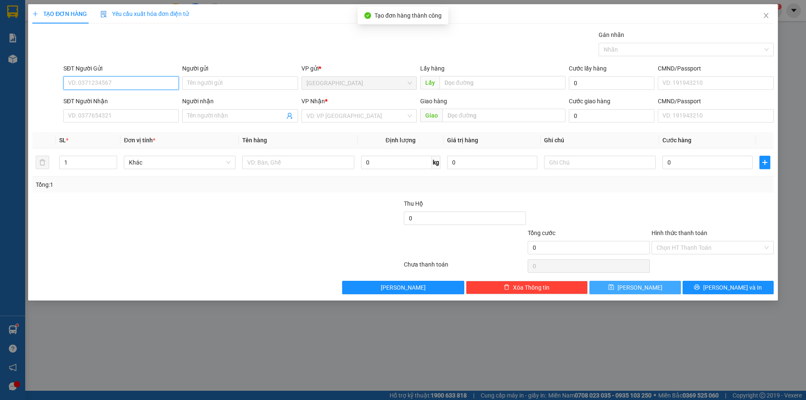
click at [106, 85] on input "SĐT Người Gửi" at bounding box center [120, 82] width 115 height 13
click at [92, 82] on input "SĐT Người Gửi" at bounding box center [120, 82] width 115 height 13
type input "0377427100"
click at [96, 100] on div "0377427100" at bounding box center [120, 99] width 105 height 9
type input "0394269135"
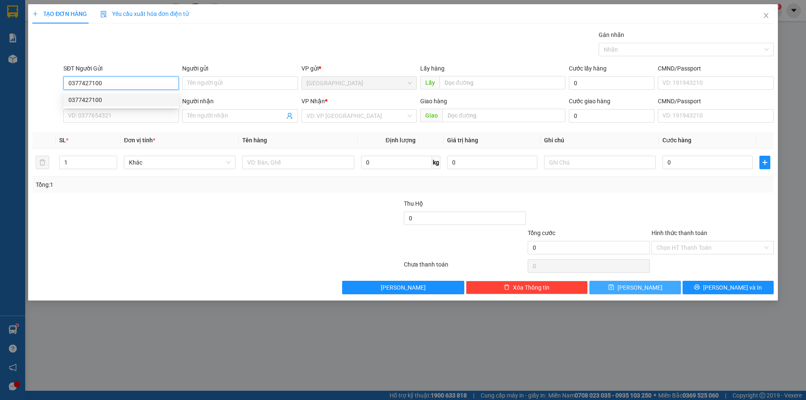
type input "Hạ"
type input "N3 rạng"
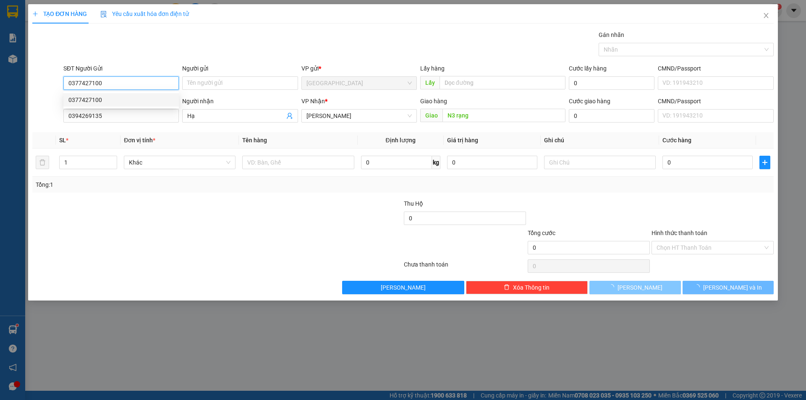
type input "120.000"
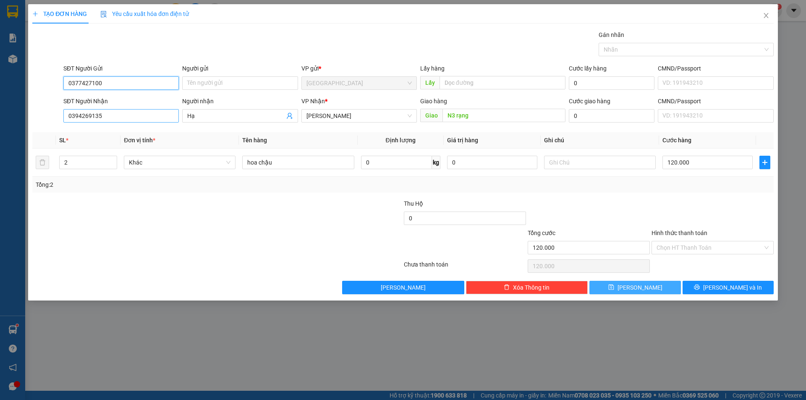
type input "0377427100"
click at [114, 116] on input "0394269135" at bounding box center [120, 115] width 115 height 13
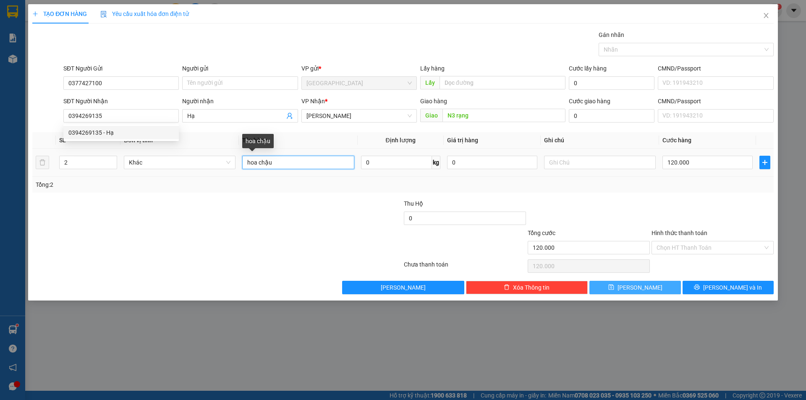
click at [286, 161] on input "hoa chậu" at bounding box center [298, 162] width 112 height 13
click at [312, 161] on input "hoa chậu" at bounding box center [298, 162] width 112 height 13
click at [290, 163] on input "hoa chậu" at bounding box center [298, 162] width 112 height 13
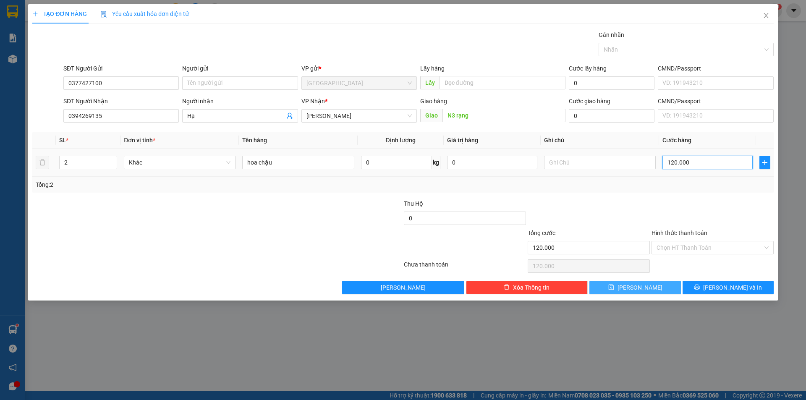
click at [694, 163] on input "120.000" at bounding box center [708, 162] width 90 height 13
click at [693, 248] on input "Hình thức thanh toán" at bounding box center [710, 247] width 106 height 13
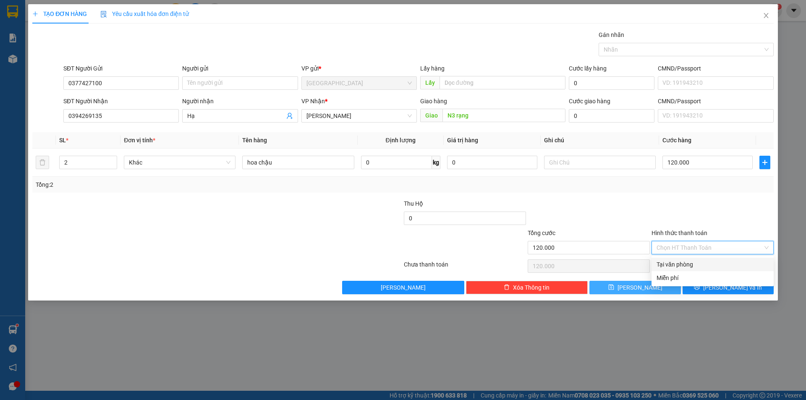
click at [678, 265] on div "Tại văn phòng" at bounding box center [713, 264] width 112 height 9
type input "0"
click at [713, 283] on button "[PERSON_NAME] và In" at bounding box center [728, 287] width 91 height 13
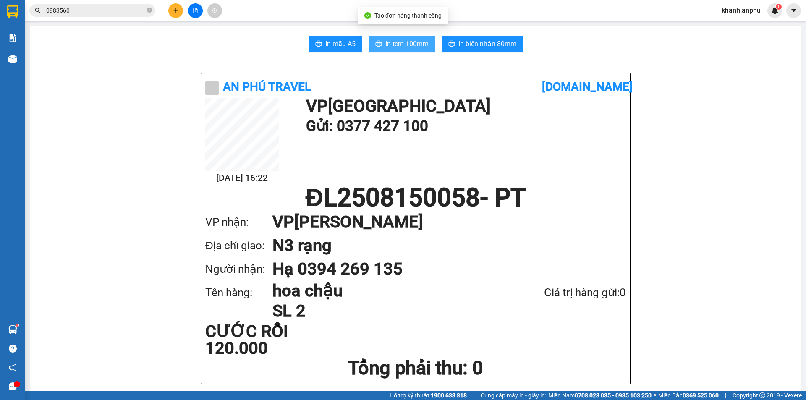
click at [406, 42] on span "In tem 100mm" at bounding box center [407, 44] width 43 height 10
click at [174, 12] on icon "plus" at bounding box center [176, 11] width 6 height 6
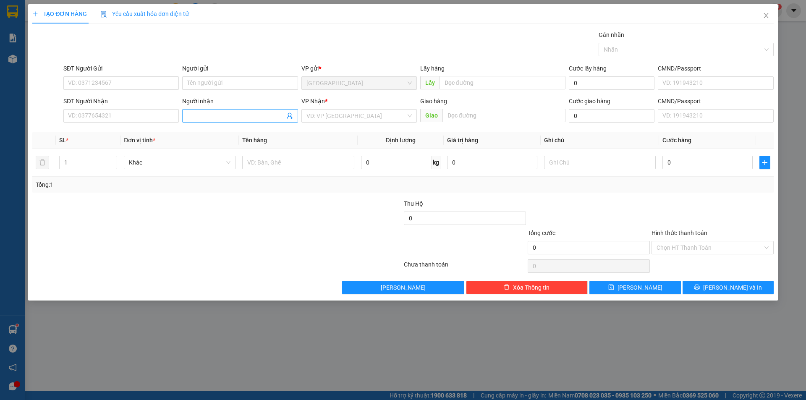
click at [262, 117] on input "Người nhận" at bounding box center [235, 115] width 97 height 9
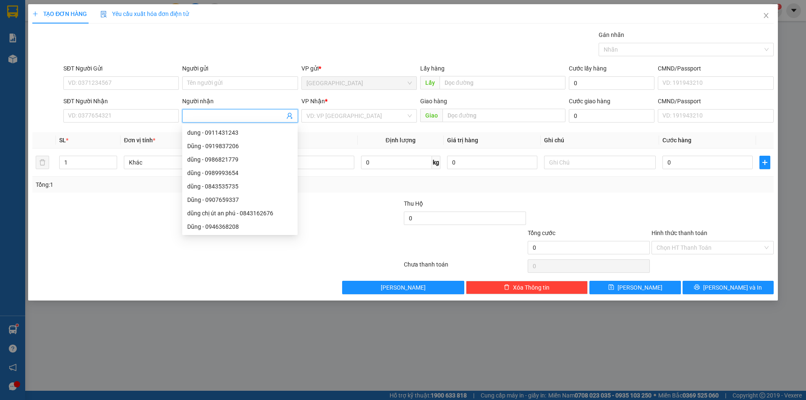
type input "c"
type input "CHÂU"
click at [339, 114] on input "search" at bounding box center [357, 116] width 100 height 13
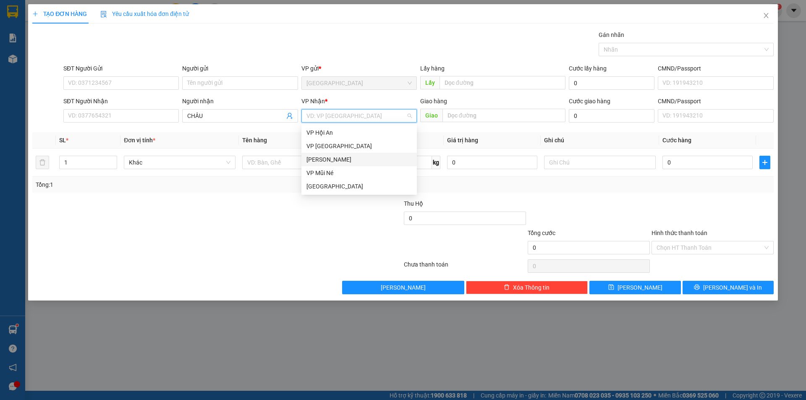
click at [328, 159] on div "[PERSON_NAME]" at bounding box center [359, 159] width 105 height 9
click at [234, 170] on div "Khác" at bounding box center [180, 162] width 112 height 17
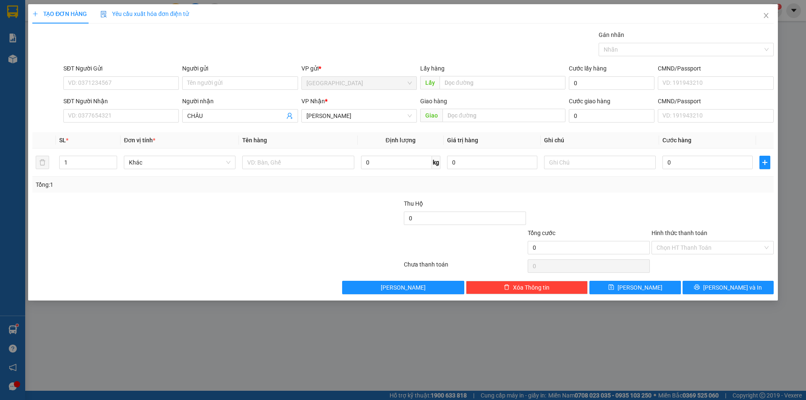
click at [277, 144] on th "Tên hàng" at bounding box center [298, 140] width 118 height 16
click at [264, 170] on div at bounding box center [298, 162] width 112 height 17
click at [257, 164] on input "text" at bounding box center [298, 162] width 112 height 13
click at [675, 161] on input "0" at bounding box center [708, 162] width 90 height 13
click at [576, 171] on td at bounding box center [600, 163] width 118 height 28
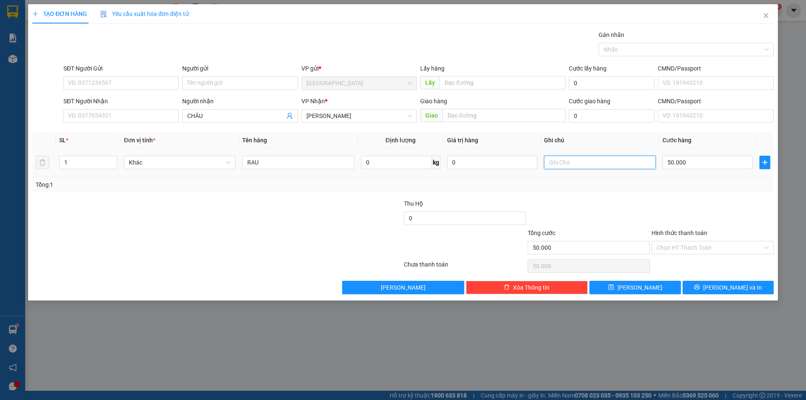
click at [565, 167] on input "text" at bounding box center [600, 162] width 112 height 13
click at [707, 246] on input "Hình thức thanh toán" at bounding box center [710, 247] width 106 height 13
click at [675, 256] on div "Hình thức thanh toán Chọn HT Thanh Toán" at bounding box center [713, 242] width 122 height 29
click at [681, 240] on div "Hình thức thanh toán" at bounding box center [713, 234] width 122 height 13
click at [679, 256] on div "Hình thức thanh toán Chọn HT Thanh Toán" at bounding box center [713, 242] width 122 height 29
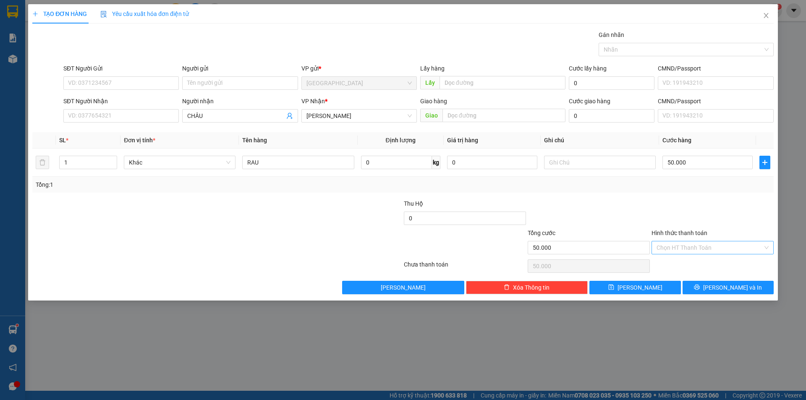
click at [679, 251] on input "Hình thức thanh toán" at bounding box center [710, 247] width 106 height 13
click at [677, 260] on div "Tại văn phòng" at bounding box center [713, 264] width 112 height 9
click at [659, 287] on button "[PERSON_NAME]" at bounding box center [635, 287] width 91 height 13
click at [112, 84] on input "SĐT Người Gửi" at bounding box center [120, 82] width 115 height 13
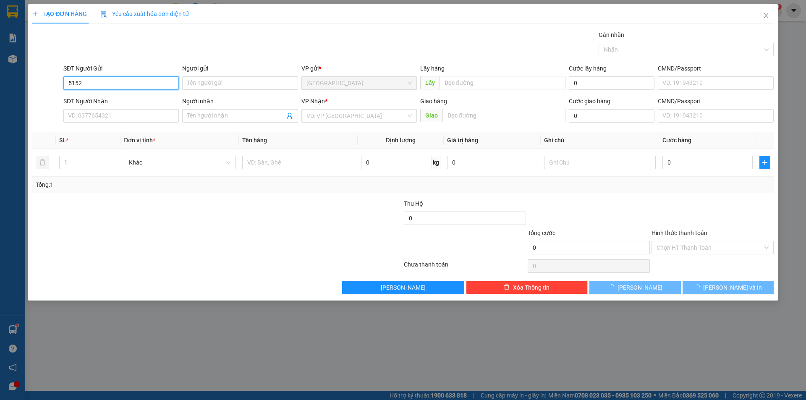
click at [112, 84] on input "5152" at bounding box center [120, 82] width 115 height 13
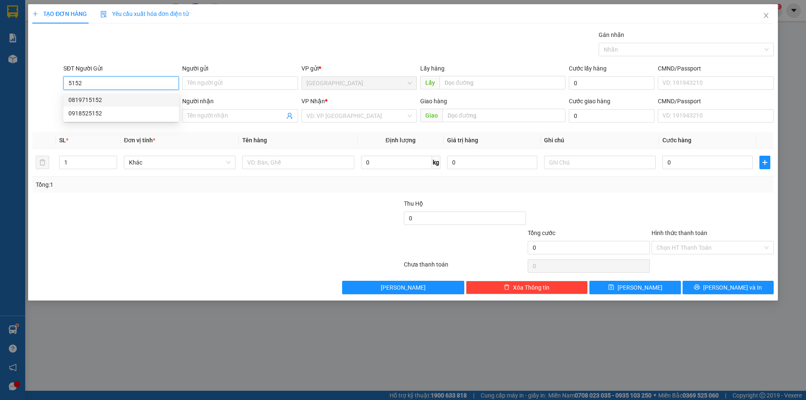
click at [97, 96] on div "0819715152" at bounding box center [120, 99] width 105 height 9
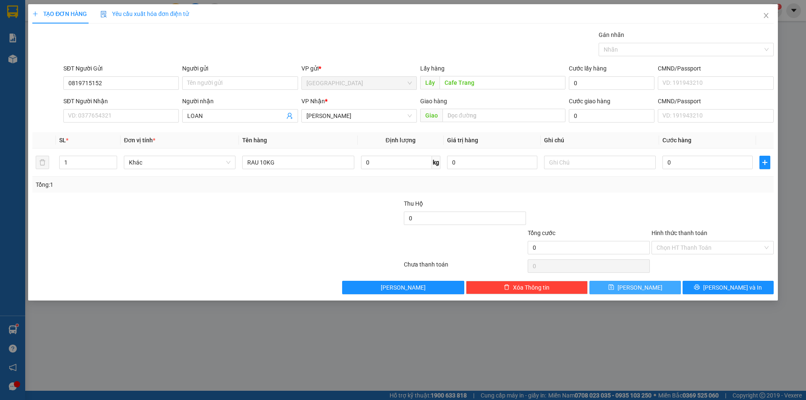
click at [616, 290] on button "[PERSON_NAME]" at bounding box center [635, 287] width 91 height 13
click at [767, 17] on icon "close" at bounding box center [766, 15] width 7 height 7
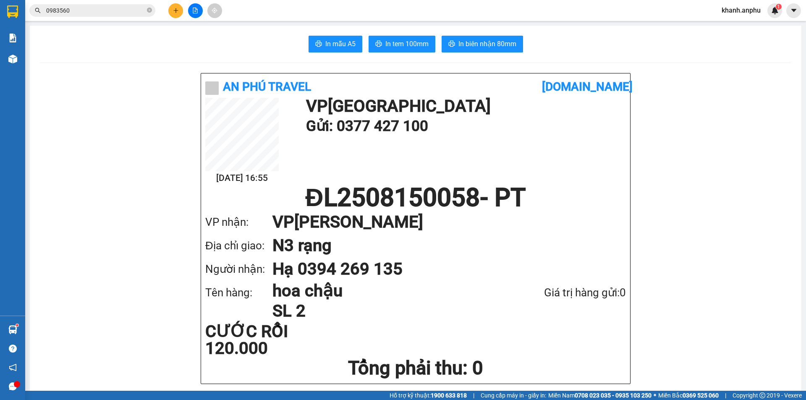
click at [196, 7] on button at bounding box center [195, 10] width 15 height 15
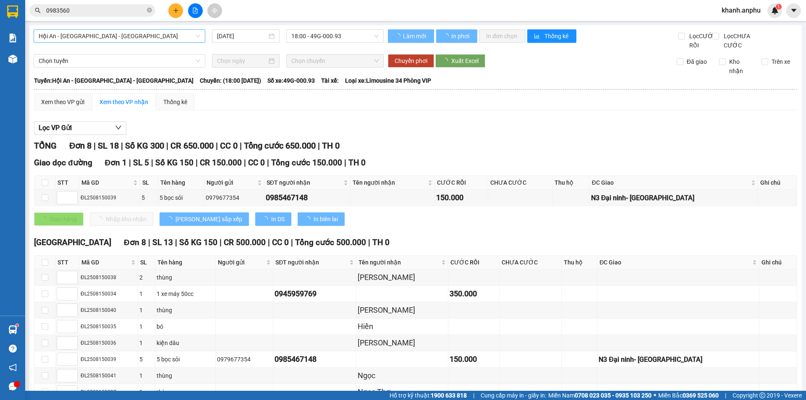
click at [76, 37] on span "Hội An - [GEOGRAPHIC_DATA] - [GEOGRAPHIC_DATA]" at bounding box center [120, 36] width 162 height 13
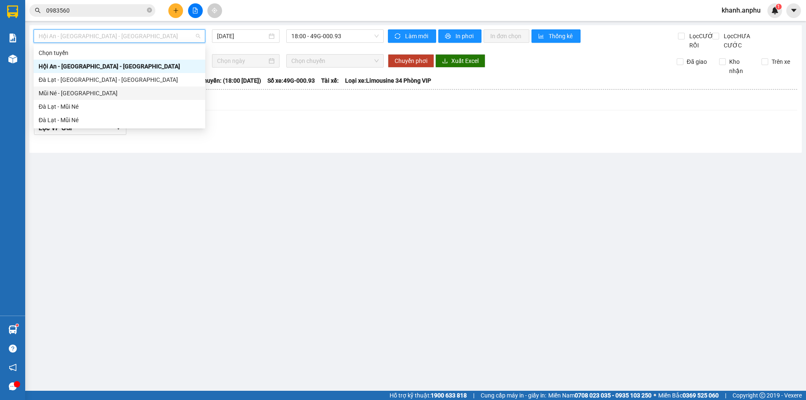
click at [60, 94] on div "Mũi Né - [GEOGRAPHIC_DATA]" at bounding box center [120, 93] width 162 height 9
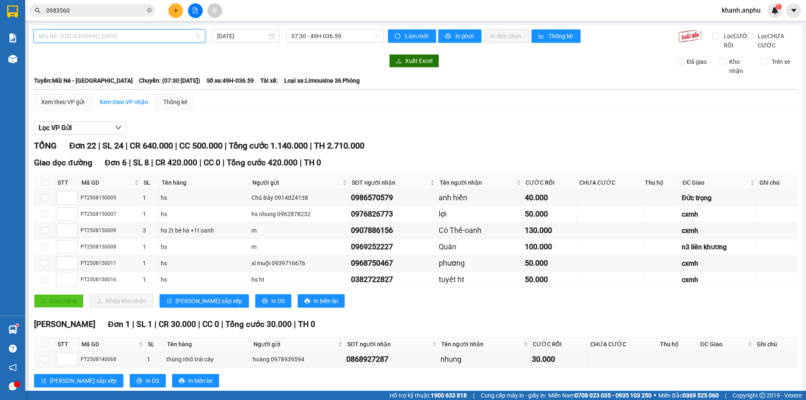
click at [103, 38] on span "Mũi Né - [GEOGRAPHIC_DATA]" at bounding box center [120, 36] width 162 height 13
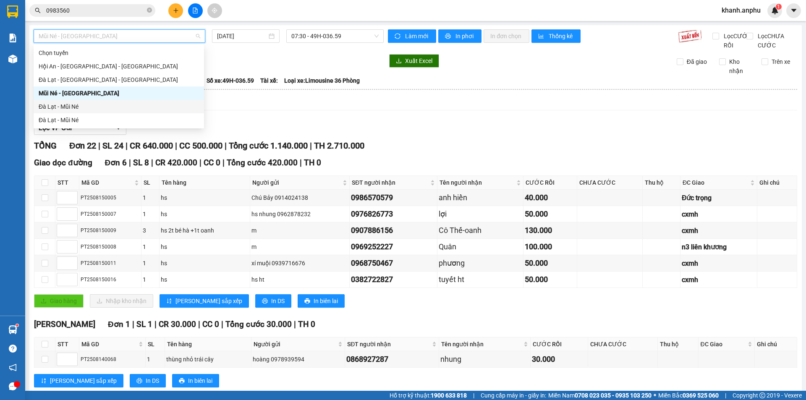
click at [70, 107] on div "Đà Lạt - Mũi Né" at bounding box center [119, 106] width 160 height 9
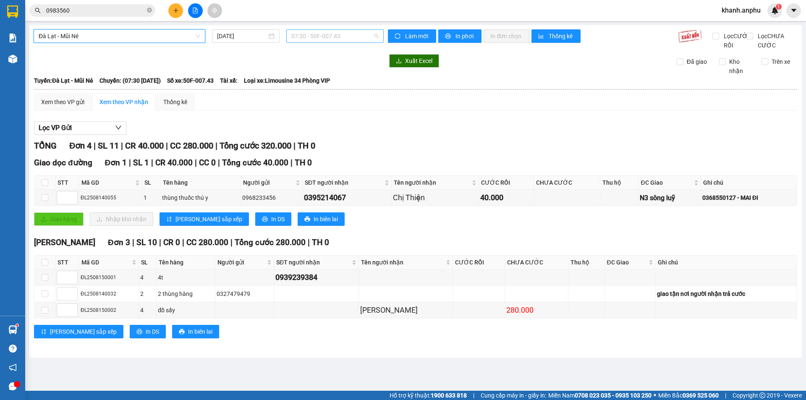
click at [340, 34] on span "07:30 - 50F-007.43" at bounding box center [334, 36] width 87 height 13
click at [169, 39] on span "Đà Lạt - Mũi Né" at bounding box center [120, 36] width 162 height 13
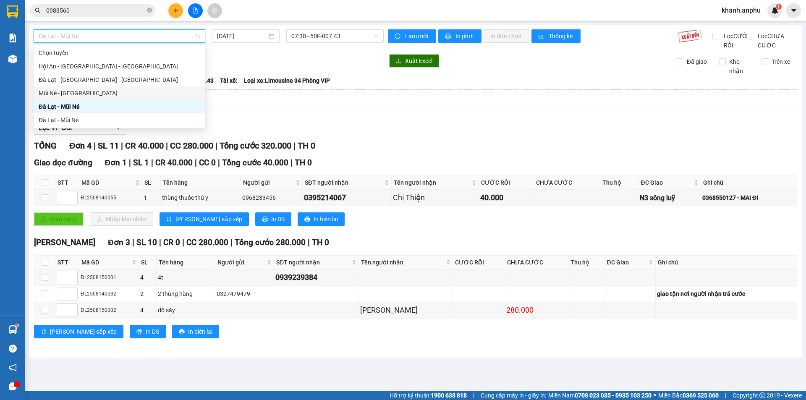
click at [93, 94] on div "Mũi Né - [GEOGRAPHIC_DATA]" at bounding box center [120, 93] width 162 height 9
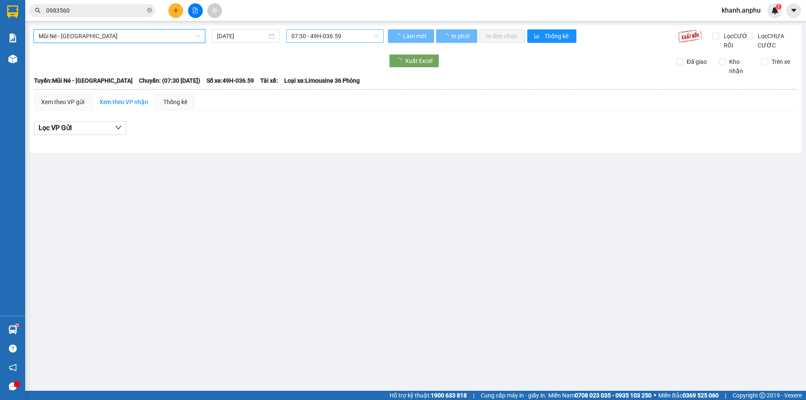
click at [328, 35] on span "07:30 - 49H-036.59" at bounding box center [334, 36] width 87 height 13
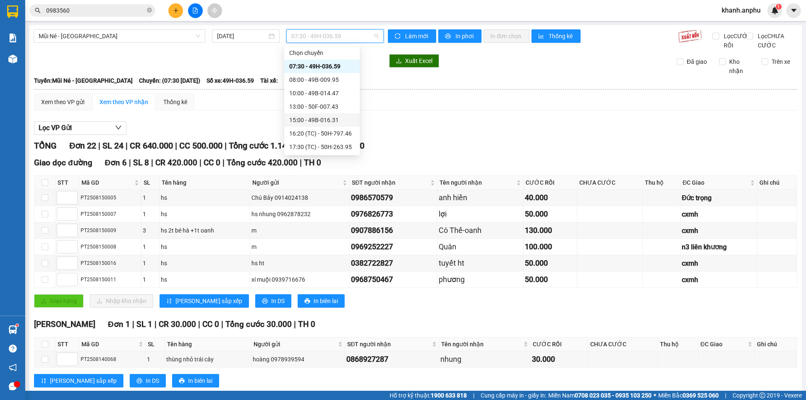
click at [438, 120] on div "Xem theo VP gửi Xem theo VP nhận Thống kê Lọc VP Gửi TỔNG Đơn 22 | SL 24 | CR …" at bounding box center [416, 401] width 764 height 614
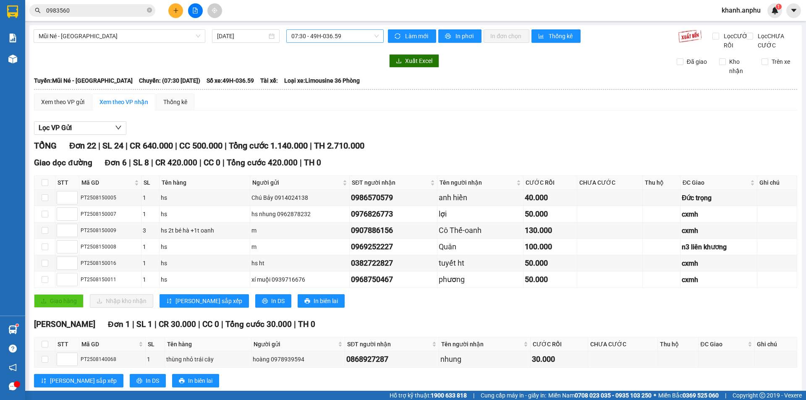
click at [304, 34] on span "07:30 - 49H-036.59" at bounding box center [334, 36] width 87 height 13
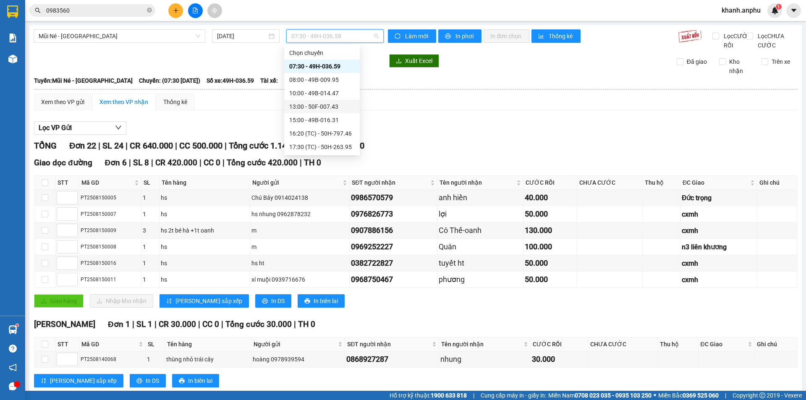
click at [308, 109] on div "13:00 - 50F-007.43" at bounding box center [322, 106] width 66 height 9
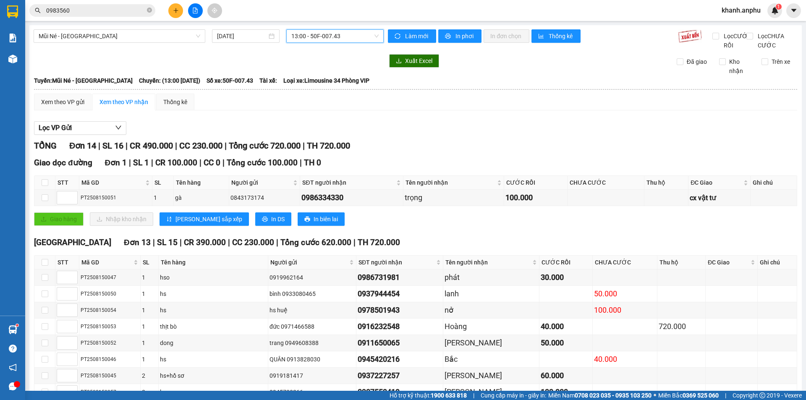
scroll to position [144, 0]
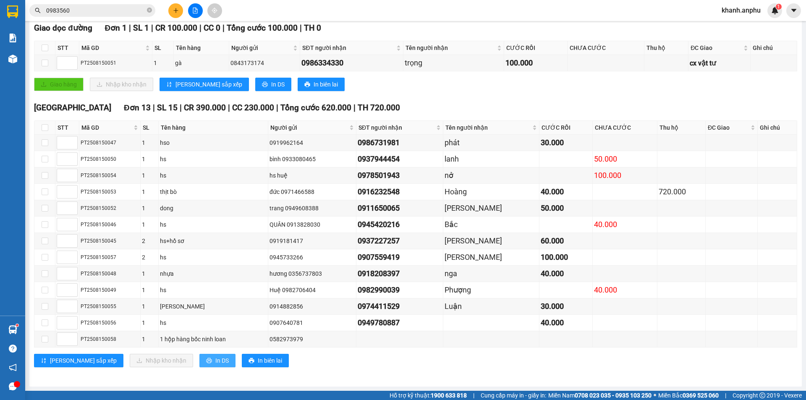
click at [199, 366] on button "In DS" at bounding box center [217, 360] width 36 height 13
click at [533, 86] on div "Giao hàng Nhập kho nhận Lưu sắp xếp In DS In biên lai" at bounding box center [416, 84] width 764 height 13
click at [497, 76] on div "Giao dọc đường Đơn 1 | SL 1 | CR 100.000 | CC 0 | Tổng cước 100.000 | TH 0 STT …" at bounding box center [416, 60] width 764 height 76
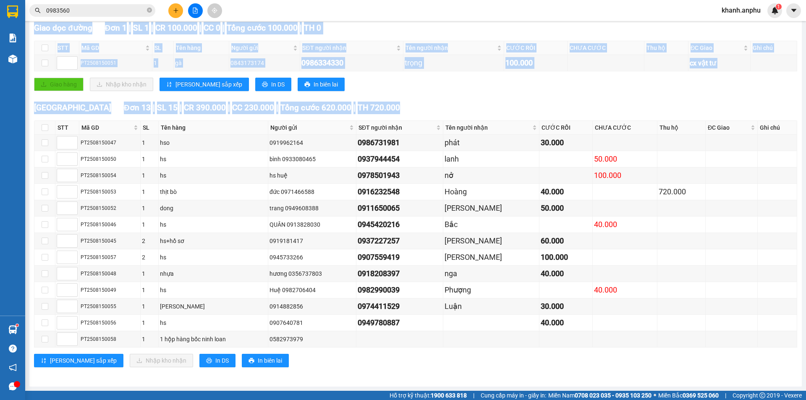
drag, startPoint x: 493, startPoint y: 98, endPoint x: 401, endPoint y: 361, distance: 278.8
click at [404, 369] on div "TỔNG Đơn 14 | SL 16 | CR 490.000 | CC 230.000 | Tổng cước 720.000 | TH 720.000 …" at bounding box center [416, 191] width 764 height 373
click at [444, 269] on td "0918208397" at bounding box center [400, 274] width 87 height 16
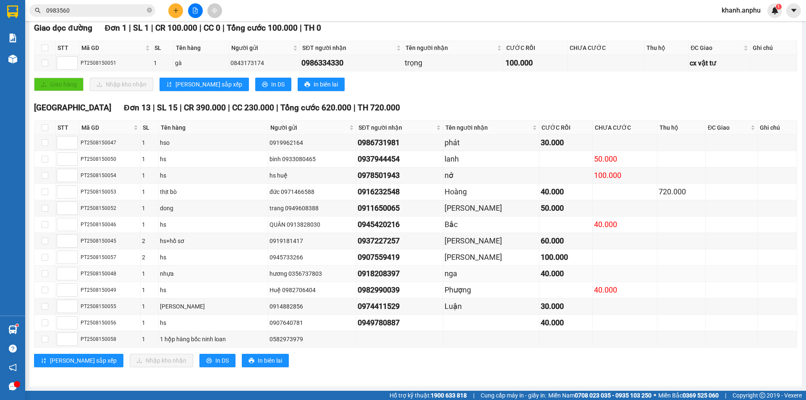
click at [444, 269] on td "0918208397" at bounding box center [400, 274] width 87 height 16
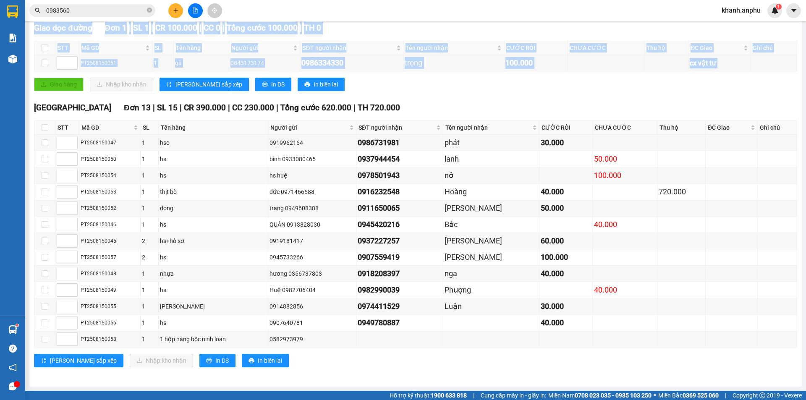
drag, startPoint x: 497, startPoint y: 90, endPoint x: 475, endPoint y: 388, distance: 298.1
click at [475, 388] on main "Mũi Né - [GEOGRAPHIC_DATA] [DATE] 13:00 - 50F-007.43 Làm mới In phơi In đơn chọ…" at bounding box center [403, 195] width 806 height 391
click at [403, 242] on div "0937227257" at bounding box center [400, 241] width 84 height 12
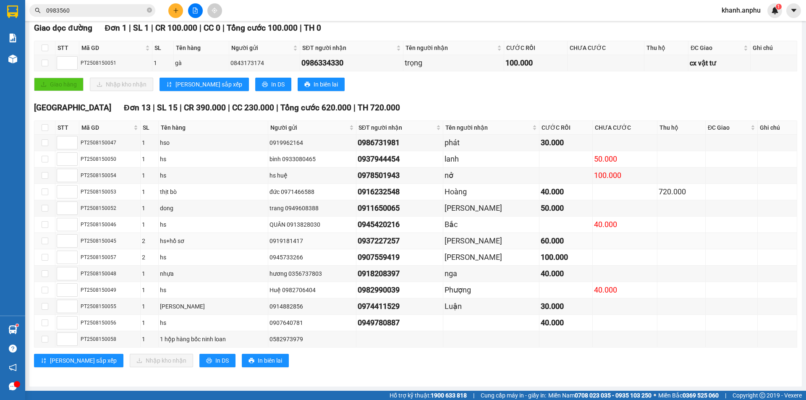
click at [405, 243] on div "0937227257" at bounding box center [400, 241] width 84 height 12
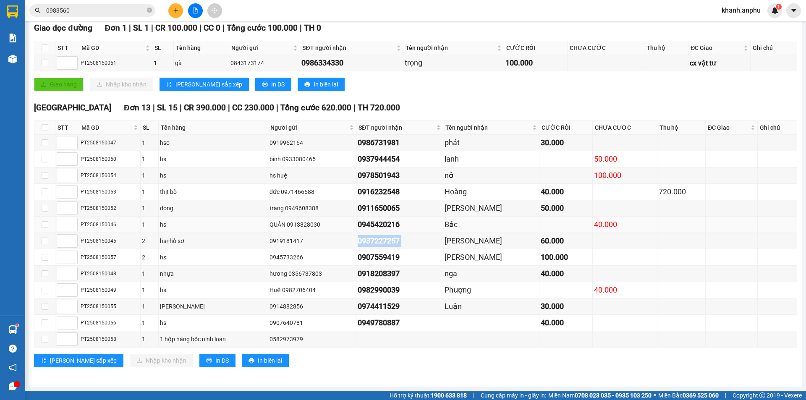
click at [501, 224] on div "Bắc" at bounding box center [491, 225] width 93 height 12
click at [46, 126] on input "checkbox" at bounding box center [45, 127] width 7 height 7
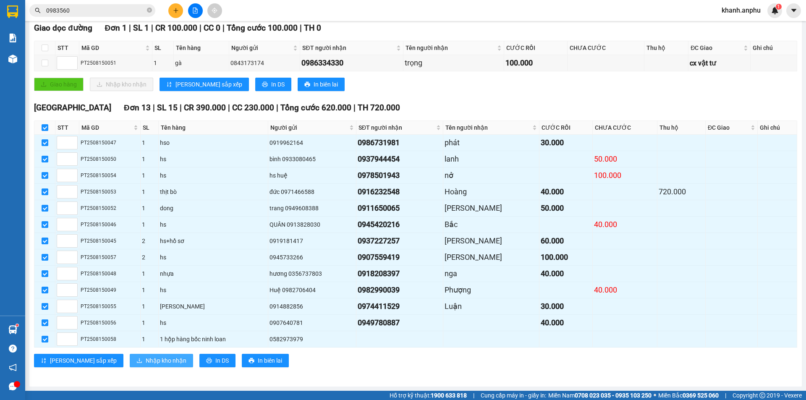
click at [146, 363] on span "Nhập kho nhận" at bounding box center [166, 360] width 41 height 9
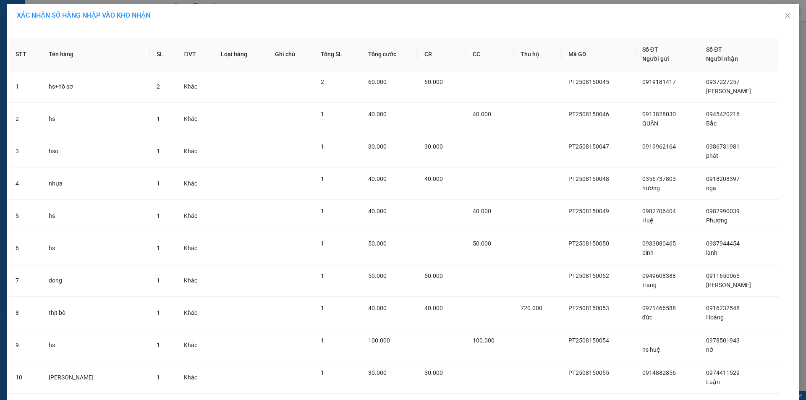
scroll to position [134, 0]
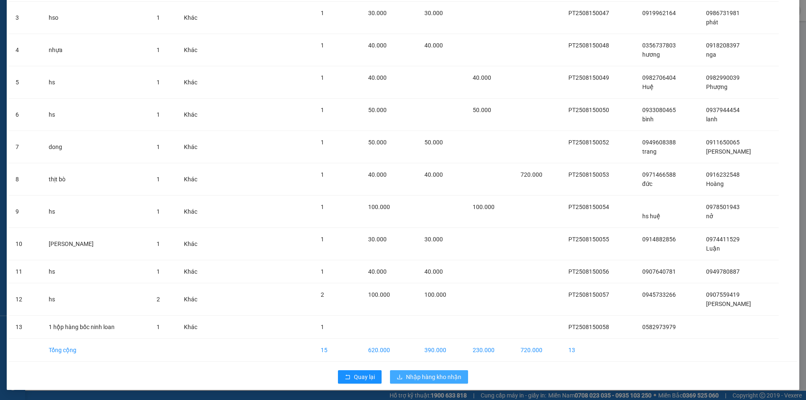
click at [438, 373] on span "Nhập hàng kho nhận" at bounding box center [433, 377] width 55 height 9
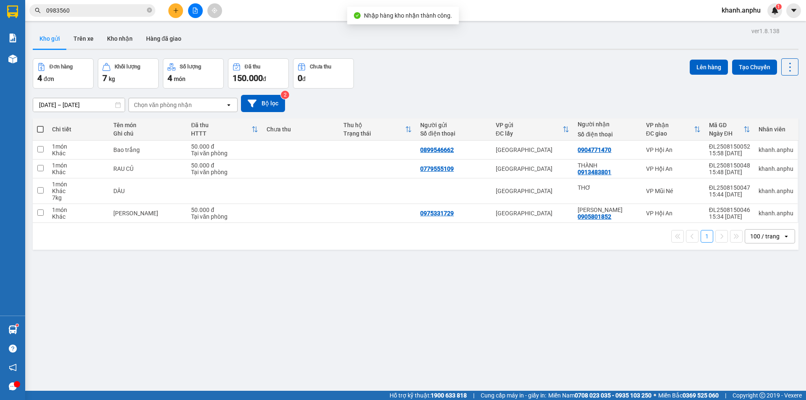
click at [537, 19] on div "Kết quả tìm kiếm ( 8 ) Bộ lọc Mã ĐH Trạng thái Món hàng Thu hộ Tổng cước Chưa c…" at bounding box center [403, 10] width 806 height 21
click at [448, 68] on div "Đơn hàng 4 đơn Khối lượng 7 kg Số lượng 4 món Đã thu 150.000 đ Chưa thu 0 đ Lên…" at bounding box center [416, 73] width 766 height 30
click at [192, 14] on button at bounding box center [195, 10] width 15 height 15
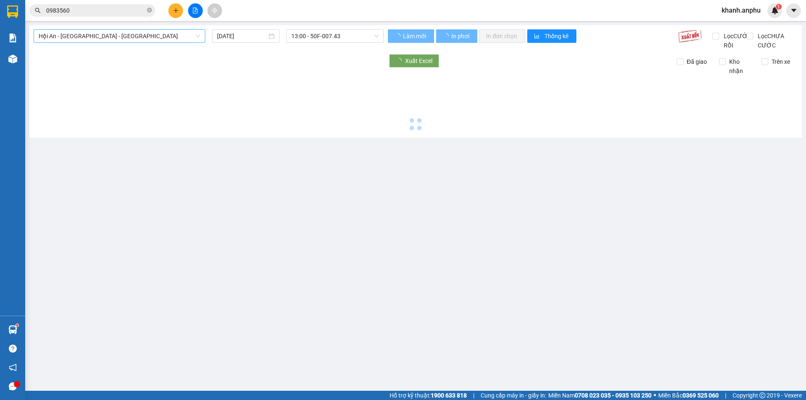
click at [104, 31] on span "Hội An - [GEOGRAPHIC_DATA] - [GEOGRAPHIC_DATA]" at bounding box center [120, 36] width 162 height 13
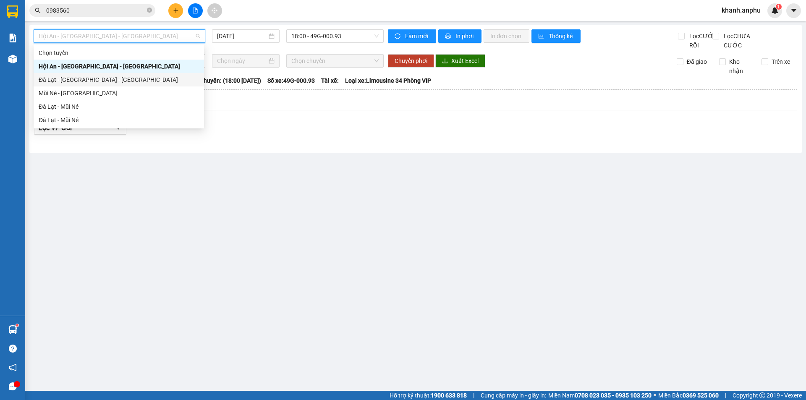
click at [73, 82] on div "Đà Lạt - [GEOGRAPHIC_DATA] - [GEOGRAPHIC_DATA]" at bounding box center [119, 79] width 160 height 9
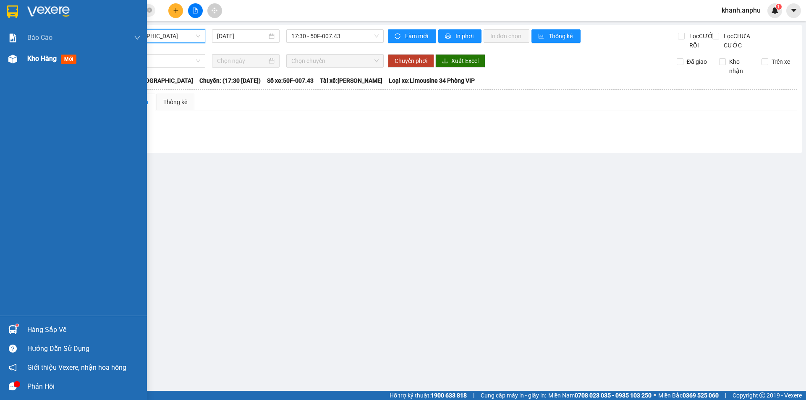
click at [25, 58] on div "Kho hàng mới" at bounding box center [73, 58] width 147 height 21
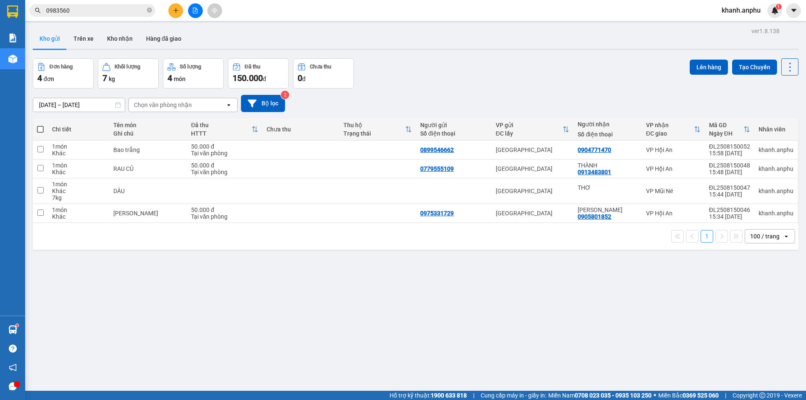
click at [45, 130] on th at bounding box center [40, 129] width 15 height 22
click at [41, 131] on span at bounding box center [40, 129] width 7 height 7
click at [40, 125] on input "checkbox" at bounding box center [40, 125] width 0 height 0
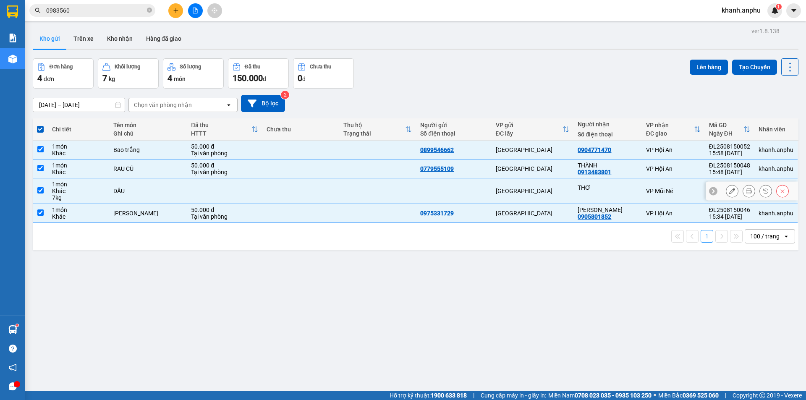
click at [778, 197] on button at bounding box center [783, 191] width 12 height 15
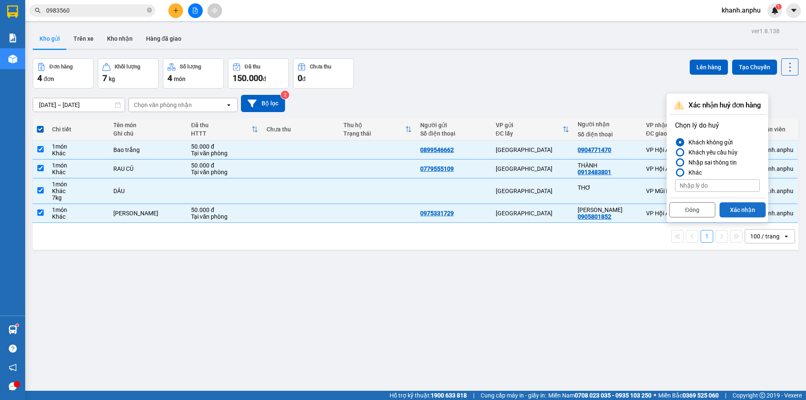
click at [737, 209] on button "Xác nhận" at bounding box center [743, 209] width 46 height 15
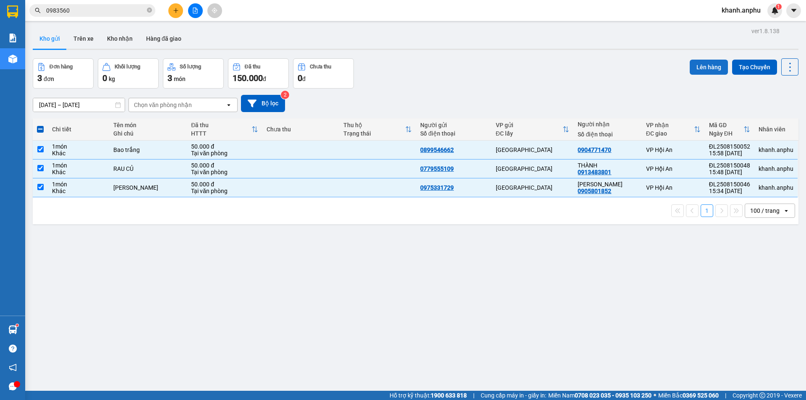
click at [708, 66] on button "Lên hàng" at bounding box center [709, 67] width 38 height 15
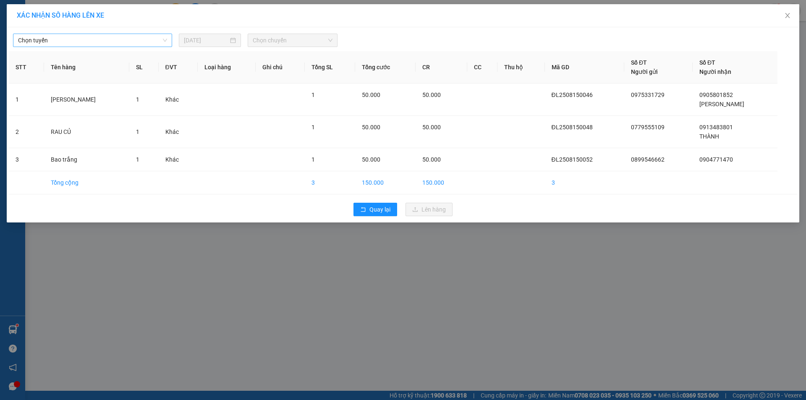
click at [60, 38] on span "Chọn tuyến" at bounding box center [92, 40] width 149 height 13
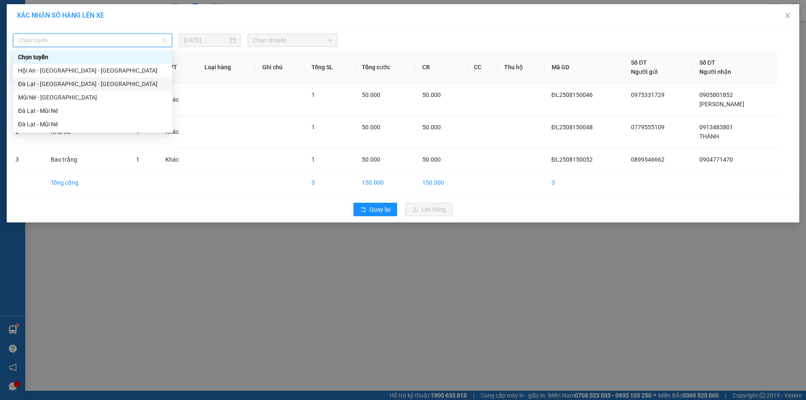
click at [56, 83] on div "Đà Lạt - [GEOGRAPHIC_DATA] - [GEOGRAPHIC_DATA]" at bounding box center [92, 83] width 149 height 9
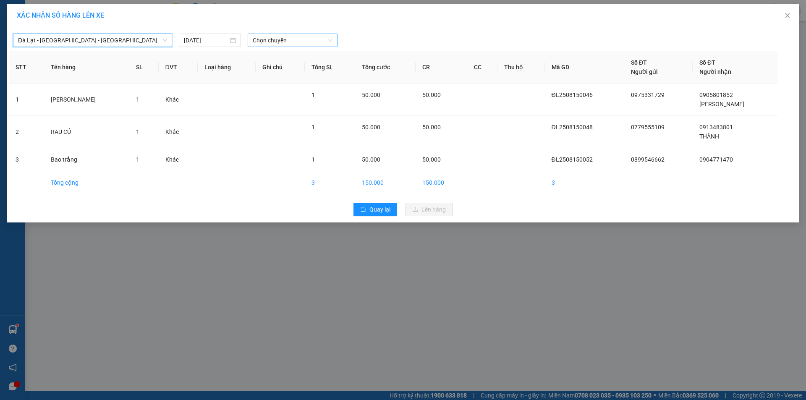
click at [292, 40] on span "Chọn chuyến" at bounding box center [293, 40] width 80 height 13
click at [310, 70] on div "17:30 - 50F-007.43" at bounding box center [286, 70] width 66 height 9
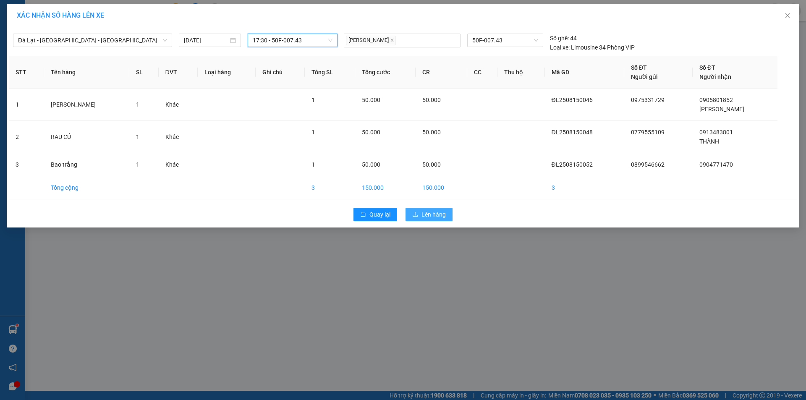
click at [424, 211] on span "Lên hàng" at bounding box center [434, 214] width 24 height 9
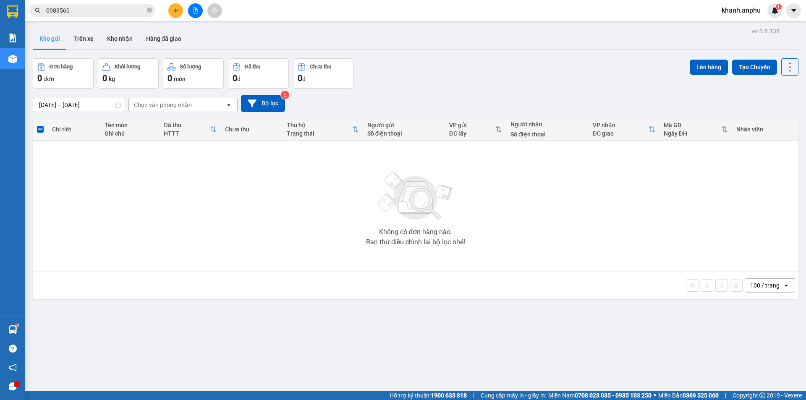
click at [191, 11] on button at bounding box center [195, 10] width 15 height 15
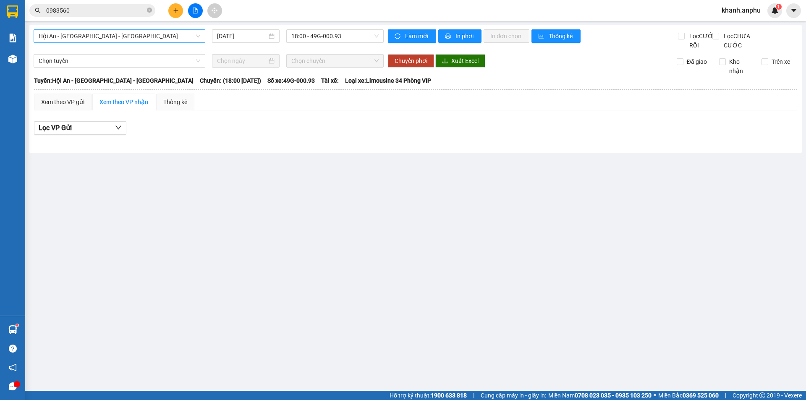
click at [155, 30] on span "Hội An - [GEOGRAPHIC_DATA] - [GEOGRAPHIC_DATA]" at bounding box center [120, 36] width 162 height 13
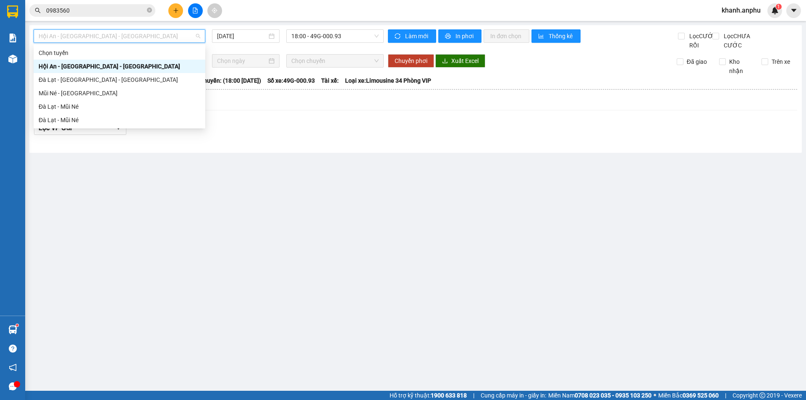
click at [113, 76] on div "Đà Lạt - [GEOGRAPHIC_DATA] - [GEOGRAPHIC_DATA]" at bounding box center [120, 79] width 162 height 9
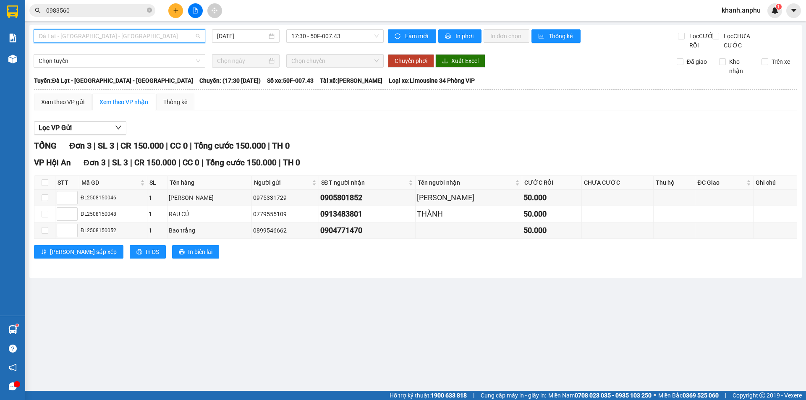
click at [114, 37] on span "Đà Lạt - [GEOGRAPHIC_DATA] - [GEOGRAPHIC_DATA]" at bounding box center [120, 36] width 162 height 13
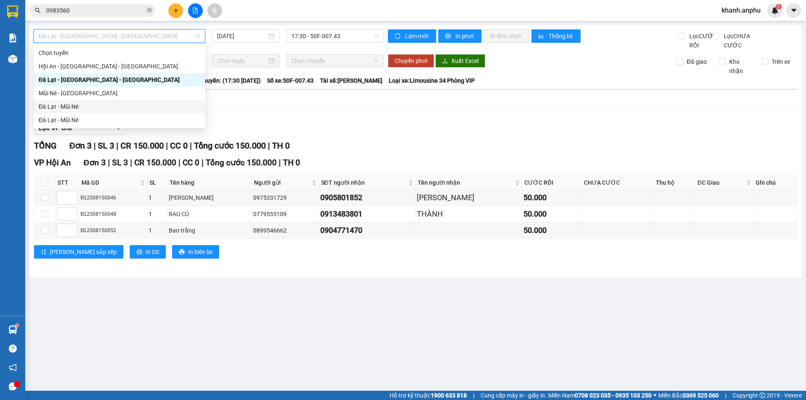
click at [81, 108] on div "Đà Lạt - Mũi Né" at bounding box center [120, 106] width 162 height 9
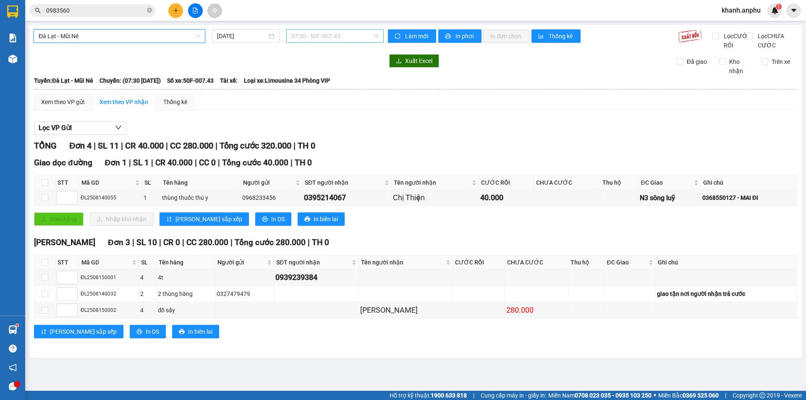
click at [336, 39] on span "07:30 - 50F-007.43" at bounding box center [334, 36] width 87 height 13
click at [367, 30] on span "07:30 - 50F-007.43" at bounding box center [334, 36] width 87 height 13
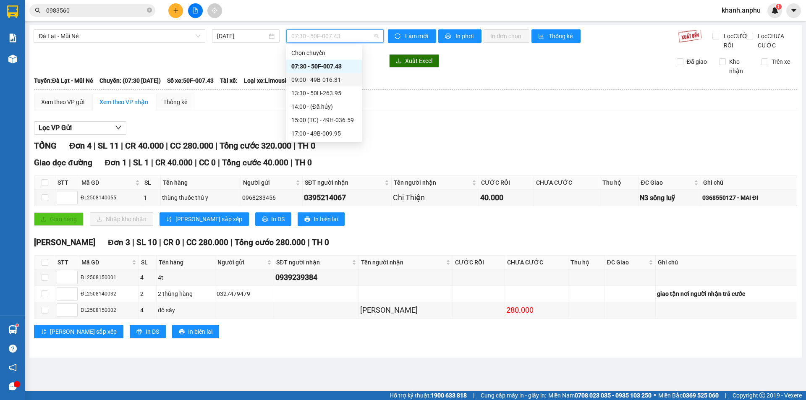
click at [328, 79] on div "09:00 - 49B-016.31" at bounding box center [324, 79] width 66 height 9
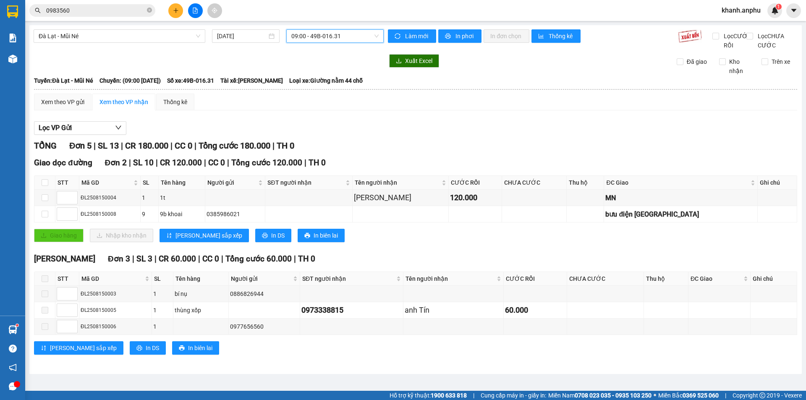
click at [333, 34] on span "09:00 - 49B-016.31" at bounding box center [334, 36] width 87 height 13
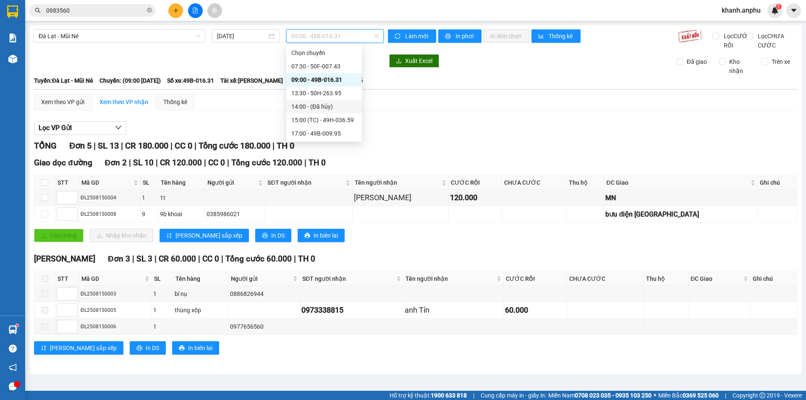
click at [307, 101] on div "14:00 - (Đã hủy)" at bounding box center [324, 106] width 76 height 13
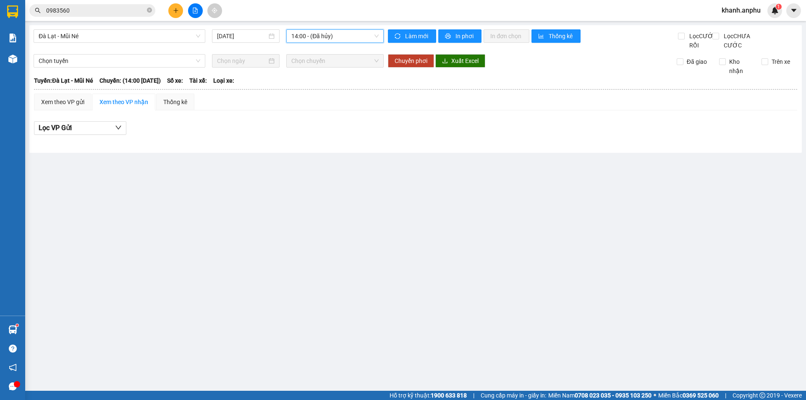
click at [313, 38] on span "14:00 - (Đã hủy)" at bounding box center [334, 36] width 87 height 13
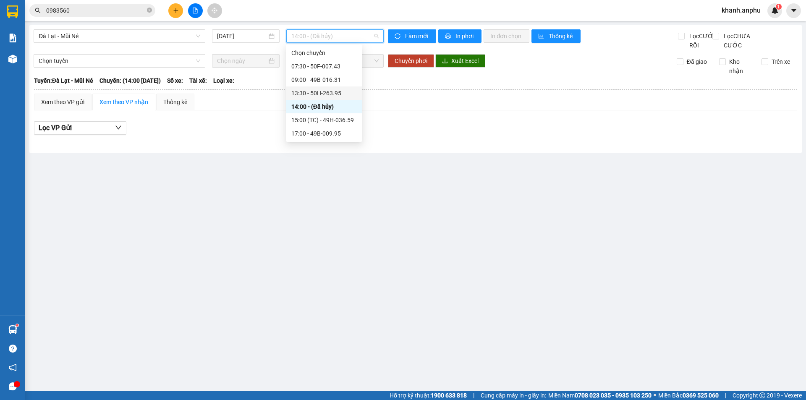
click at [330, 90] on div "13:30 - 50H-263.95" at bounding box center [324, 93] width 66 height 9
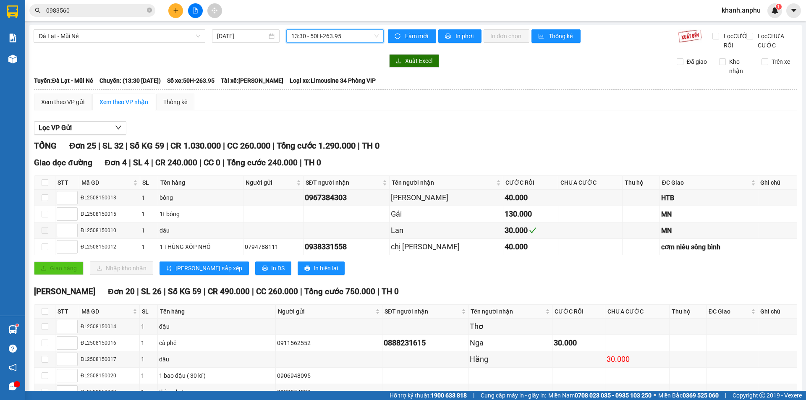
click at [293, 39] on span "13:30 - 50H-263.95" at bounding box center [334, 36] width 87 height 13
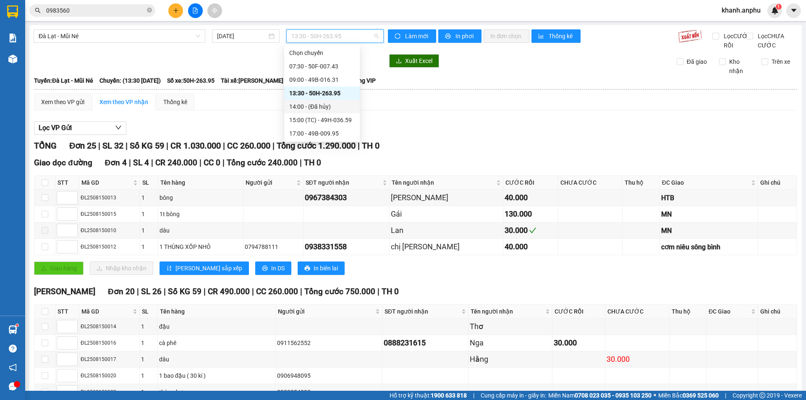
click at [306, 108] on div "14:00 - (Đã hủy)" at bounding box center [322, 106] width 66 height 9
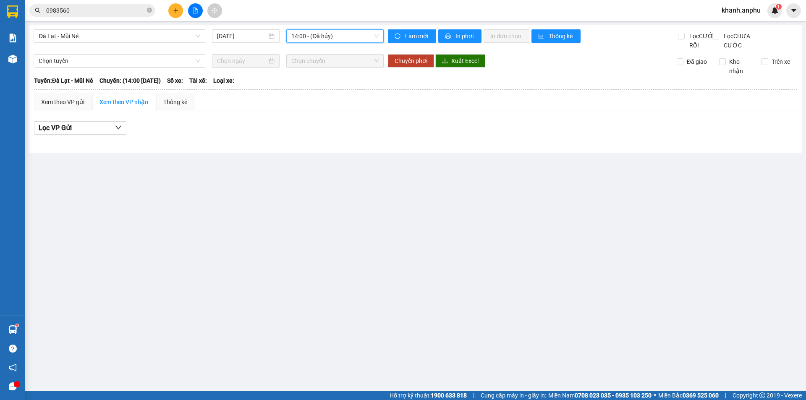
click at [317, 42] on span "14:00 - (Đã hủy)" at bounding box center [334, 36] width 87 height 13
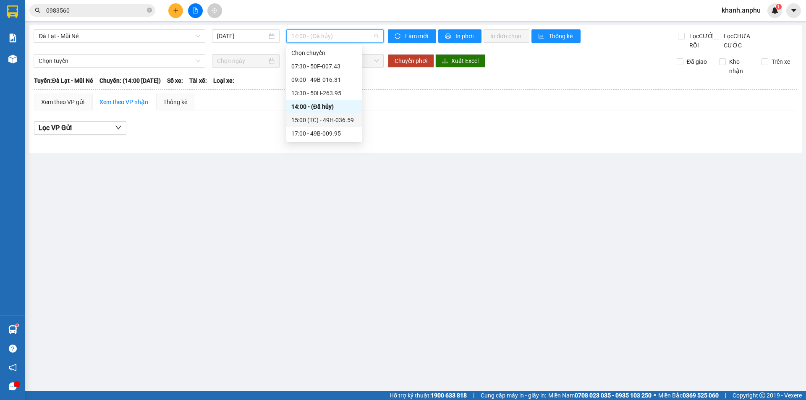
click at [321, 121] on div "15:00 (TC) - 49H-036.59" at bounding box center [324, 119] width 66 height 9
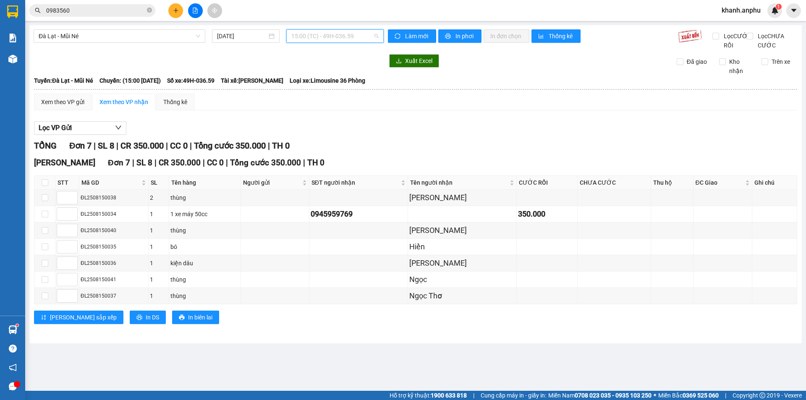
click at [329, 34] on span "15:00 (TC) - 49H-036.59" at bounding box center [334, 36] width 87 height 13
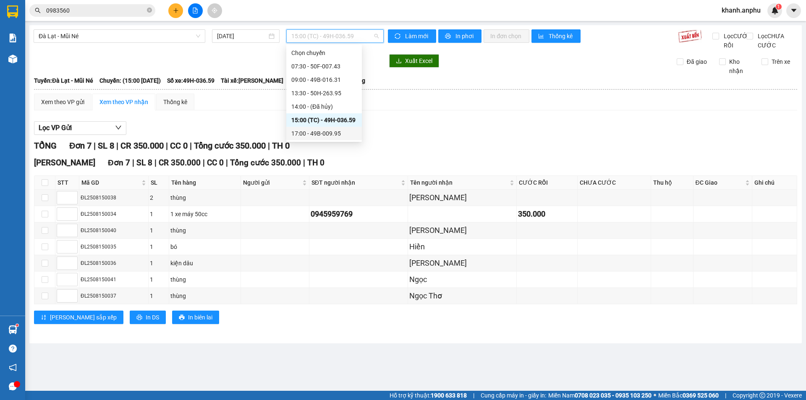
click at [313, 134] on div "17:00 - 49B-009.95" at bounding box center [324, 133] width 66 height 9
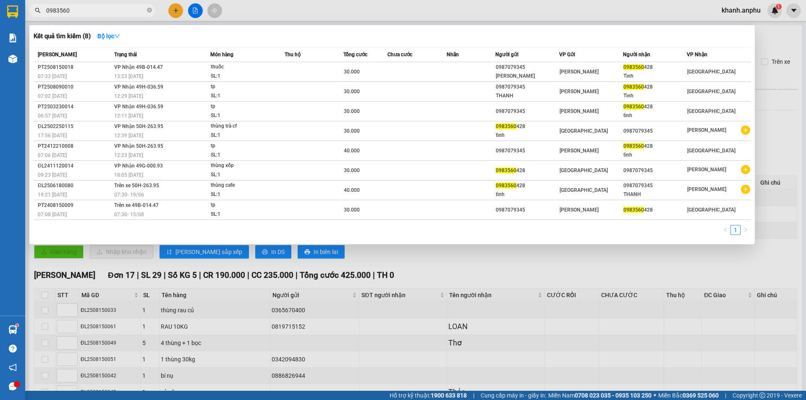
click at [81, 11] on input "0983560" at bounding box center [95, 10] width 99 height 9
